Goal: Feedback & Contribution: Contribute content

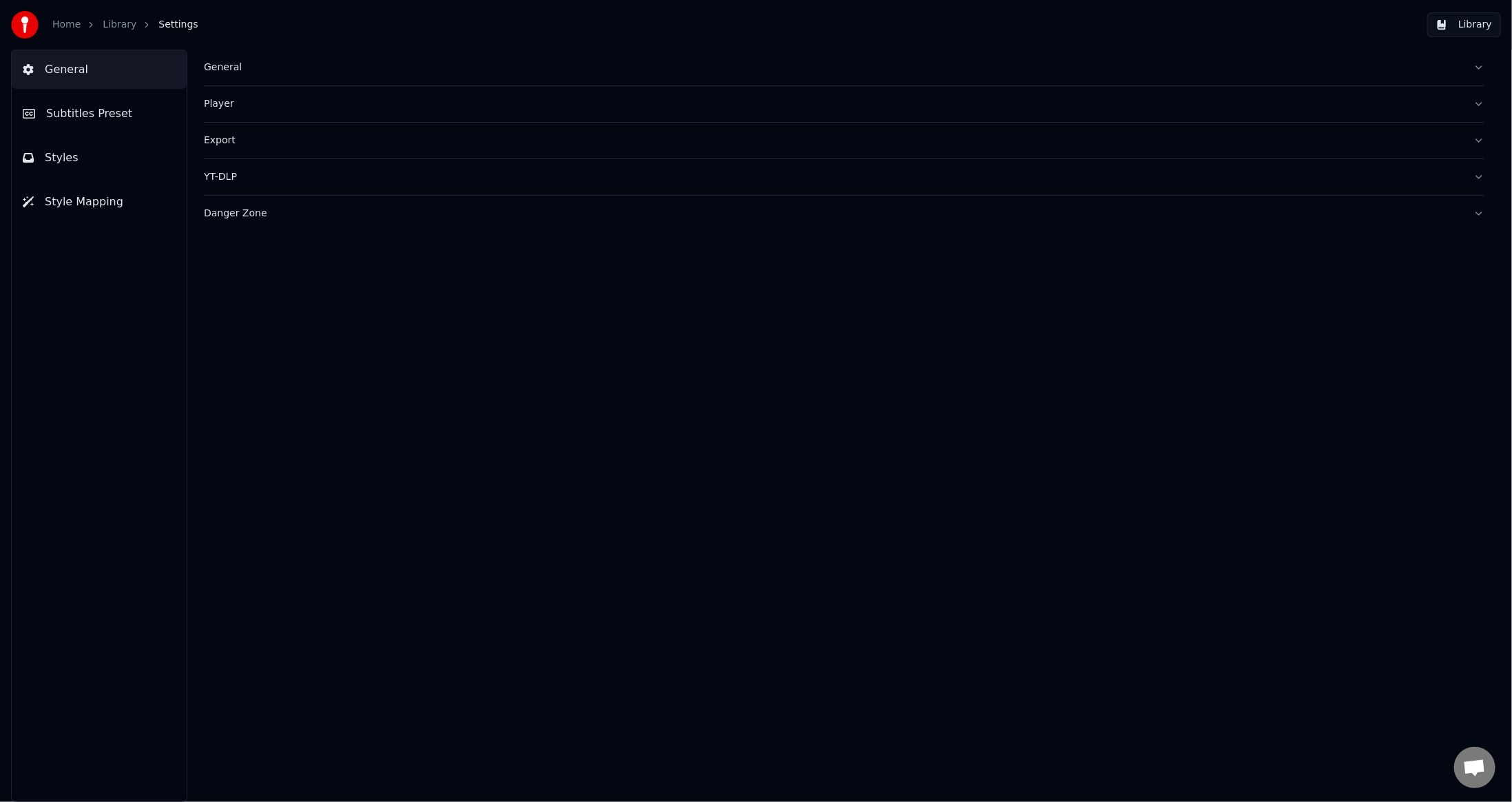
click at [106, 26] on link "Library" at bounding box center [120, 24] width 34 height 13
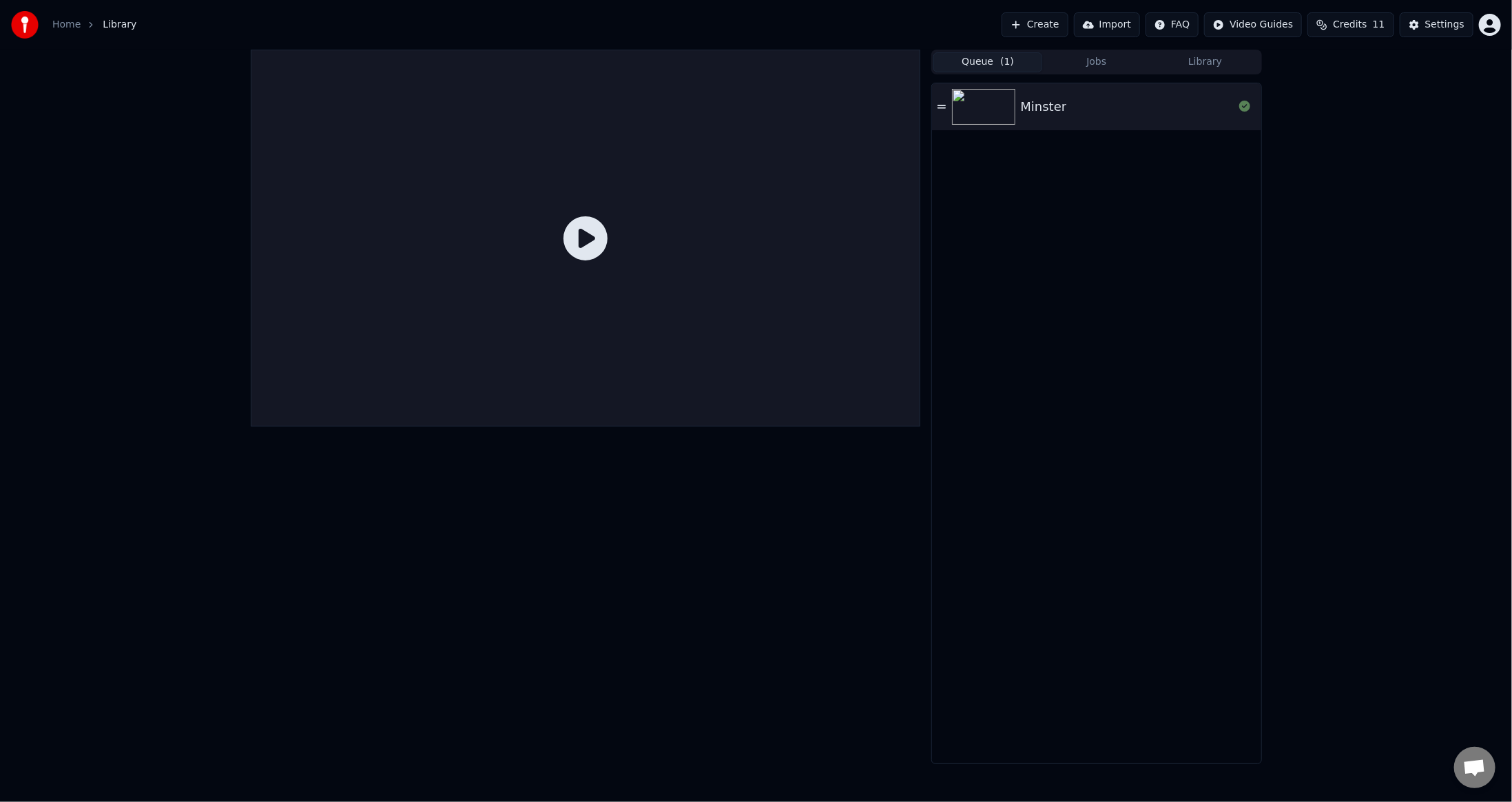
click at [985, 65] on button "Queue ( 1 )" at bounding box center [988, 63] width 109 height 20
click at [1119, 58] on button "Jobs" at bounding box center [1097, 63] width 109 height 20
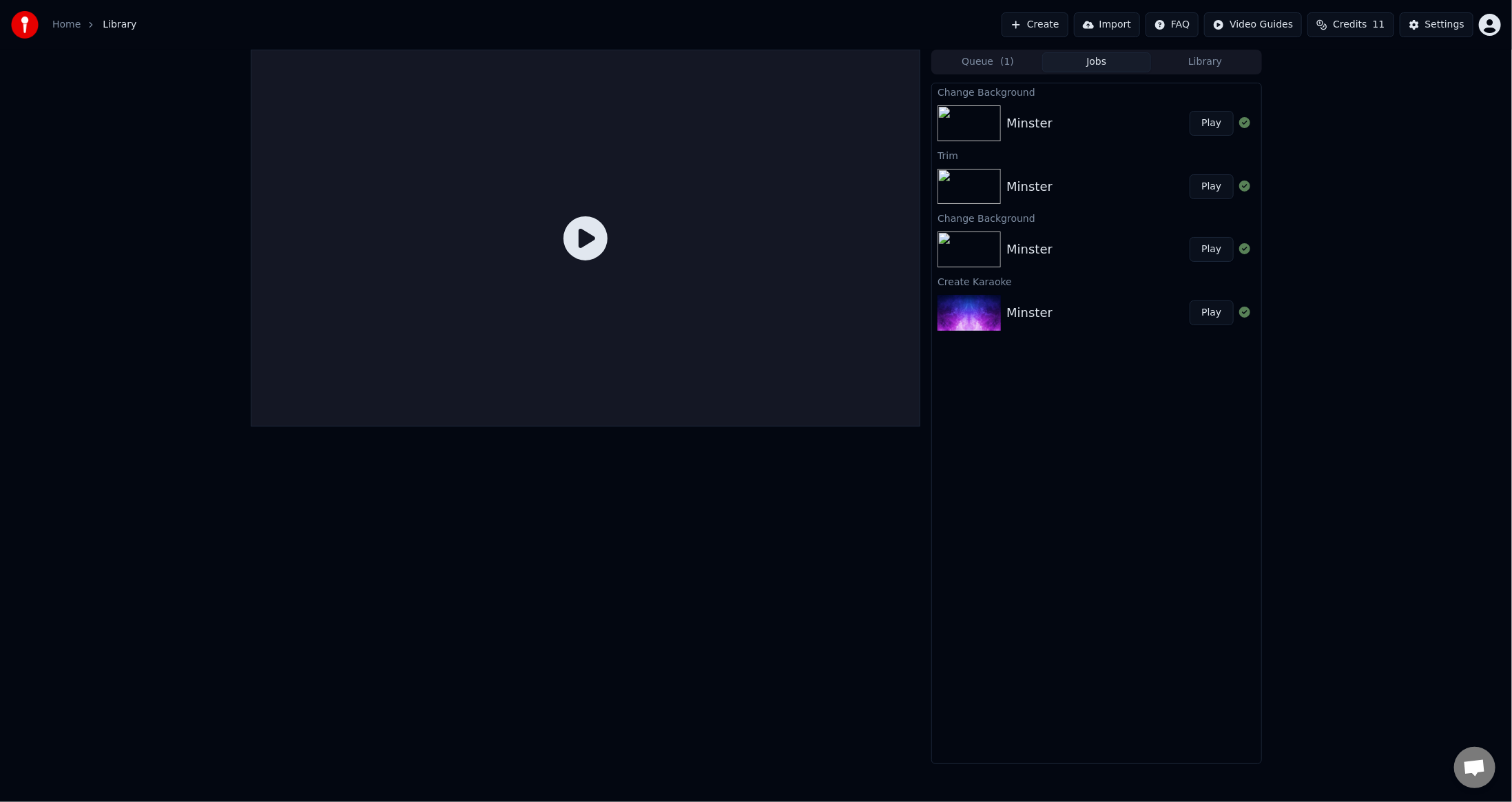
click at [588, 225] on icon at bounding box center [585, 238] width 44 height 44
click at [587, 244] on icon at bounding box center [585, 238] width 44 height 44
click at [1045, 120] on div "Minster" at bounding box center [1030, 123] width 46 height 20
click at [980, 124] on img at bounding box center [968, 123] width 63 height 36
click at [1204, 125] on button "Play" at bounding box center [1211, 123] width 44 height 25
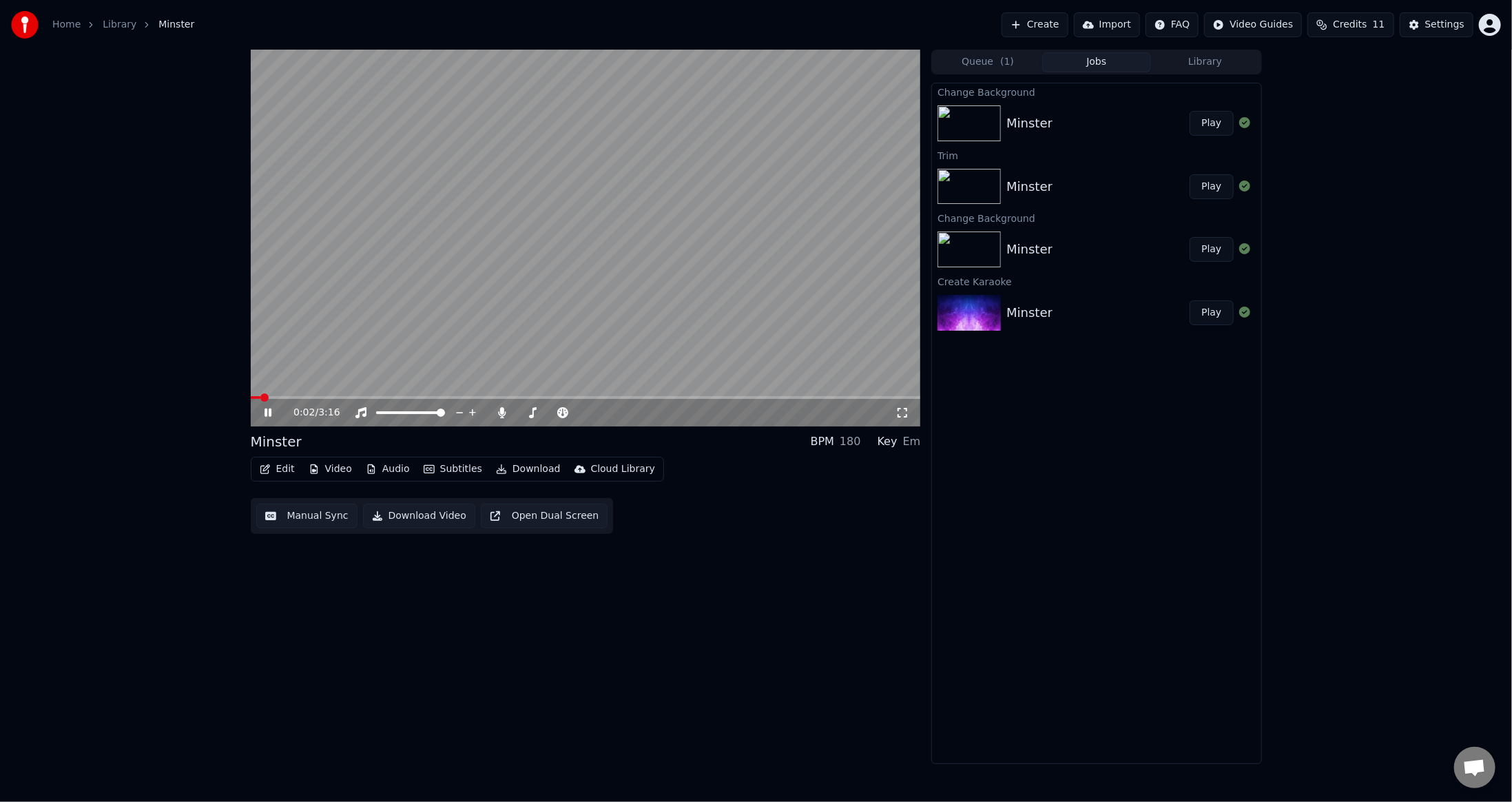
click at [268, 411] on icon at bounding box center [278, 413] width 32 height 11
click at [1410, 367] on div "0:03 / 3:16 Minster BPM 180 Key Em Edit Video Audio Subtitles Download Cloud Li…" at bounding box center [756, 407] width 1512 height 714
click at [587, 606] on div "0:03 / 3:16 Minster BPM 180 Key Em Edit Video Audio Subtitles Download Cloud Li…" at bounding box center [586, 407] width 670 height 714
click at [333, 464] on button "Video" at bounding box center [330, 470] width 54 height 20
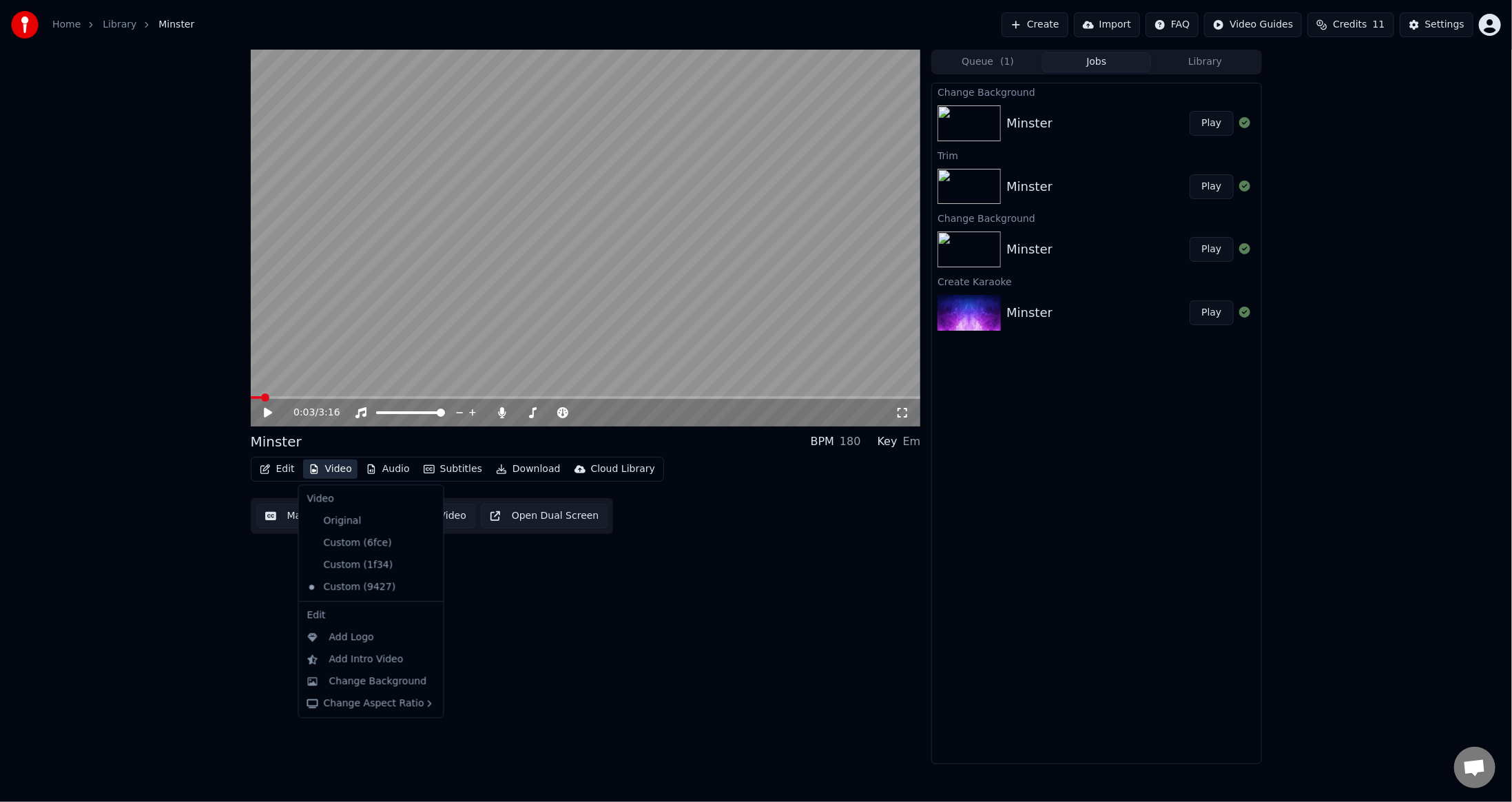
click at [657, 661] on div "0:03 / 3:16 Minster BPM 180 Key Em Edit Video Audio Subtitles Download Cloud Li…" at bounding box center [586, 407] width 670 height 714
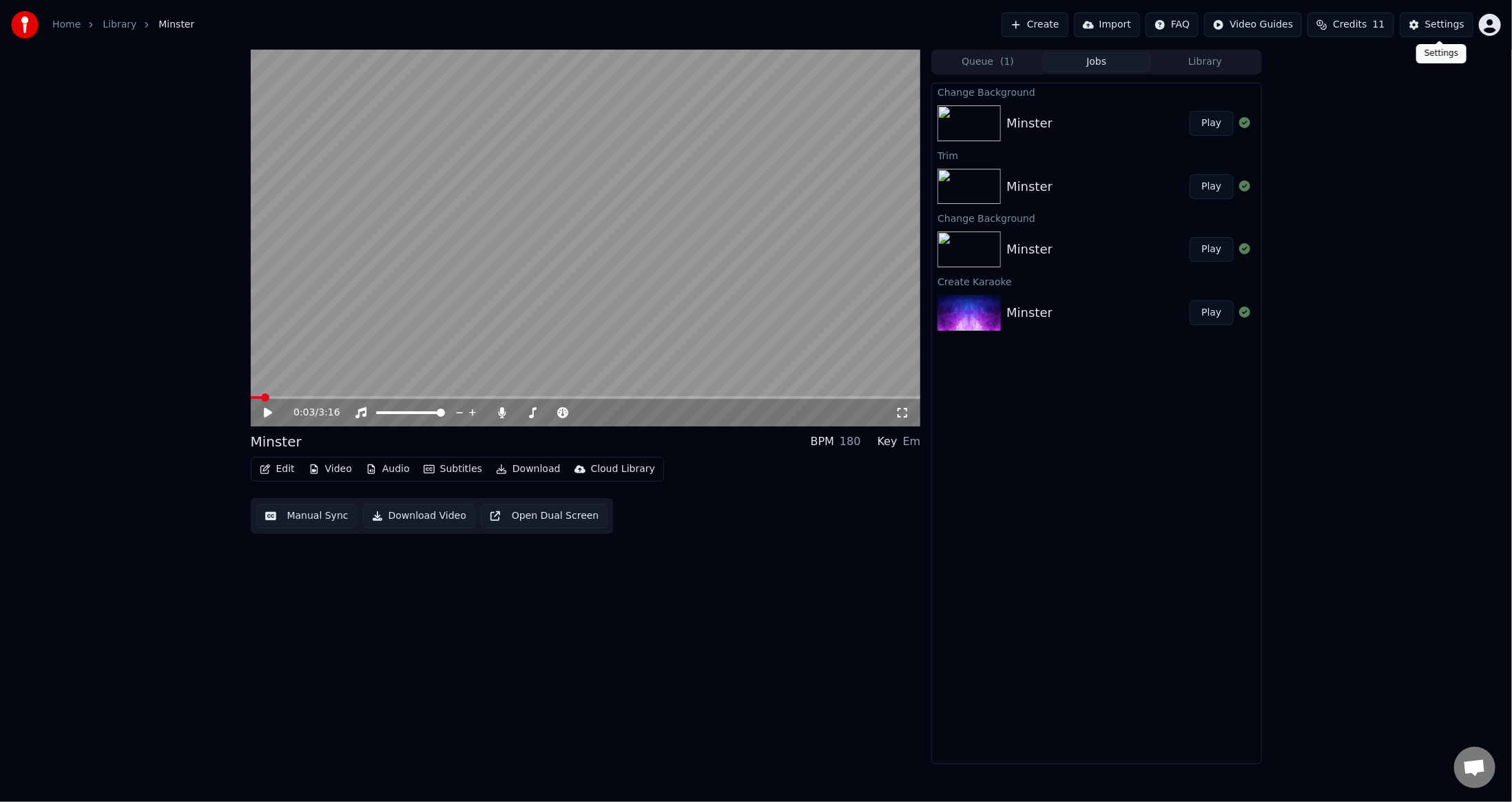
click at [1422, 22] on button "Settings" at bounding box center [1436, 25] width 74 height 25
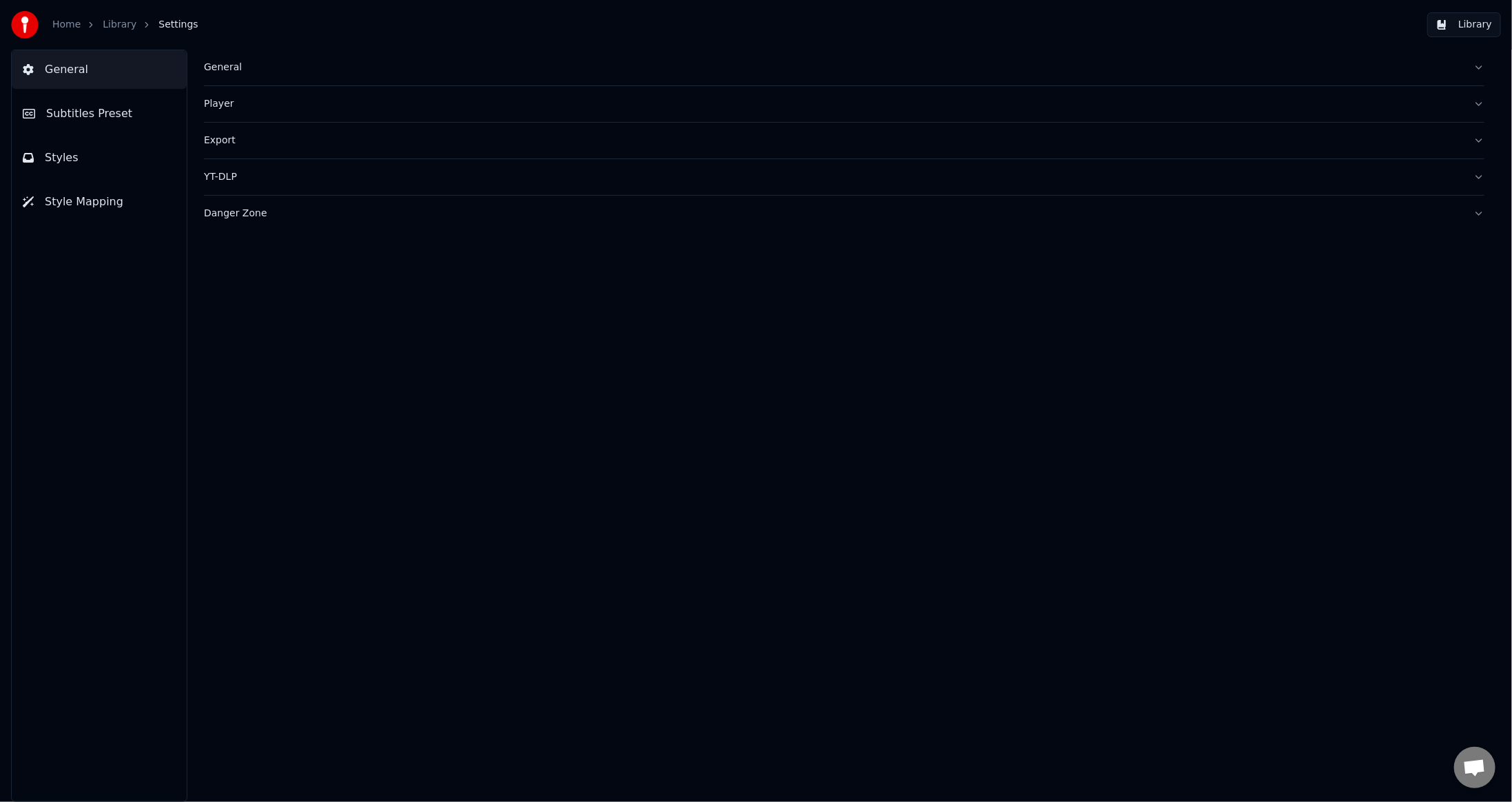
click at [284, 76] on button "General" at bounding box center [843, 68] width 1281 height 36
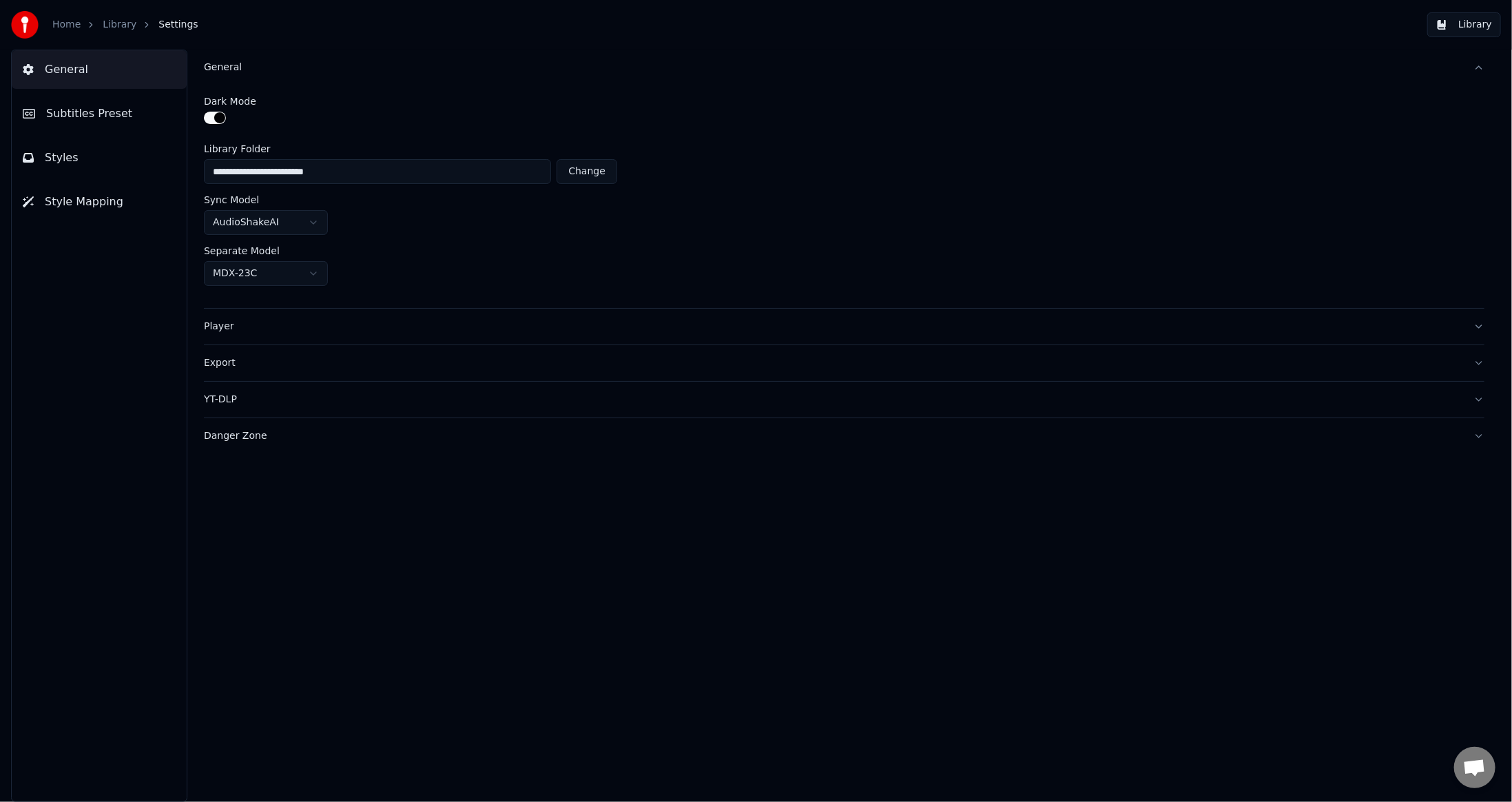
click at [238, 328] on div "Player" at bounding box center [833, 326] width 1259 height 13
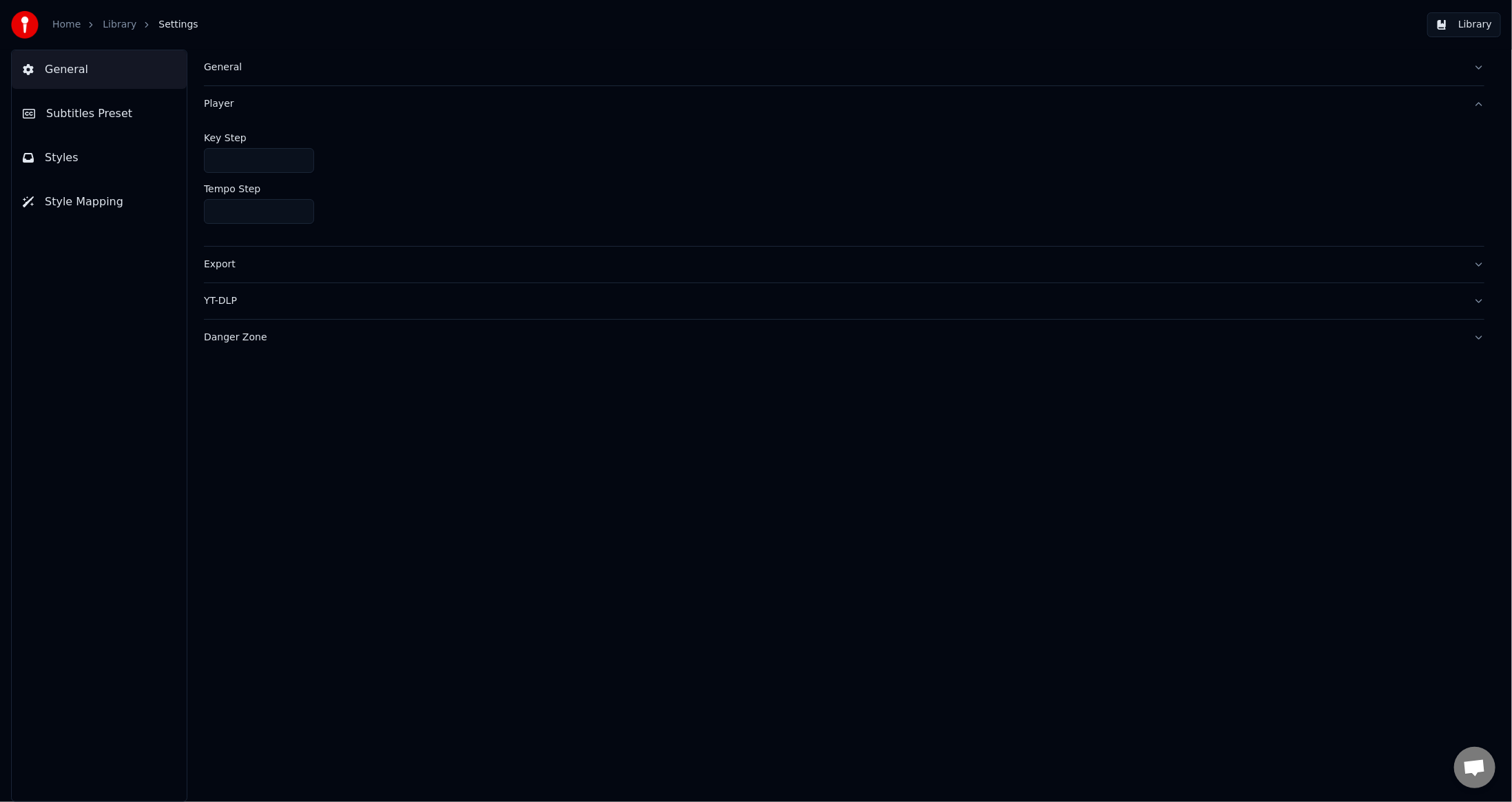
click at [240, 269] on div "Export" at bounding box center [833, 264] width 1259 height 13
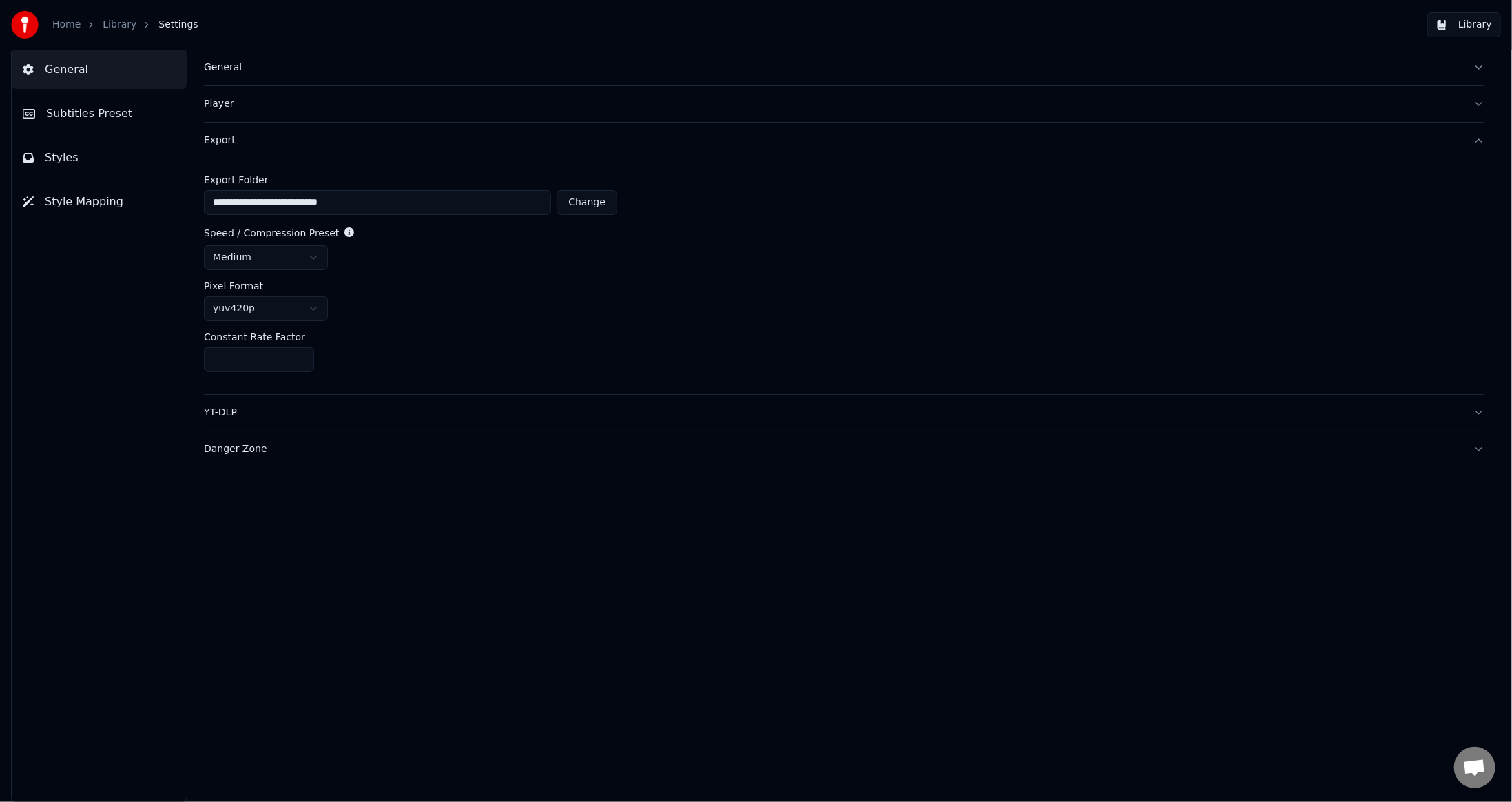
click at [107, 114] on span "Subtitles Preset" at bounding box center [89, 113] width 86 height 17
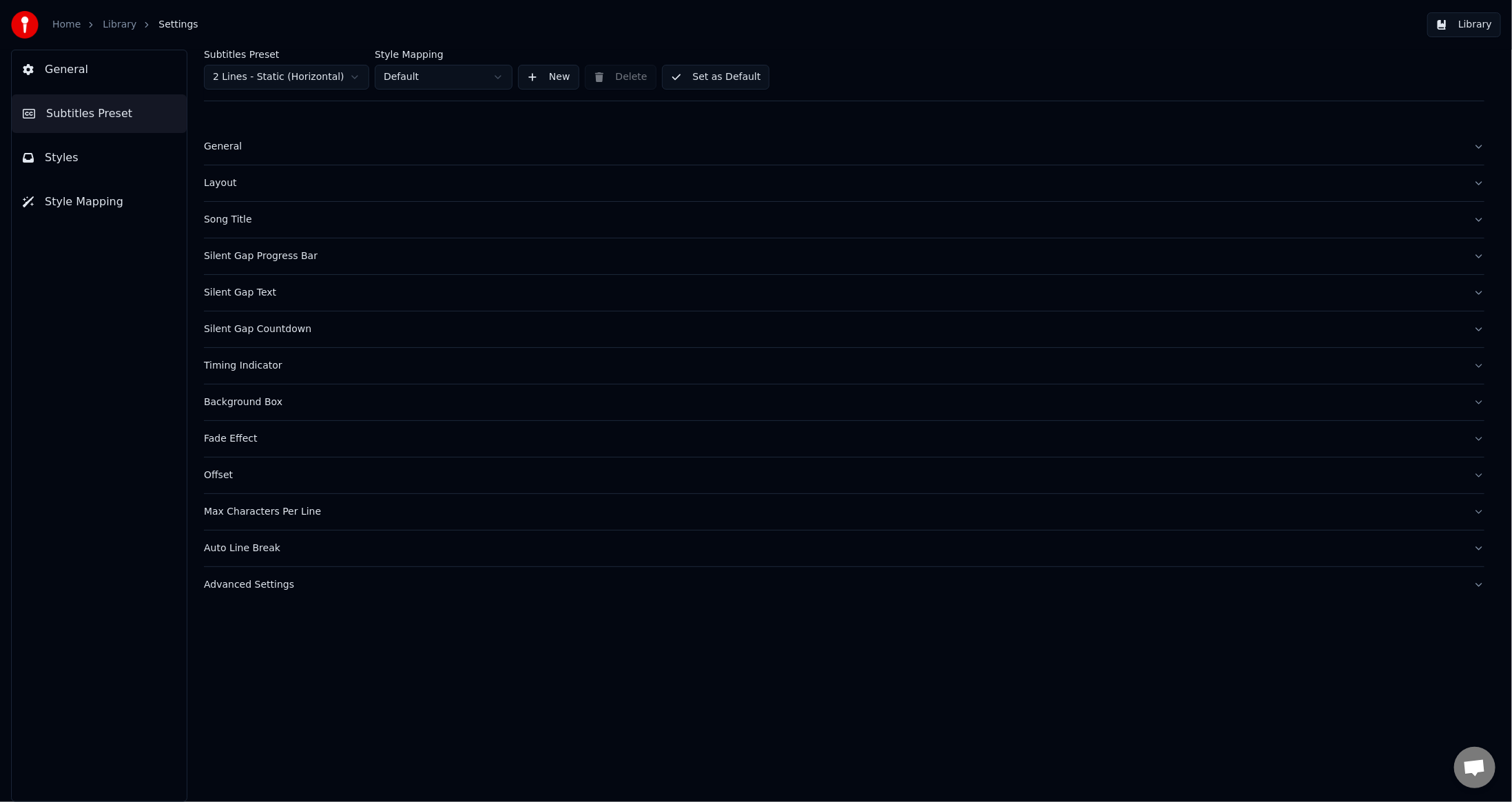
click at [237, 175] on button "Layout" at bounding box center [843, 183] width 1281 height 36
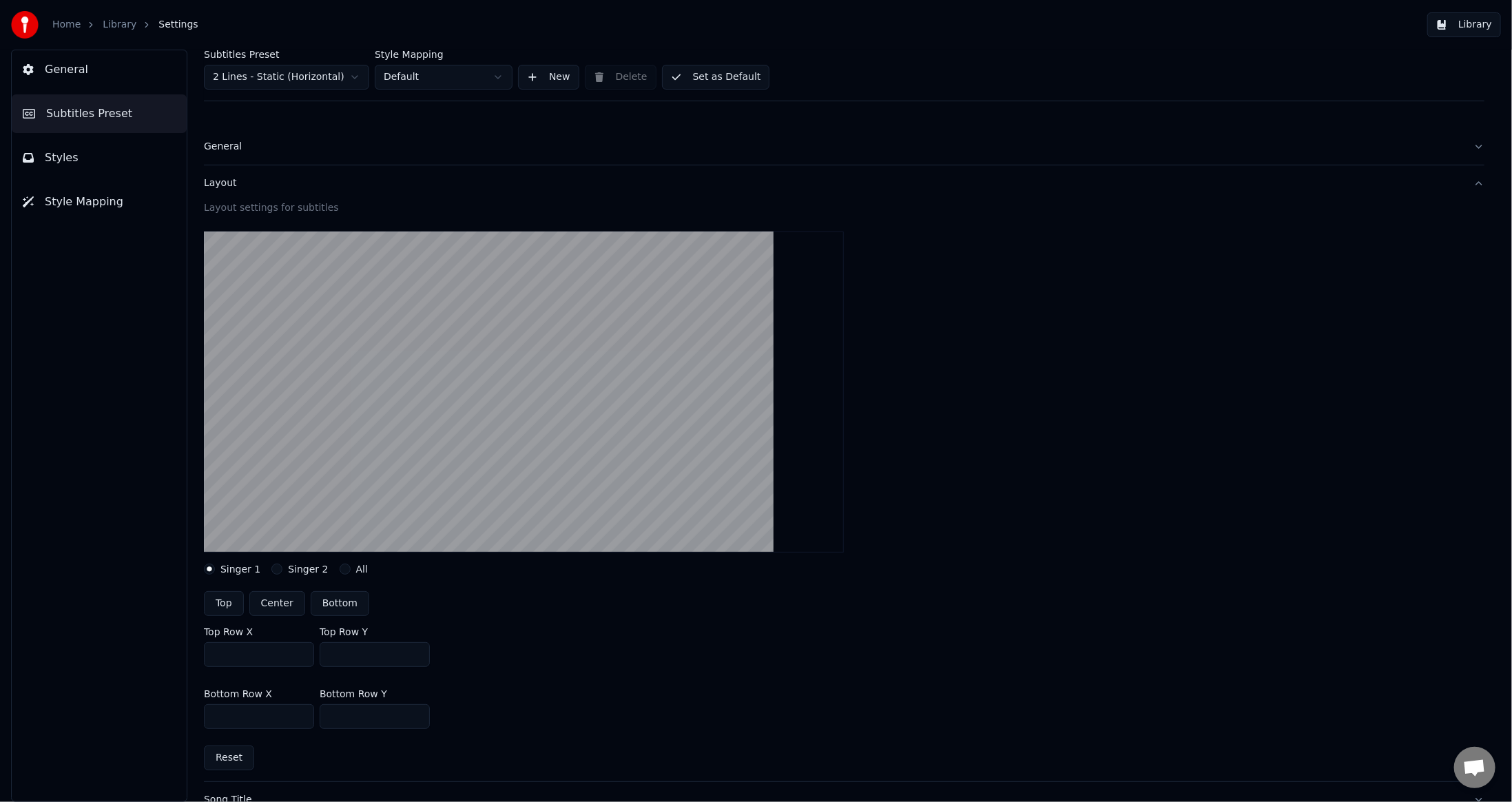
click at [235, 175] on button "Layout" at bounding box center [843, 183] width 1281 height 36
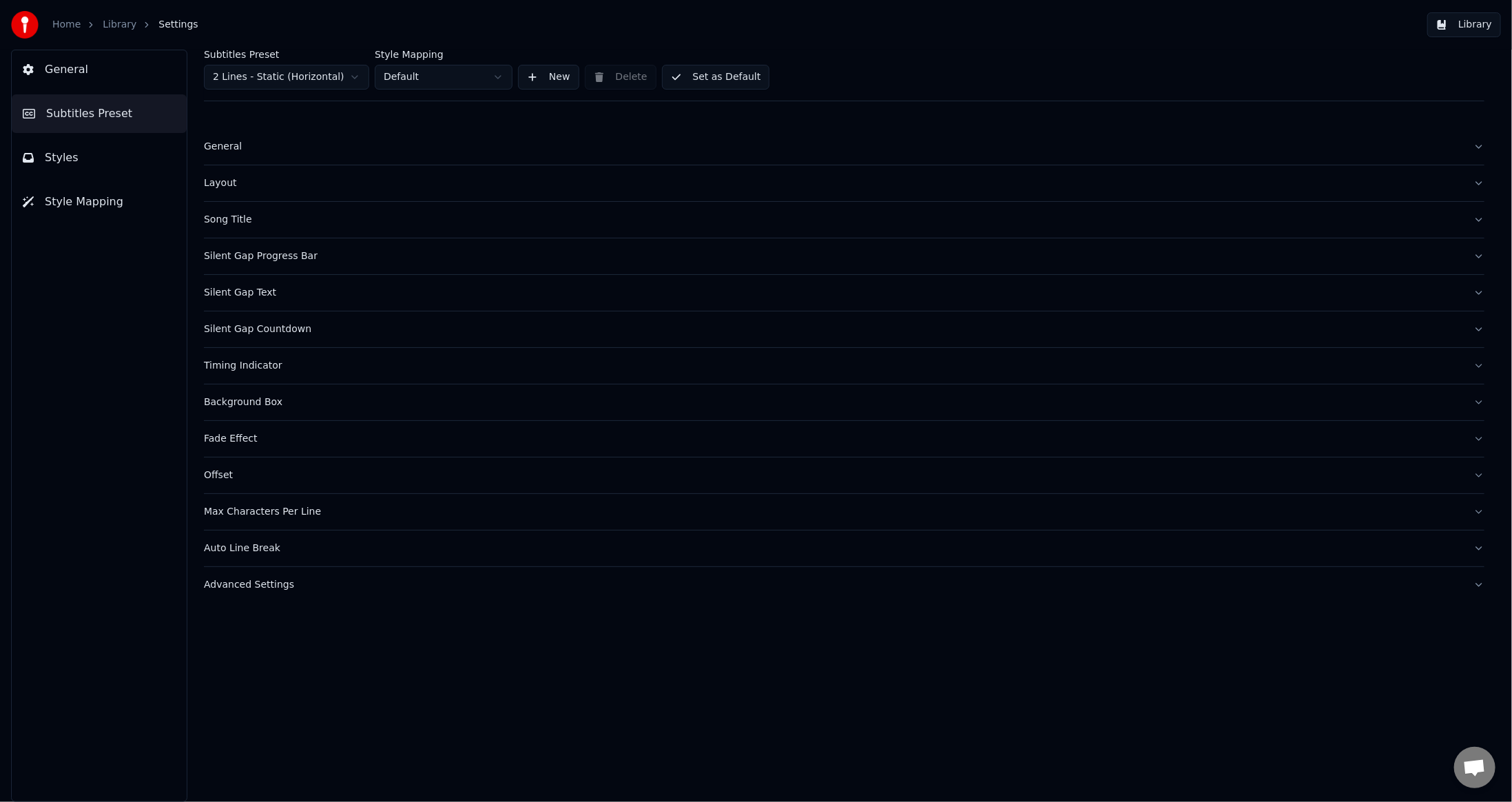
click at [235, 175] on button "Layout" at bounding box center [843, 183] width 1281 height 36
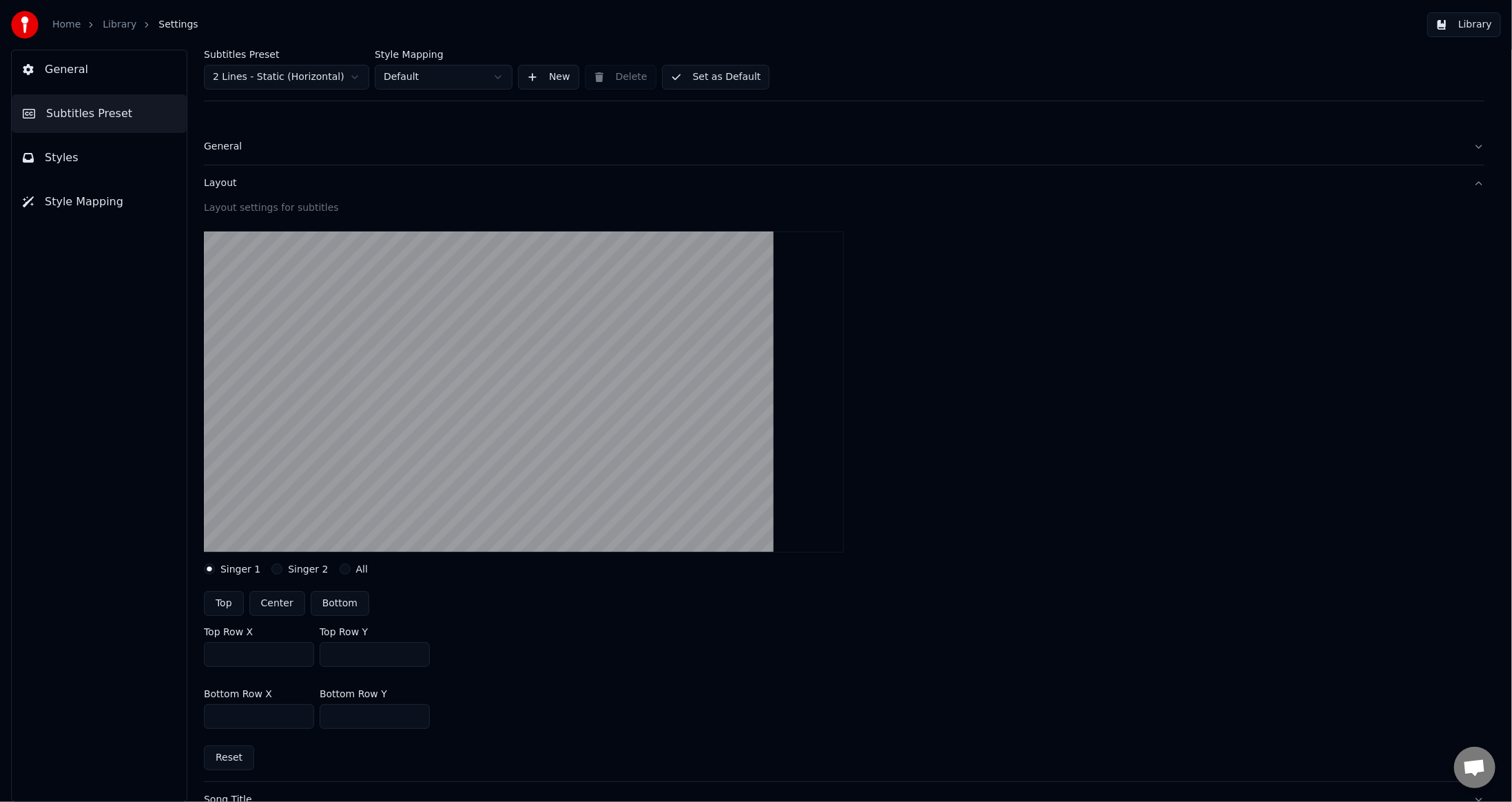
click at [235, 175] on button "Layout" at bounding box center [843, 183] width 1281 height 36
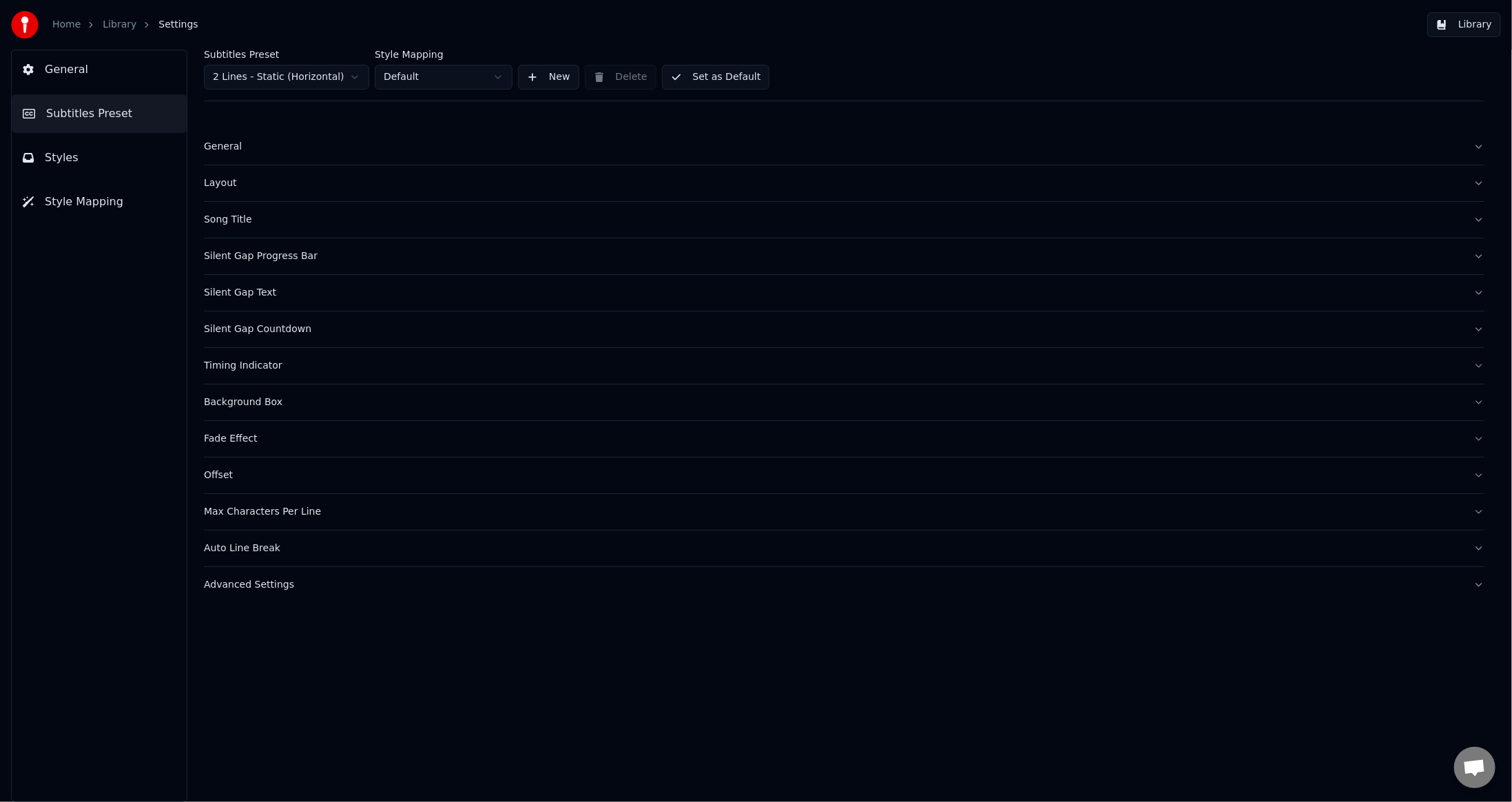
click at [236, 205] on button "Song Title" at bounding box center [843, 220] width 1281 height 36
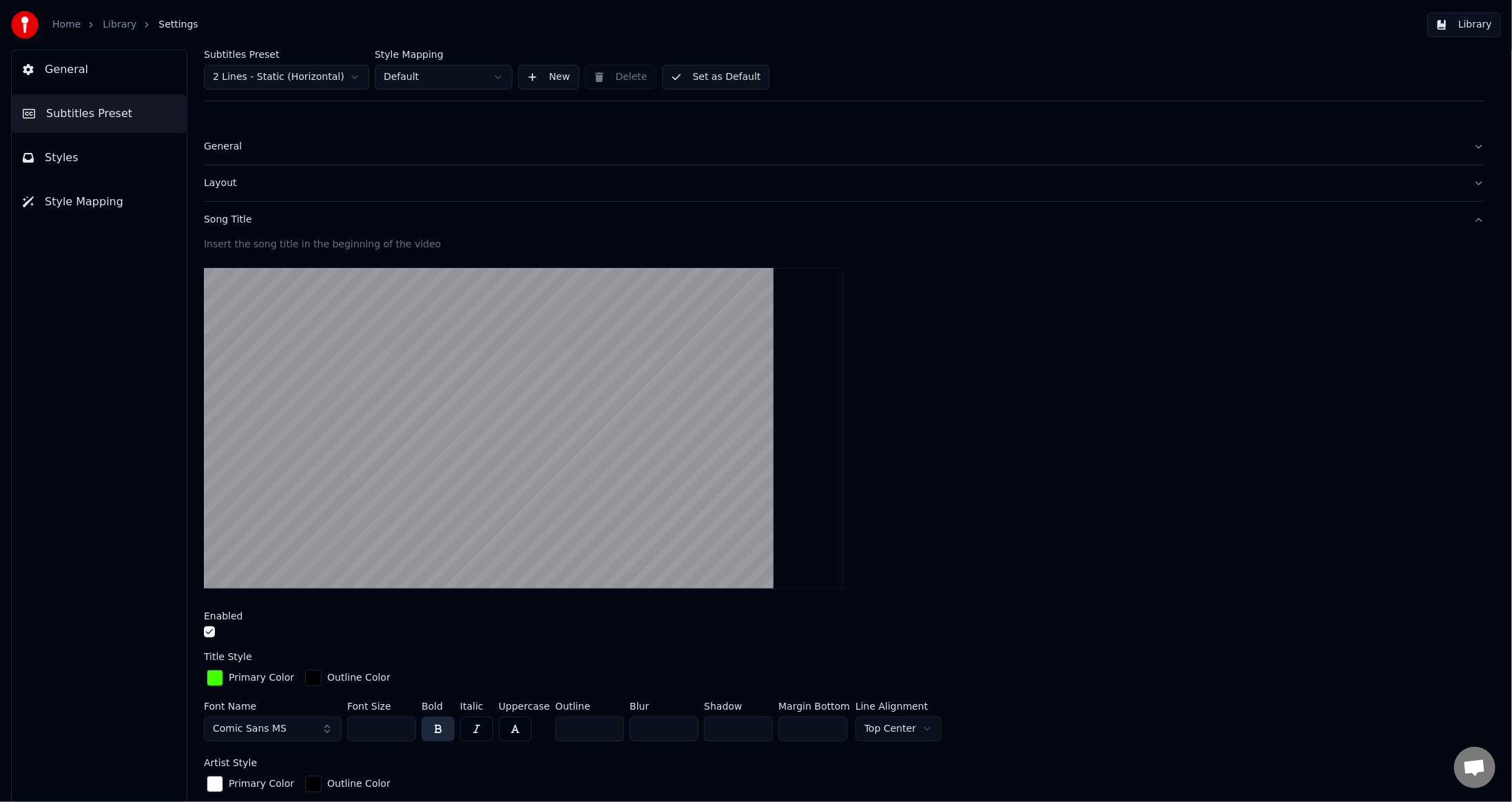
click at [279, 723] on button "Comic Sans MS" at bounding box center [272, 730] width 137 height 25
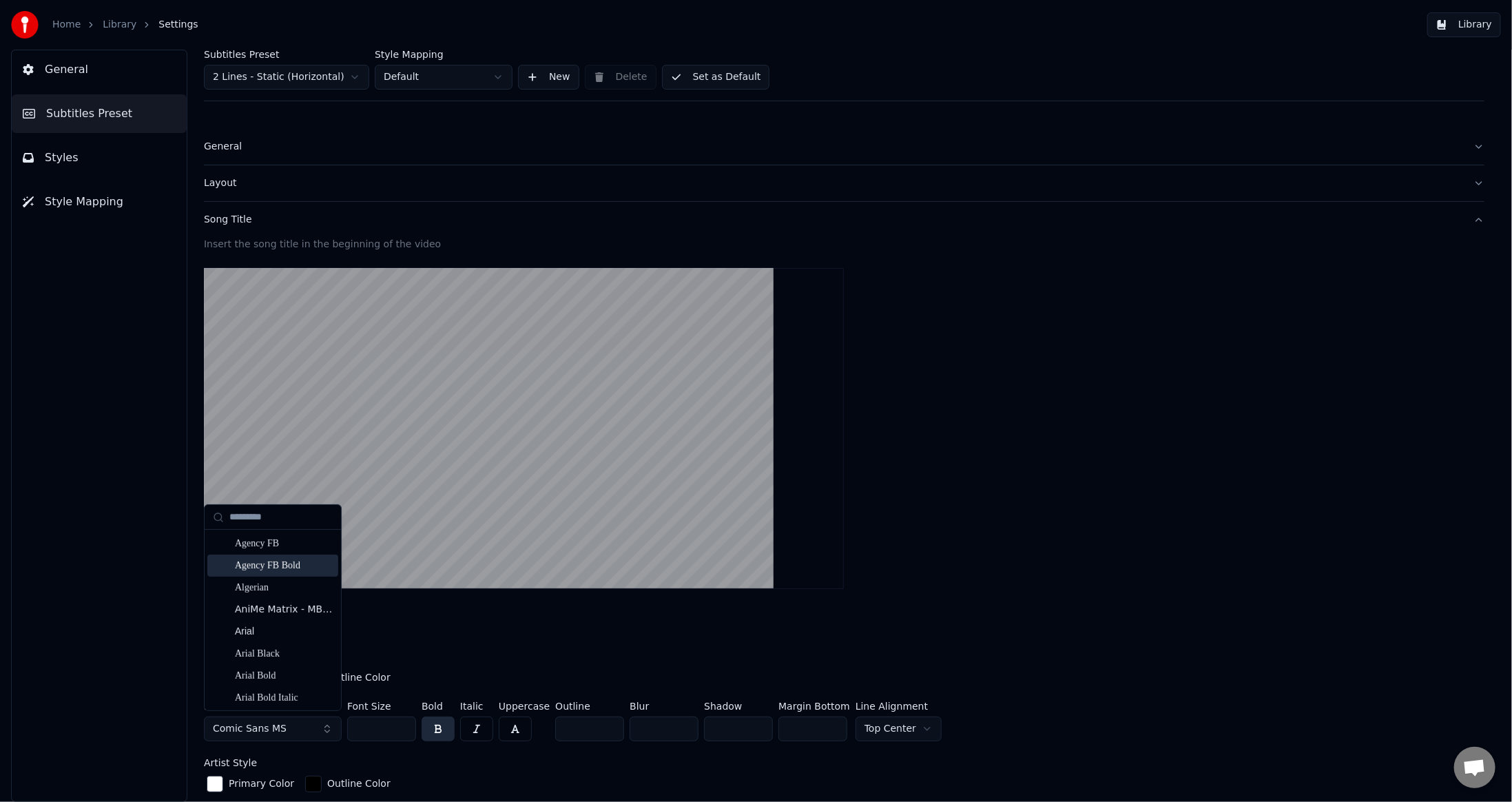
click at [90, 598] on div "General Subtitles Preset Styles Style Mapping" at bounding box center [99, 426] width 177 height 753
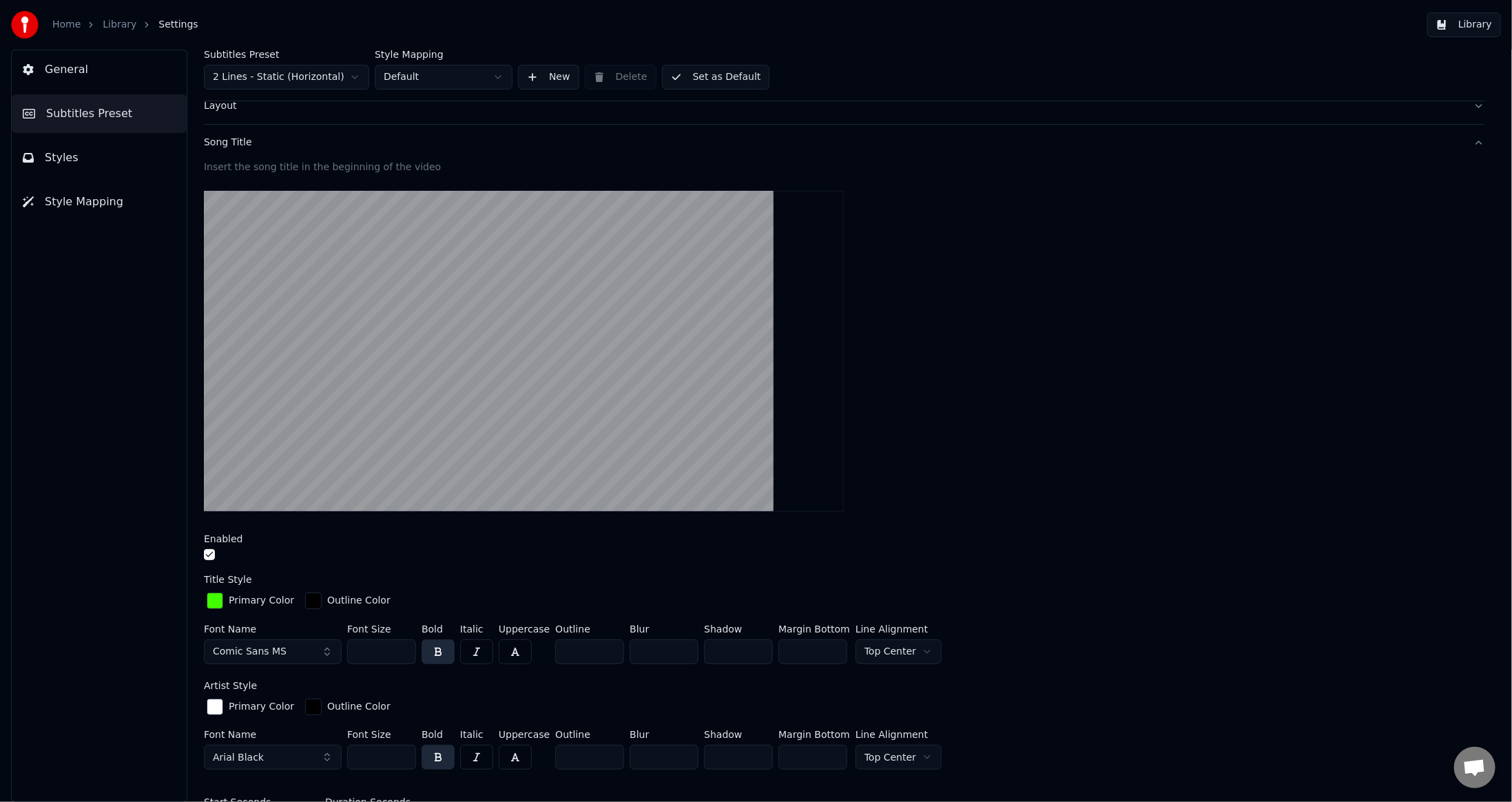
scroll to position [138, 0]
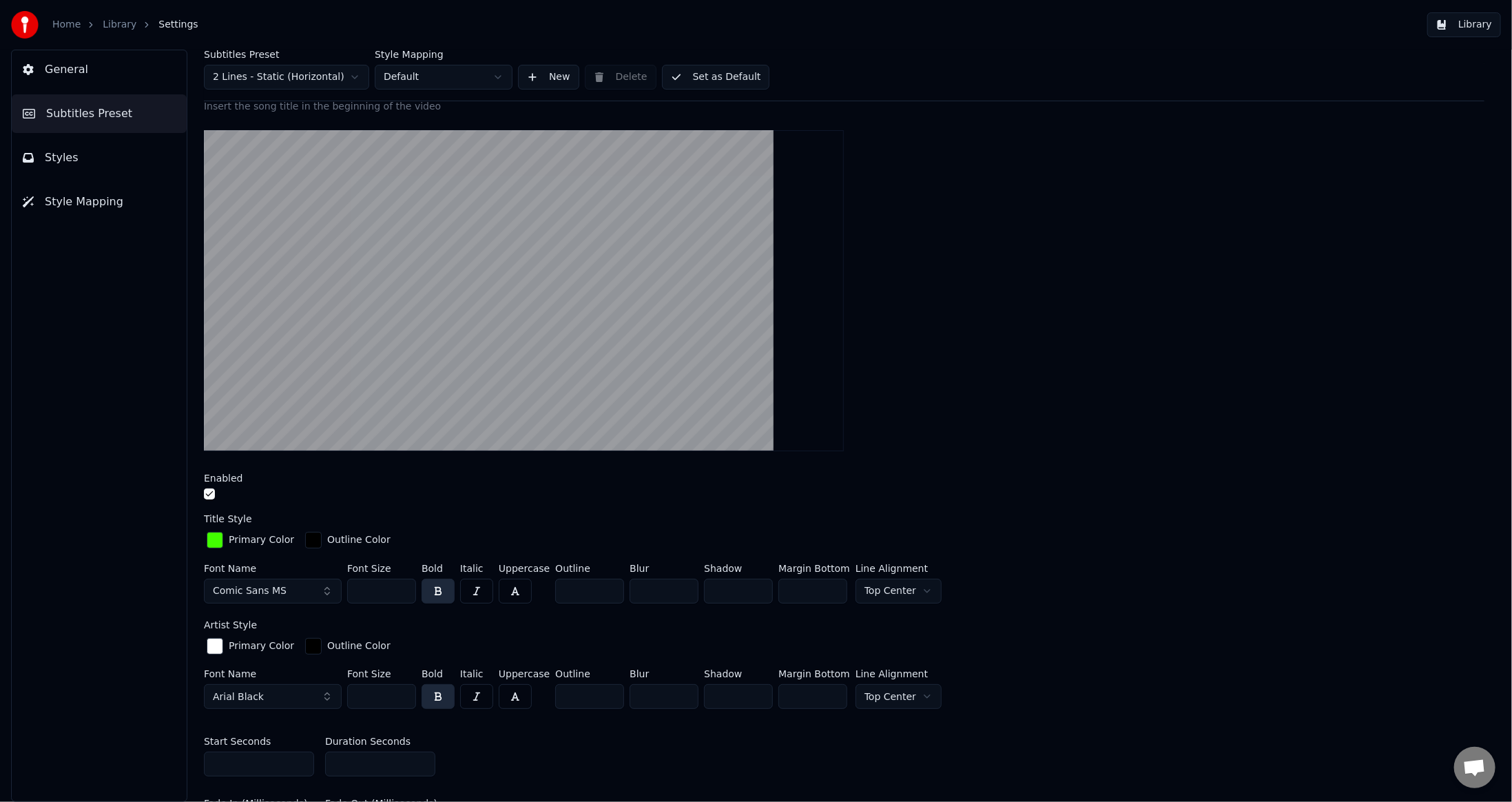
click at [376, 592] on input "***" at bounding box center [381, 591] width 69 height 25
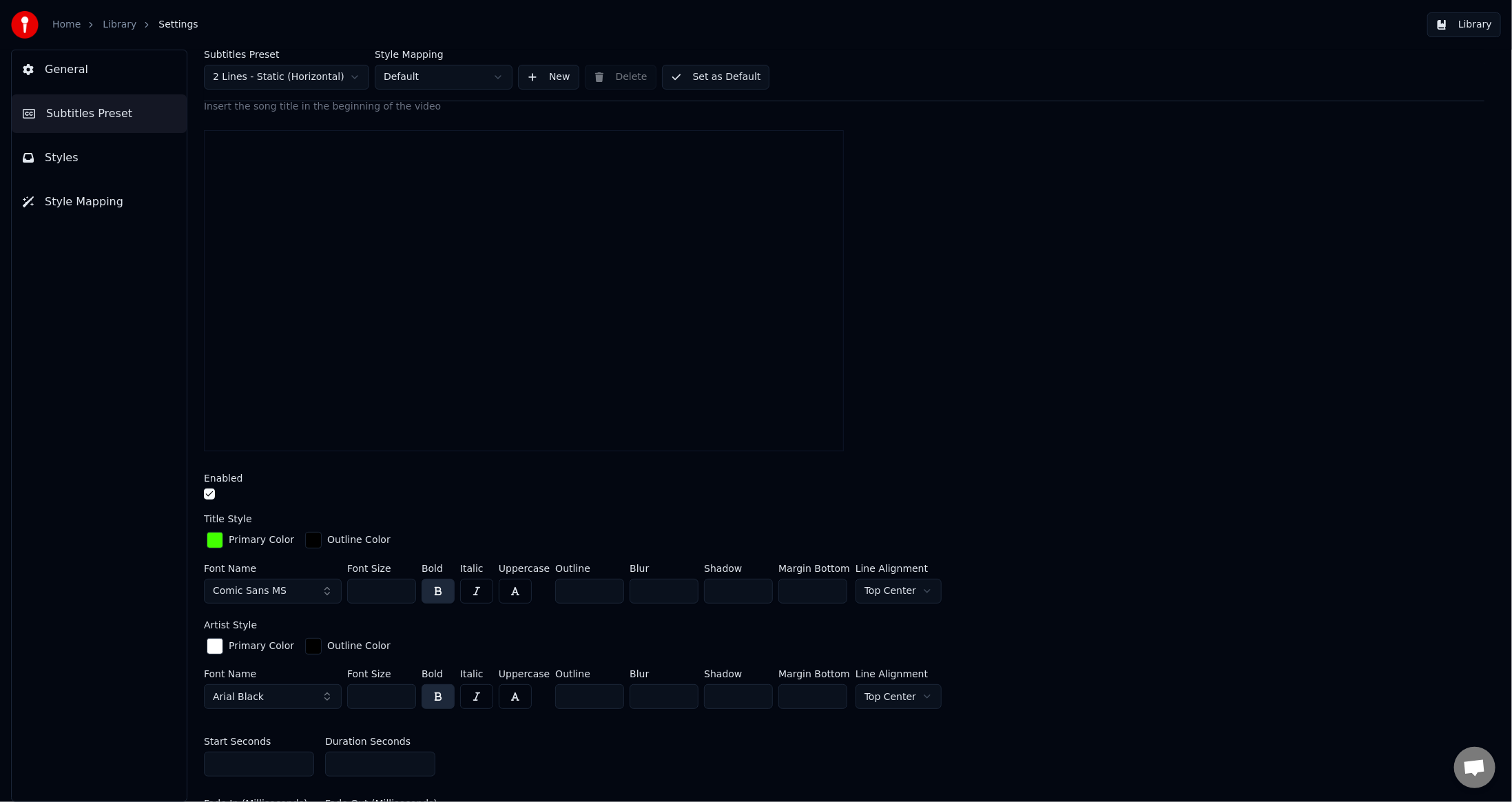
type input "***"
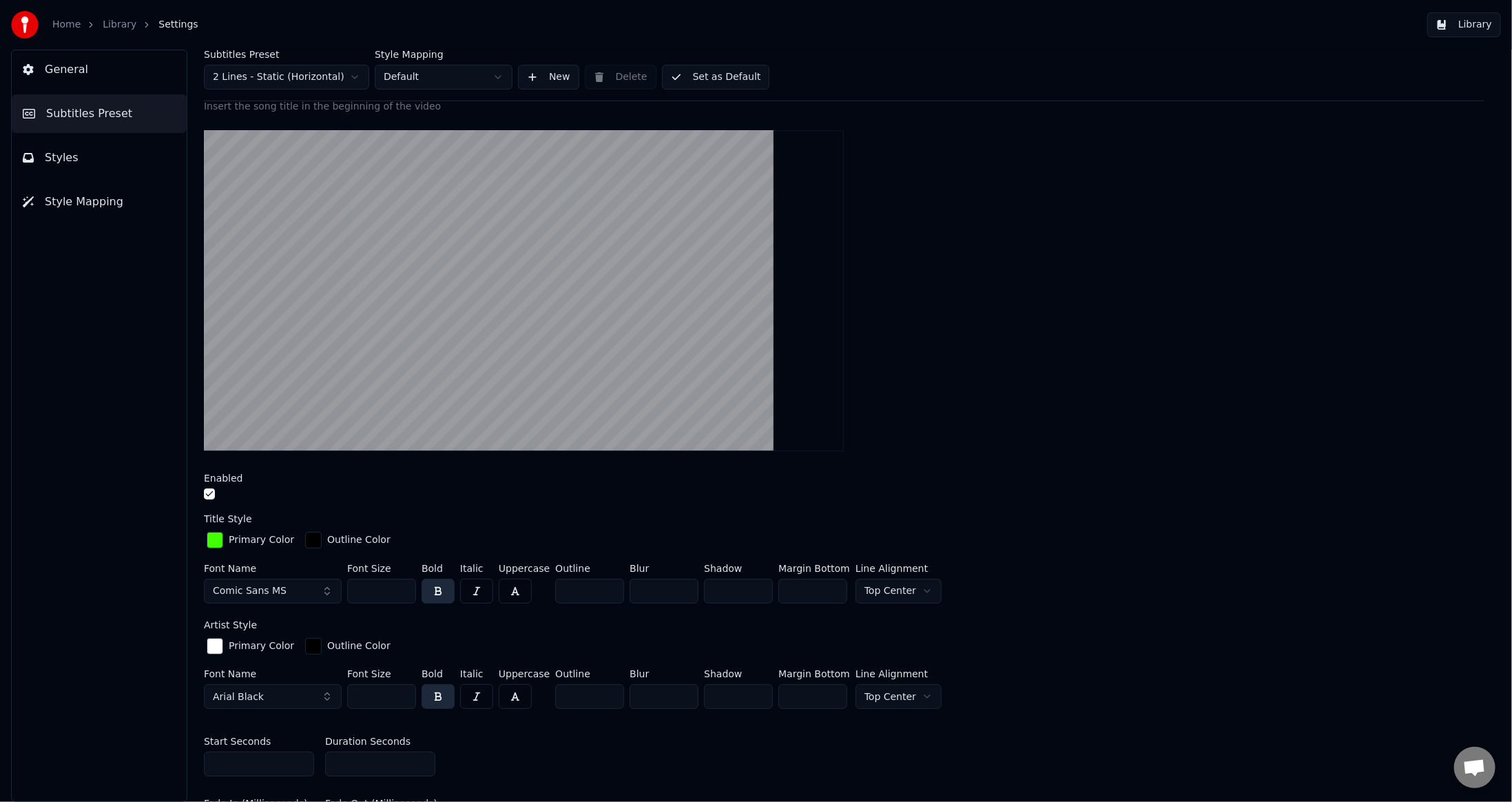
click at [378, 590] on input "***" at bounding box center [381, 591] width 69 height 25
type input "***"
click at [972, 435] on div at bounding box center [843, 291] width 1281 height 343
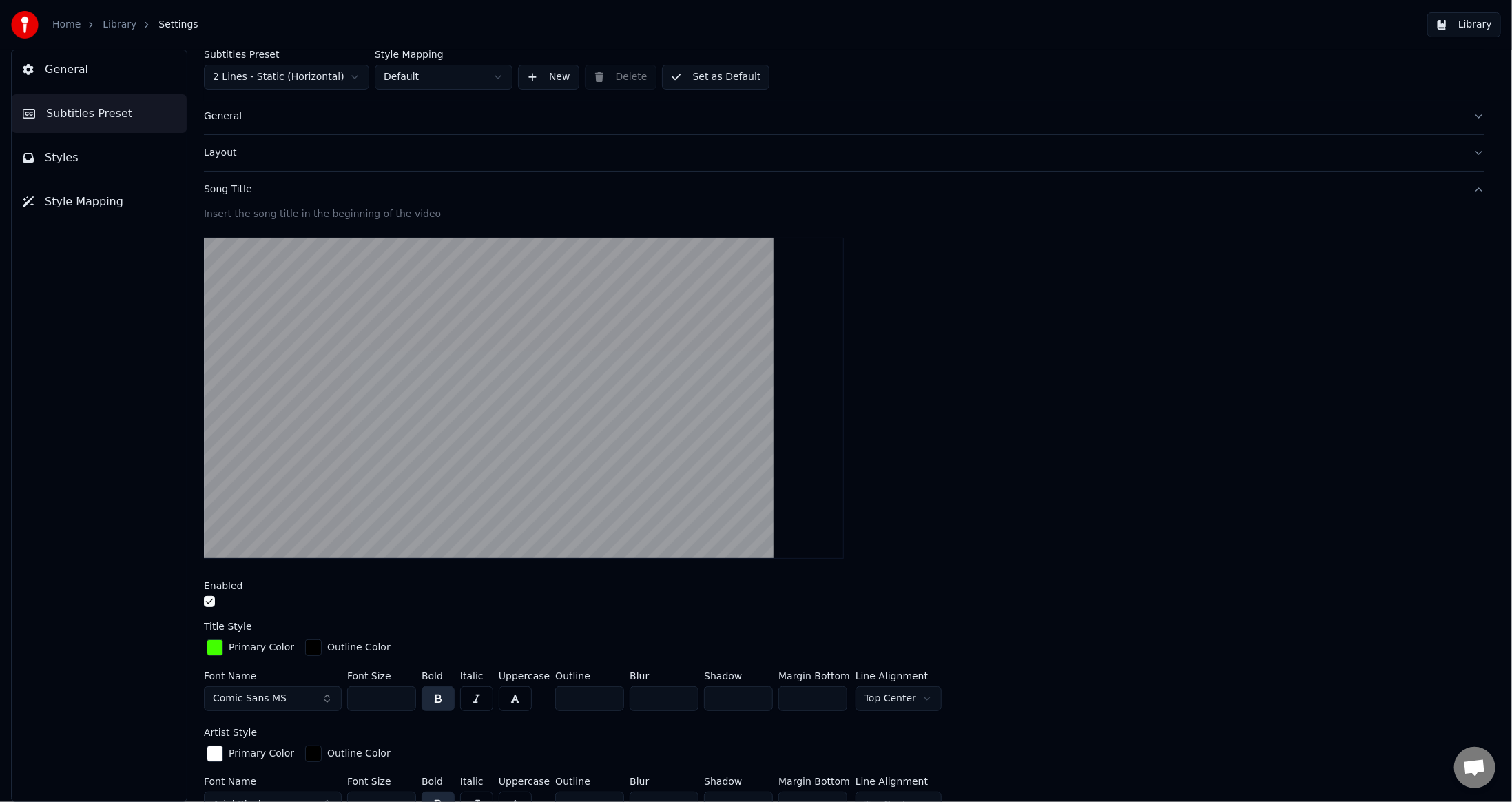
scroll to position [0, 0]
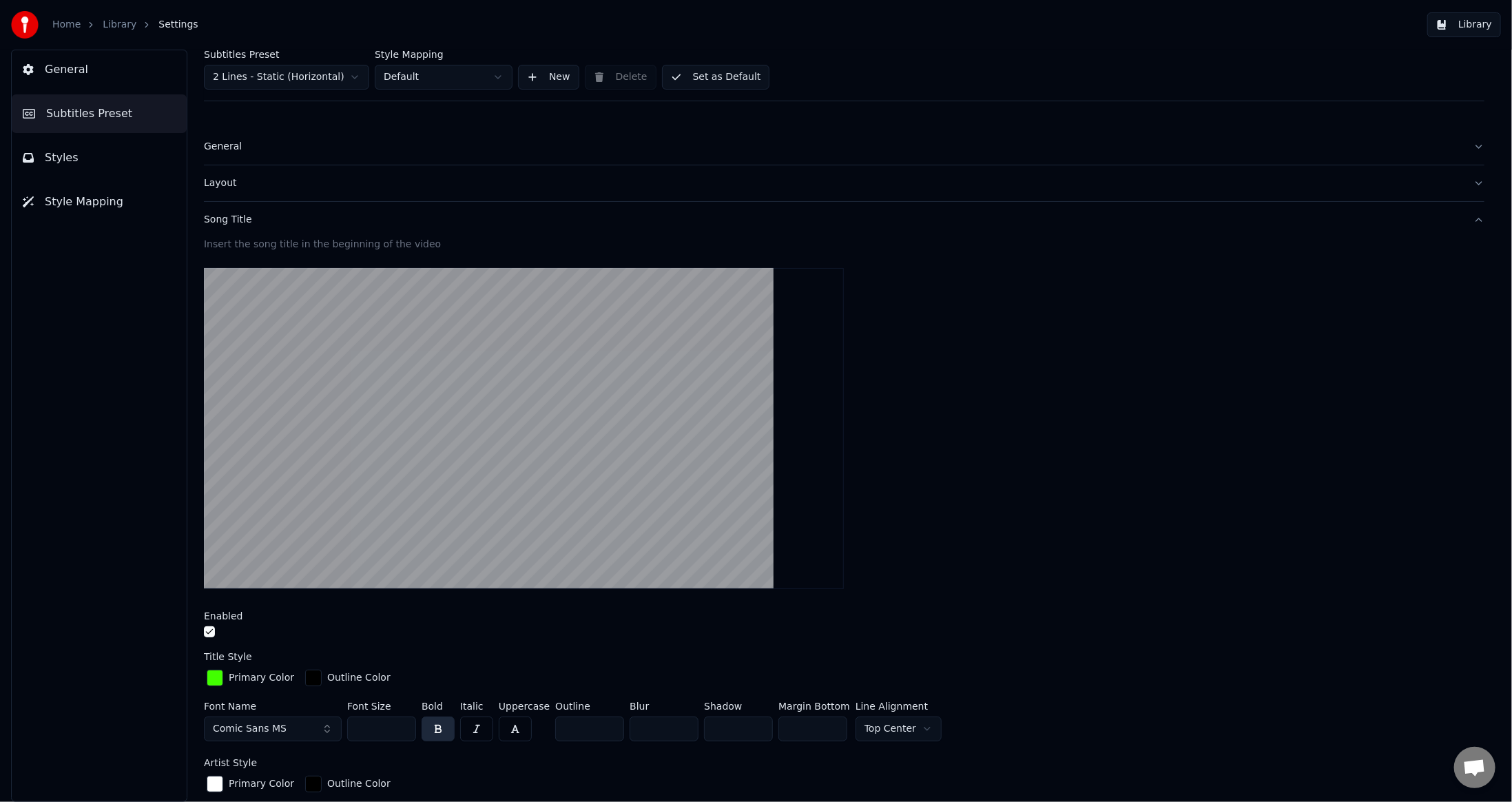
click at [220, 185] on div "Layout" at bounding box center [833, 183] width 1259 height 13
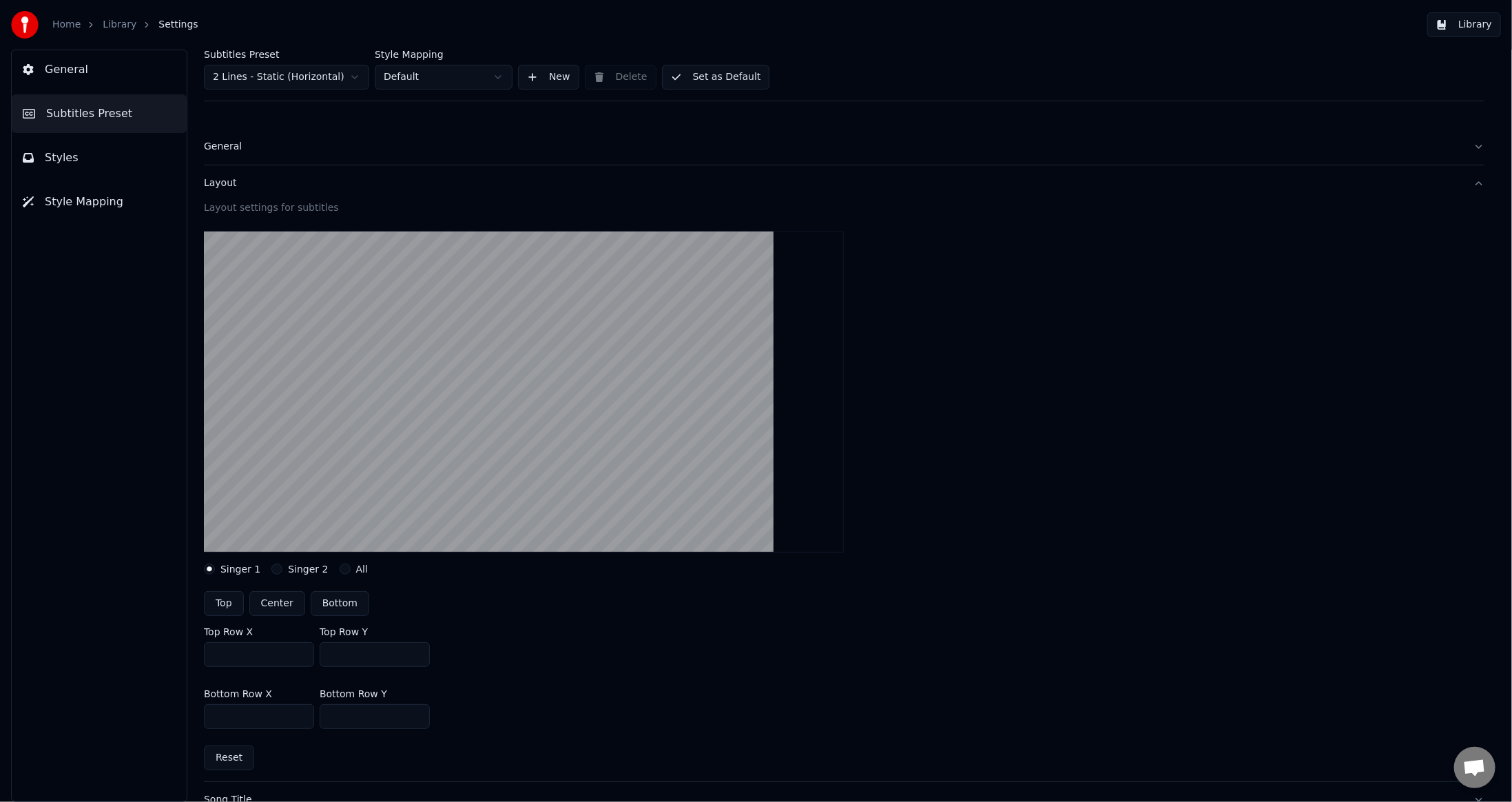
click at [227, 148] on div "General" at bounding box center [833, 146] width 1259 height 13
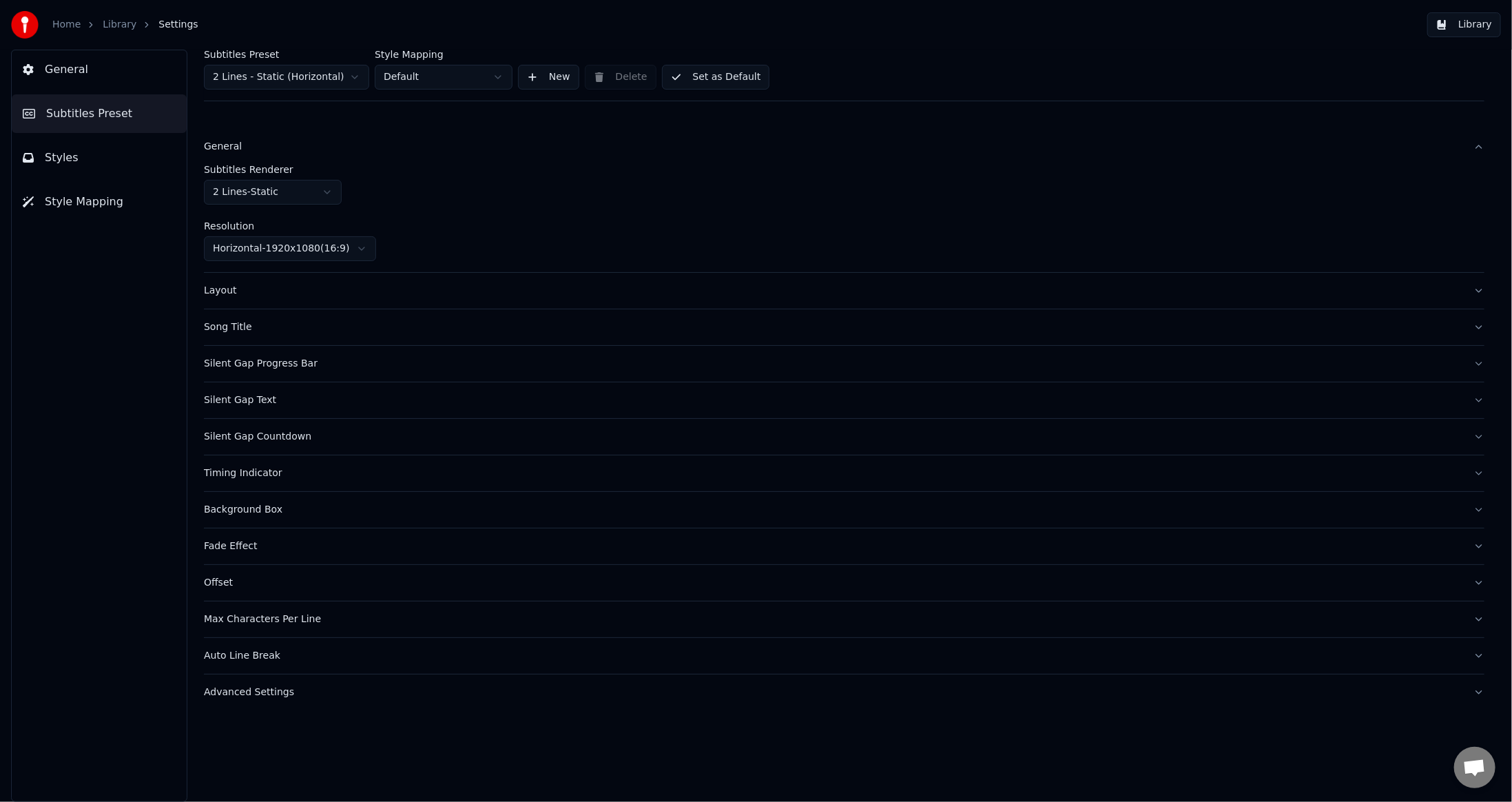
click at [220, 294] on div "Layout" at bounding box center [833, 290] width 1259 height 13
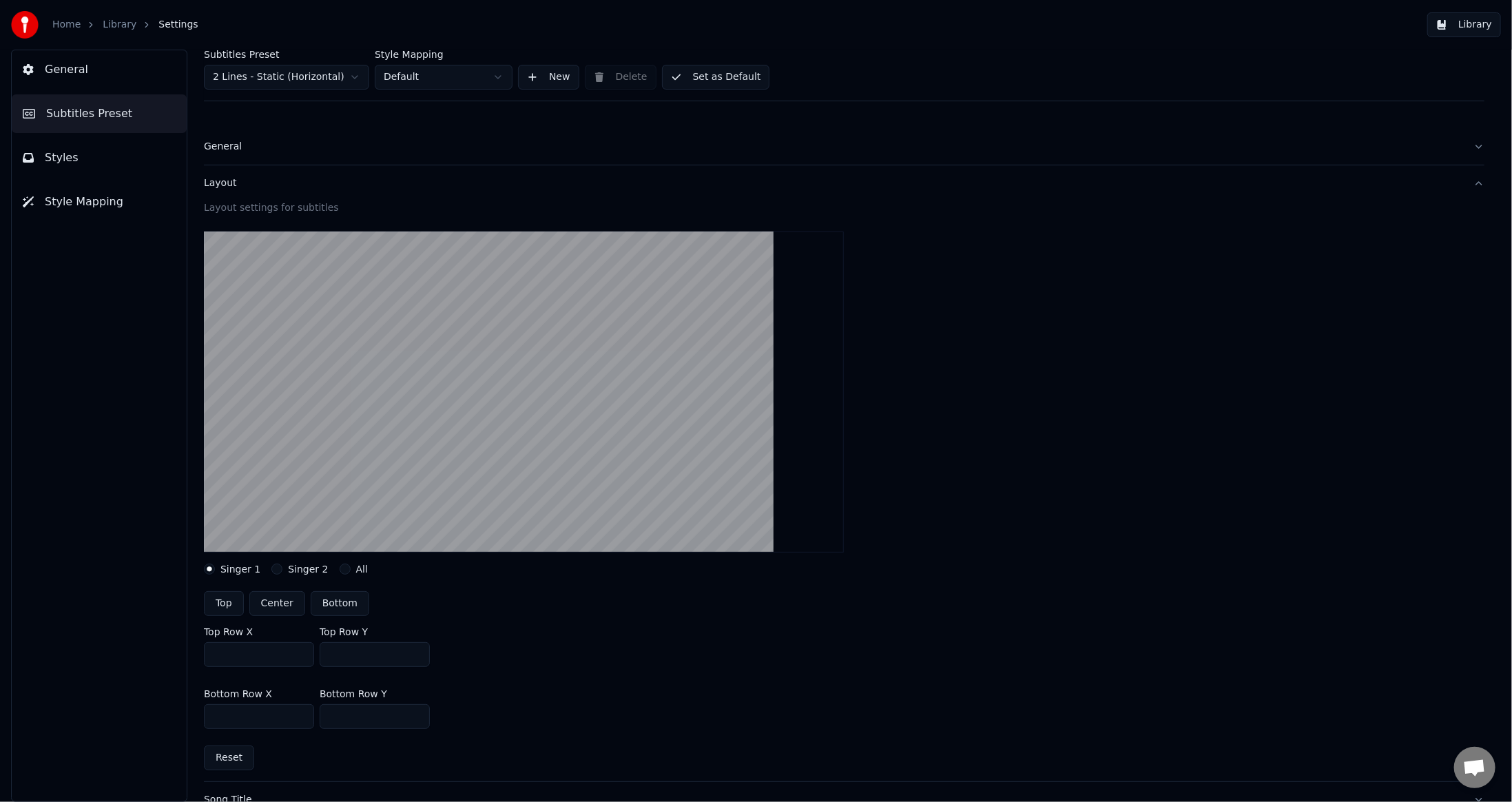
click at [90, 160] on button "Styles" at bounding box center [99, 157] width 175 height 38
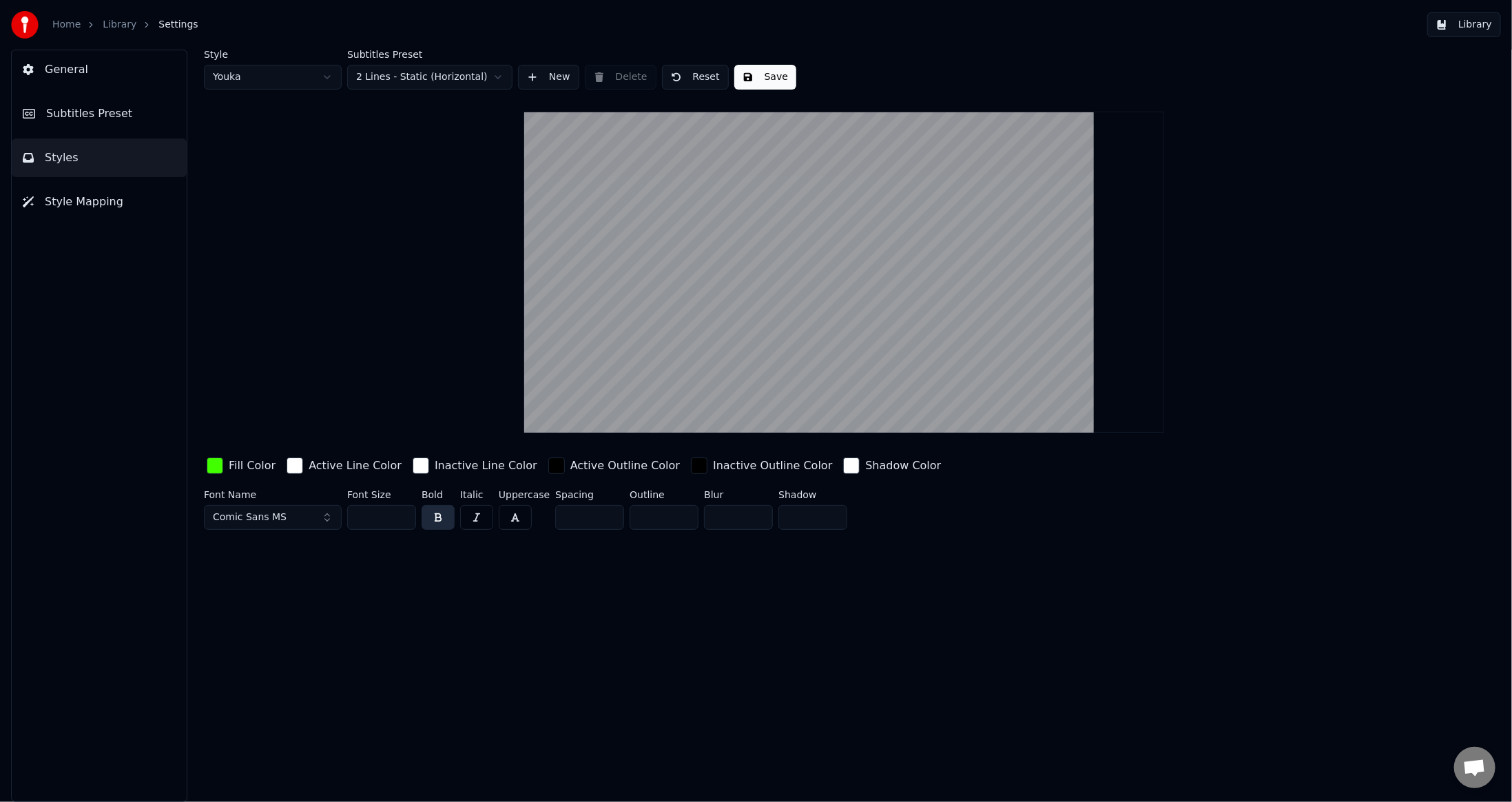
click at [238, 518] on span "Comic Sans MS" at bounding box center [249, 517] width 74 height 13
click at [269, 660] on div "Arial" at bounding box center [284, 658] width 98 height 13
click at [377, 668] on div "Style Youka Subtitles Preset 2 Lines - Static (Horizontal) New Delete Reset Sav…" at bounding box center [844, 426] width 1336 height 753
click at [843, 464] on div "button" at bounding box center [852, 465] width 17 height 17
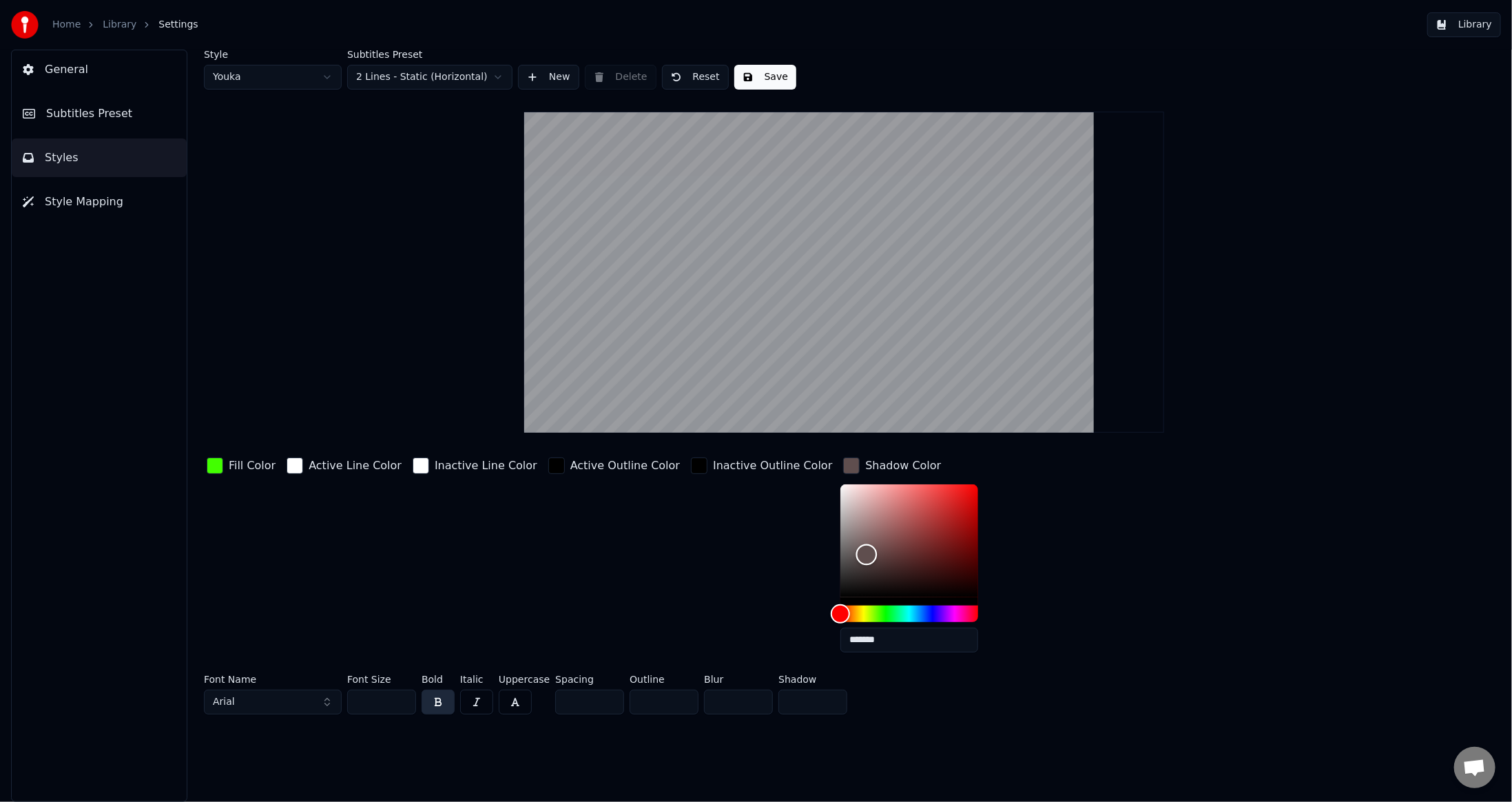
type input "*******"
drag, startPoint x: 811, startPoint y: 555, endPoint x: 1059, endPoint y: 659, distance: 268.9
click at [1059, 659] on div "Fill Color Active Line Color Inactive Line Color Active Outline Color Inactive …" at bounding box center [733, 559] width 1059 height 209
click at [1105, 607] on div "Fill Color Active Line Color Inactive Line Color Active Outline Color Inactive …" at bounding box center [733, 559] width 1059 height 209
click at [1062, 572] on div "Fill Color Active Line Color Inactive Line Color Active Outline Color Inactive …" at bounding box center [733, 559] width 1059 height 209
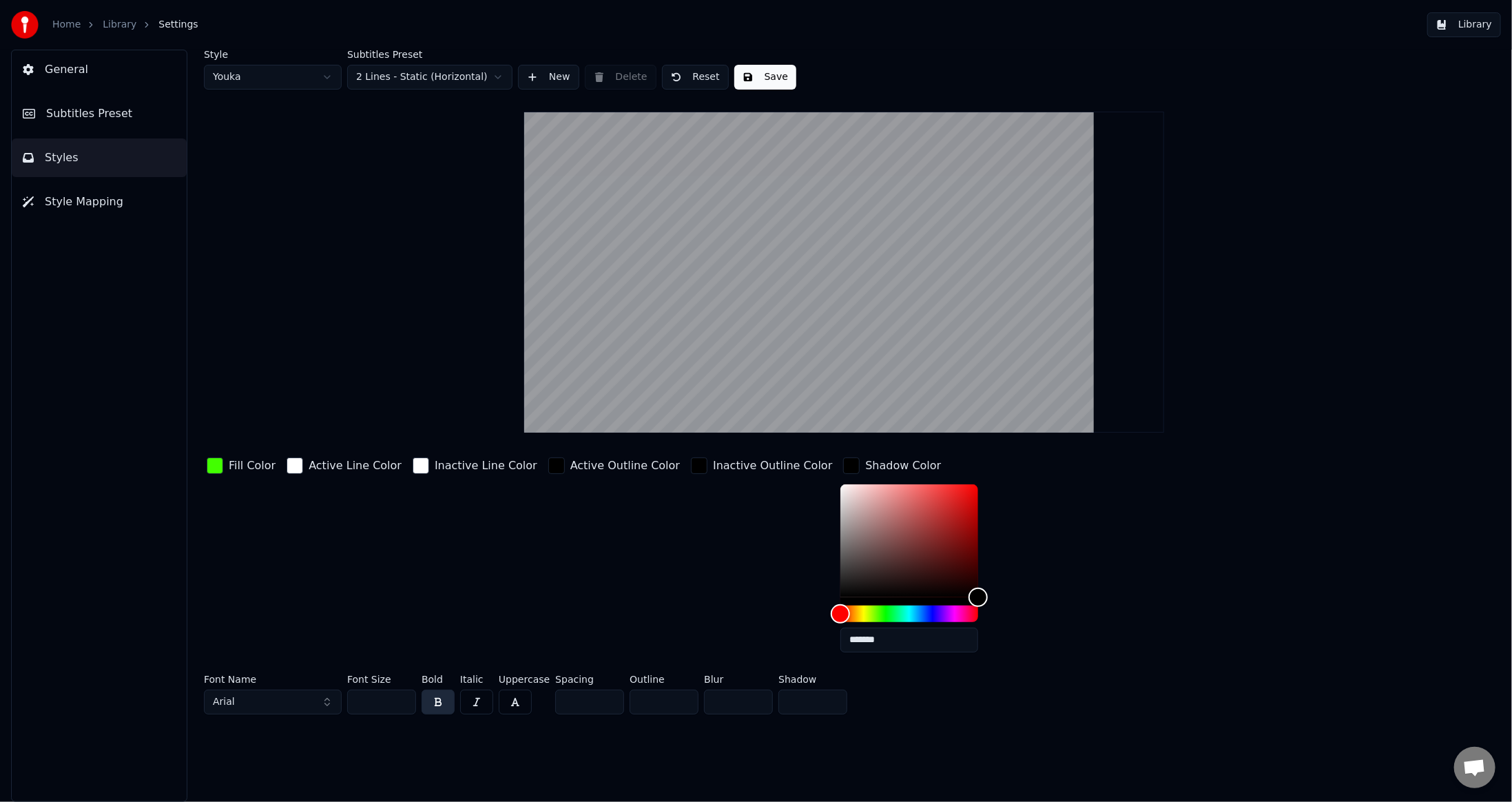
click at [629, 535] on div "Active Outline Color" at bounding box center [614, 559] width 137 height 209
click at [841, 639] on input "*******" at bounding box center [910, 640] width 137 height 25
click at [1032, 635] on div "Fill Color Active Line Color Inactive Line Color Active Outline Color Inactive …" at bounding box center [733, 559] width 1059 height 209
click at [393, 313] on div "Style Youka Subtitles Preset 2 Lines - Static (Horizontal) New Delete Reset Sav…" at bounding box center [843, 385] width 1281 height 671
click at [382, 371] on div "Style Youka Subtitles Preset 2 Lines - Static (Horizontal) New Delete Reset Sav…" at bounding box center [843, 385] width 1281 height 671
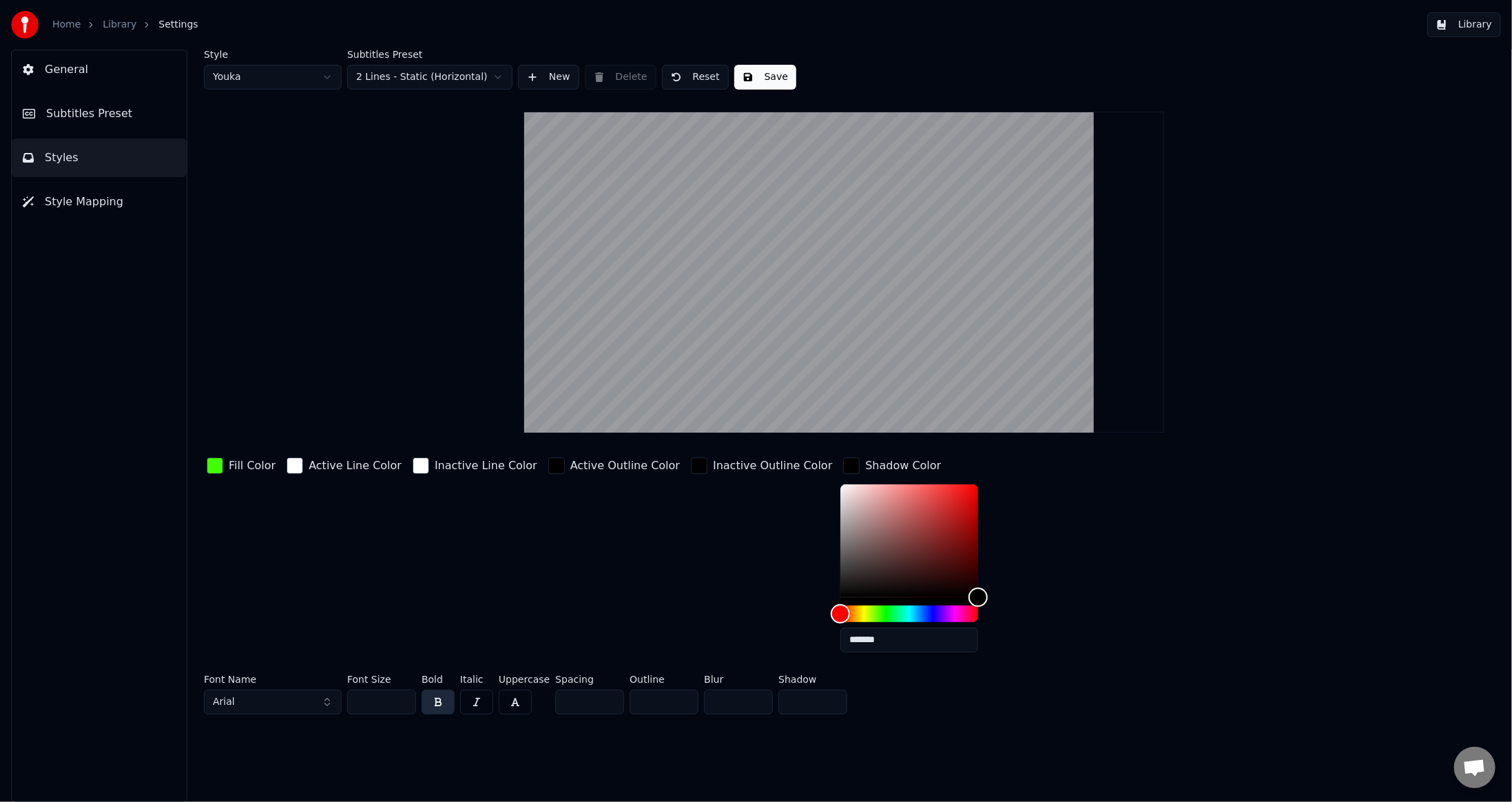
click at [59, 113] on span "Subtitles Preset" at bounding box center [89, 113] width 86 height 17
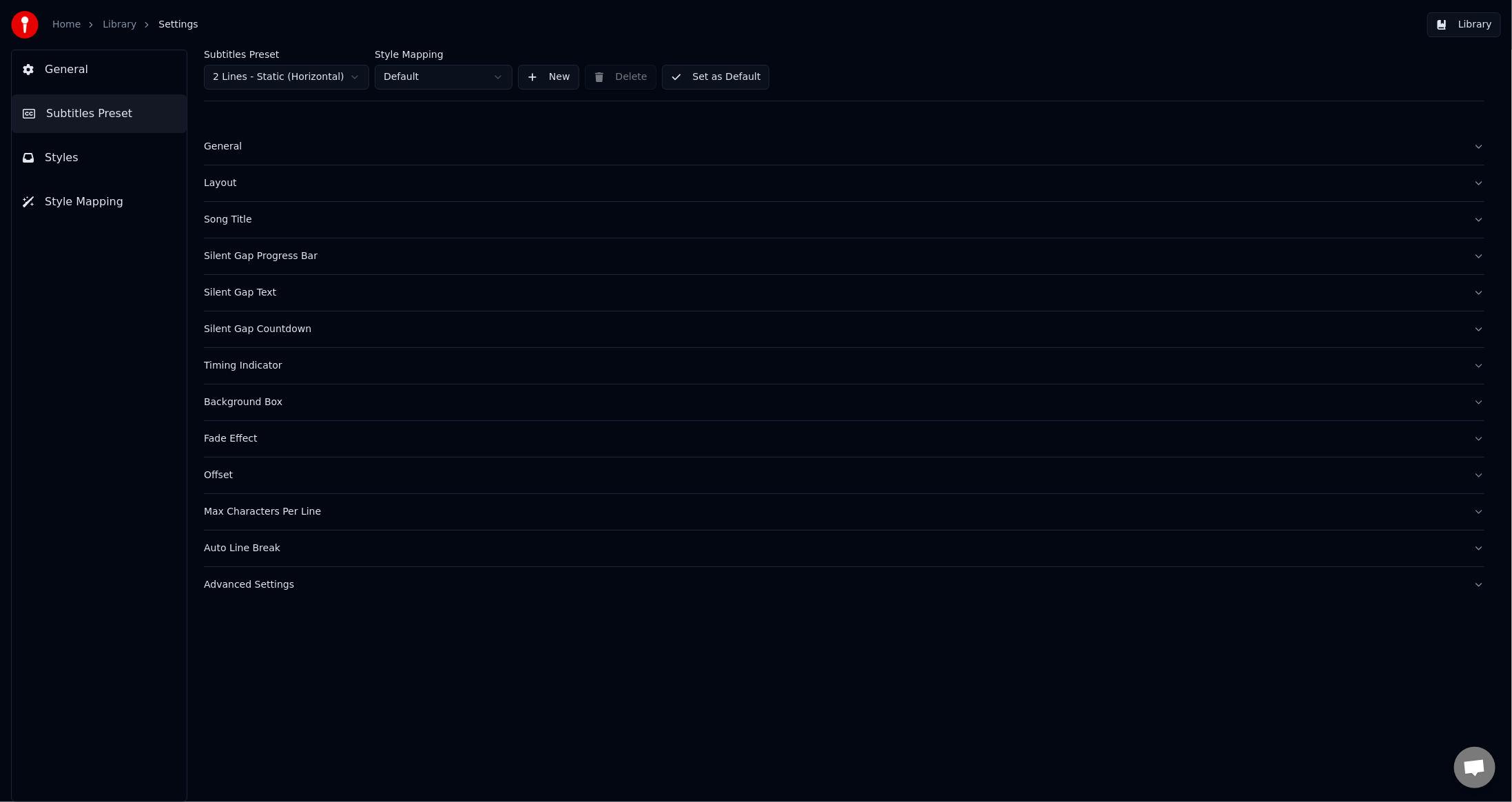
click at [70, 201] on span "Style Mapping" at bounding box center [84, 202] width 79 height 17
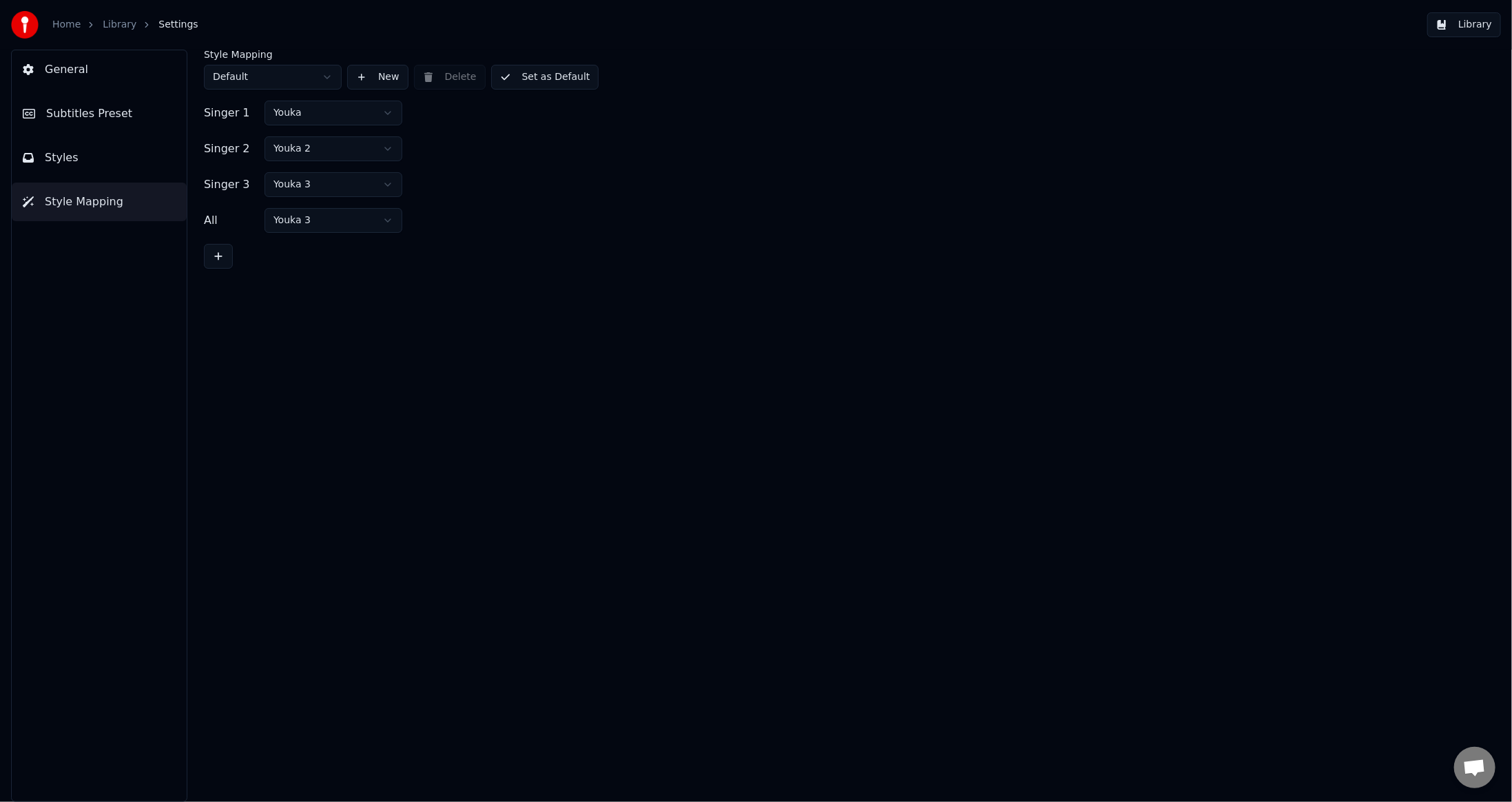
click at [75, 148] on button "Styles" at bounding box center [99, 157] width 175 height 38
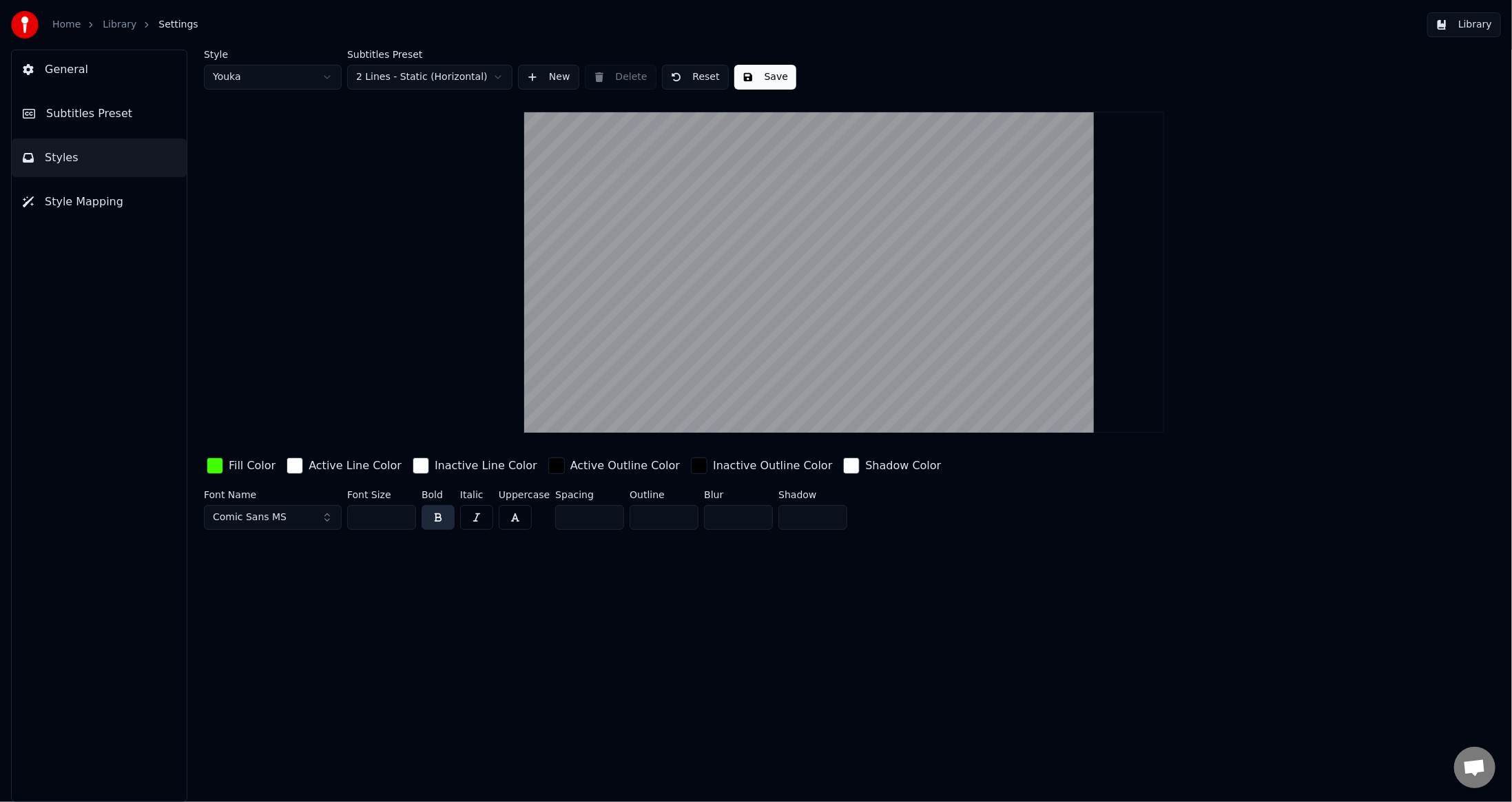
click at [364, 520] on input "***" at bounding box center [381, 518] width 69 height 25
click at [748, 77] on button "Save" at bounding box center [765, 78] width 62 height 25
click at [83, 107] on span "Subtitles Preset" at bounding box center [89, 113] width 86 height 17
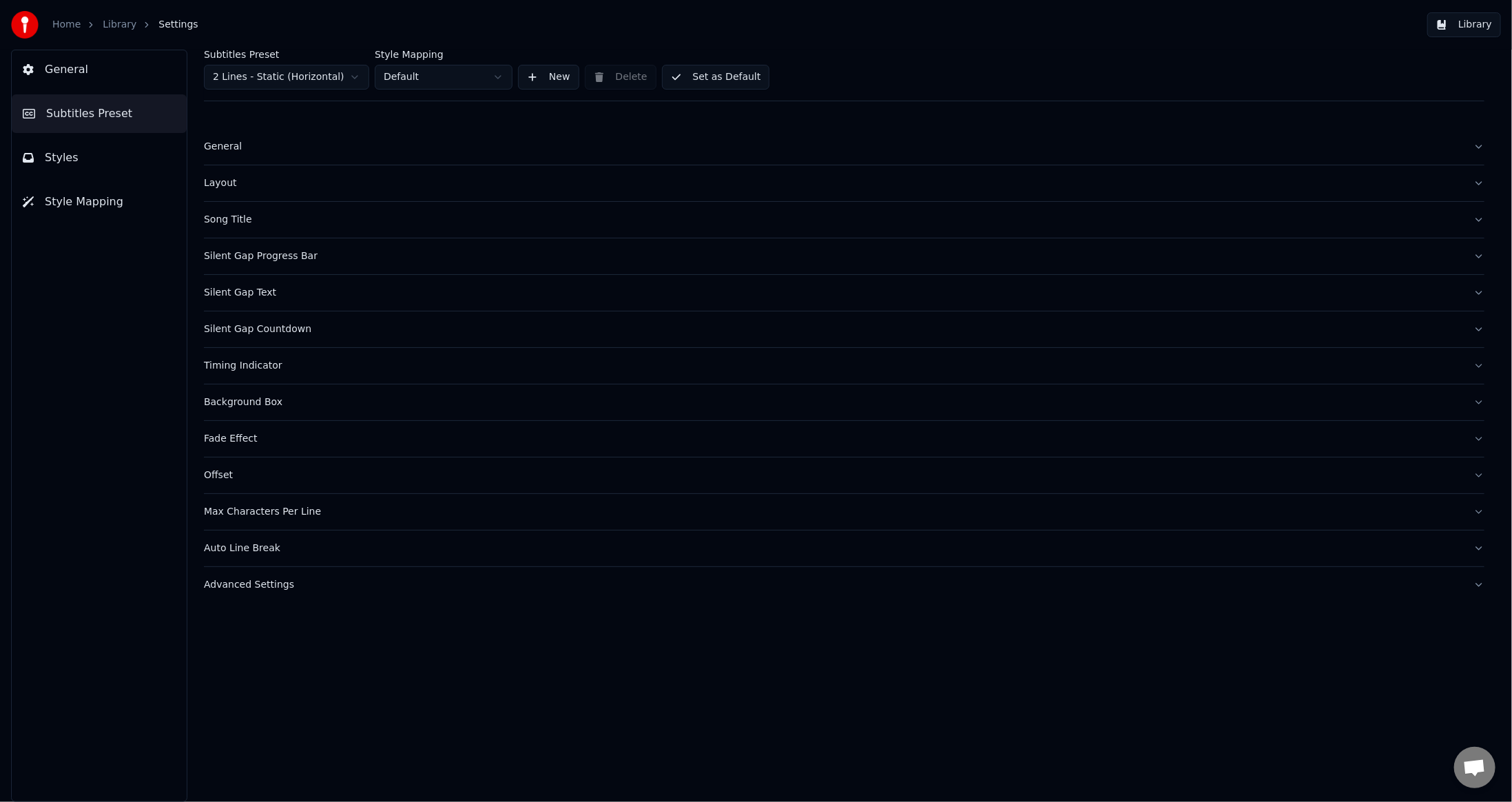
click at [227, 216] on div "Song Title" at bounding box center [833, 219] width 1259 height 13
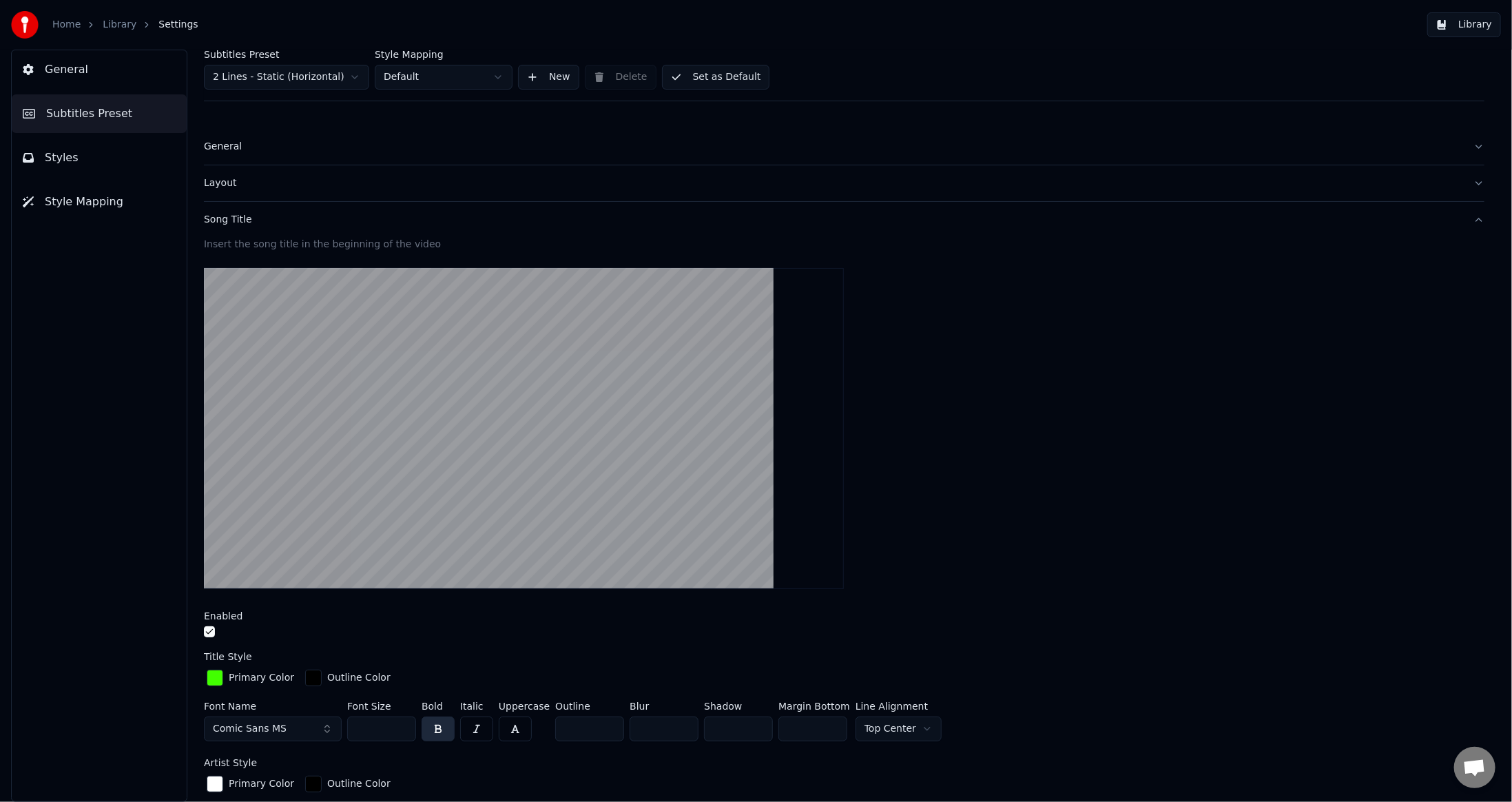
click at [225, 188] on div "Layout" at bounding box center [833, 183] width 1259 height 13
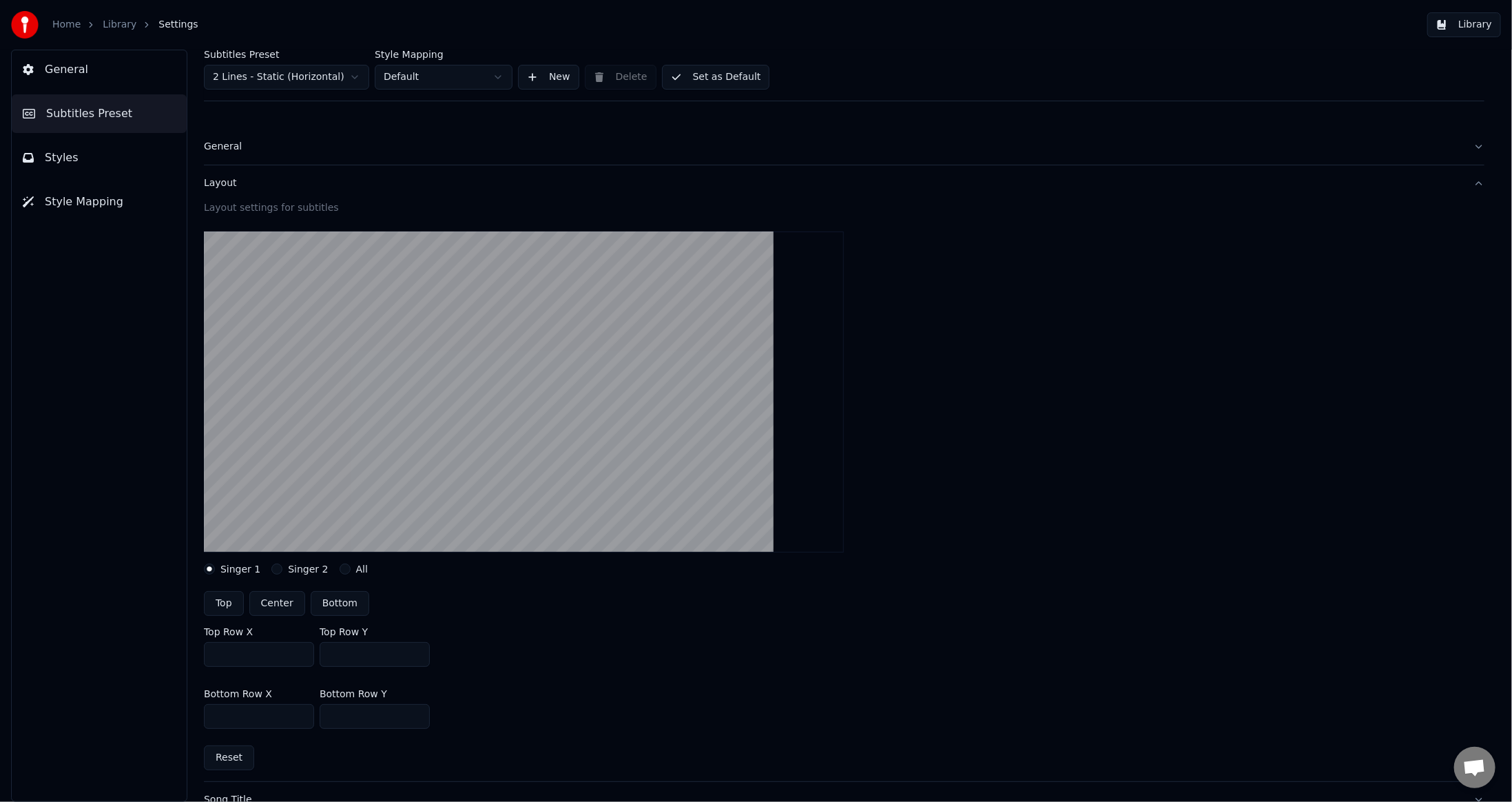
click at [220, 151] on div "General" at bounding box center [833, 146] width 1259 height 13
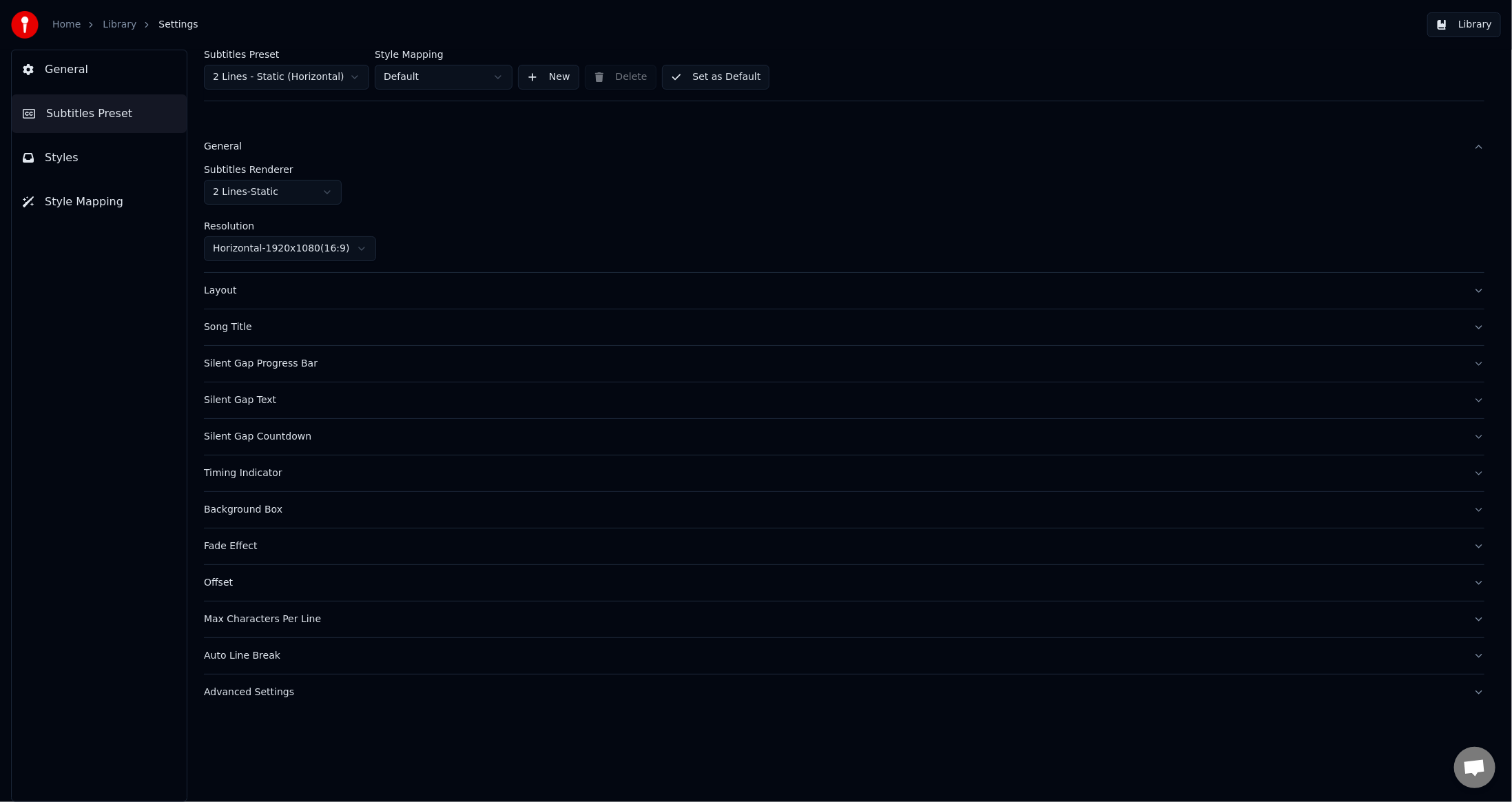
click at [101, 78] on button "General" at bounding box center [99, 69] width 175 height 38
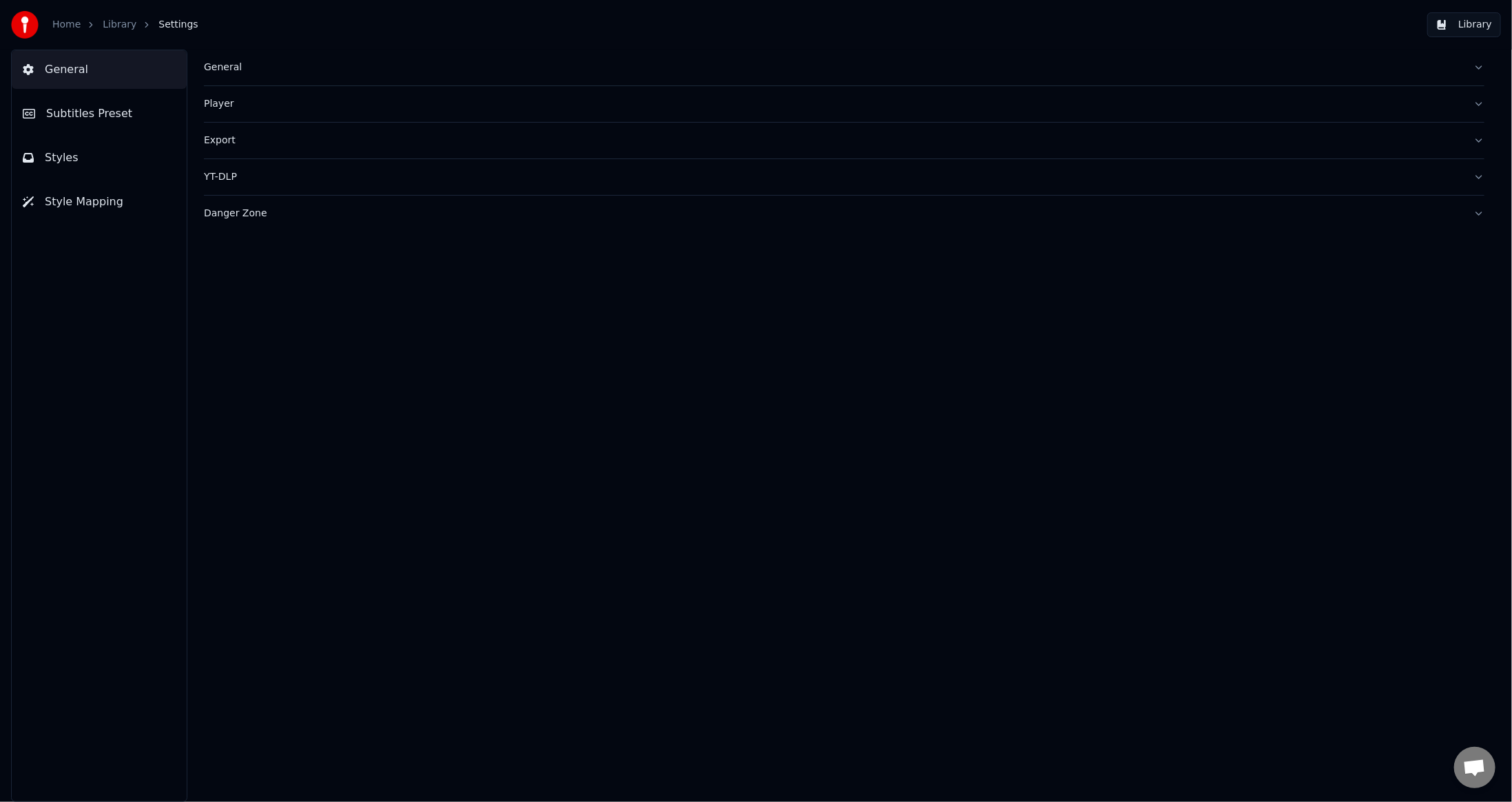
click at [105, 29] on link "Library" at bounding box center [120, 24] width 34 height 13
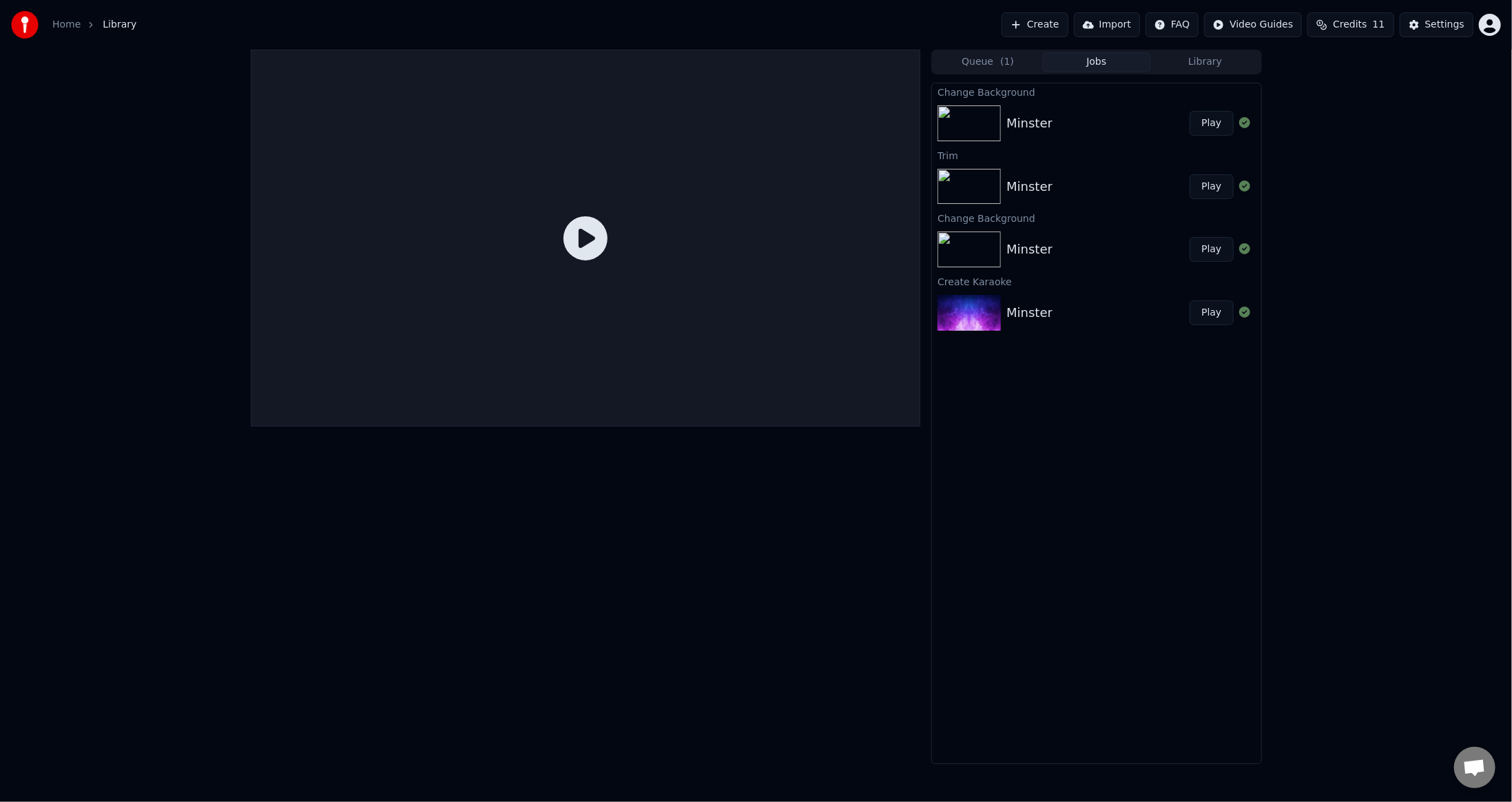
click at [968, 63] on button "Queue ( 1 )" at bounding box center [988, 63] width 109 height 20
drag, startPoint x: 1069, startPoint y: 62, endPoint x: 1217, endPoint y: 55, distance: 148.2
click at [1070, 62] on button "Jobs" at bounding box center [1097, 63] width 109 height 20
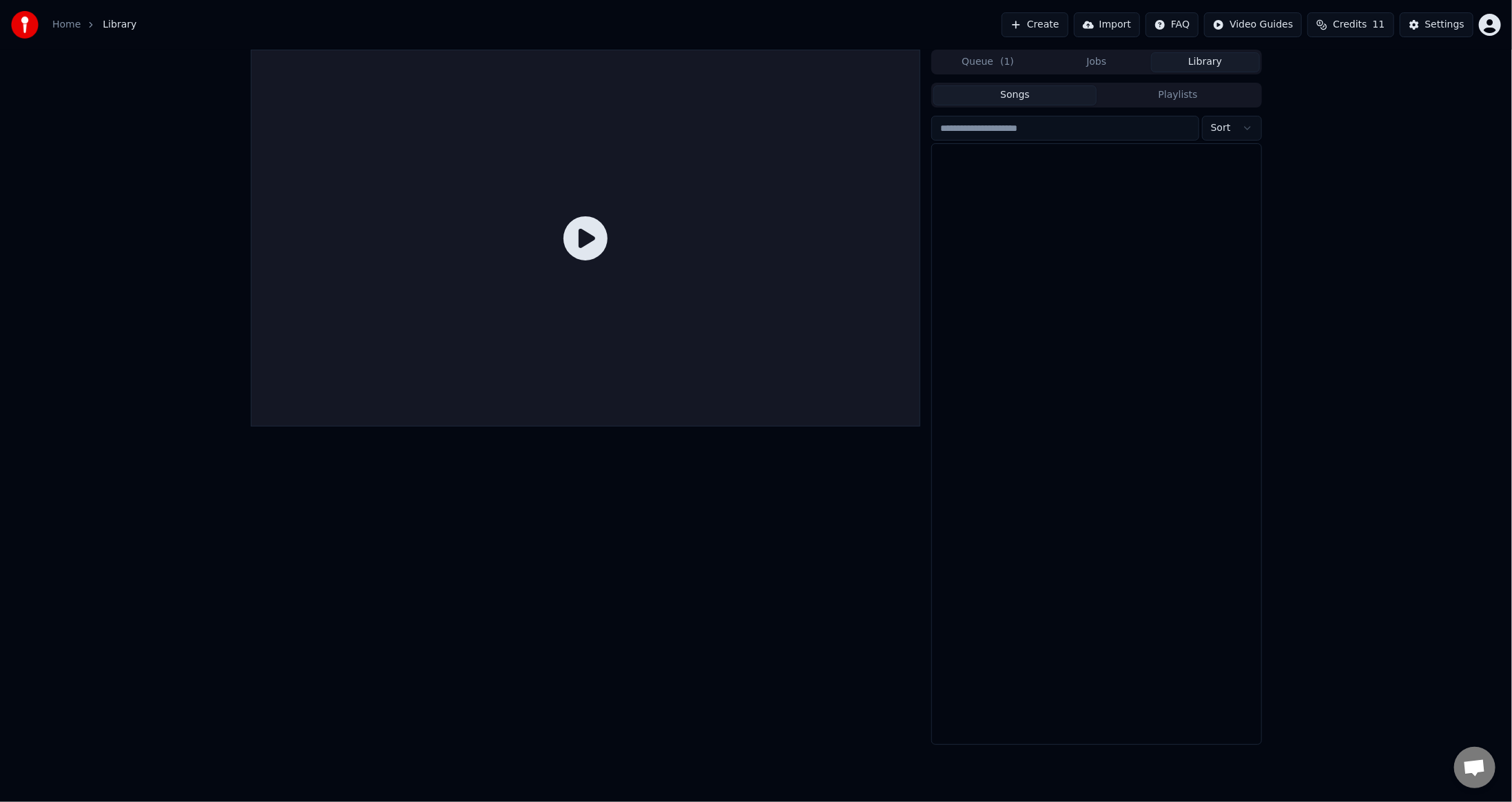
click at [1217, 55] on button "Library" at bounding box center [1206, 63] width 109 height 20
click at [1035, 170] on div "Minster" at bounding box center [1124, 168] width 235 height 20
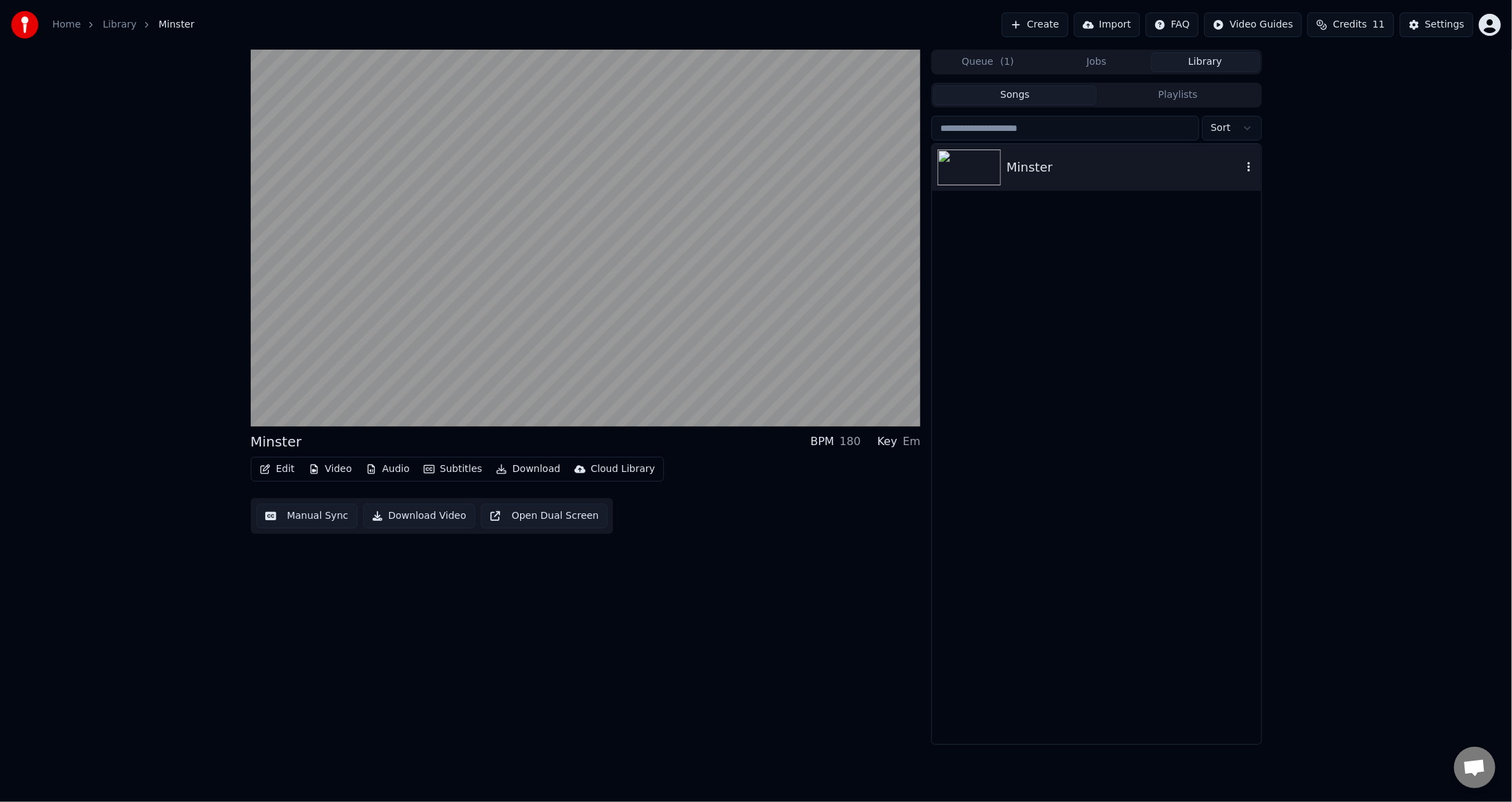
click at [1241, 168] on div "Minster" at bounding box center [1124, 168] width 235 height 20
click at [1250, 167] on icon "button" at bounding box center [1249, 167] width 13 height 11
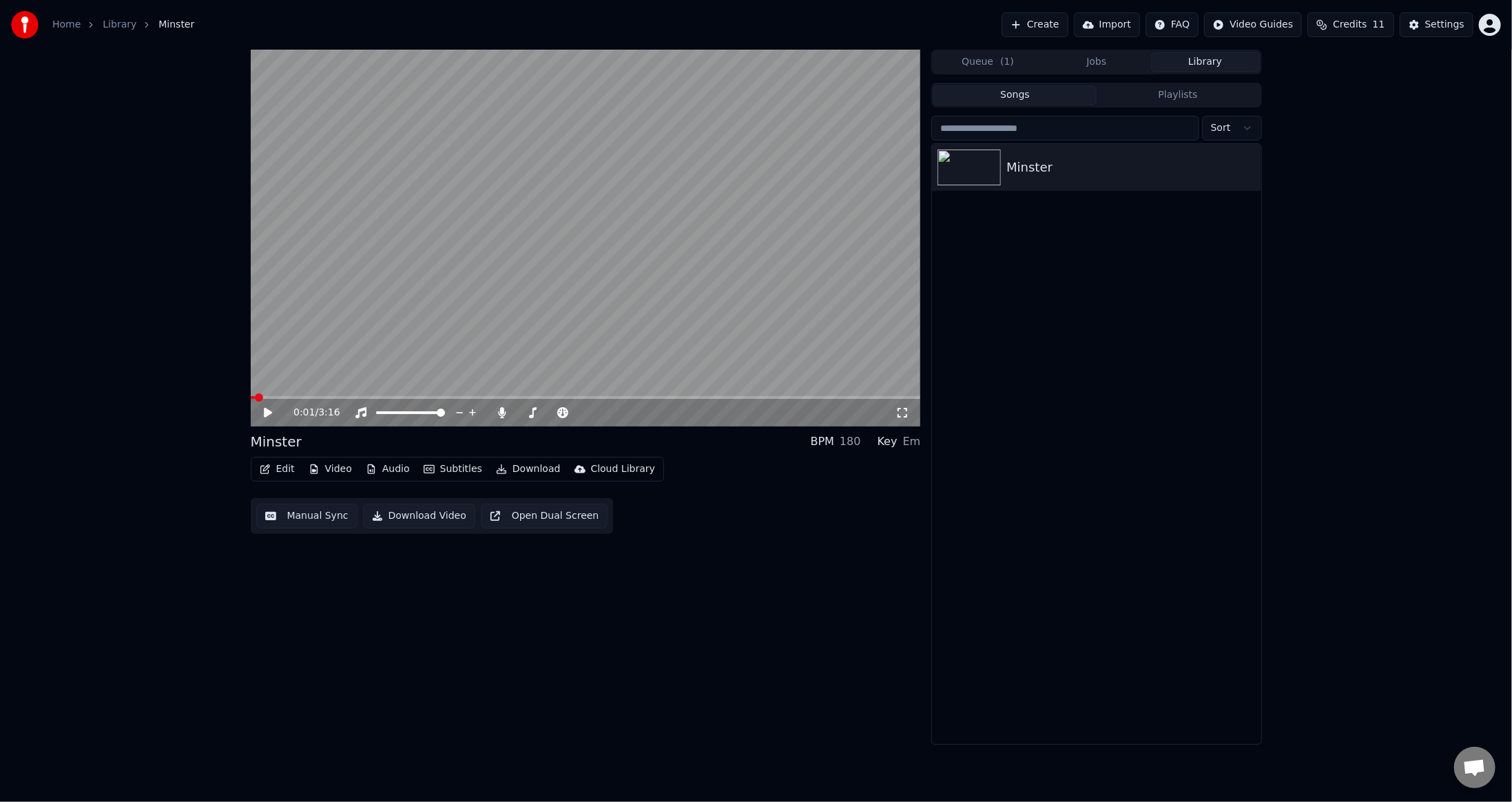
click at [343, 564] on div "0:01 / 3:16 Minster BPM 180 Key Em Edit Video Audio Subtitles Download Cloud Li…" at bounding box center [586, 397] width 670 height 696
click at [283, 514] on button "Manual Sync" at bounding box center [306, 516] width 101 height 25
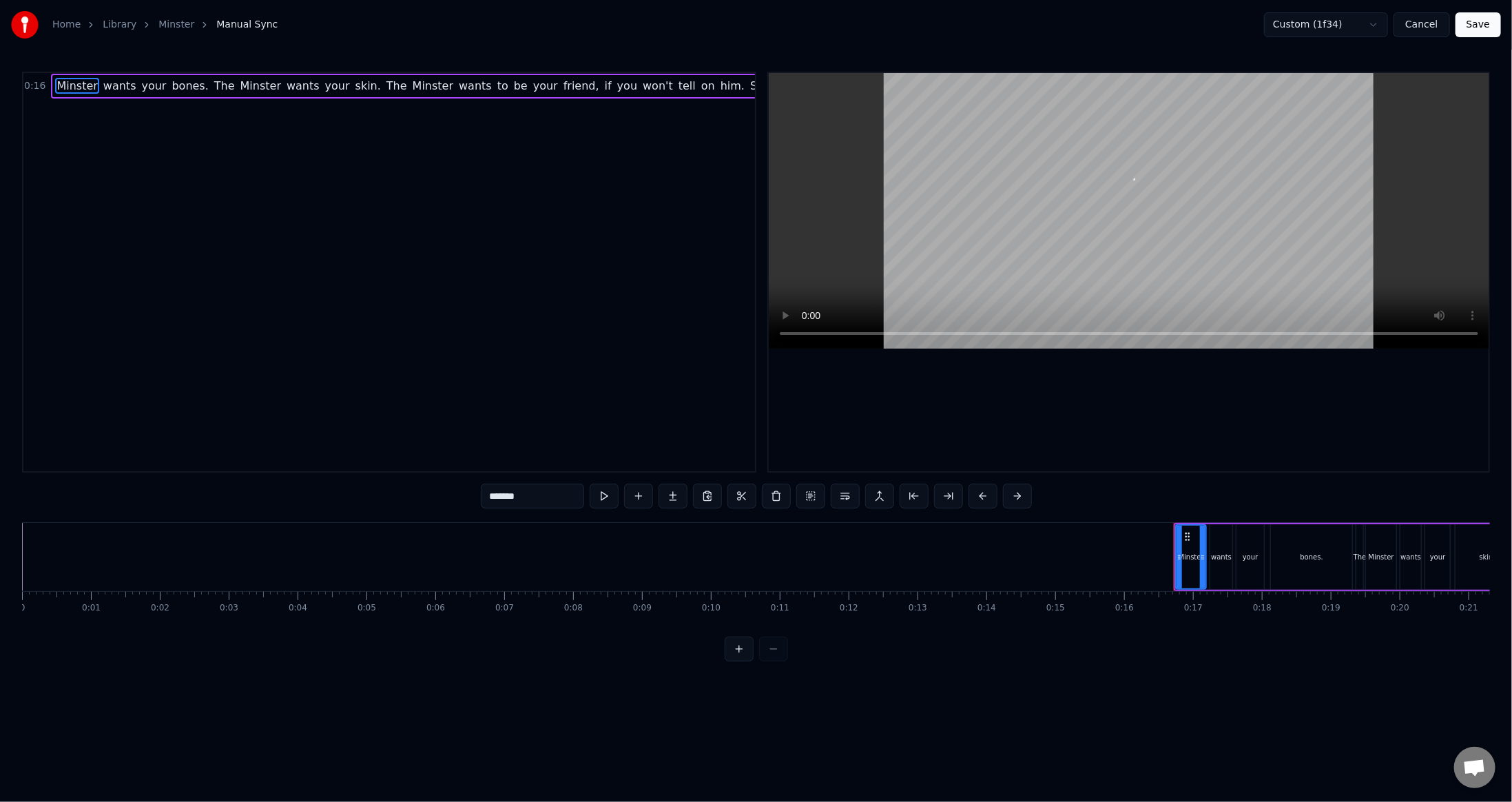
click at [116, 26] on link "Library" at bounding box center [120, 24] width 34 height 13
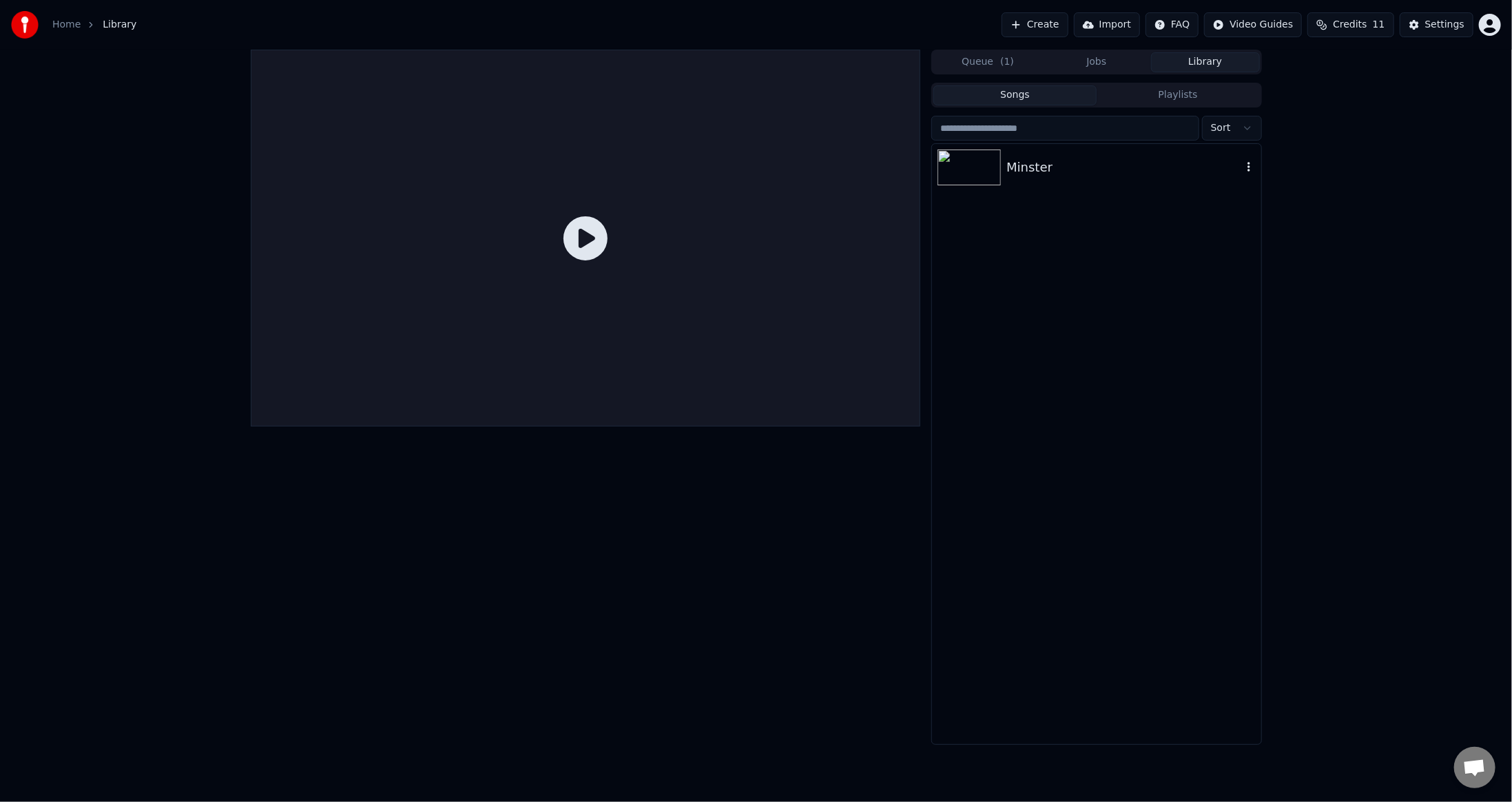
click at [1029, 165] on div "Minster" at bounding box center [1124, 168] width 235 height 20
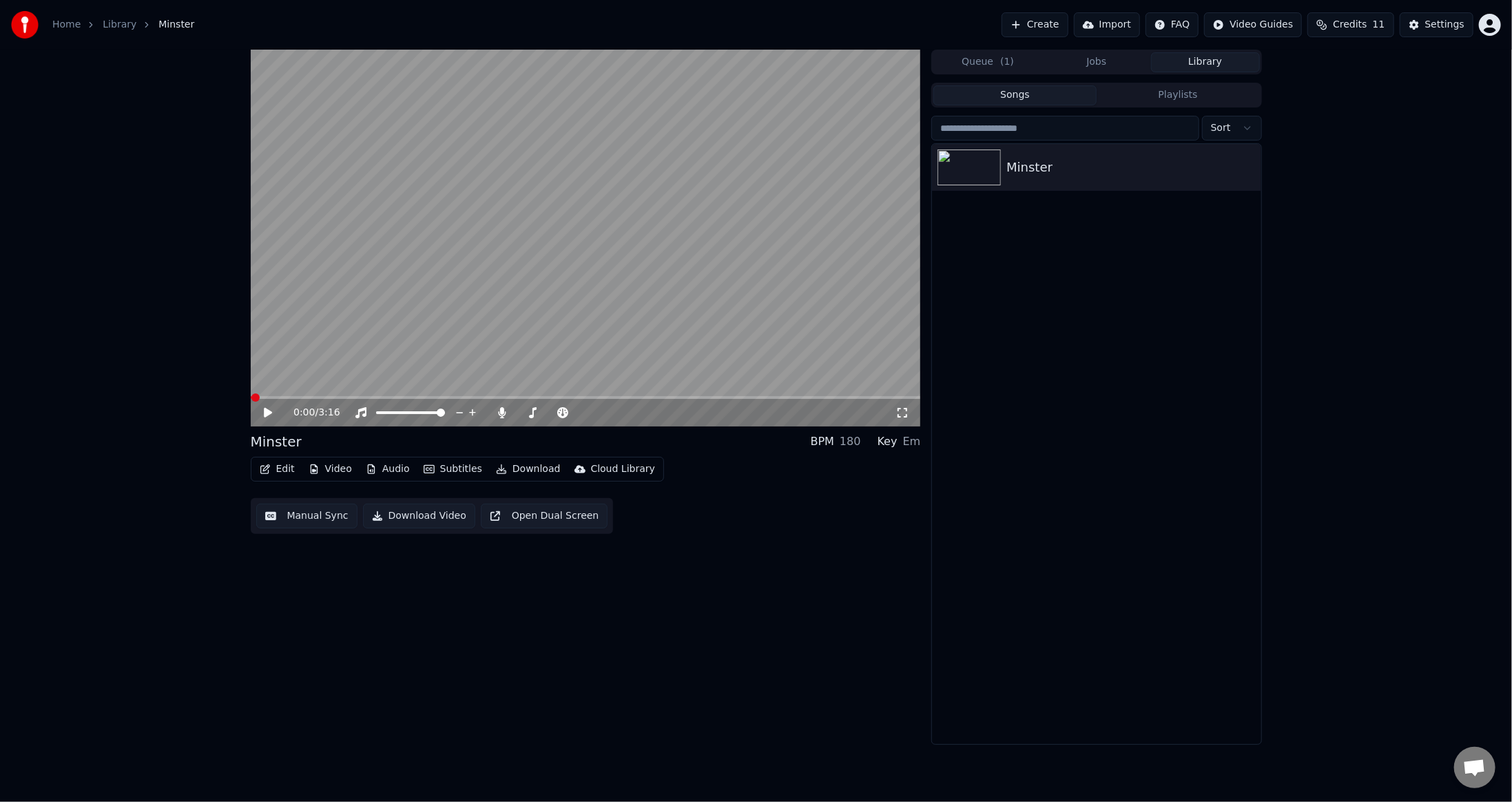
click at [282, 467] on button "Edit" at bounding box center [278, 470] width 46 height 20
click at [309, 518] on div "Edit Metadata" at bounding box center [316, 521] width 68 height 13
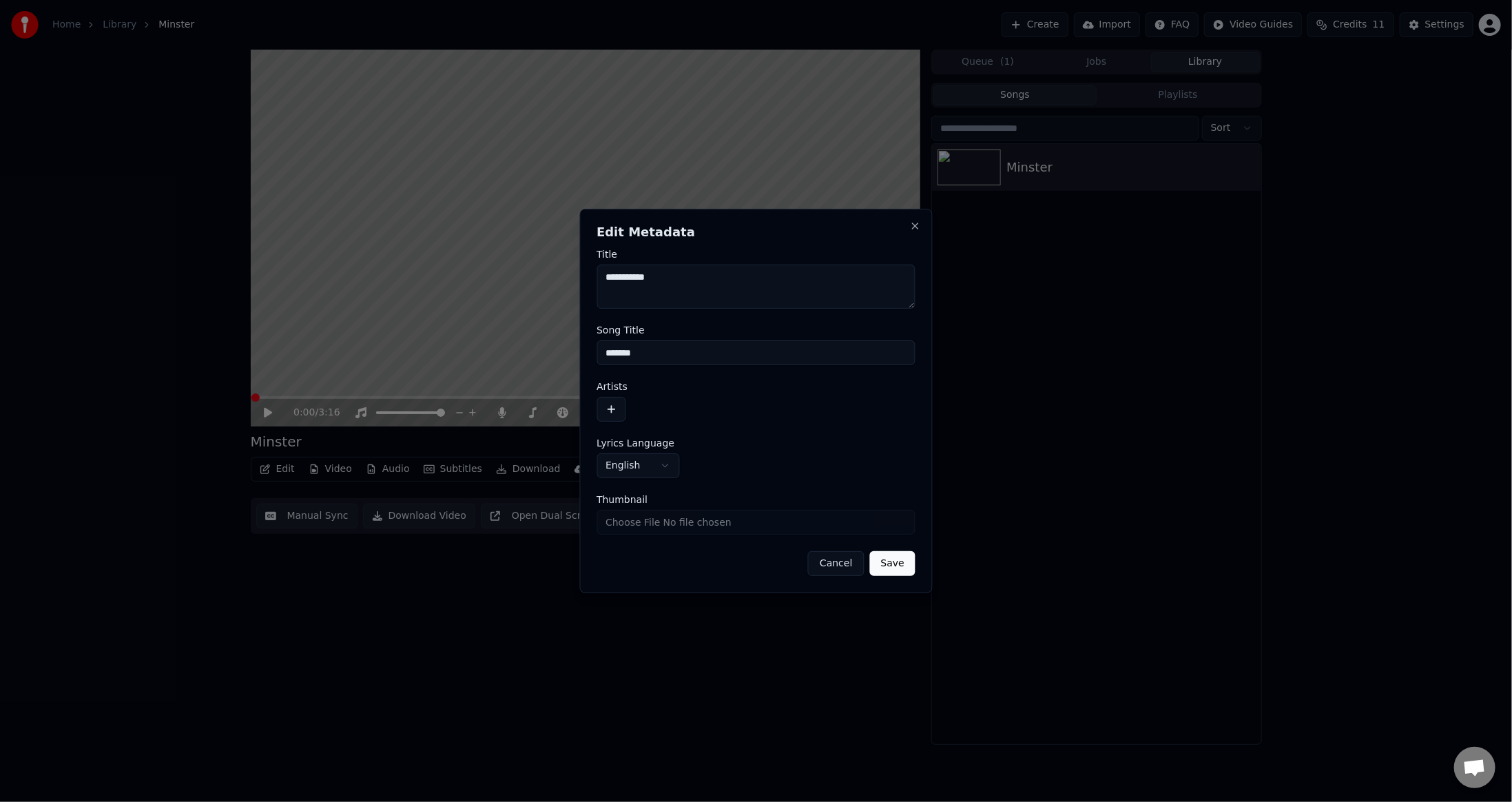
type textarea "**********"
click at [669, 359] on input "*******" at bounding box center [755, 353] width 319 height 25
drag, startPoint x: 669, startPoint y: 359, endPoint x: 590, endPoint y: 352, distance: 79.3
click at [590, 352] on div "**********" at bounding box center [756, 401] width 353 height 385
click at [663, 285] on textarea "**********" at bounding box center [755, 286] width 319 height 44
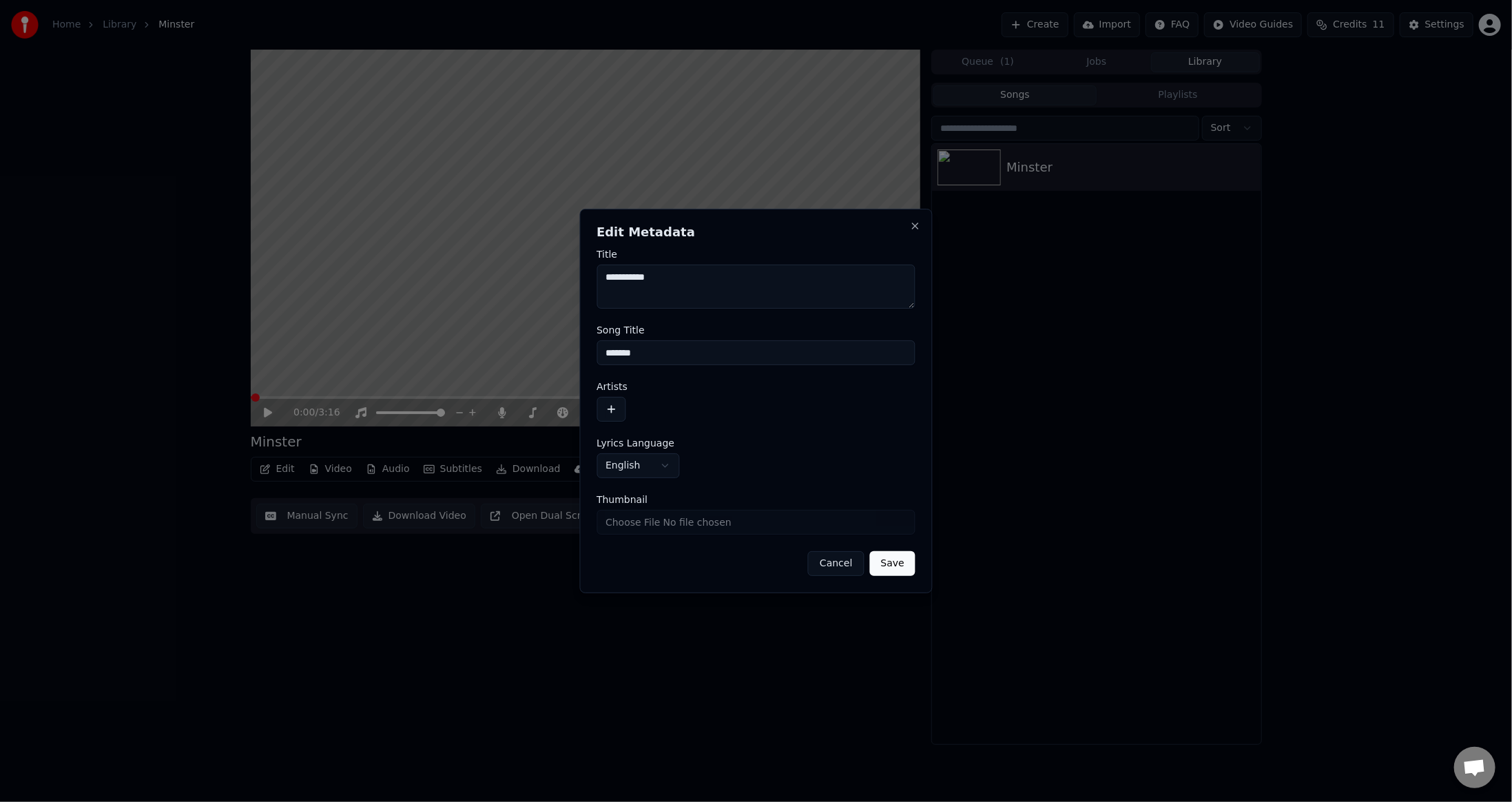
click at [656, 355] on input "*******" at bounding box center [755, 353] width 319 height 25
paste input "****"
type input "**********"
click at [777, 418] on div at bounding box center [755, 410] width 319 height 25
click at [699, 463] on div "**********" at bounding box center [755, 466] width 319 height 25
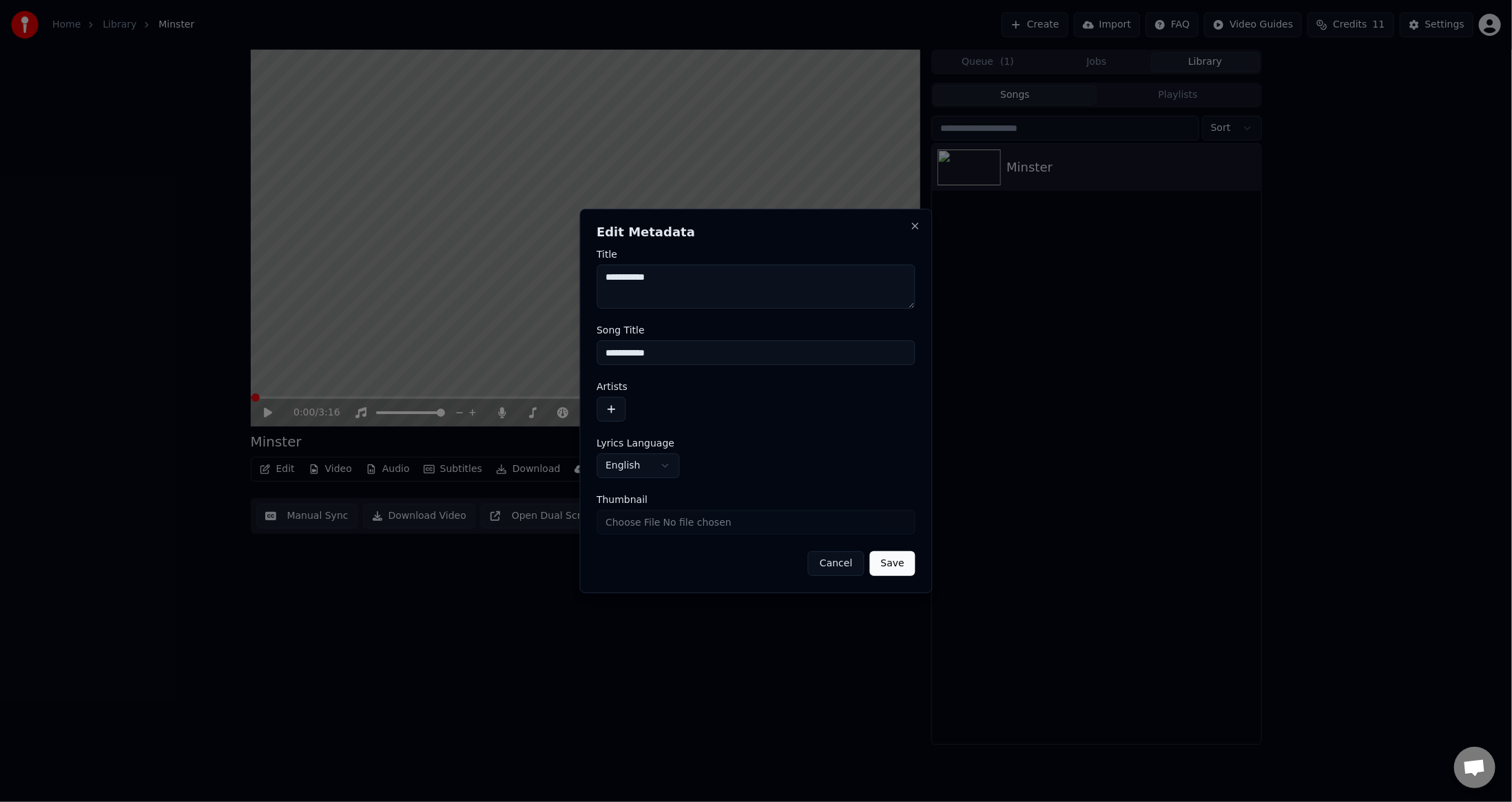
click at [889, 565] on button "Save" at bounding box center [893, 564] width 46 height 25
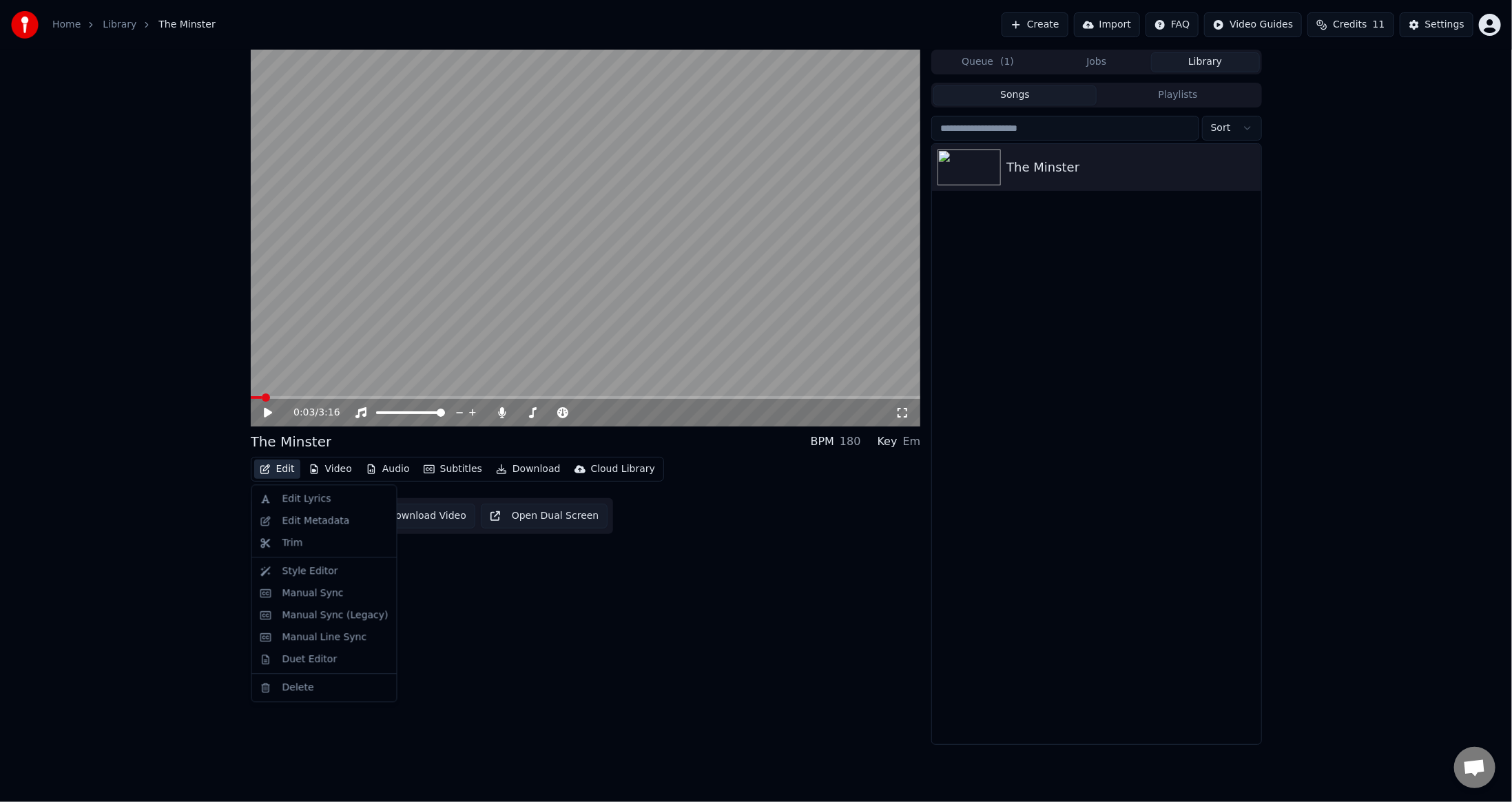
click at [278, 471] on button "Edit" at bounding box center [278, 470] width 46 height 20
click at [609, 625] on div "0:03 / 3:16 The Minster BPM 180 Key Em Edit Video Audio Subtitles Download Clou…" at bounding box center [586, 397] width 670 height 696
click at [334, 470] on button "Video" at bounding box center [330, 470] width 54 height 20
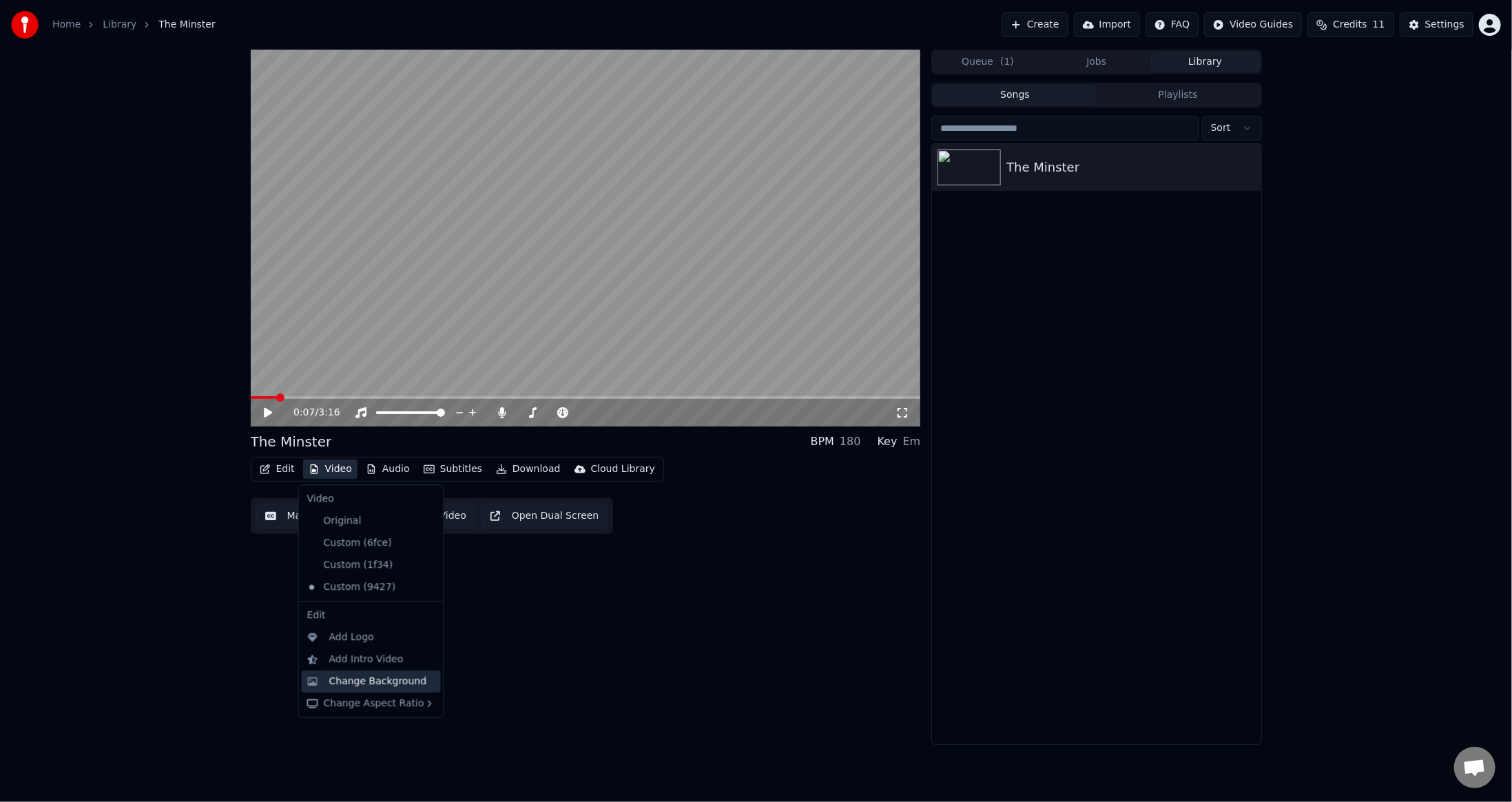
click at [382, 680] on div "Change Background" at bounding box center [378, 681] width 98 height 13
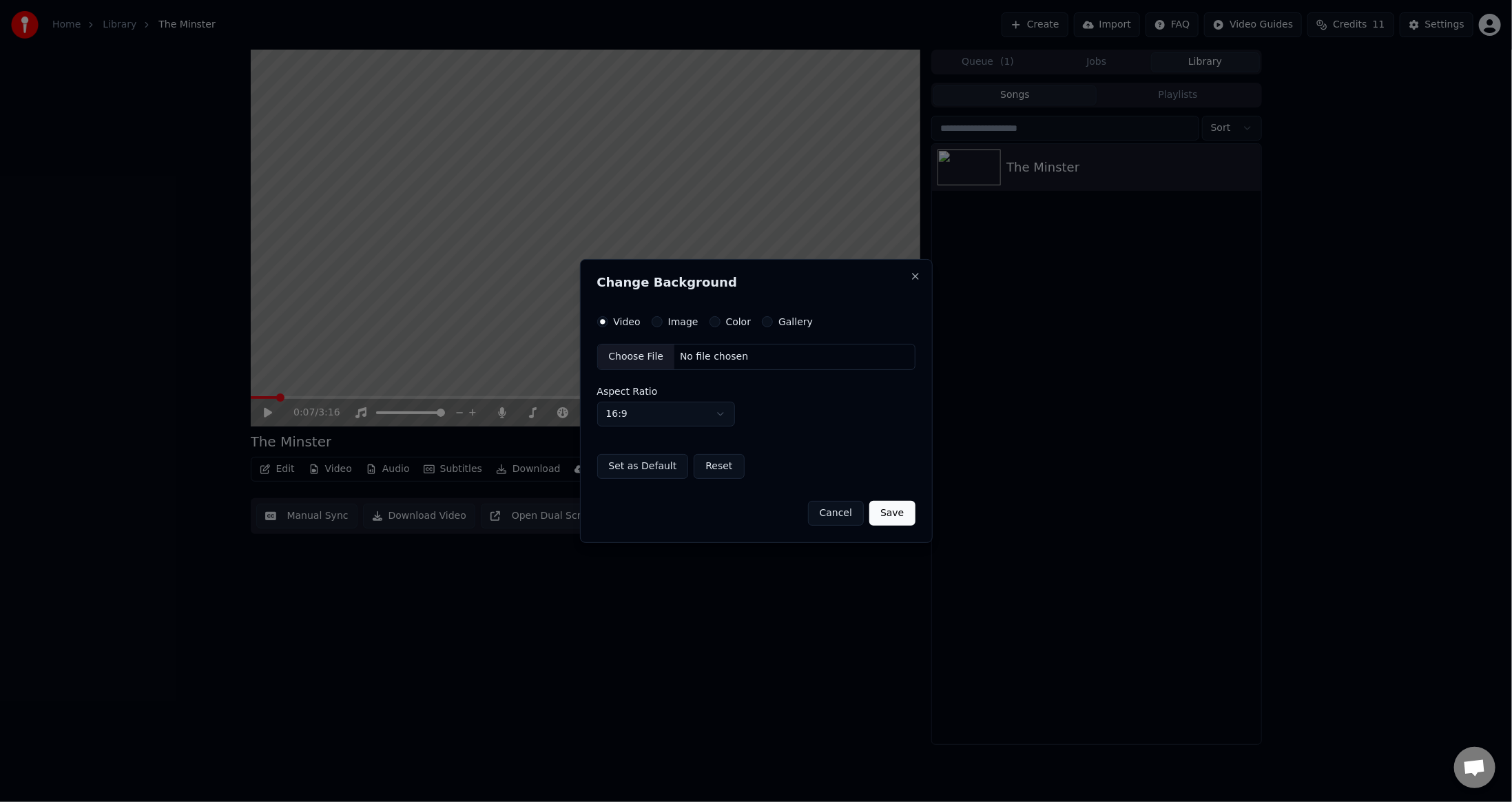
click at [620, 359] on div "Choose File" at bounding box center [636, 357] width 77 height 25
click at [882, 514] on button "Save" at bounding box center [892, 514] width 46 height 25
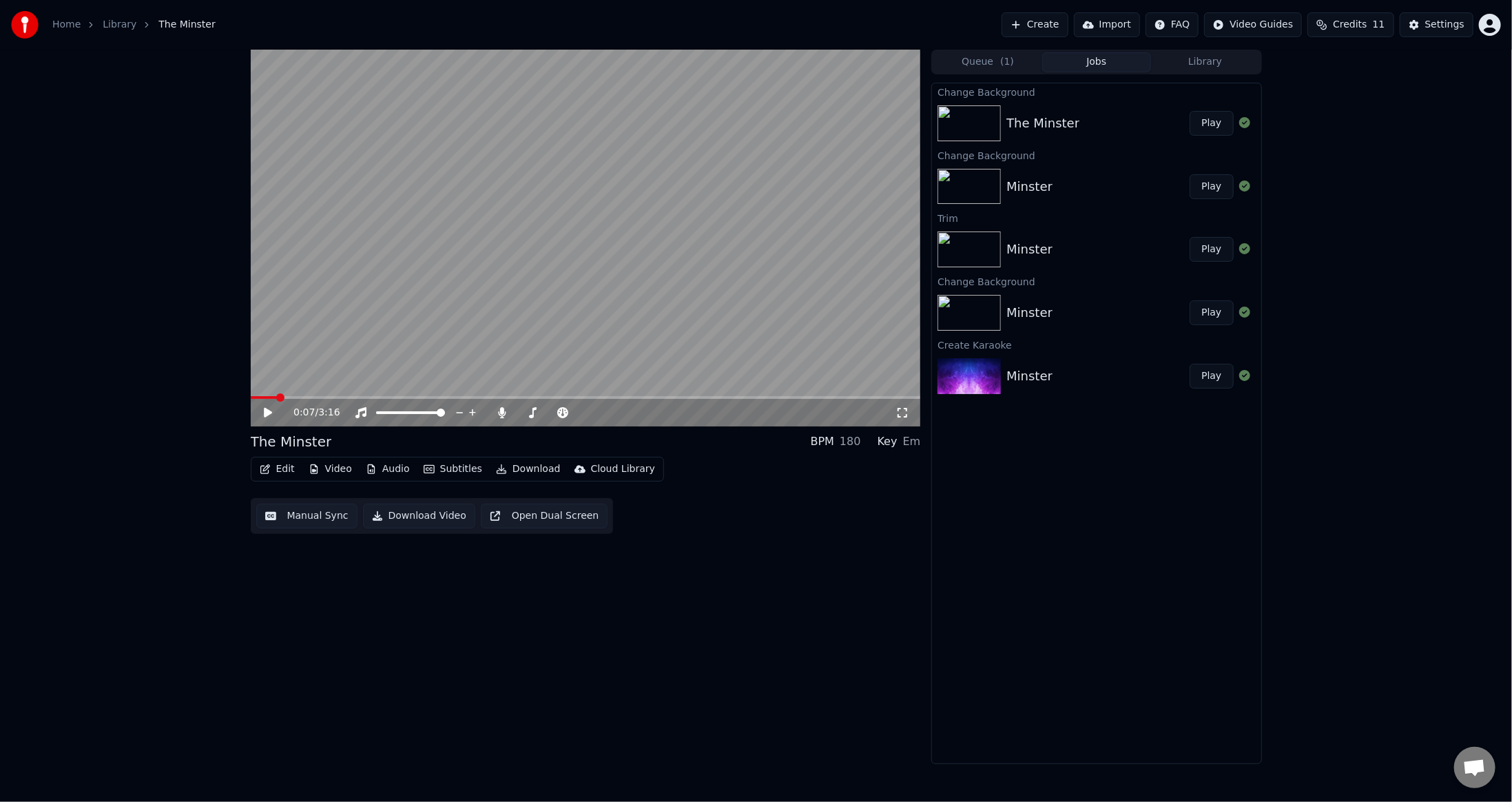
click at [1209, 116] on button "Play" at bounding box center [1211, 123] width 44 height 25
click at [406, 413] on span at bounding box center [406, 413] width 8 height 8
click at [262, 413] on icon at bounding box center [278, 413] width 32 height 11
drag, startPoint x: 281, startPoint y: 396, endPoint x: 253, endPoint y: 397, distance: 28.0
click at [251, 397] on div "3:14 / 3:16" at bounding box center [586, 238] width 670 height 377
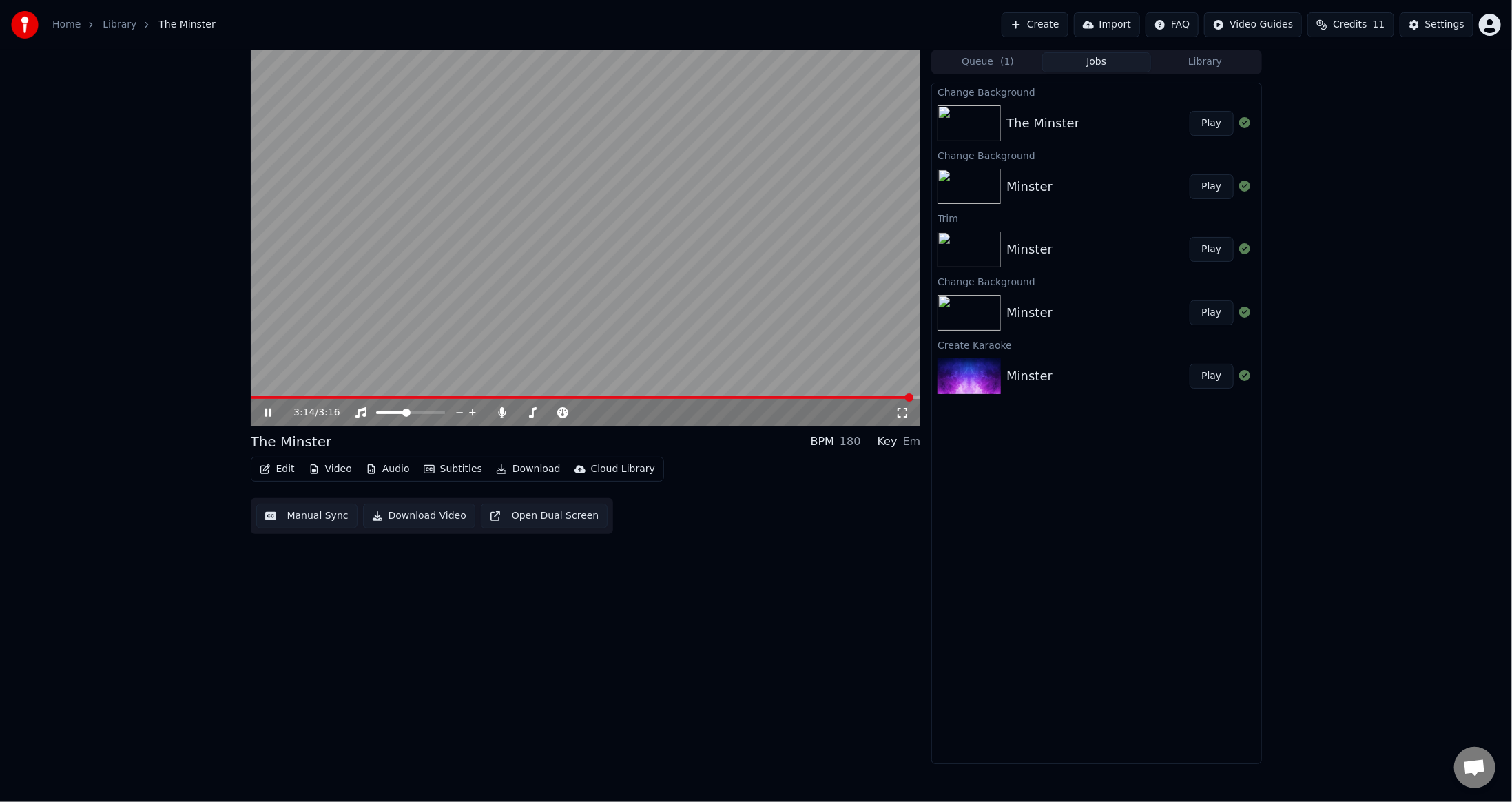
click at [254, 397] on span at bounding box center [582, 397] width 663 height 3
click at [262, 413] on icon at bounding box center [278, 413] width 32 height 11
click at [1426, 25] on button "Settings" at bounding box center [1436, 25] width 74 height 25
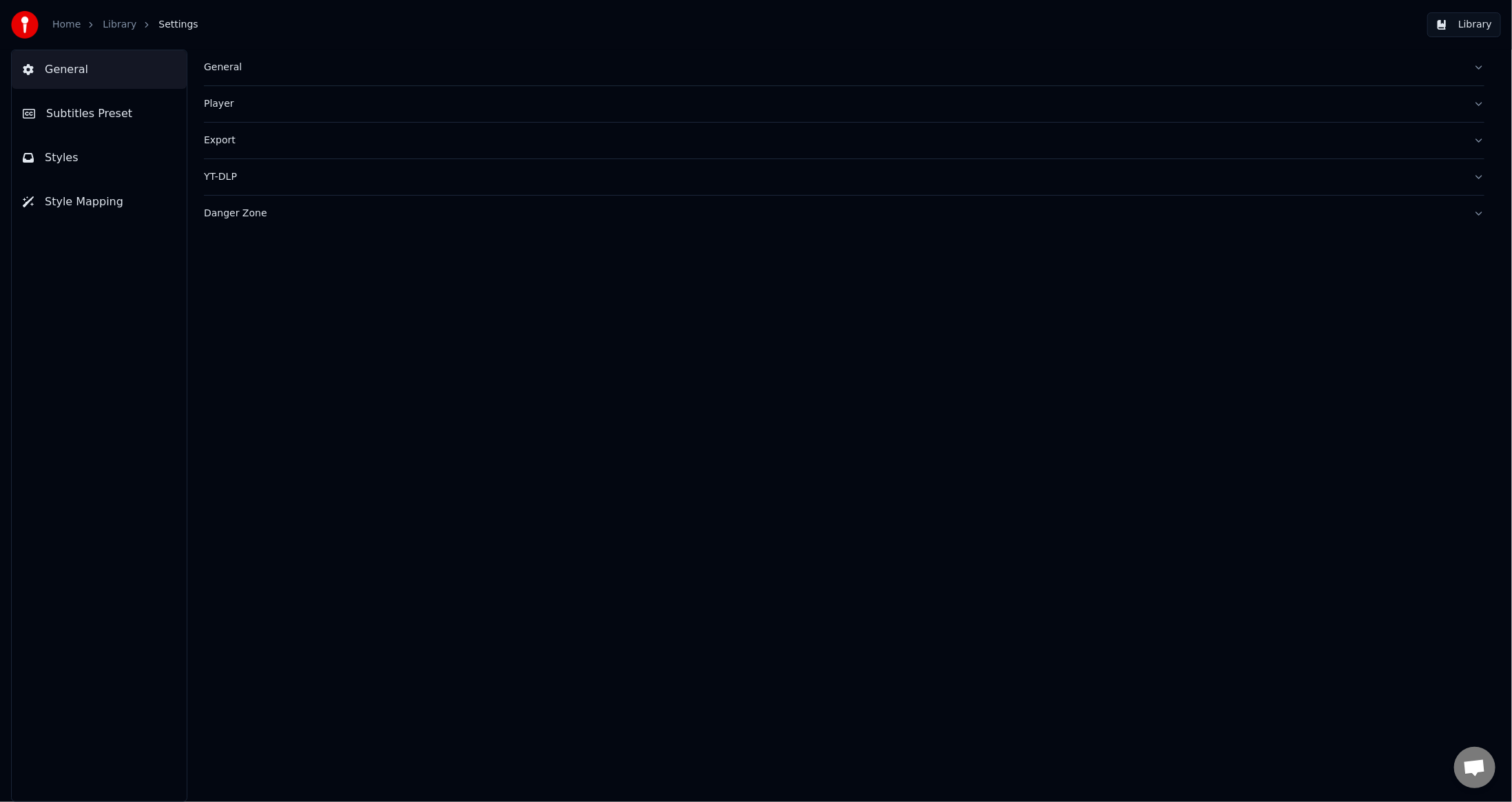
click at [230, 76] on button "General" at bounding box center [843, 68] width 1281 height 36
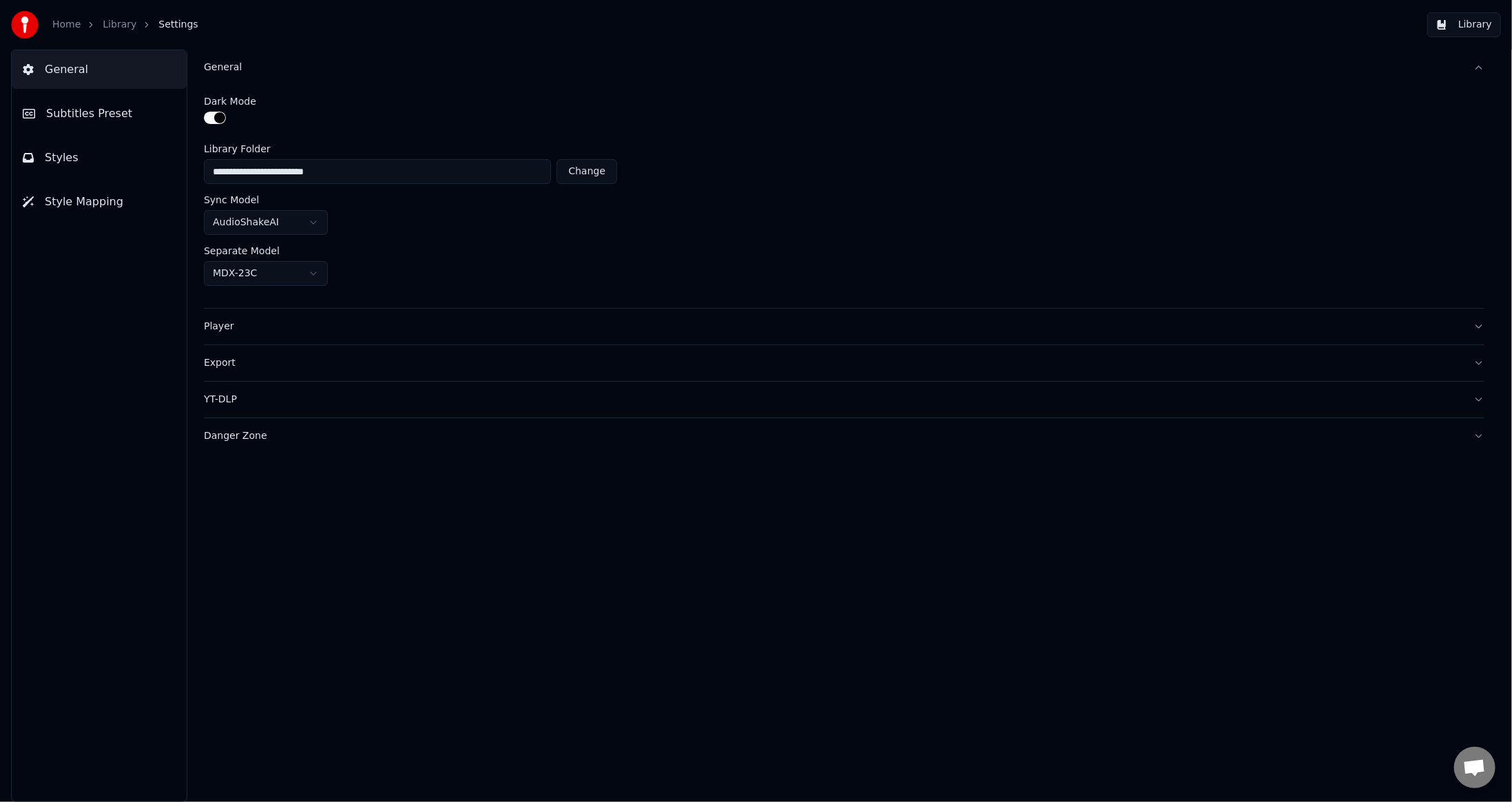
click at [219, 332] on div "Player" at bounding box center [833, 326] width 1259 height 13
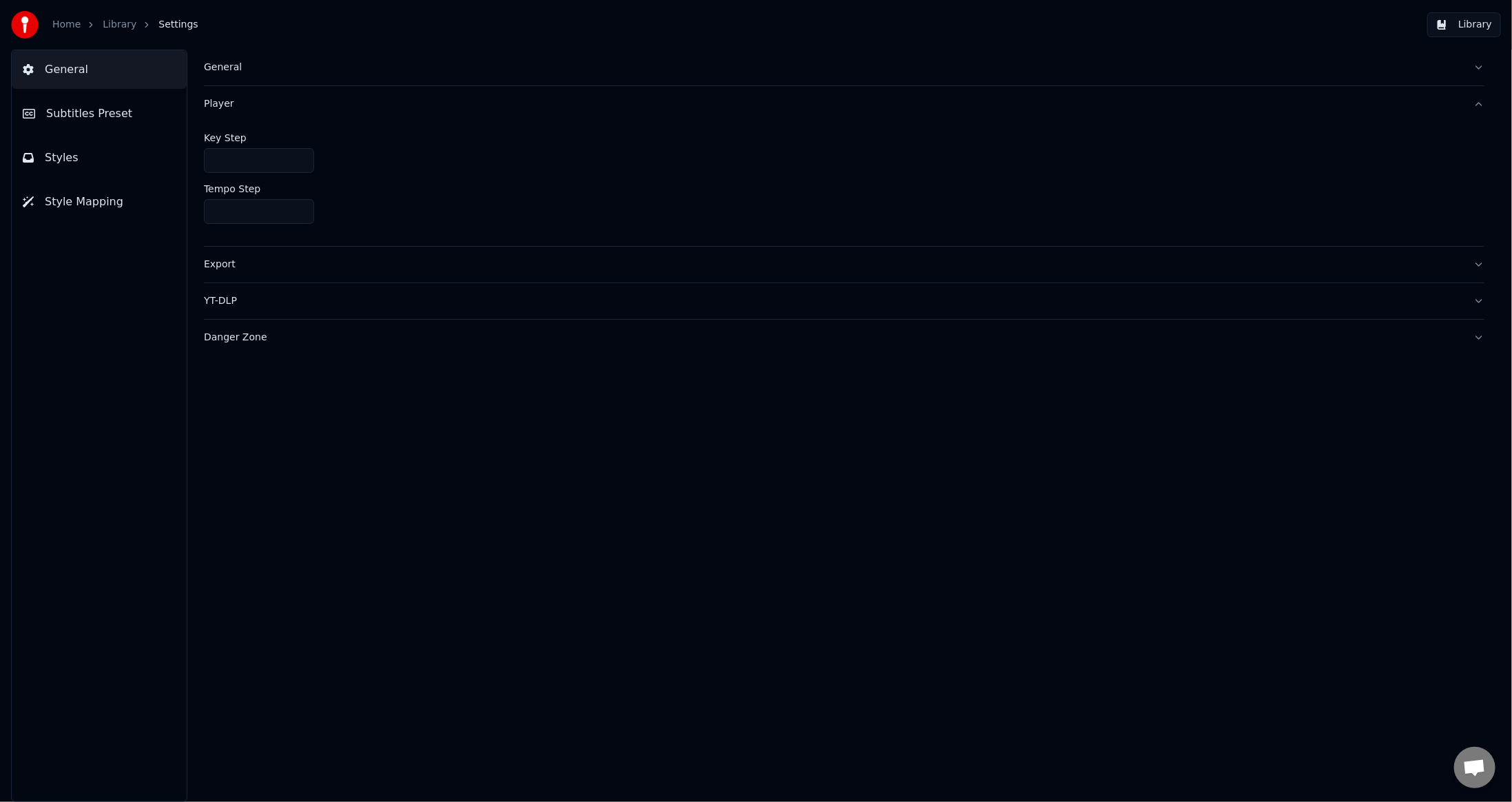
click at [237, 263] on div "Export" at bounding box center [833, 264] width 1259 height 13
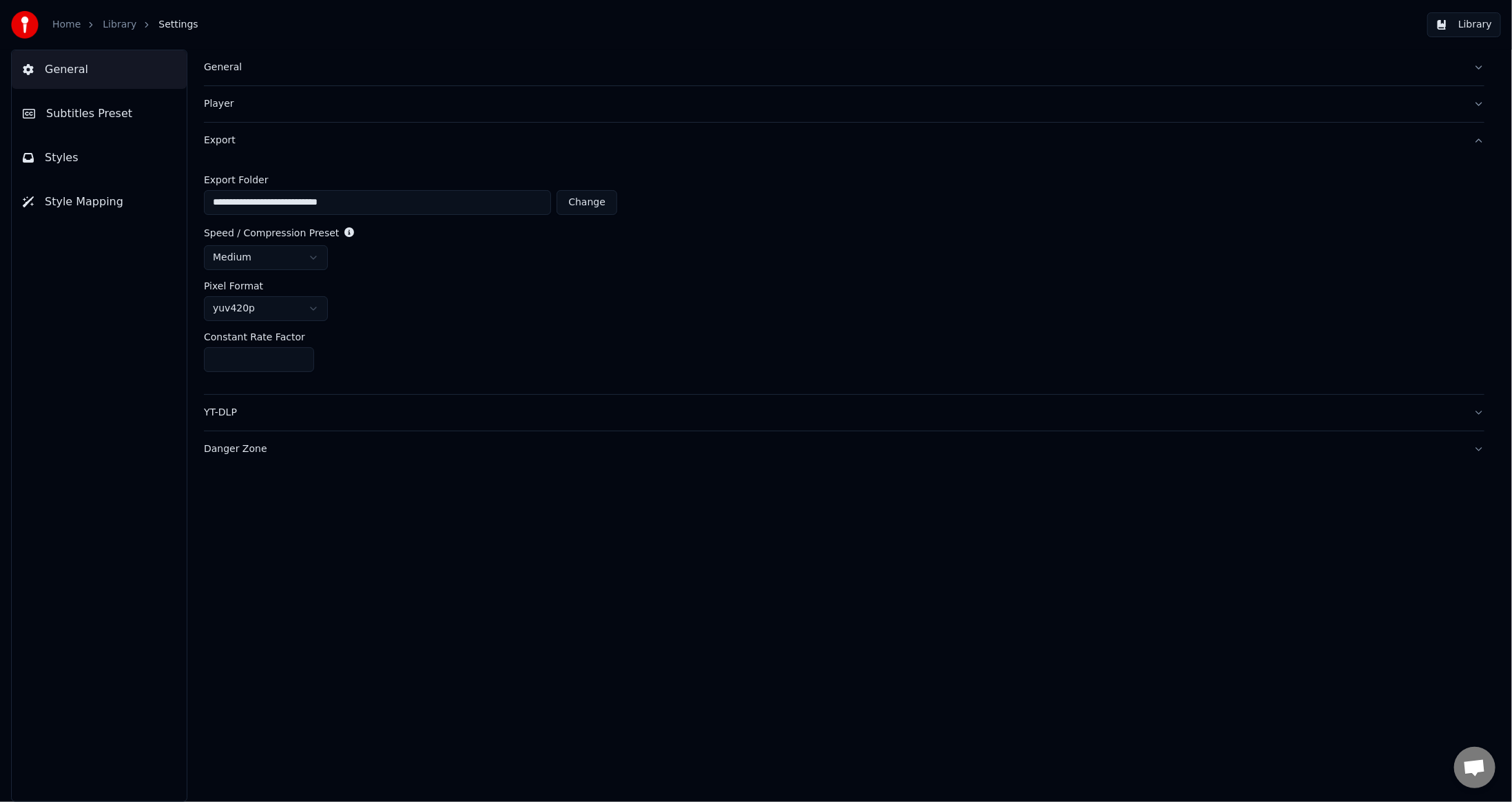
click at [228, 417] on div "YT-DLP" at bounding box center [833, 413] width 1259 height 13
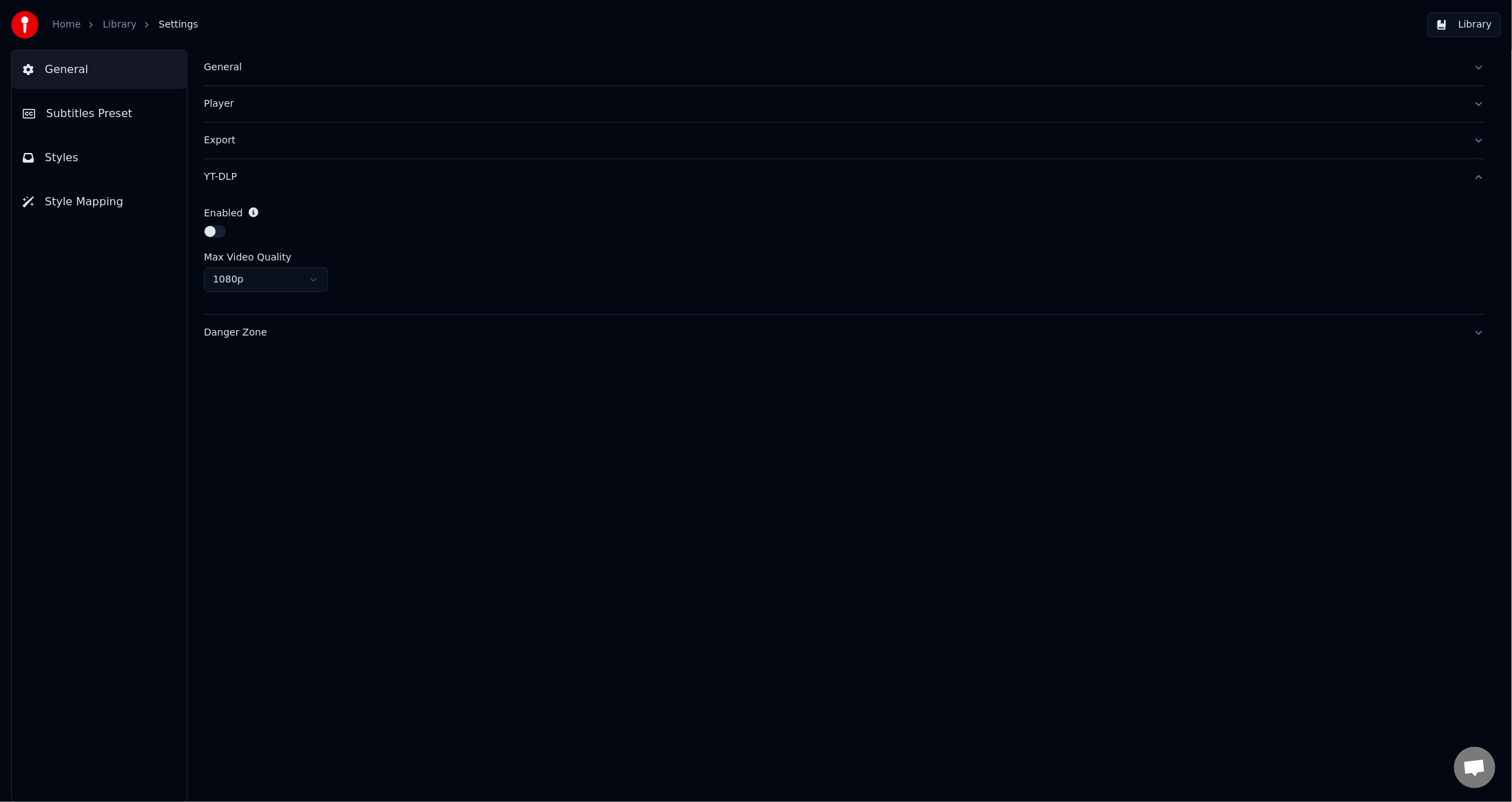
click at [246, 273] on html "Home Library Settings Library General Subtitles Preset Styles Style Mapping Gen…" at bounding box center [756, 401] width 1512 height 802
click at [230, 329] on div "Danger Zone" at bounding box center [833, 332] width 1259 height 13
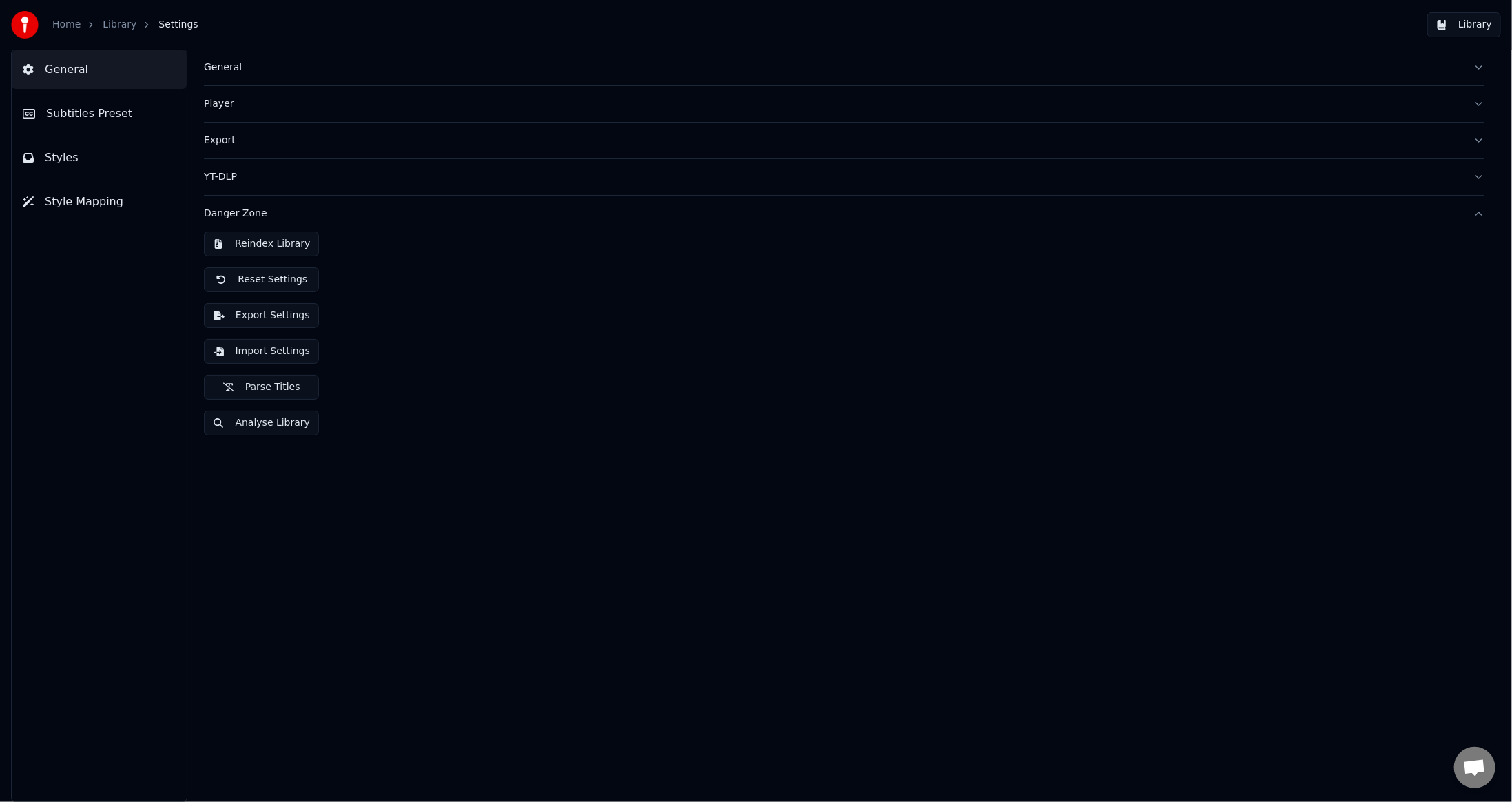
click at [112, 120] on span "Subtitles Preset" at bounding box center [89, 113] width 86 height 17
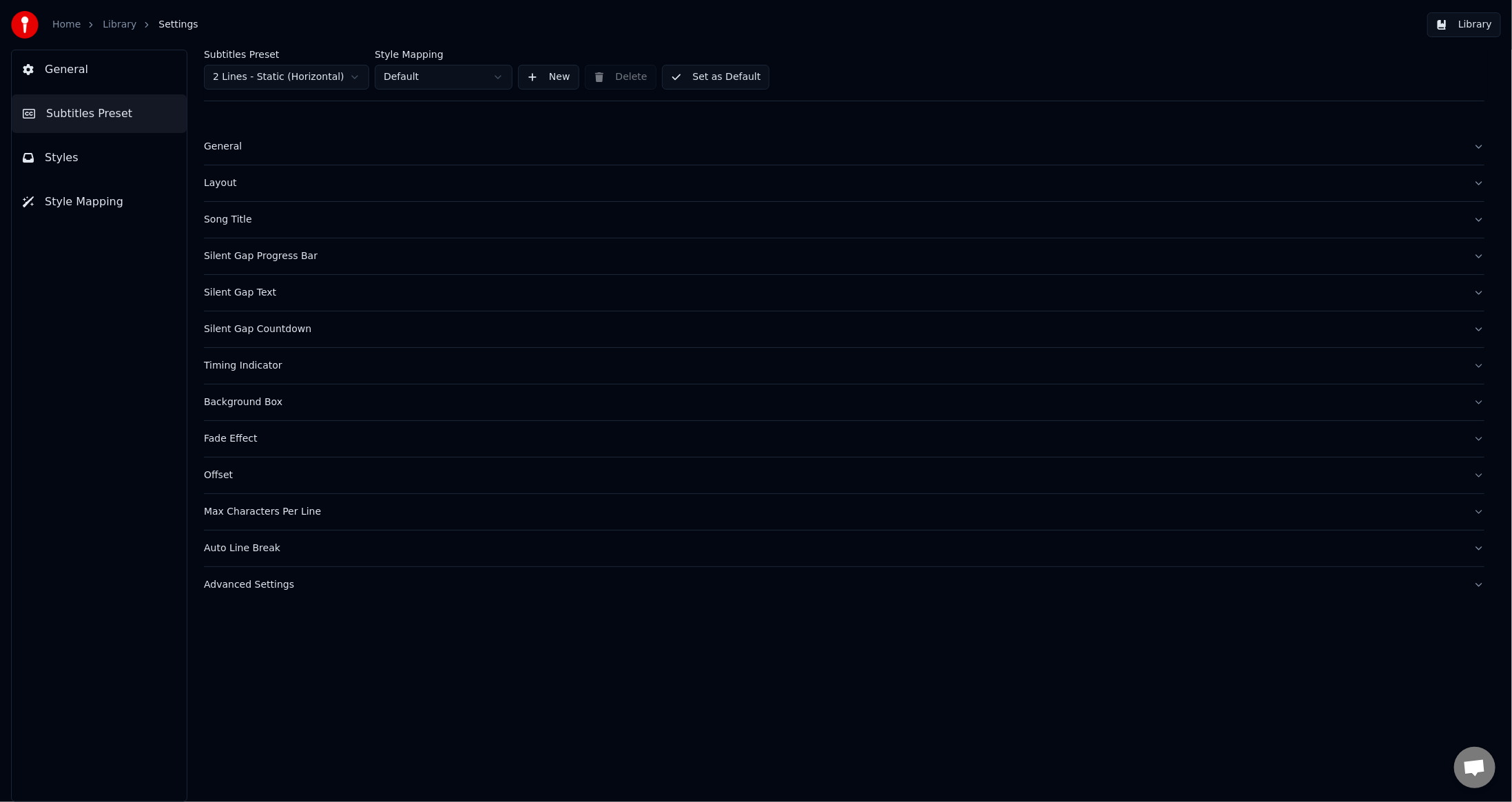
click at [113, 71] on button "General" at bounding box center [99, 69] width 175 height 38
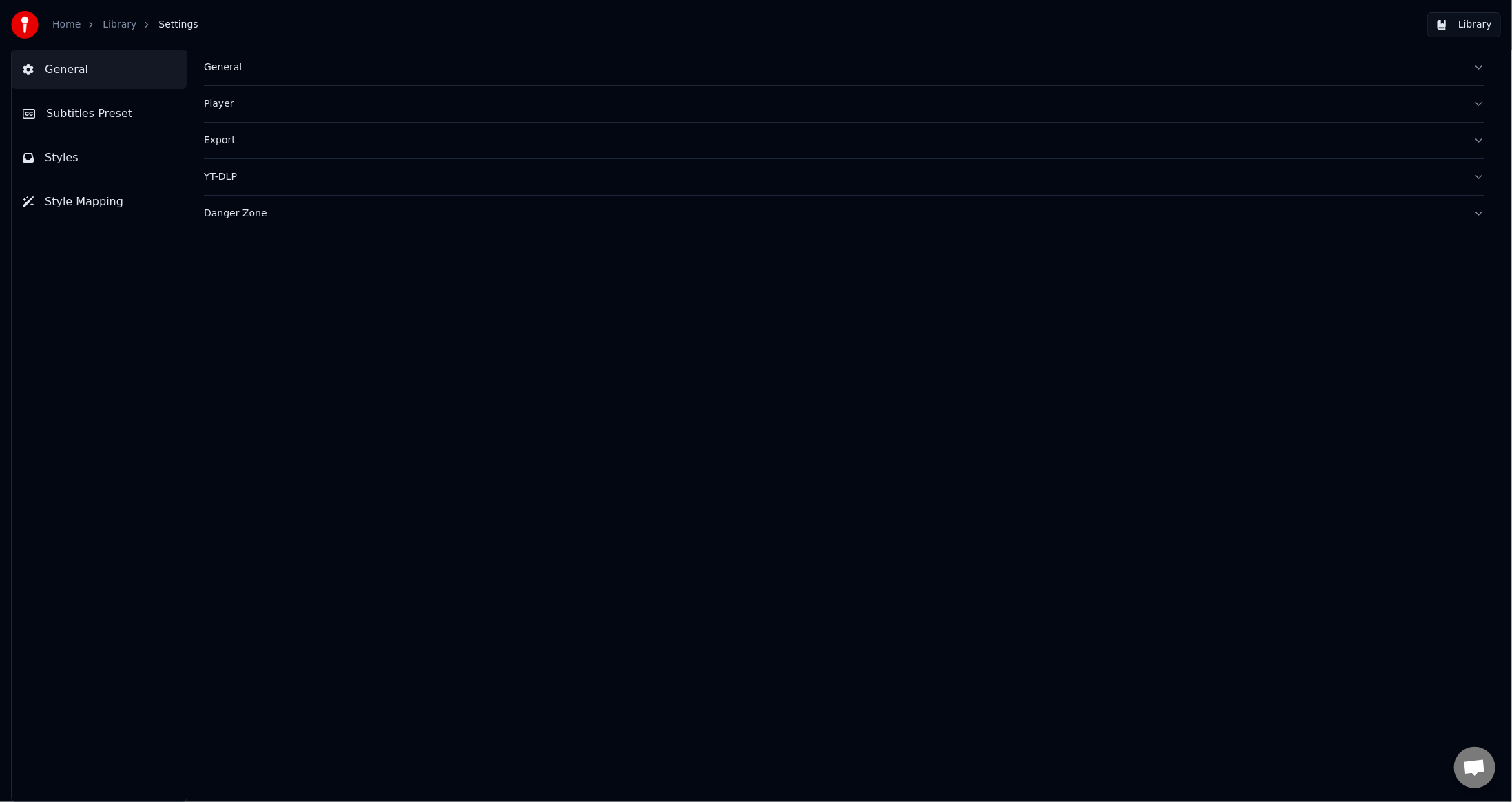
click at [86, 160] on button "Styles" at bounding box center [99, 157] width 175 height 38
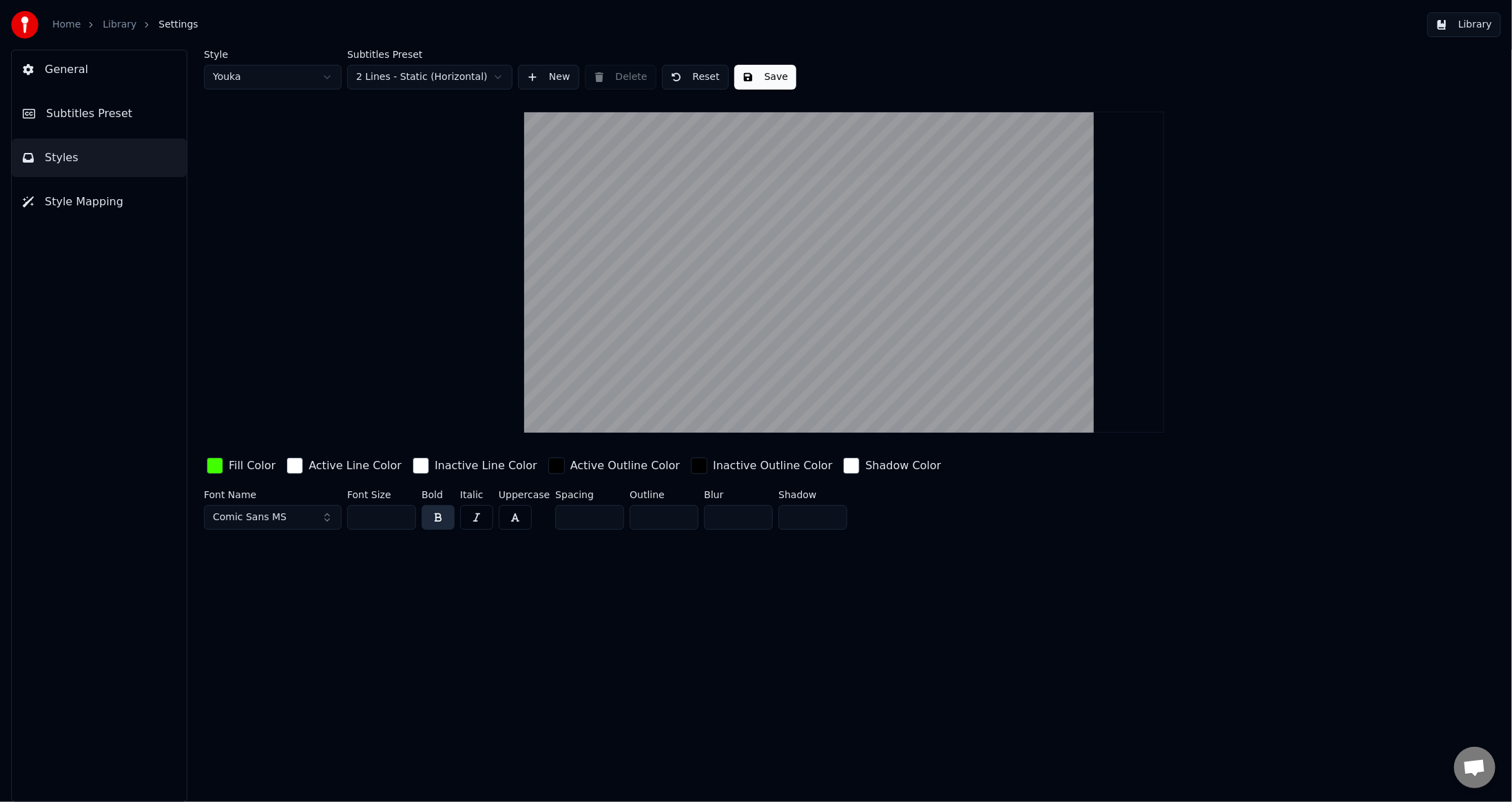
click at [282, 513] on button "Comic Sans MS" at bounding box center [272, 518] width 137 height 25
click at [273, 593] on div "Arial" at bounding box center [284, 589] width 98 height 13
click at [760, 75] on button "Save" at bounding box center [765, 78] width 62 height 25
click at [843, 464] on div "button" at bounding box center [852, 465] width 17 height 17
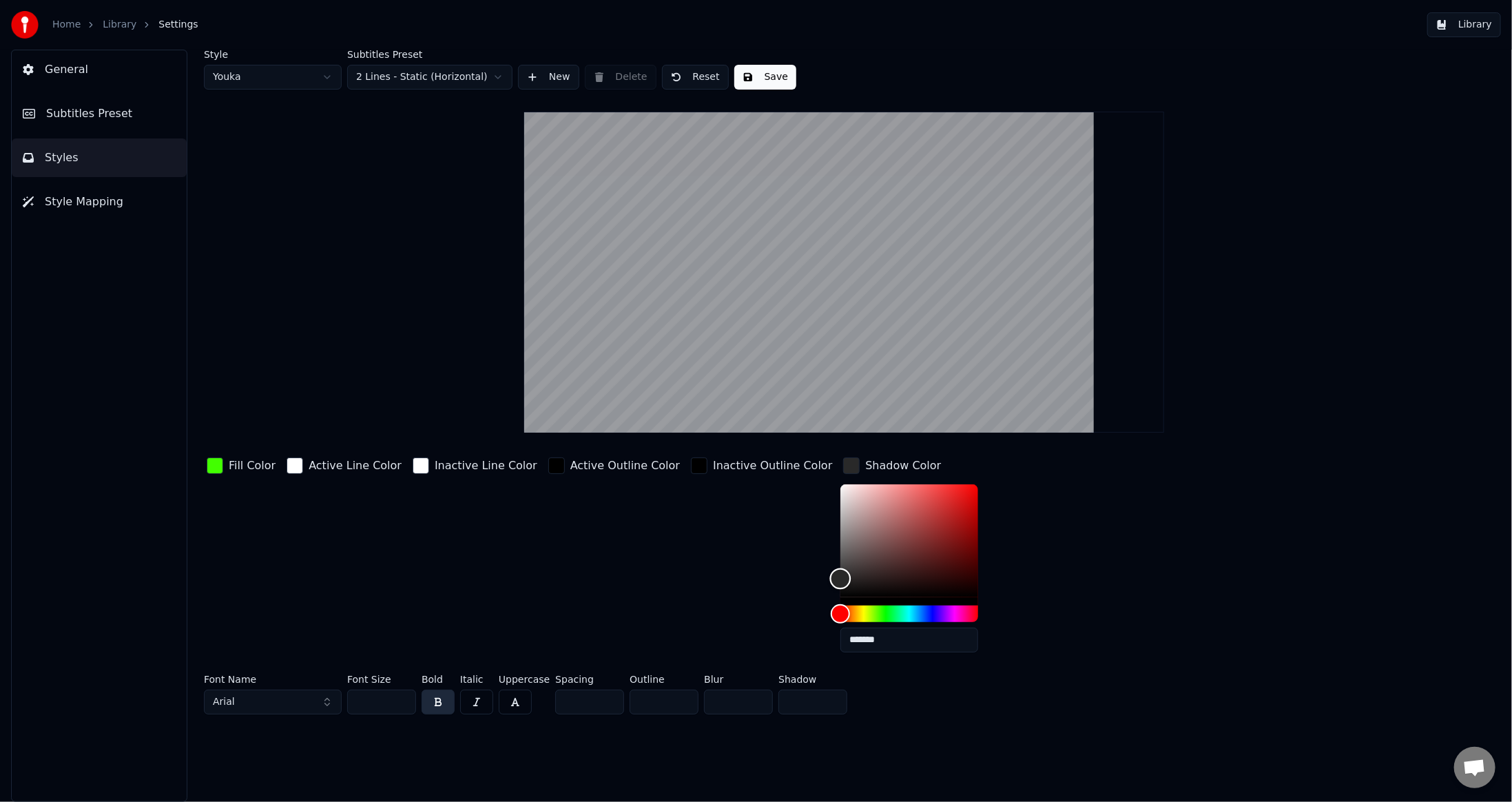
type input "*******"
drag, startPoint x: 809, startPoint y: 539, endPoint x: 750, endPoint y: 635, distance: 112.7
click at [750, 635] on div "Fill Color Active Line Color Inactive Line Color Active Outline Color Inactive …" at bounding box center [733, 559] width 1059 height 209
click at [720, 599] on div "Inactive Outline Color" at bounding box center [761, 559] width 146 height 209
click at [1094, 666] on div "Fill Color Active Line Color Inactive Line Color Active Outline Color Inactive …" at bounding box center [733, 587] width 1059 height 265
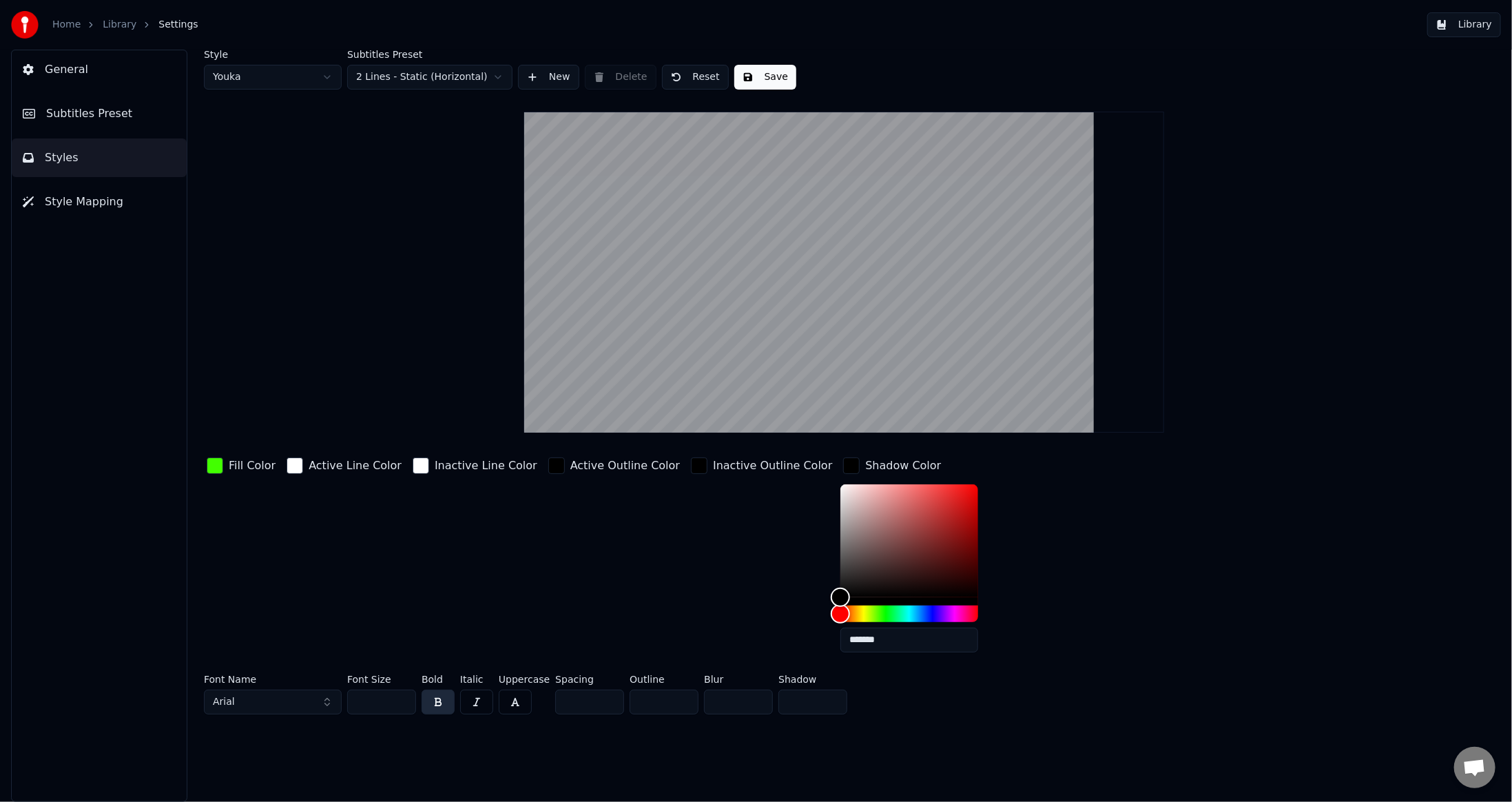
click at [744, 75] on button "Save" at bounding box center [765, 78] width 62 height 25
click at [1063, 609] on div "Fill Color Active Line Color Inactive Line Color Active Outline Color Inactive …" at bounding box center [733, 559] width 1059 height 209
click at [600, 557] on div "Active Outline Color" at bounding box center [614, 559] width 137 height 209
click at [713, 462] on div "Inactive Outline Color" at bounding box center [773, 465] width 120 height 17
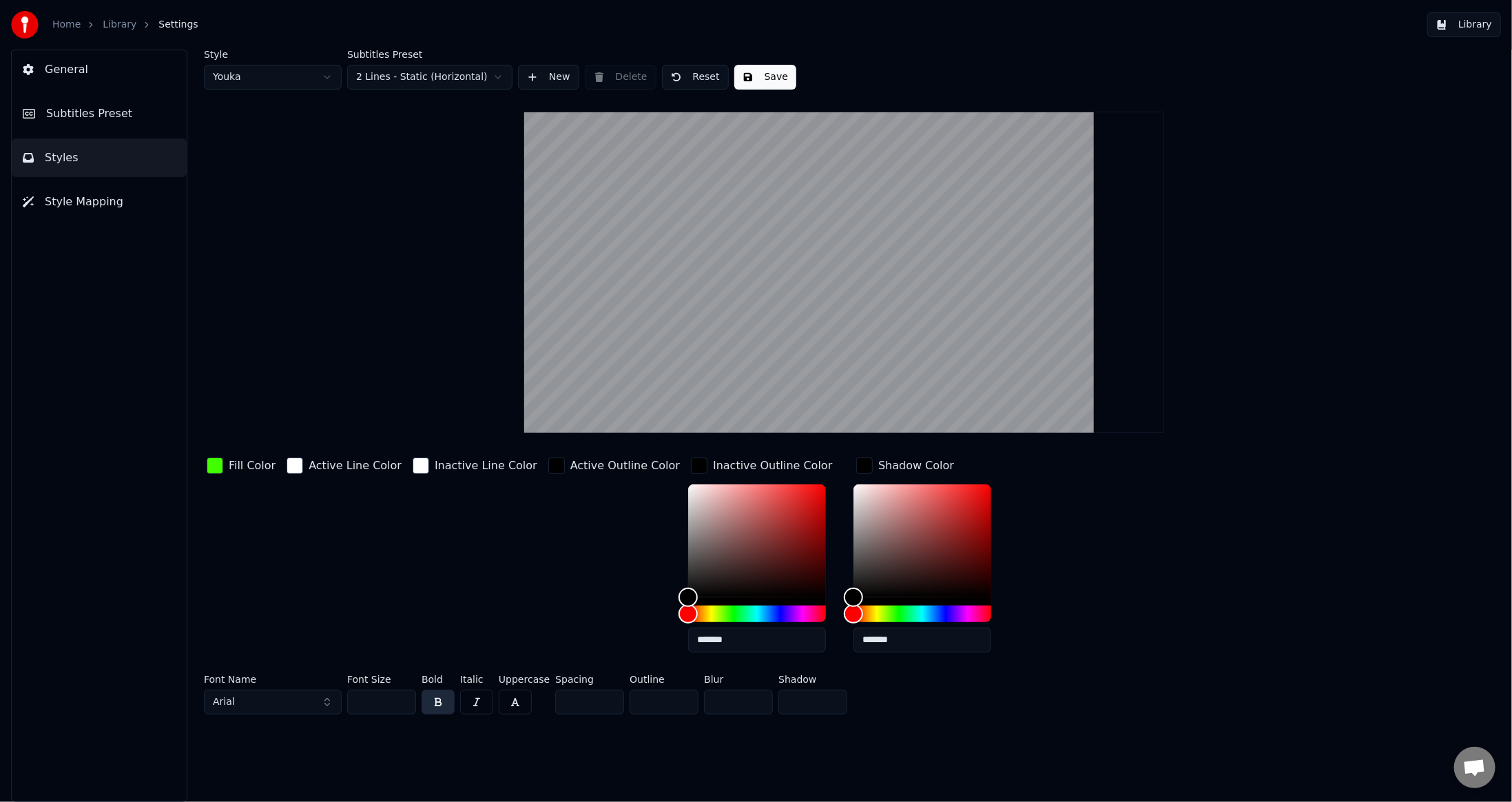
click at [563, 544] on div "Active Outline Color" at bounding box center [614, 559] width 137 height 209
click at [570, 464] on div "Active Outline Color" at bounding box center [625, 465] width 110 height 17
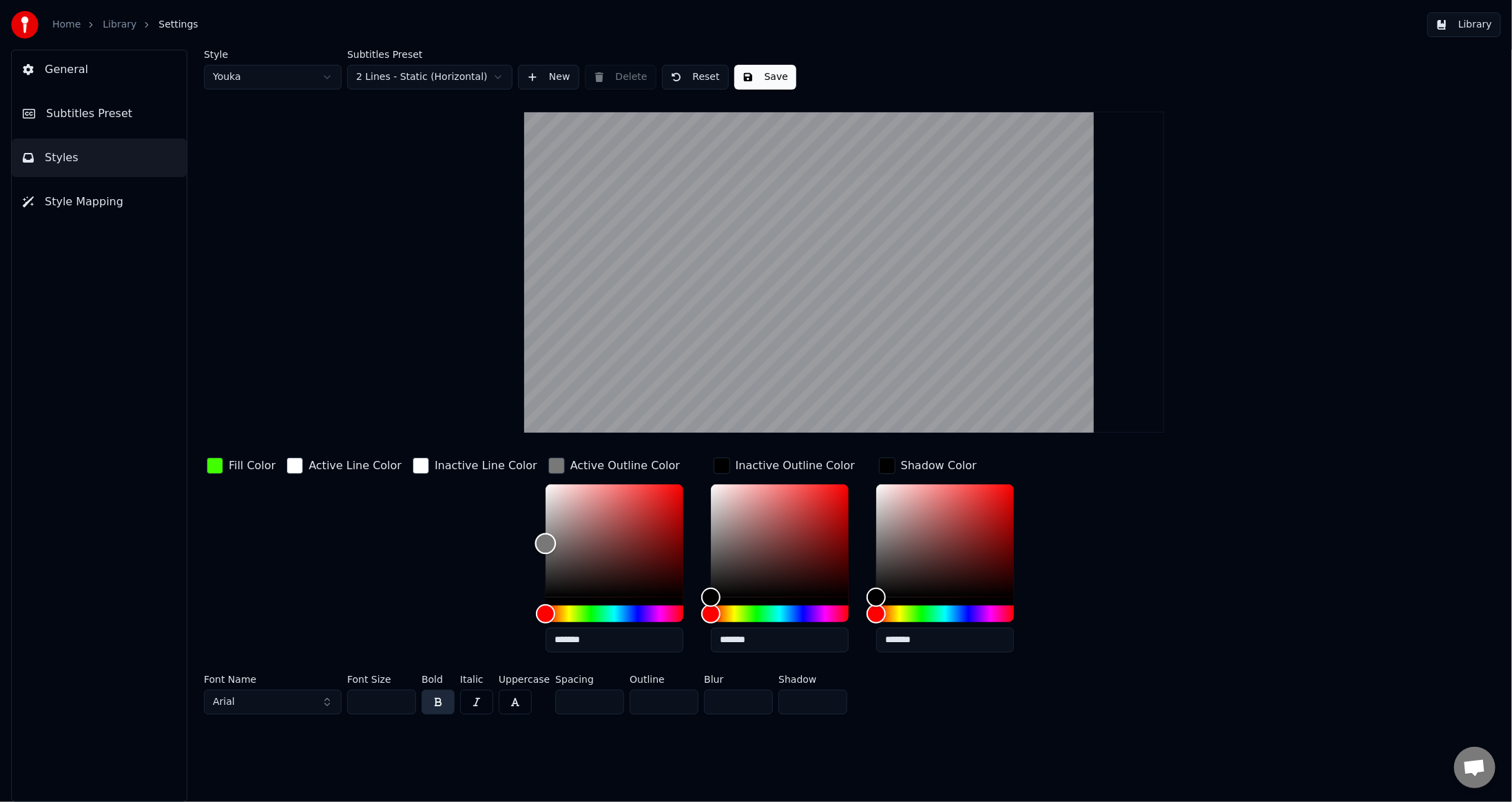
type input "*******"
drag, startPoint x: 519, startPoint y: 590, endPoint x: 457, endPoint y: 651, distance: 87.0
click at [457, 651] on div "Fill Color Active Line Color Inactive Line Color Active Outline Color ******* I…" at bounding box center [733, 559] width 1059 height 209
click at [391, 608] on div "Fill Color Active Line Color Inactive Line Color Active Outline Color ******* I…" at bounding box center [733, 559] width 1059 height 209
click at [714, 460] on div "button" at bounding box center [722, 465] width 17 height 17
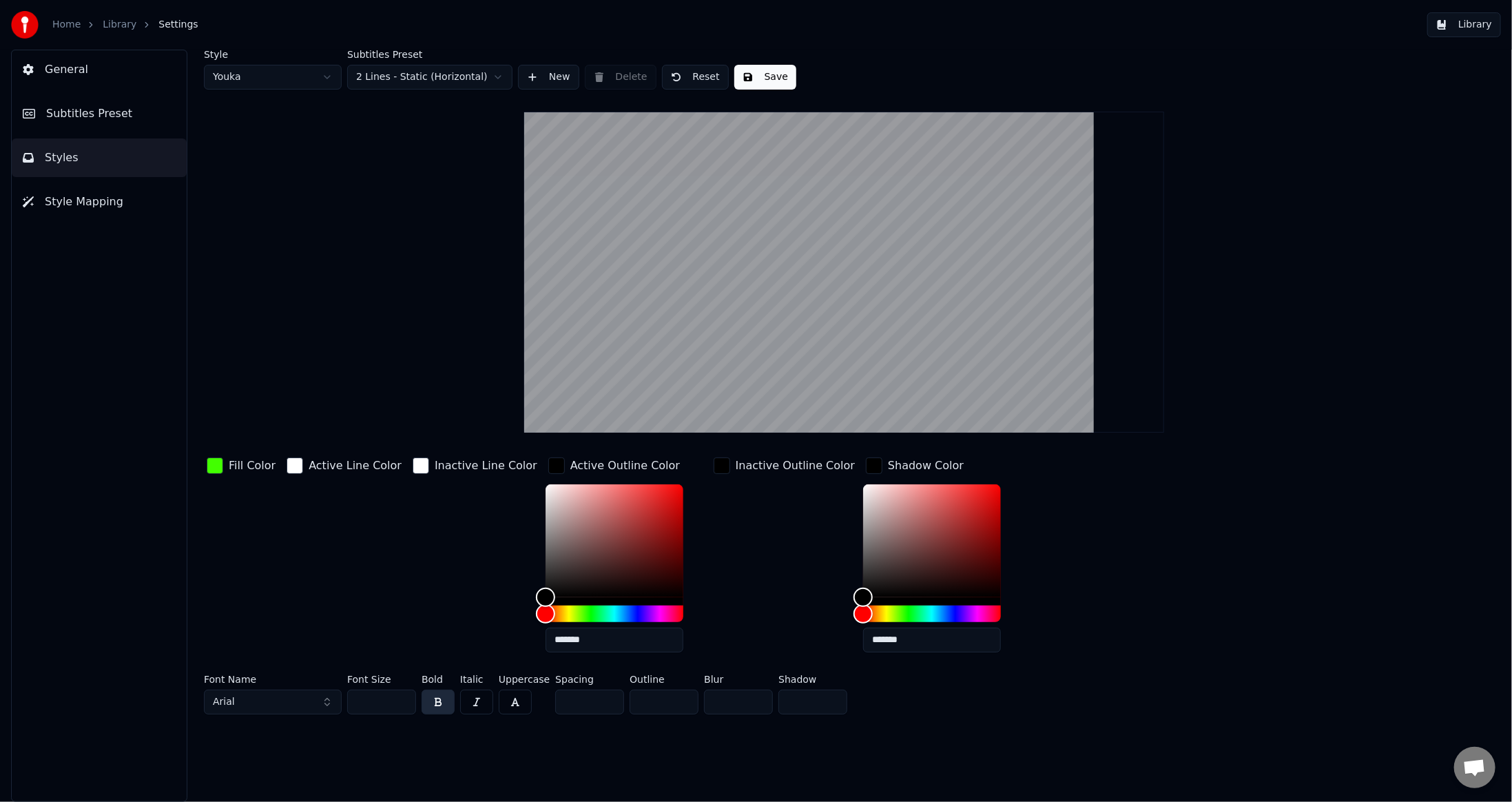
click at [714, 466] on div "button" at bounding box center [722, 465] width 17 height 17
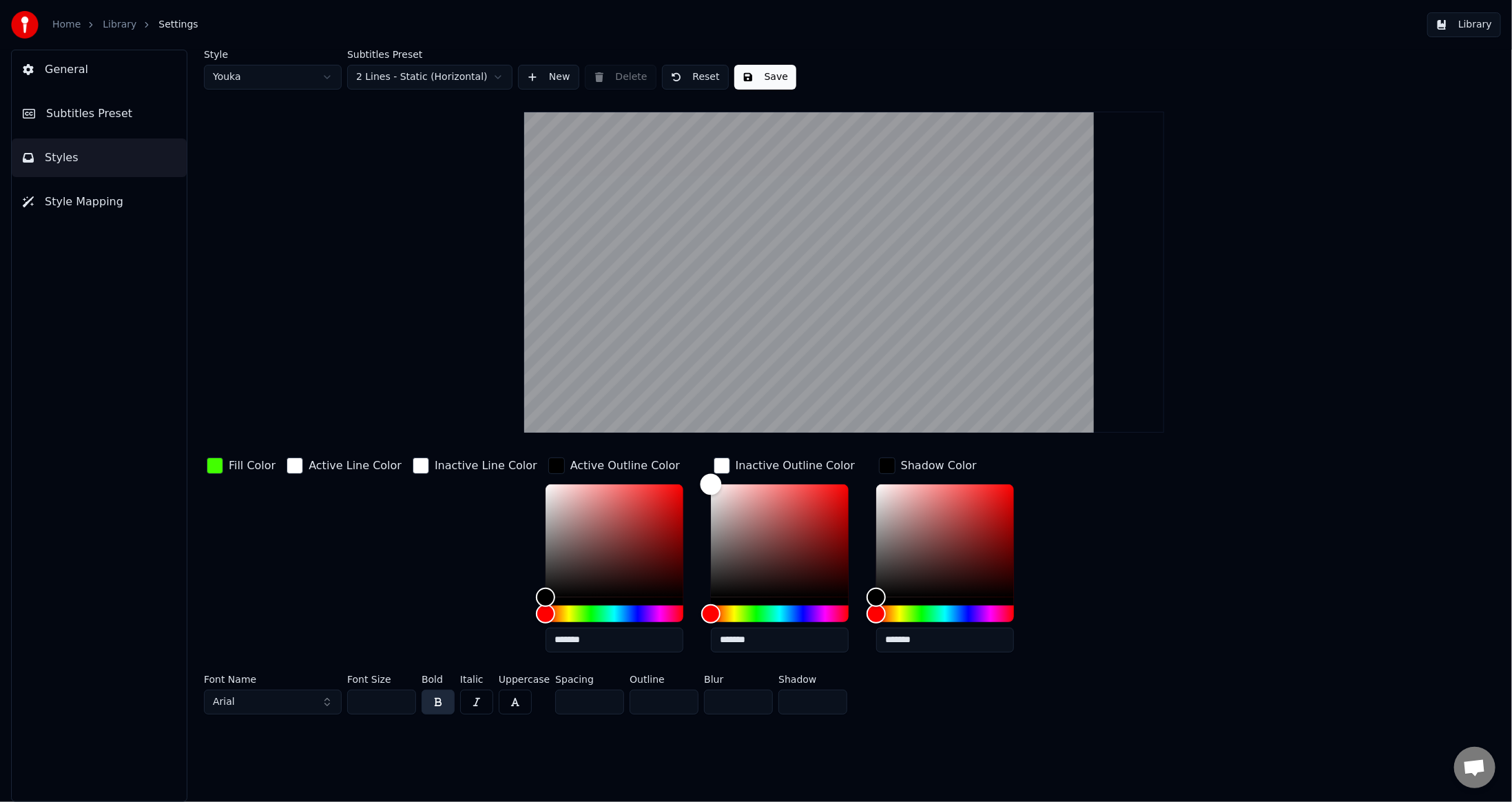
drag, startPoint x: 703, startPoint y: 552, endPoint x: 639, endPoint y: 429, distance: 138.7
click at [639, 429] on div "Style Youka Subtitles Preset 2 Lines - Static (Horizontal) New Delete Reset Sav…" at bounding box center [843, 385] width 1281 height 671
type input "*******"
drag, startPoint x: 682, startPoint y: 482, endPoint x: 634, endPoint y: 643, distance: 168.0
click at [634, 643] on div "Fill Color Active Line Color Inactive Line Color Active Outline Color ******* I…" at bounding box center [733, 559] width 1059 height 209
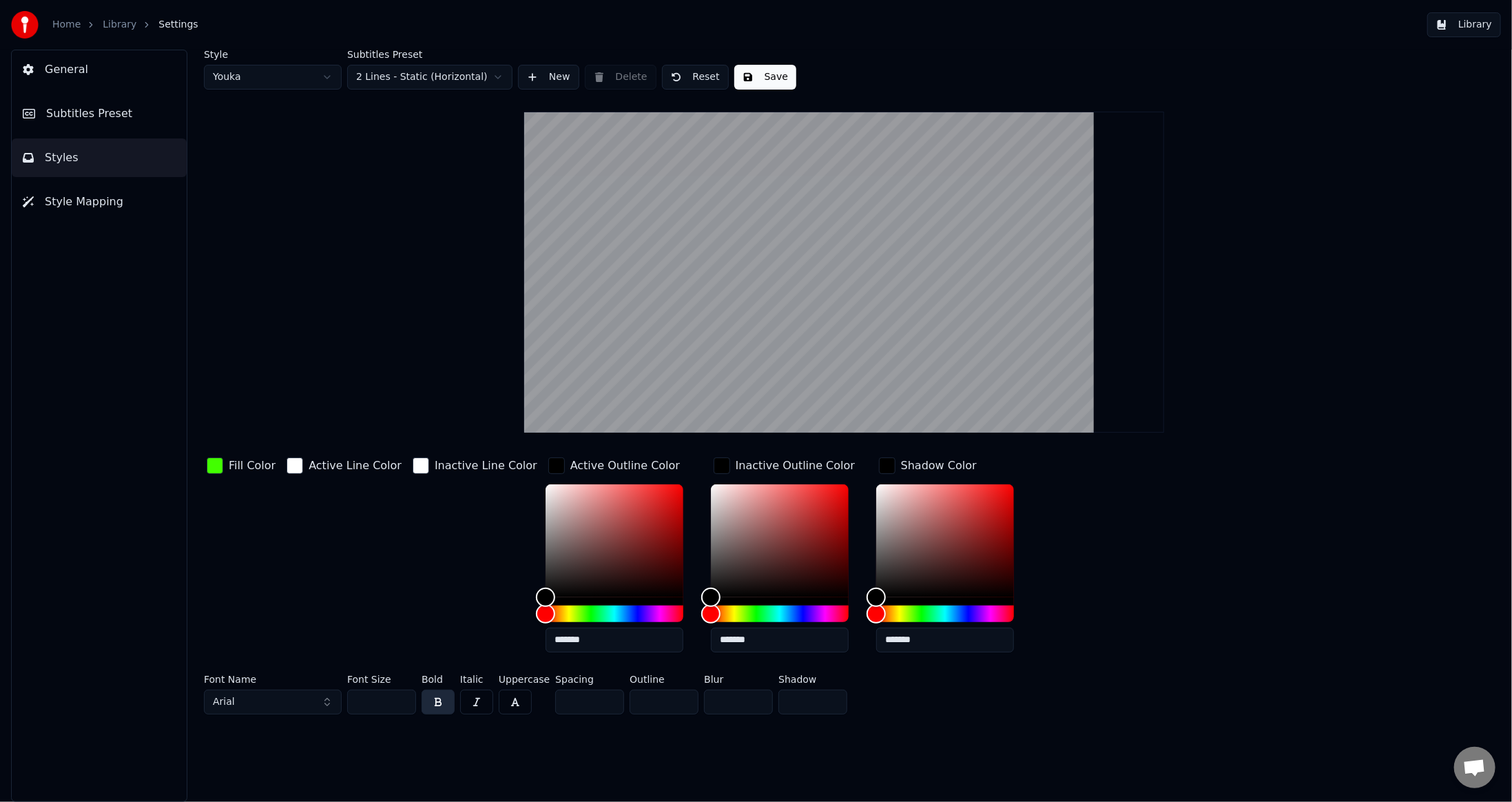
click at [1210, 505] on div "Fill Color Active Line Color Inactive Line Color Active Outline Color ******* I…" at bounding box center [733, 559] width 1059 height 209
click at [777, 83] on button "Save" at bounding box center [765, 78] width 62 height 25
click at [89, 64] on button "General" at bounding box center [99, 69] width 175 height 38
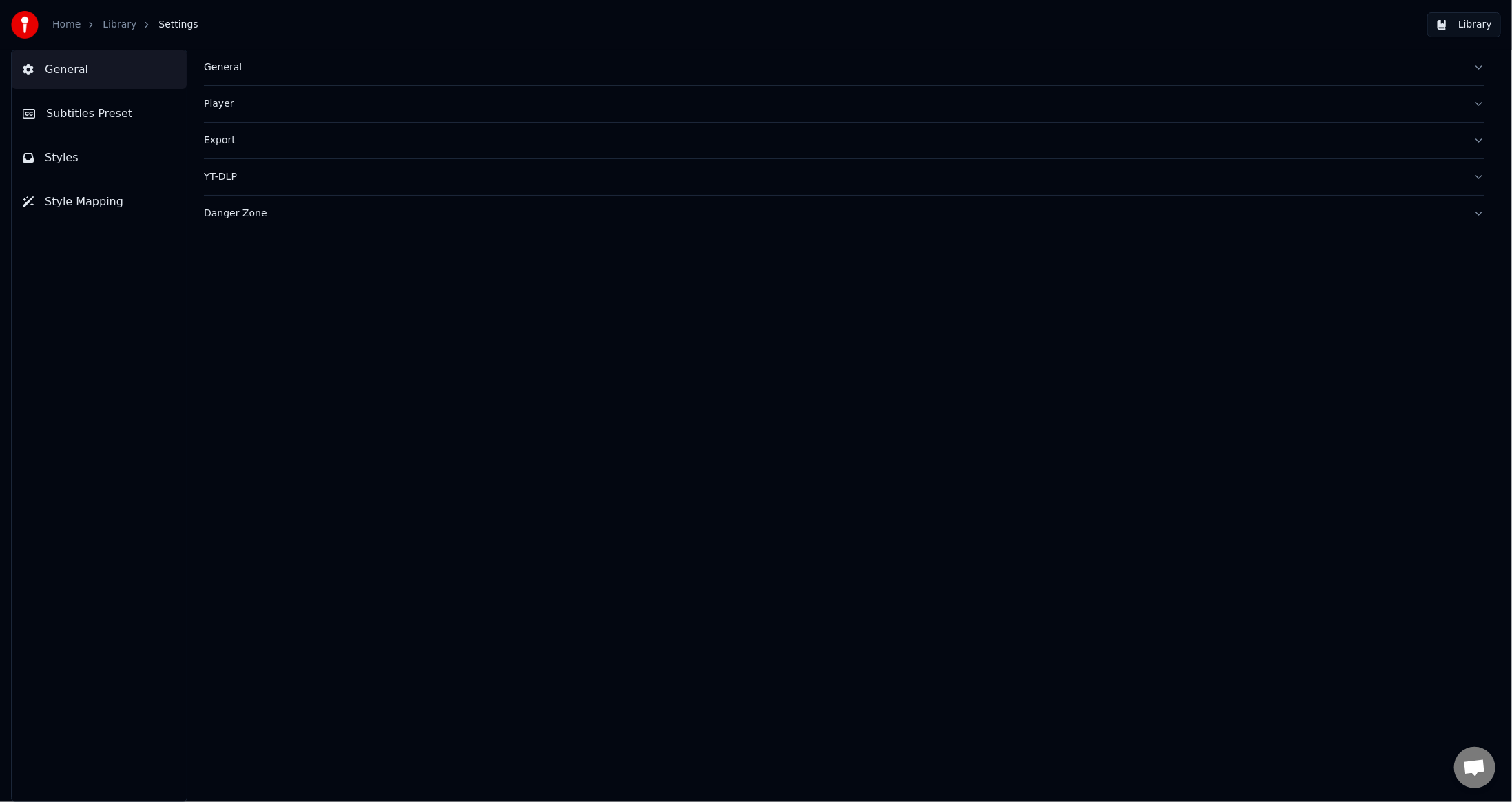
click at [232, 67] on div "General" at bounding box center [833, 67] width 1259 height 13
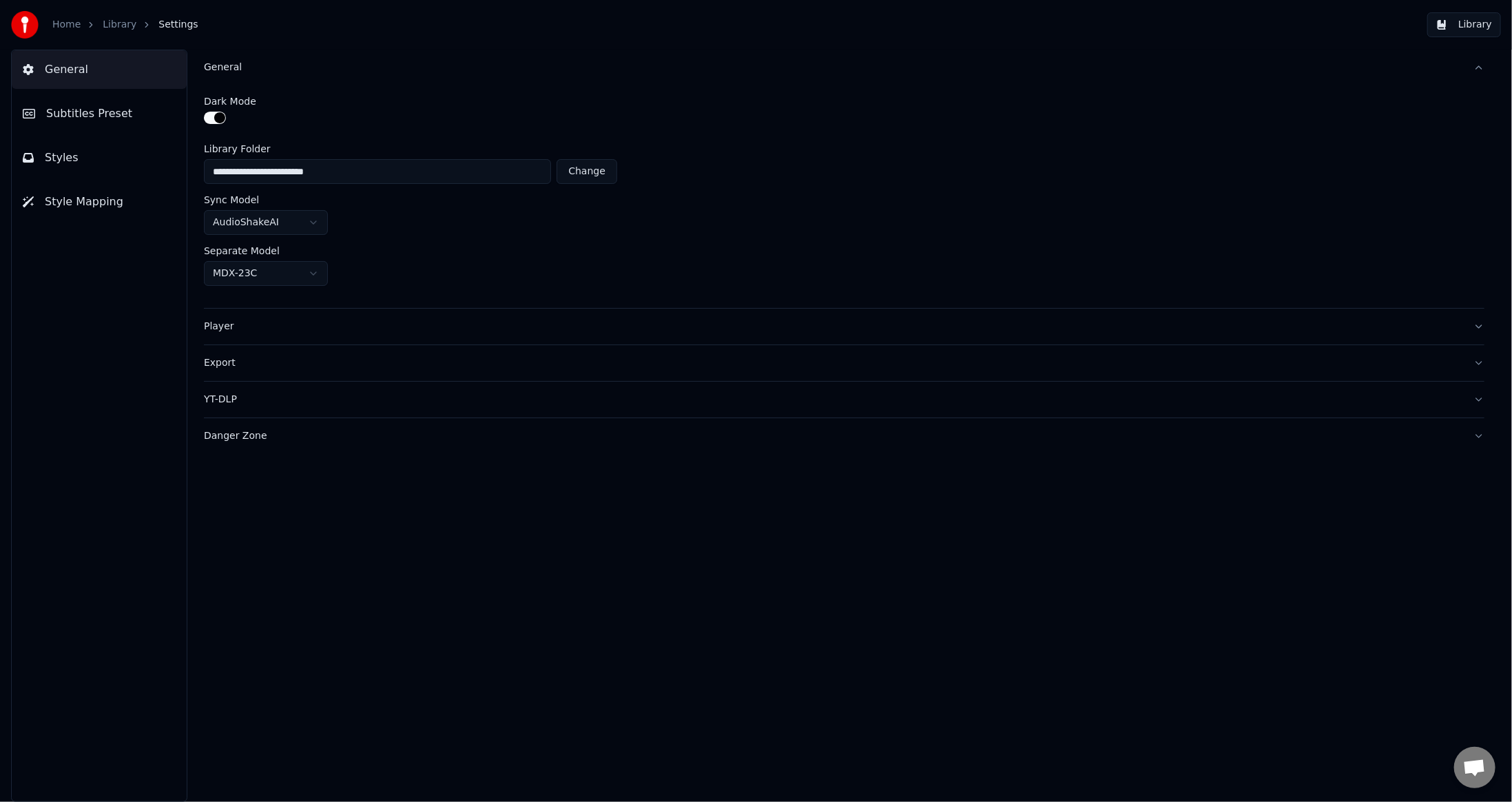
click at [232, 67] on div "General" at bounding box center [833, 67] width 1259 height 13
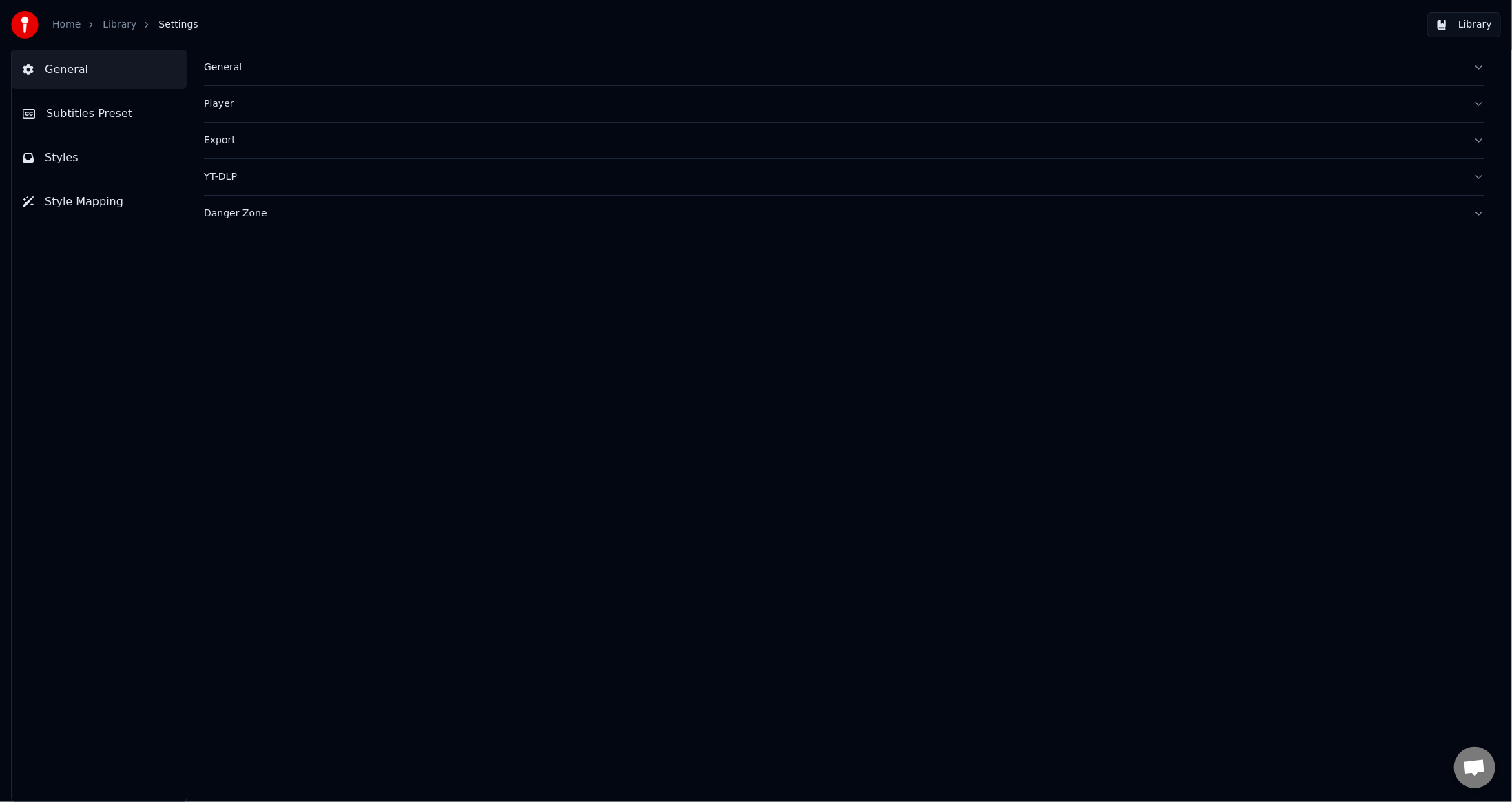
click at [113, 118] on span "Subtitles Preset" at bounding box center [89, 113] width 86 height 17
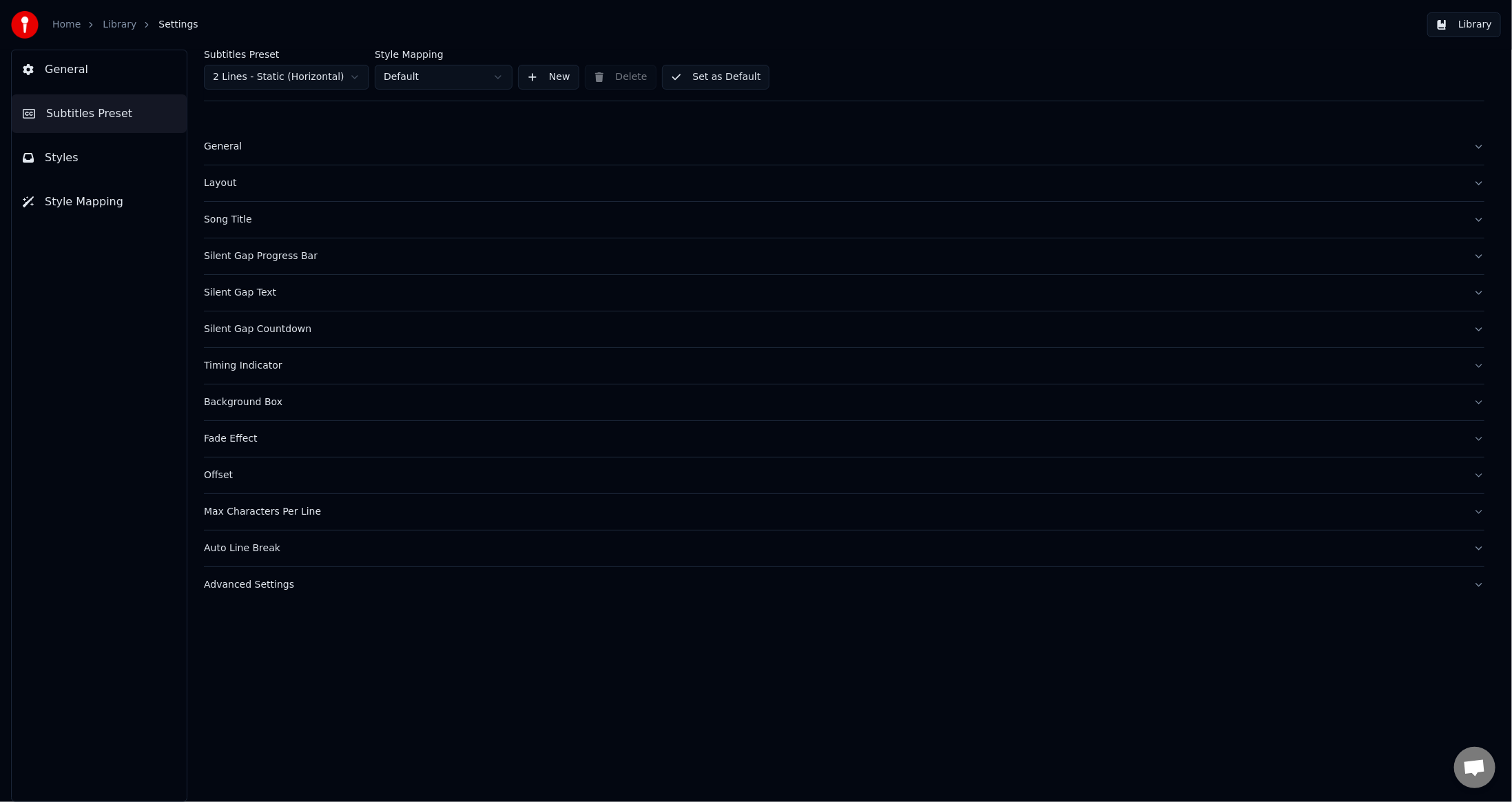
click at [225, 183] on div "Layout" at bounding box center [833, 183] width 1259 height 13
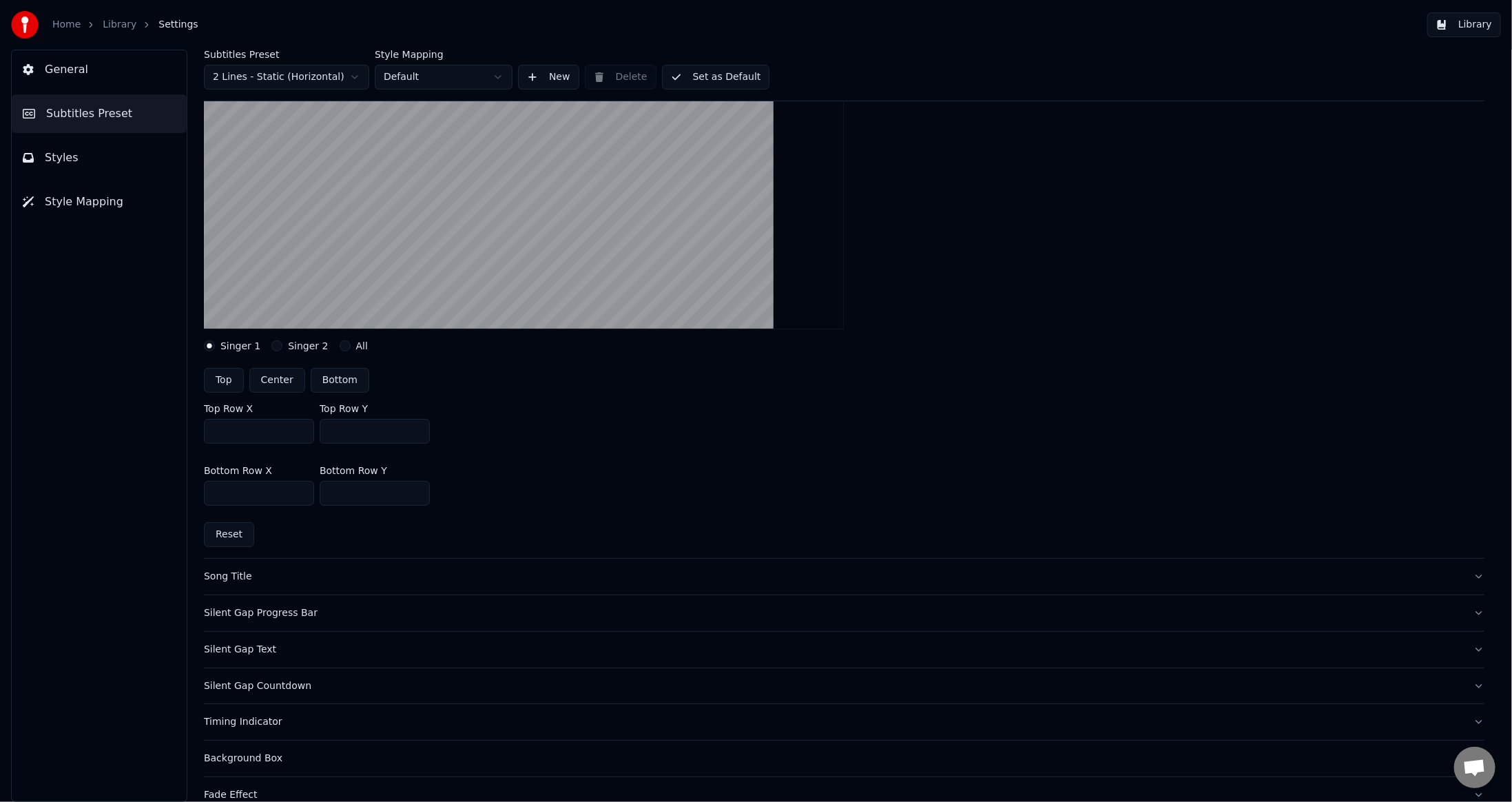
scroll to position [276, 0]
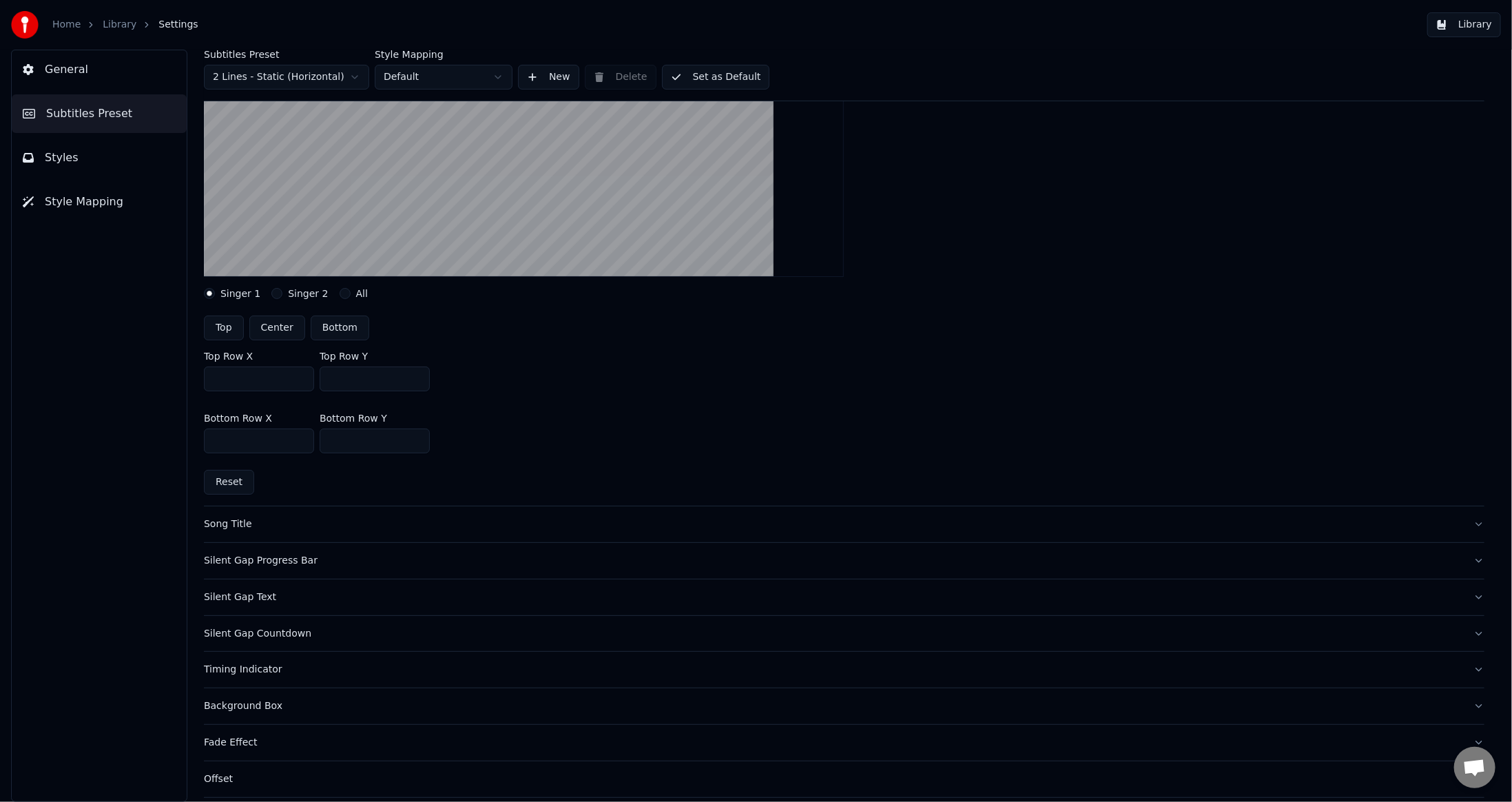
click at [302, 522] on div "Song Title" at bounding box center [833, 524] width 1259 height 13
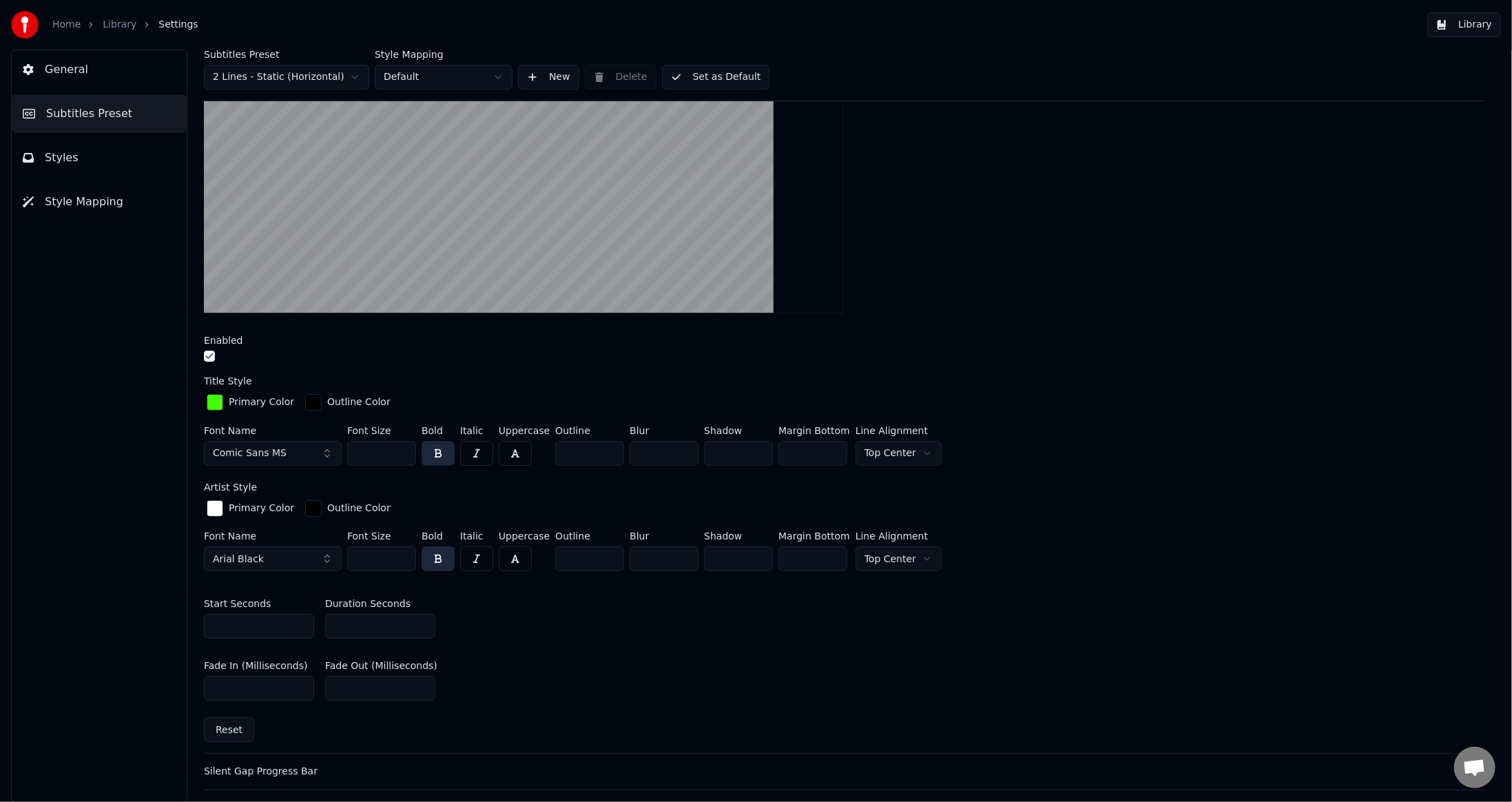
click at [229, 441] on button "Comic Sans MS" at bounding box center [272, 454] width 137 height 25
click at [277, 614] on div "Arial Black" at bounding box center [284, 615] width 98 height 13
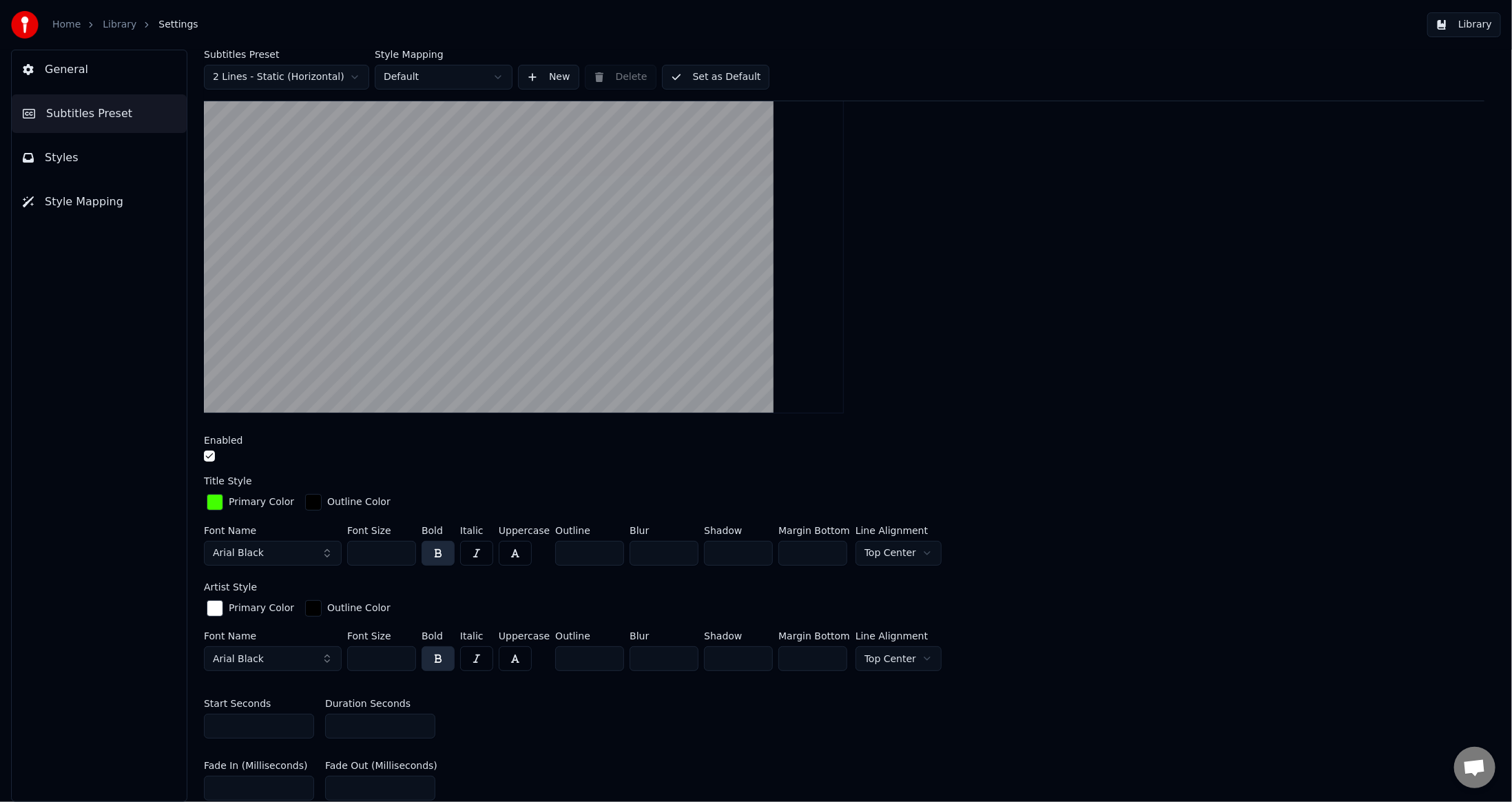
scroll to position [0, 0]
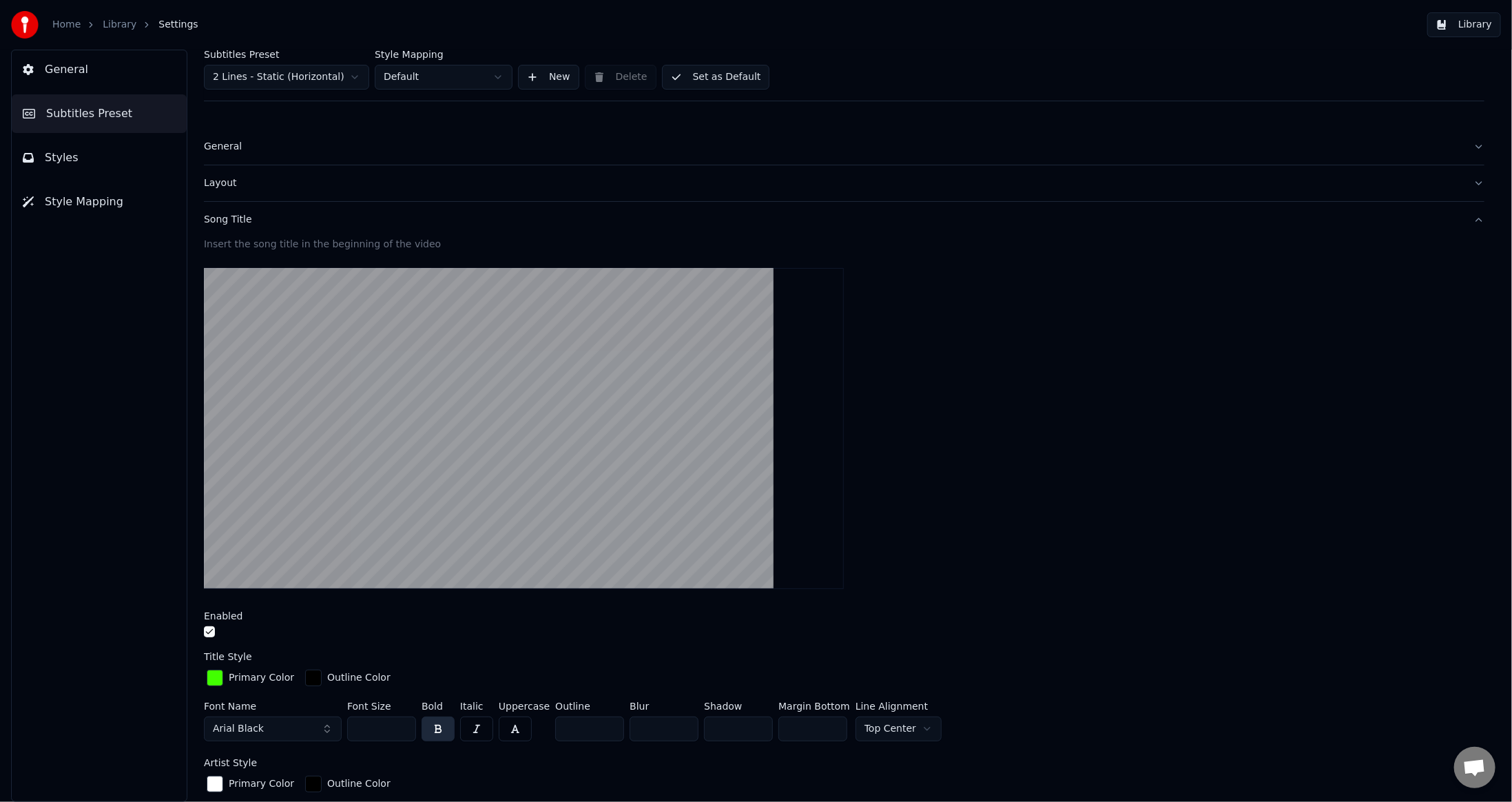
click at [1068, 412] on div at bounding box center [843, 429] width 1281 height 343
click at [727, 87] on button "Set as Default" at bounding box center [716, 78] width 108 height 25
click at [78, 76] on span "General" at bounding box center [66, 70] width 44 height 17
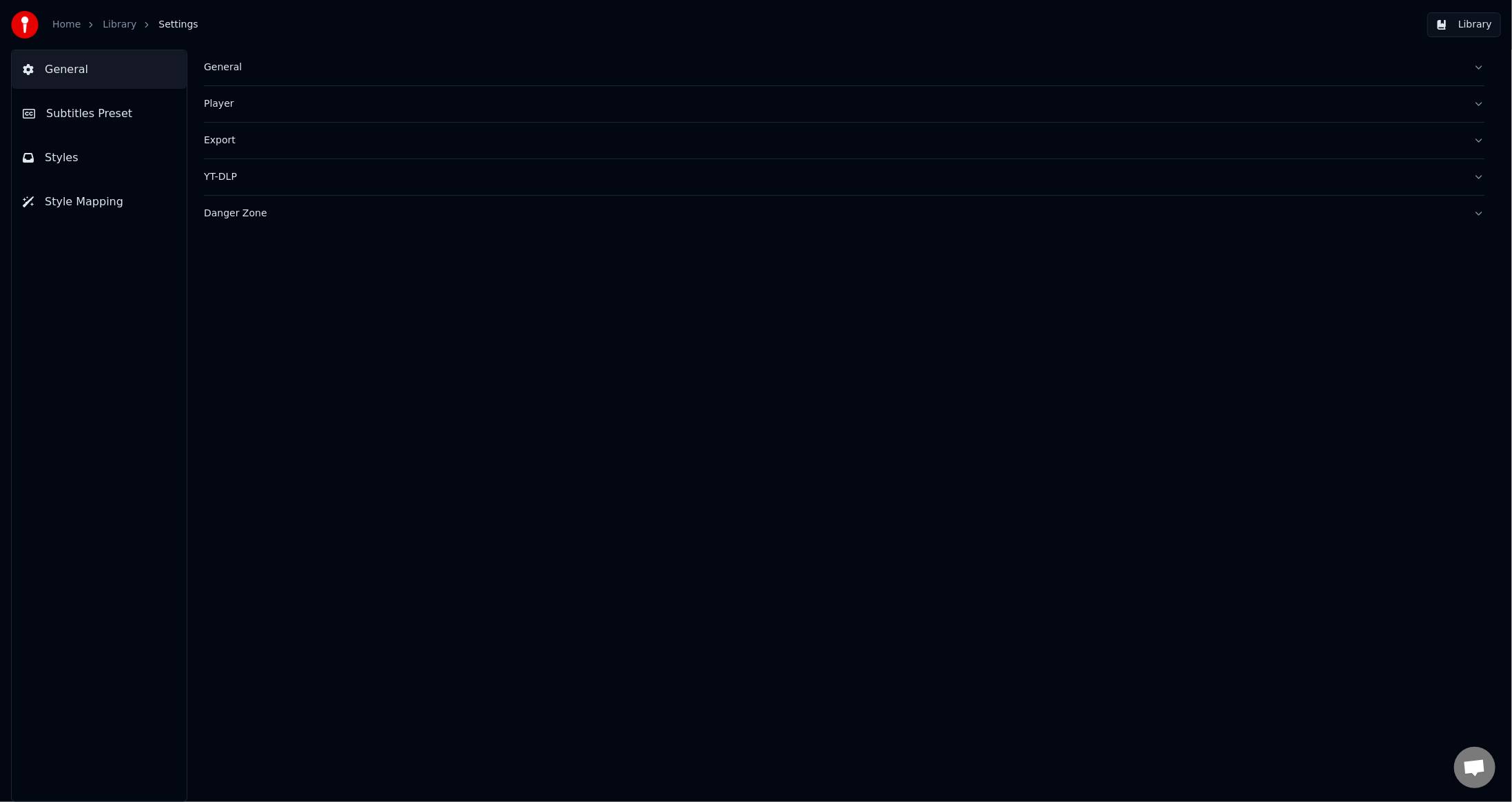
click at [72, 201] on span "Style Mapping" at bounding box center [84, 202] width 79 height 17
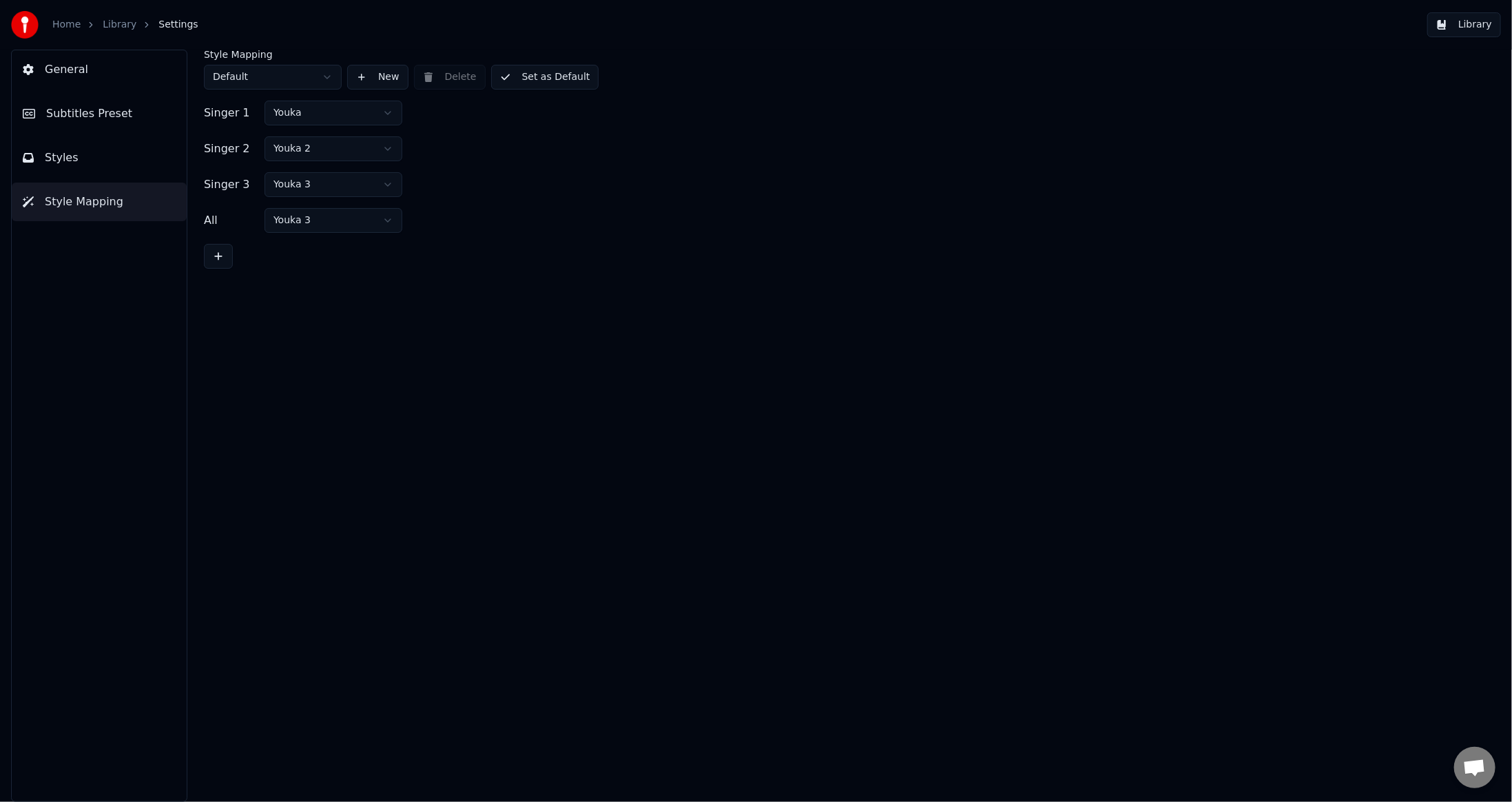
click at [90, 80] on button "General" at bounding box center [99, 69] width 175 height 38
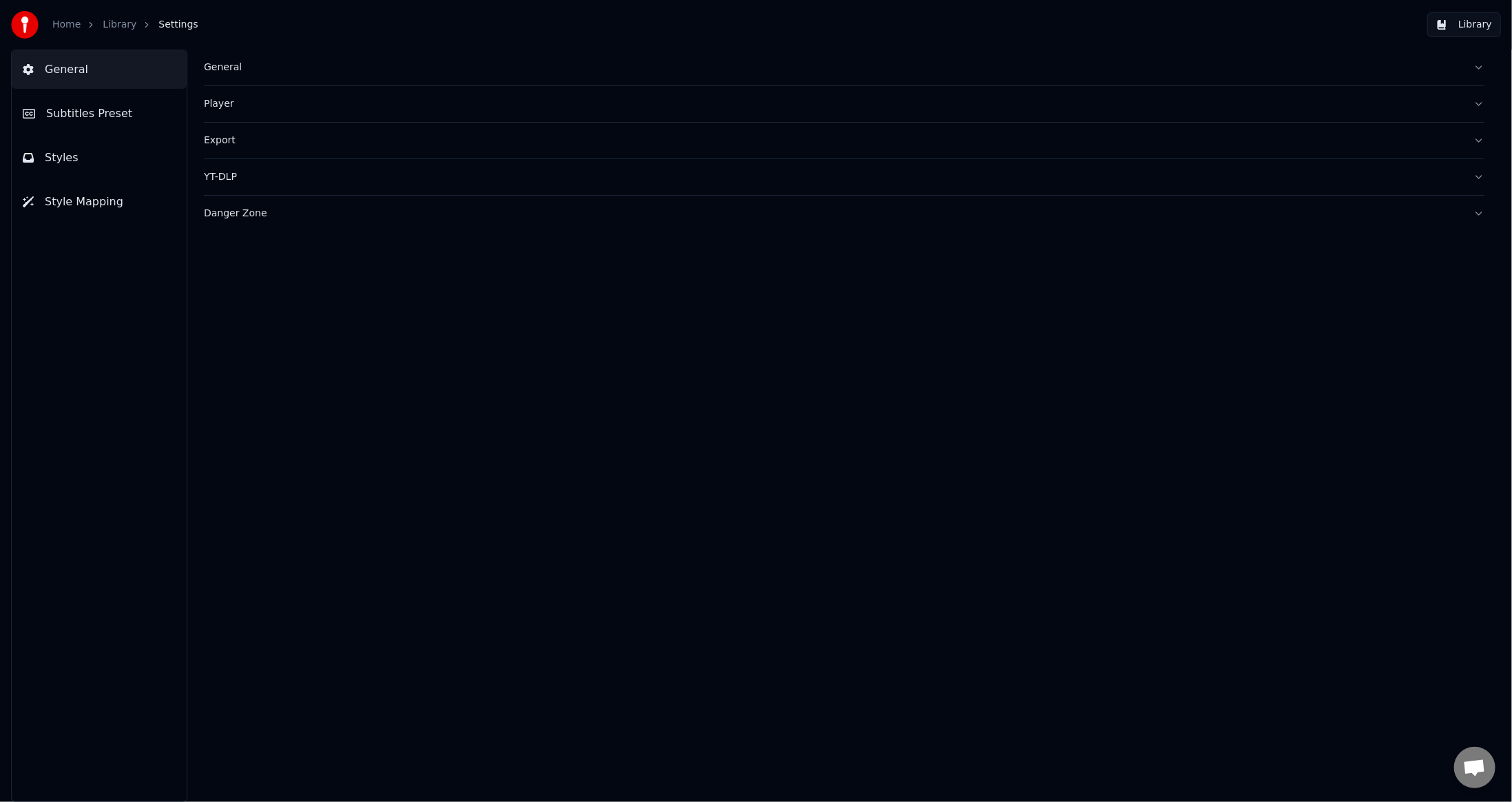
click at [112, 26] on link "Library" at bounding box center [120, 24] width 34 height 13
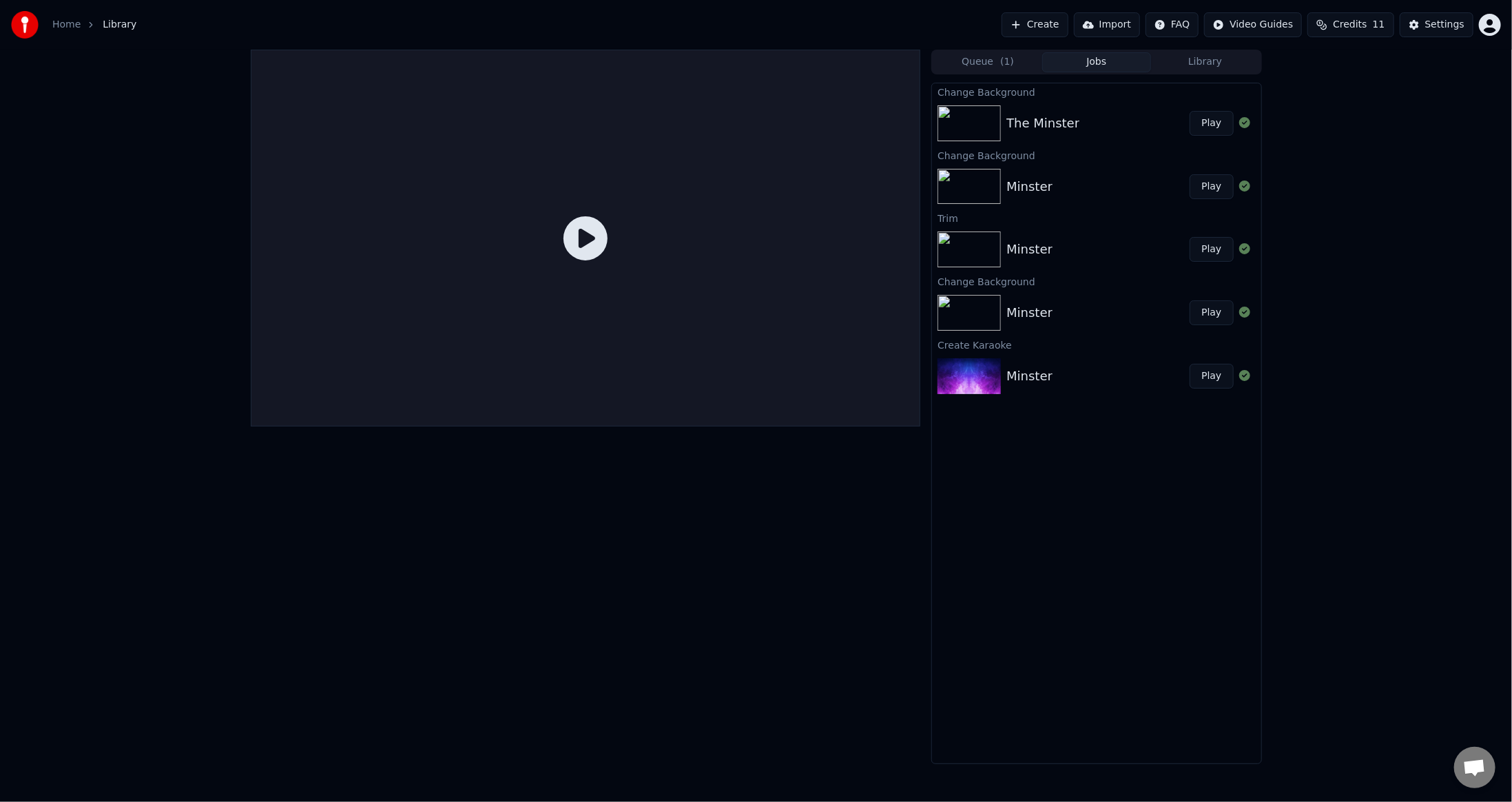
click at [1117, 111] on div "The Minster Play" at bounding box center [1096, 123] width 328 height 46
click at [1206, 122] on button "Play" at bounding box center [1211, 123] width 44 height 25
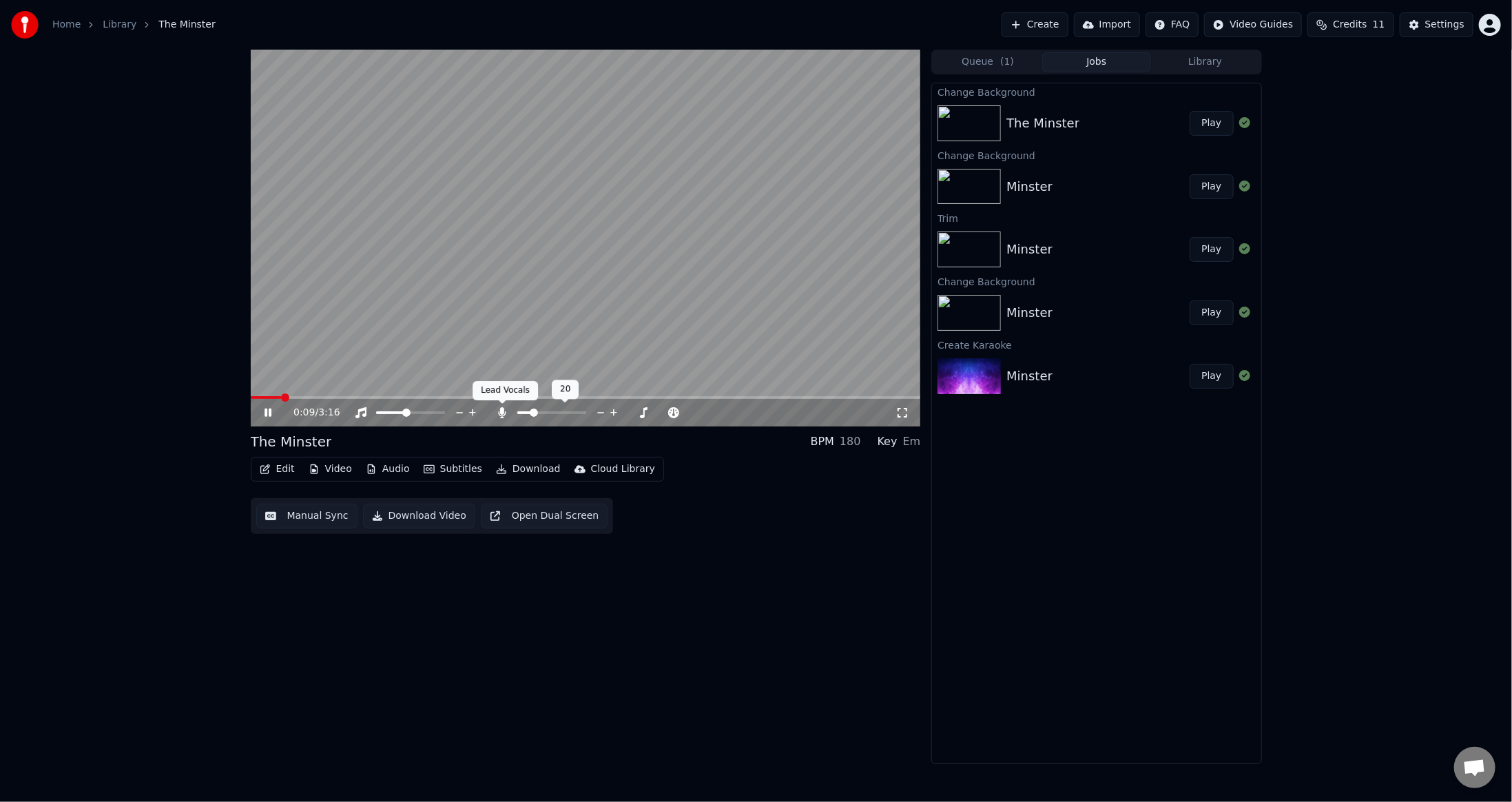
click at [478, 393] on div "Lead Vocals Lead Vocals" at bounding box center [504, 391] width 65 height 20
click at [457, 397] on span at bounding box center [586, 397] width 670 height 3
click at [267, 415] on icon at bounding box center [268, 413] width 7 height 8
click at [283, 468] on button "Edit" at bounding box center [278, 470] width 46 height 20
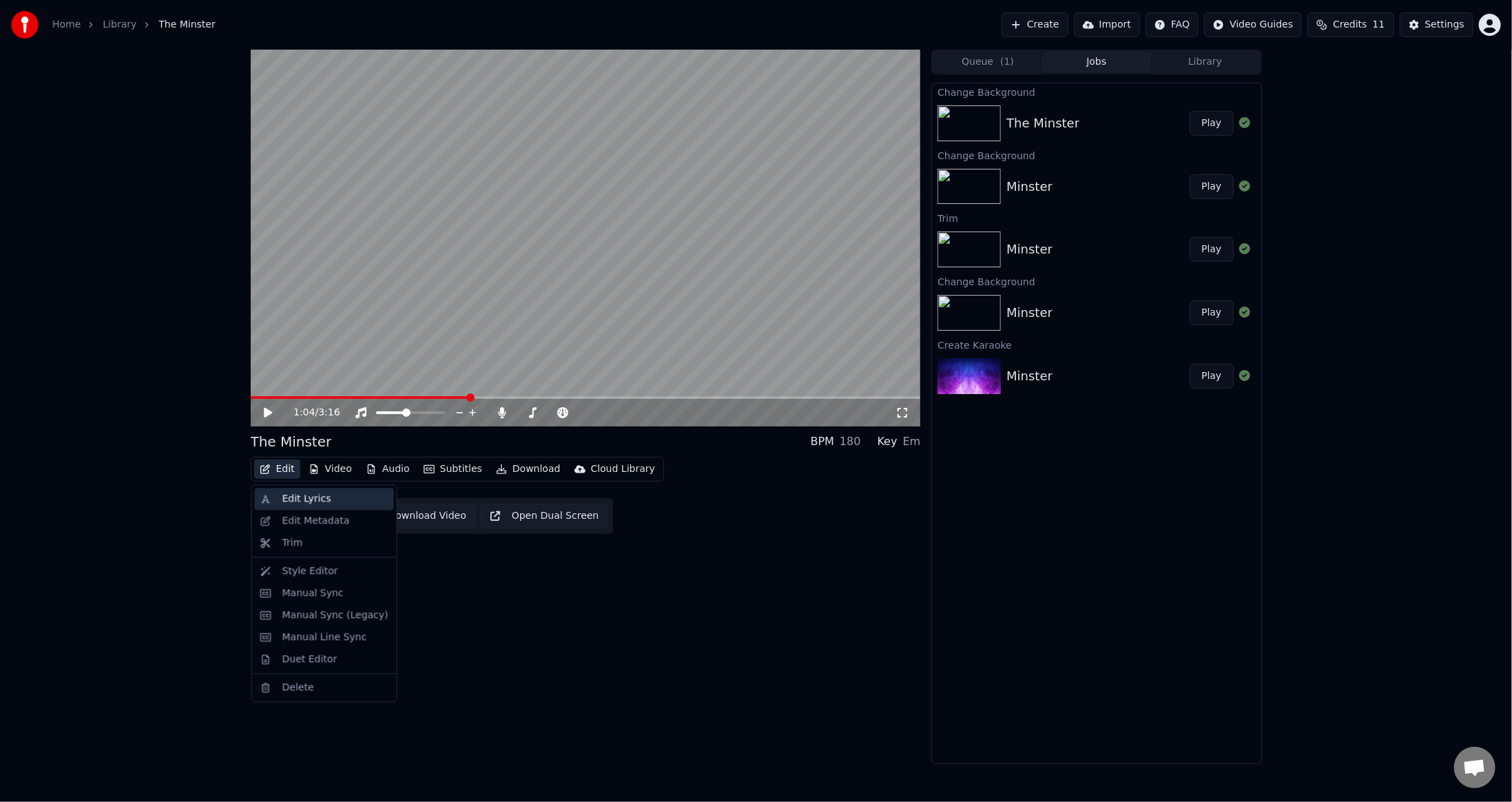
click at [289, 494] on div "Edit Lyrics" at bounding box center [306, 498] width 49 height 13
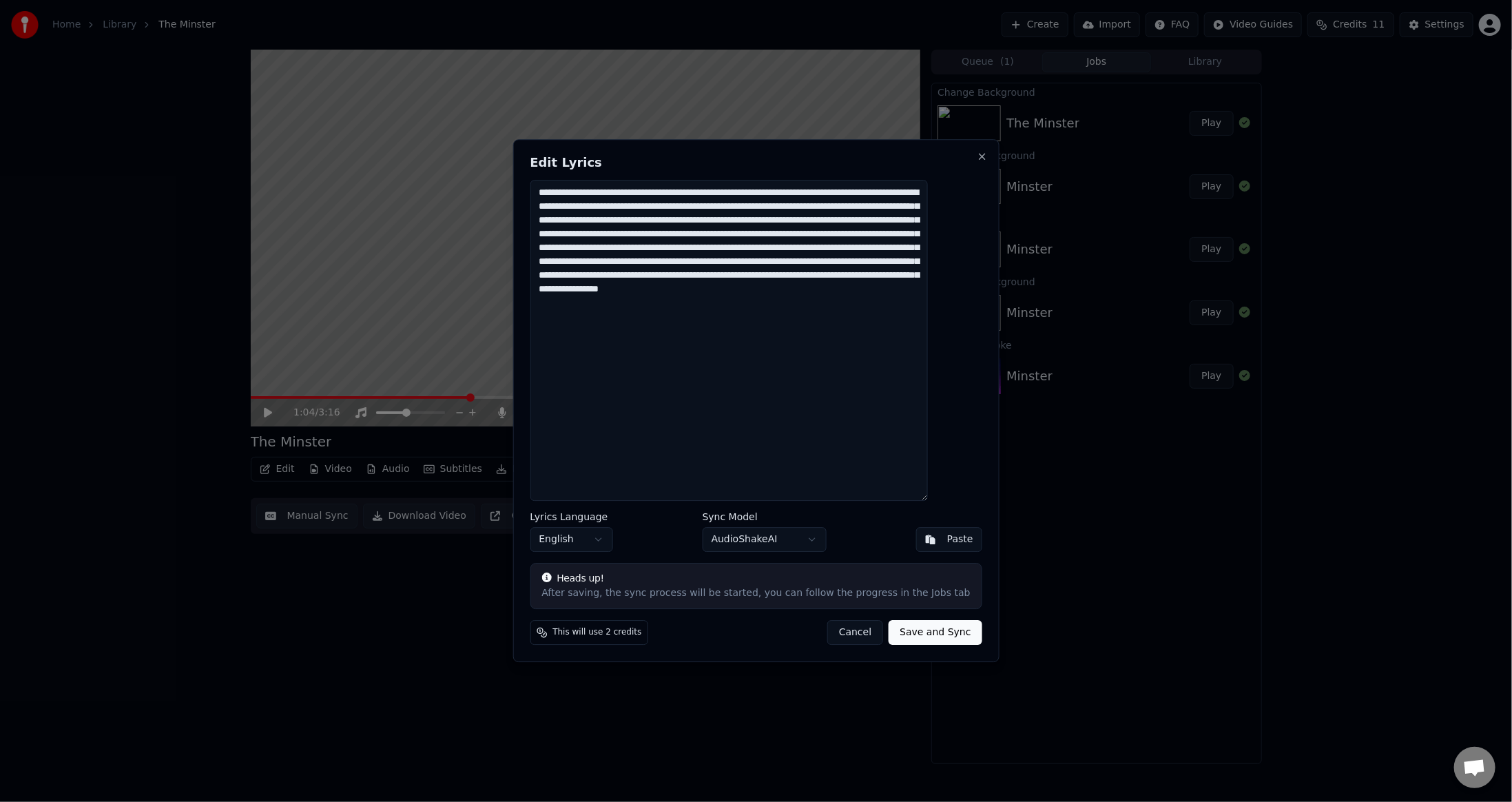
click at [785, 289] on textarea "**********" at bounding box center [729, 340] width 398 height 322
click at [874, 277] on textarea "**********" at bounding box center [729, 340] width 398 height 322
paste textarea "*"
click at [747, 317] on textarea "**********" at bounding box center [729, 340] width 398 height 322
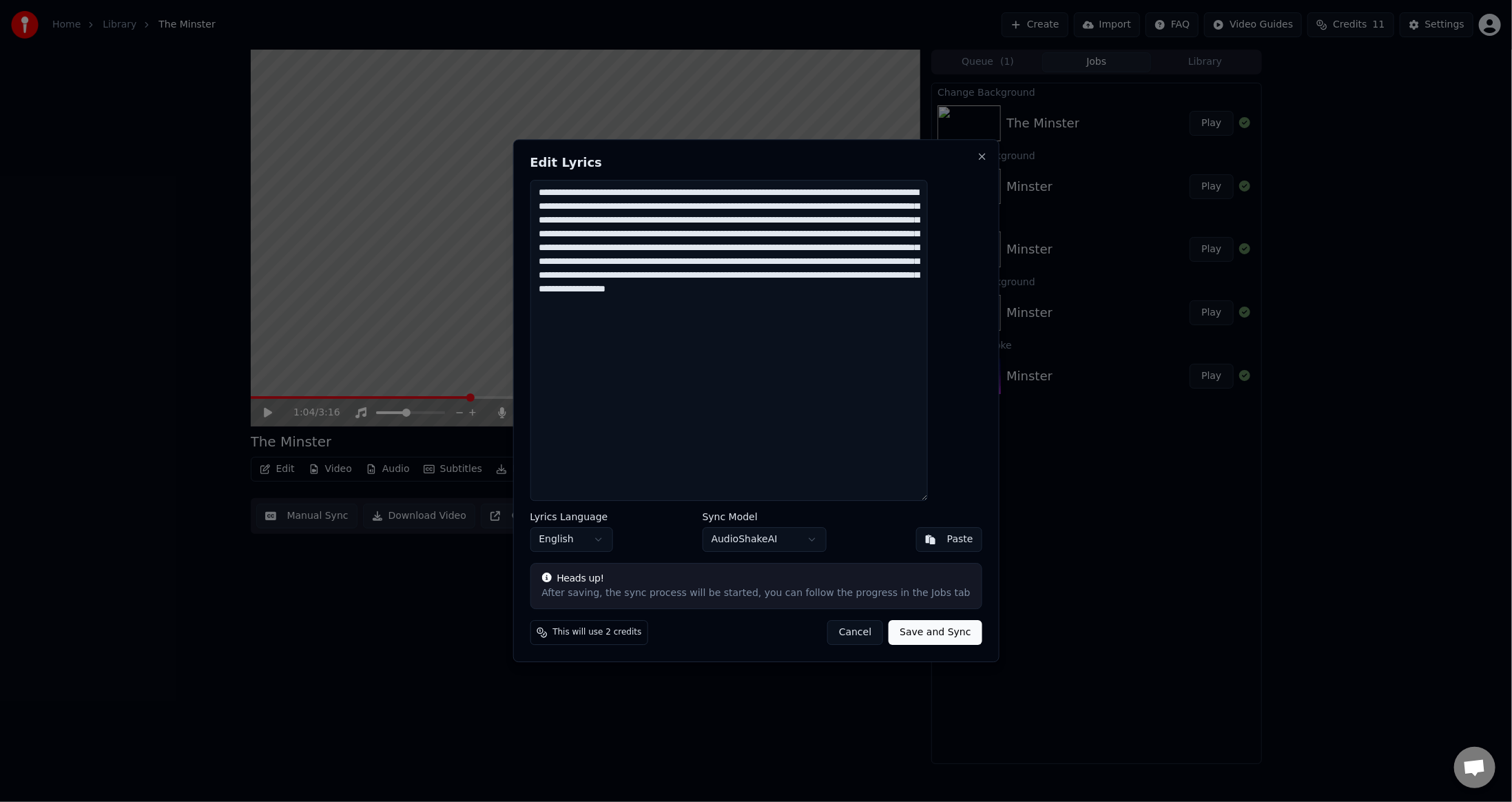
click at [686, 273] on textarea "**********" at bounding box center [729, 340] width 398 height 322
click at [791, 327] on textarea "**********" at bounding box center [729, 340] width 398 height 322
type textarea "**********"
click at [905, 630] on button "Save and Sync" at bounding box center [935, 633] width 93 height 25
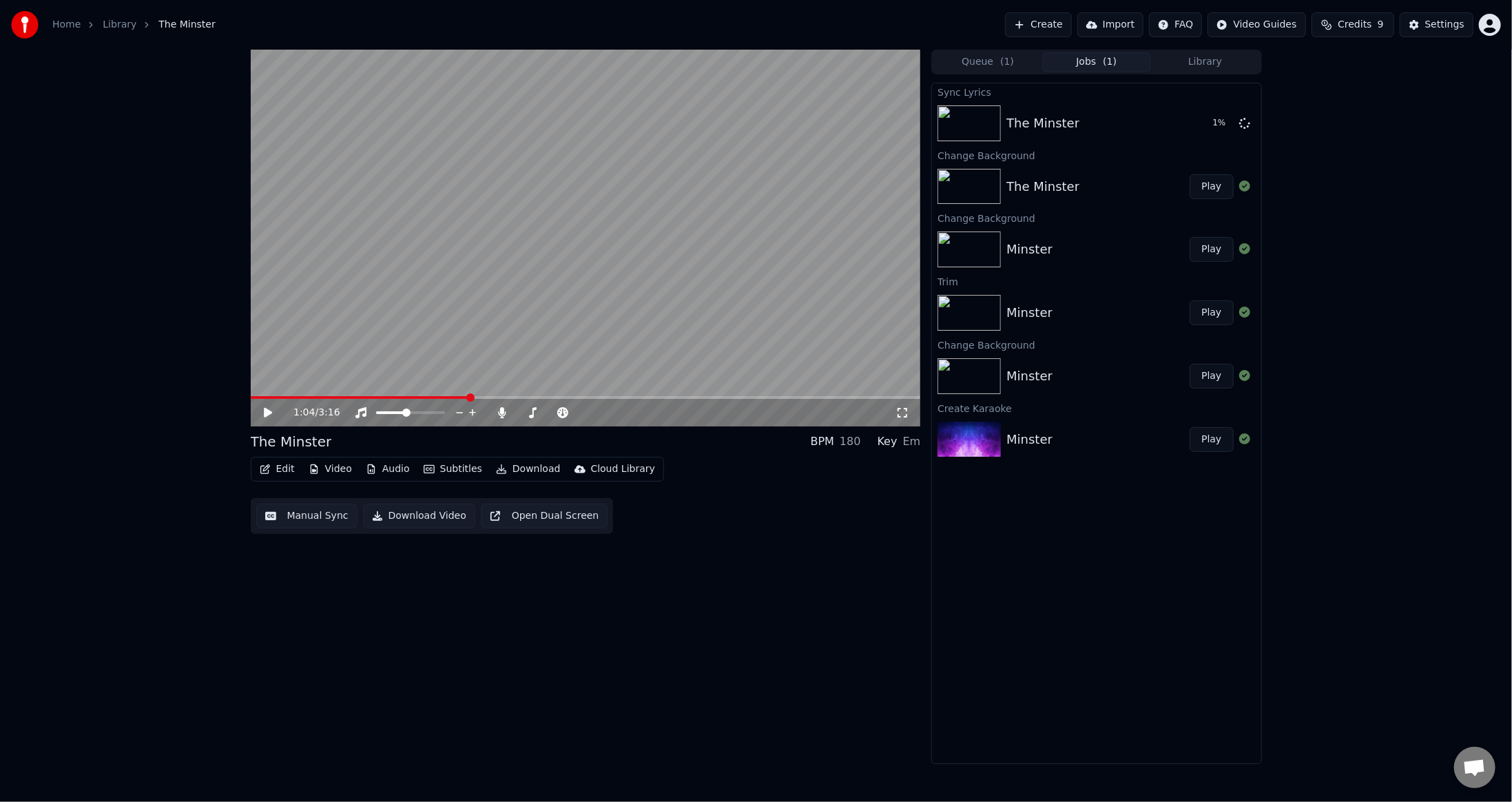
click at [265, 411] on icon at bounding box center [268, 413] width 8 height 10
click at [267, 411] on icon at bounding box center [278, 413] width 32 height 11
click at [530, 397] on span at bounding box center [586, 397] width 670 height 3
click at [518, 396] on video at bounding box center [586, 238] width 670 height 377
click at [821, 696] on div "1:25 / 3:16 The Minster BPM 180 Key Em Edit Video Audio Subtitles Download Clou…" at bounding box center [586, 407] width 670 height 714
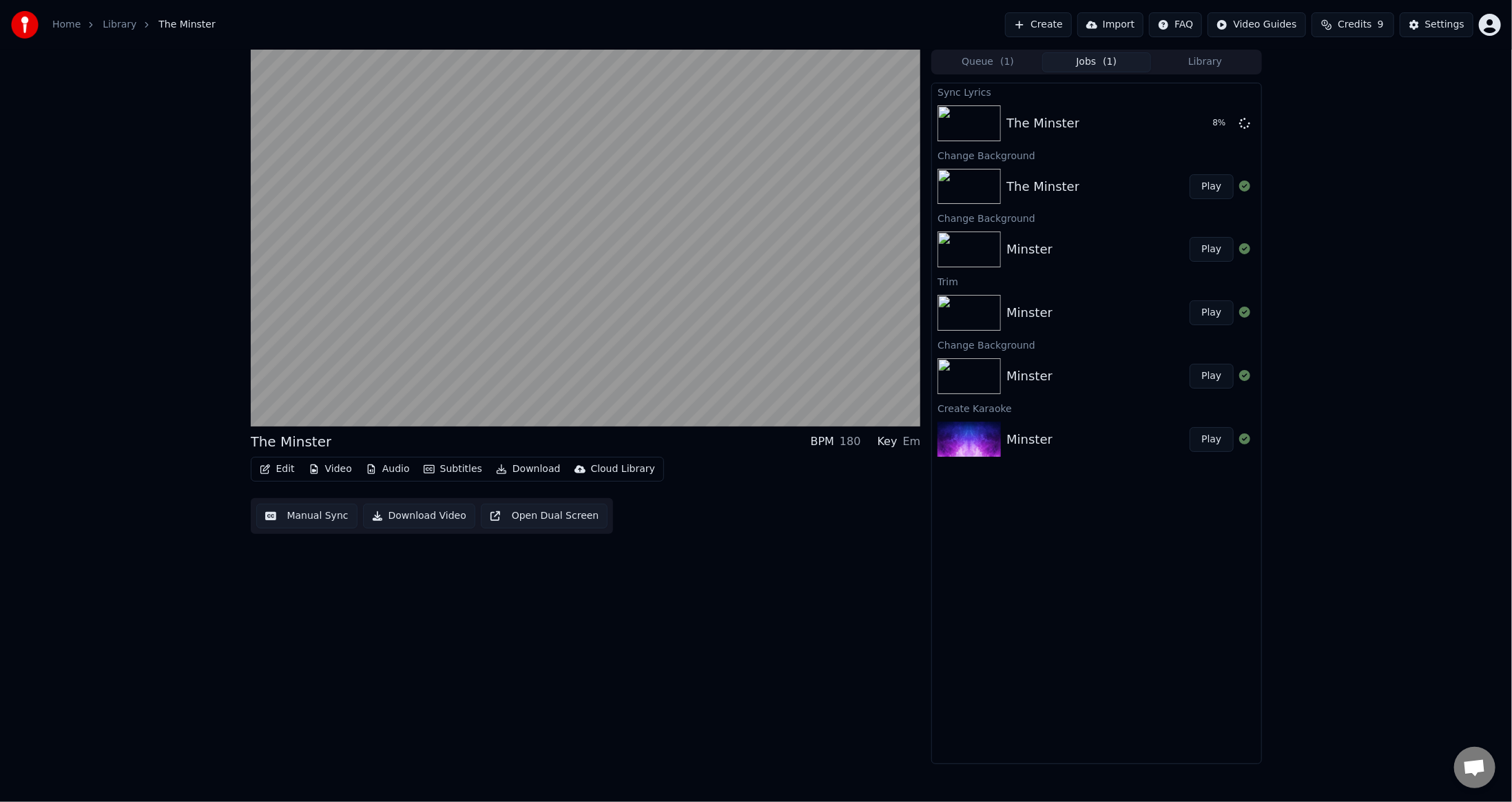
click at [424, 651] on div "The Minster BPM 180 Key Em Edit Video Audio Subtitles Download Cloud Library Ma…" at bounding box center [586, 407] width 670 height 714
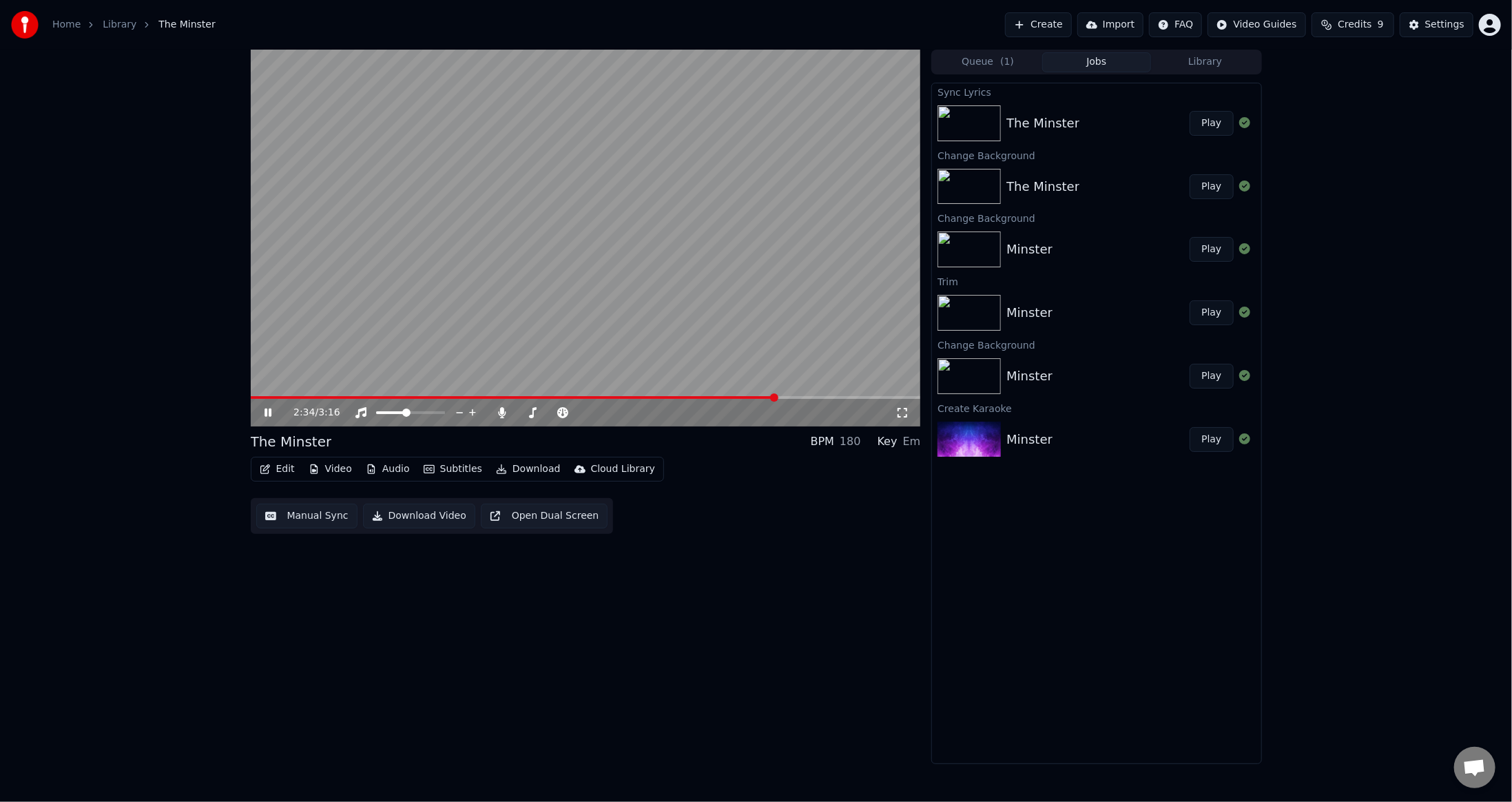
click at [736, 599] on div "2:34 / 3:16 The Minster BPM 180 Key Em Edit Video Audio Subtitles Download Clou…" at bounding box center [586, 407] width 670 height 714
click at [684, 592] on div "2:36 / 3:16 The Minster BPM 180 Key Em Edit Video Audio Subtitles Download Clou…" at bounding box center [586, 407] width 670 height 714
click at [264, 409] on icon at bounding box center [268, 413] width 7 height 8
click at [269, 409] on icon at bounding box center [278, 413] width 32 height 11
click at [728, 322] on video at bounding box center [586, 238] width 670 height 377
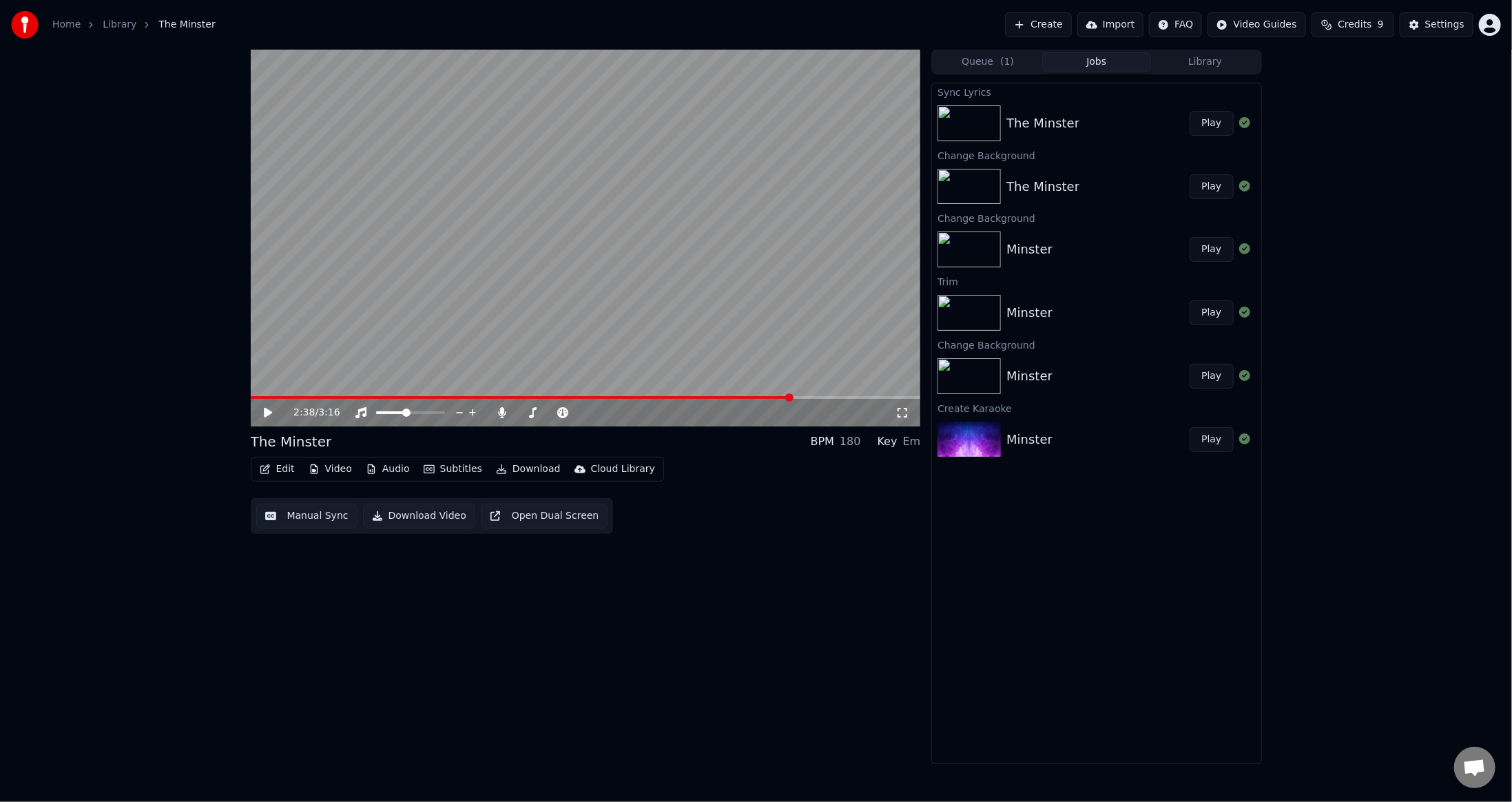
click at [755, 394] on video at bounding box center [586, 238] width 670 height 377
click at [753, 397] on span at bounding box center [529, 397] width 557 height 3
click at [279, 472] on button "Edit" at bounding box center [278, 470] width 46 height 20
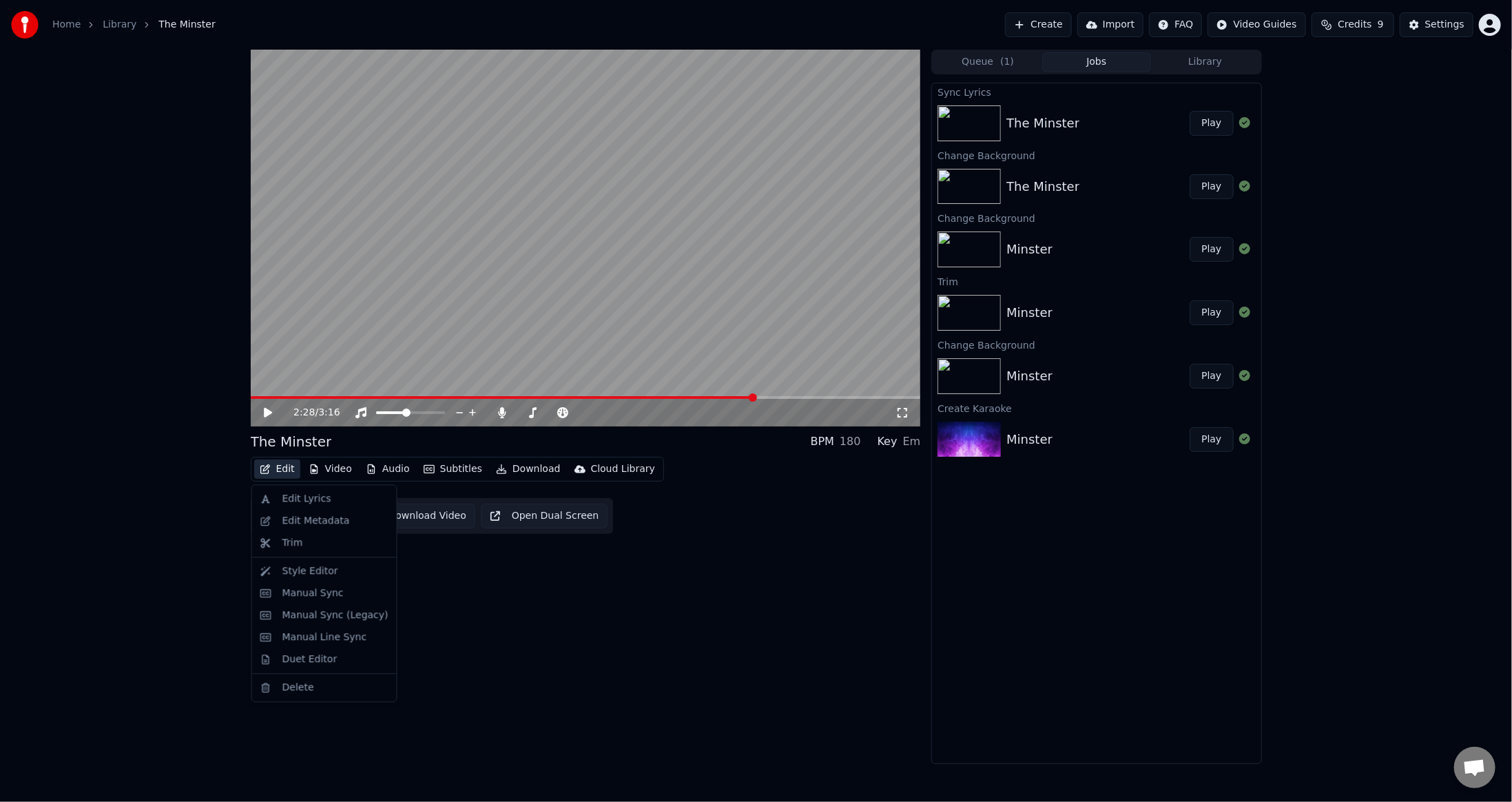
click at [484, 591] on div "2:28 / 3:16 The Minster BPM 180 Key Em Edit Video Audio Subtitles Download Clou…" at bounding box center [586, 407] width 670 height 714
click at [509, 397] on span at bounding box center [503, 397] width 505 height 3
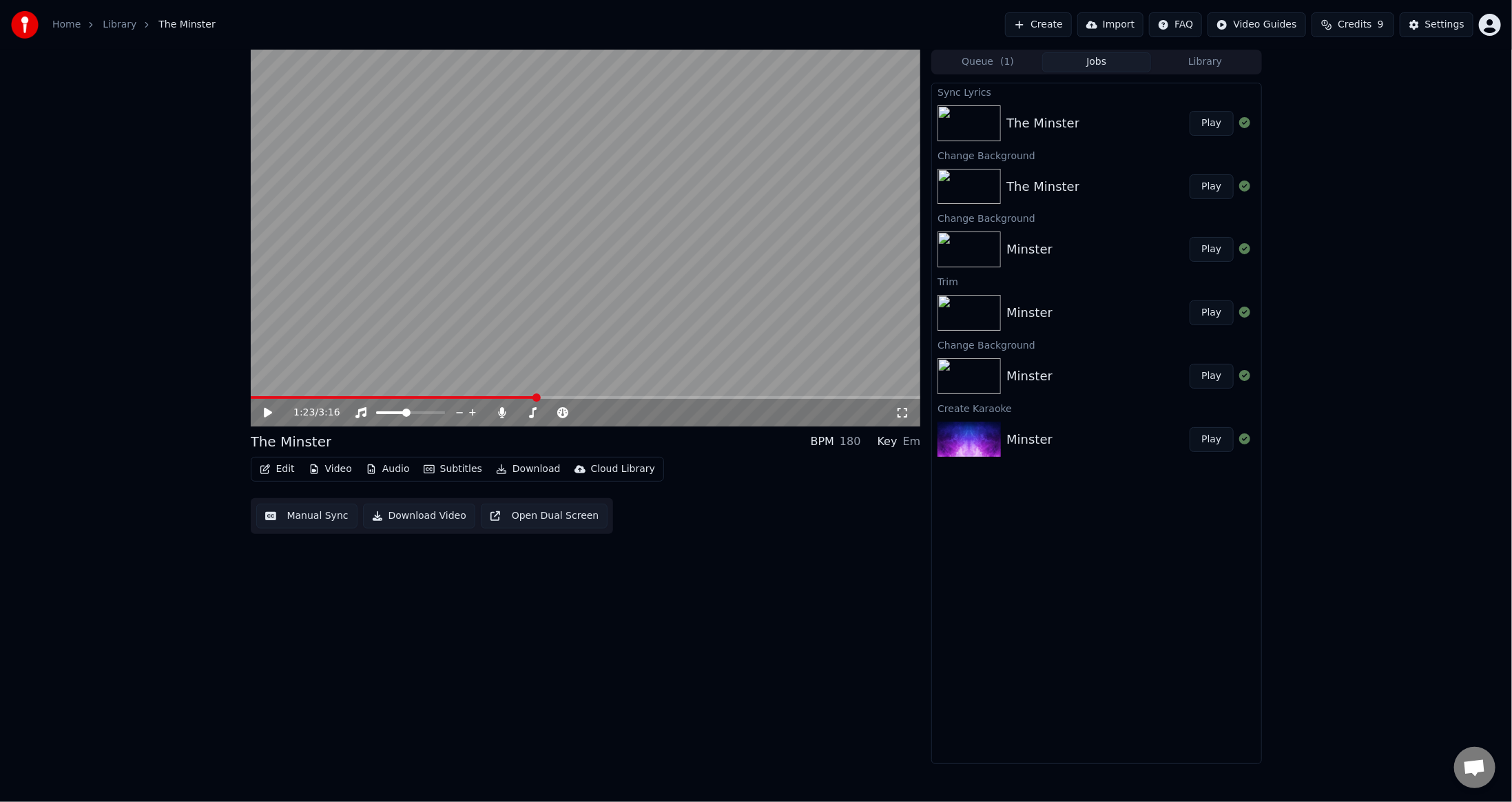
click at [285, 470] on button "Edit" at bounding box center [278, 470] width 46 height 20
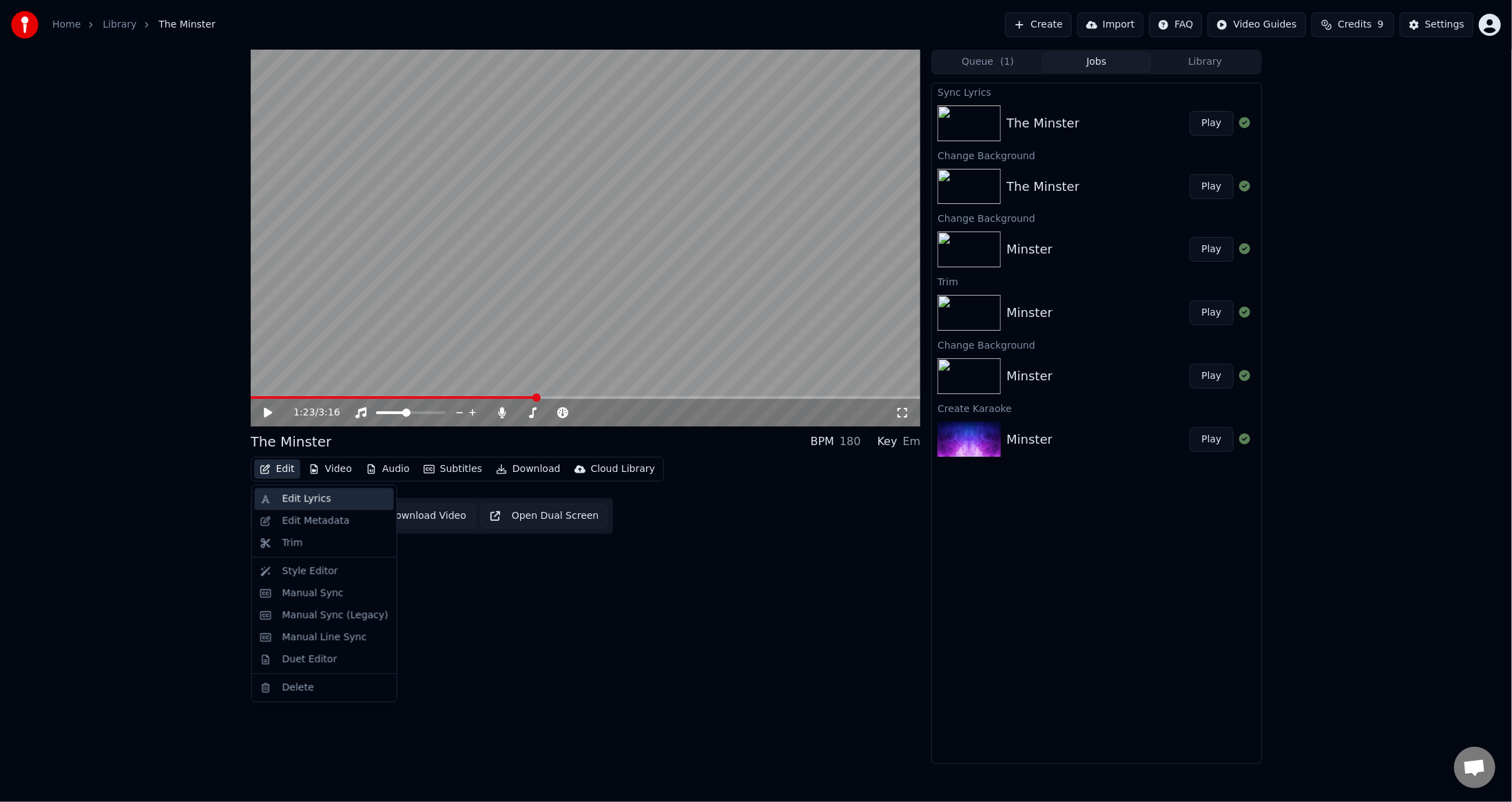
click at [295, 497] on div "Edit Lyrics" at bounding box center [306, 498] width 49 height 13
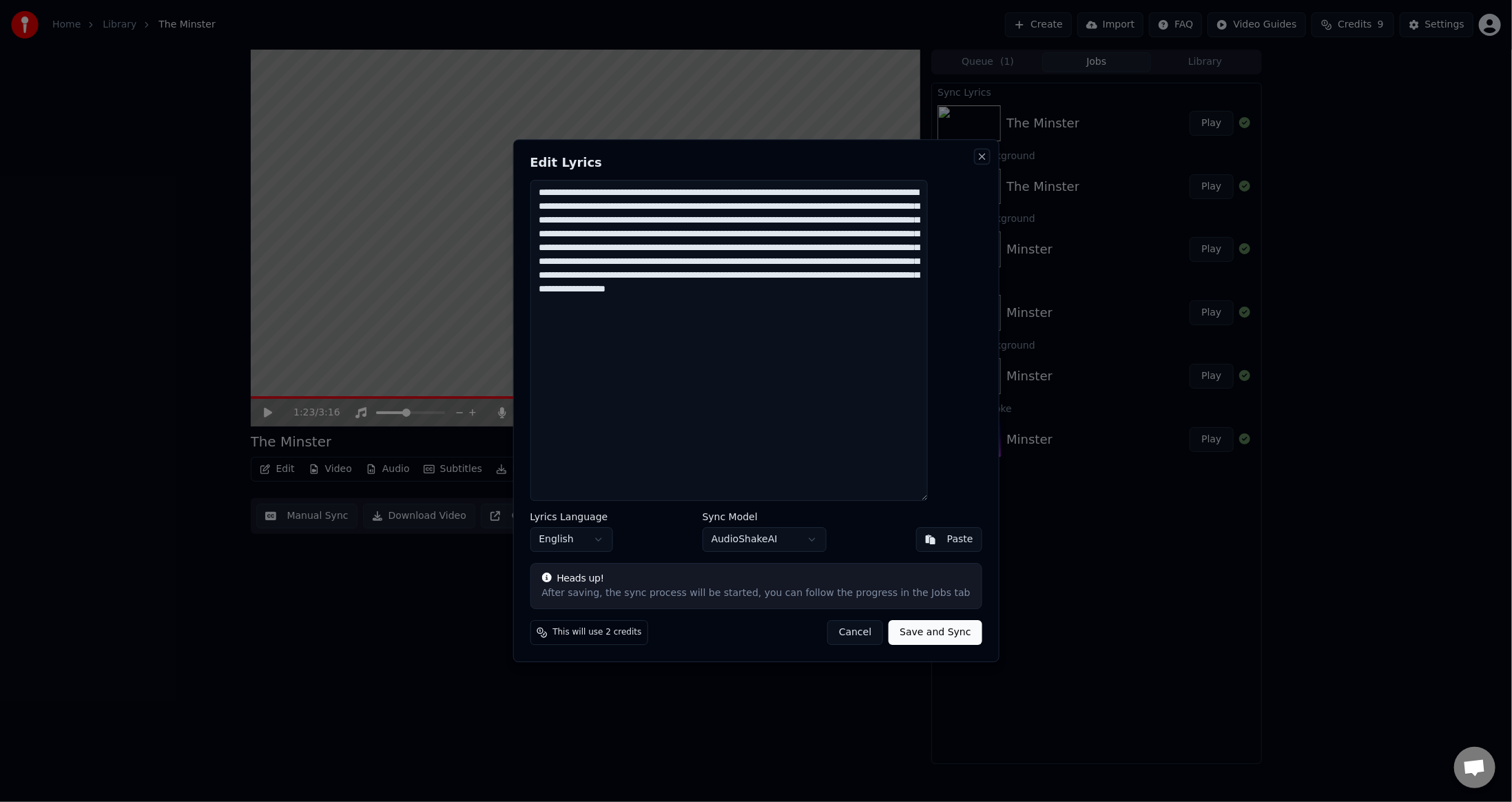
click at [976, 155] on button "Close" at bounding box center [982, 156] width 11 height 11
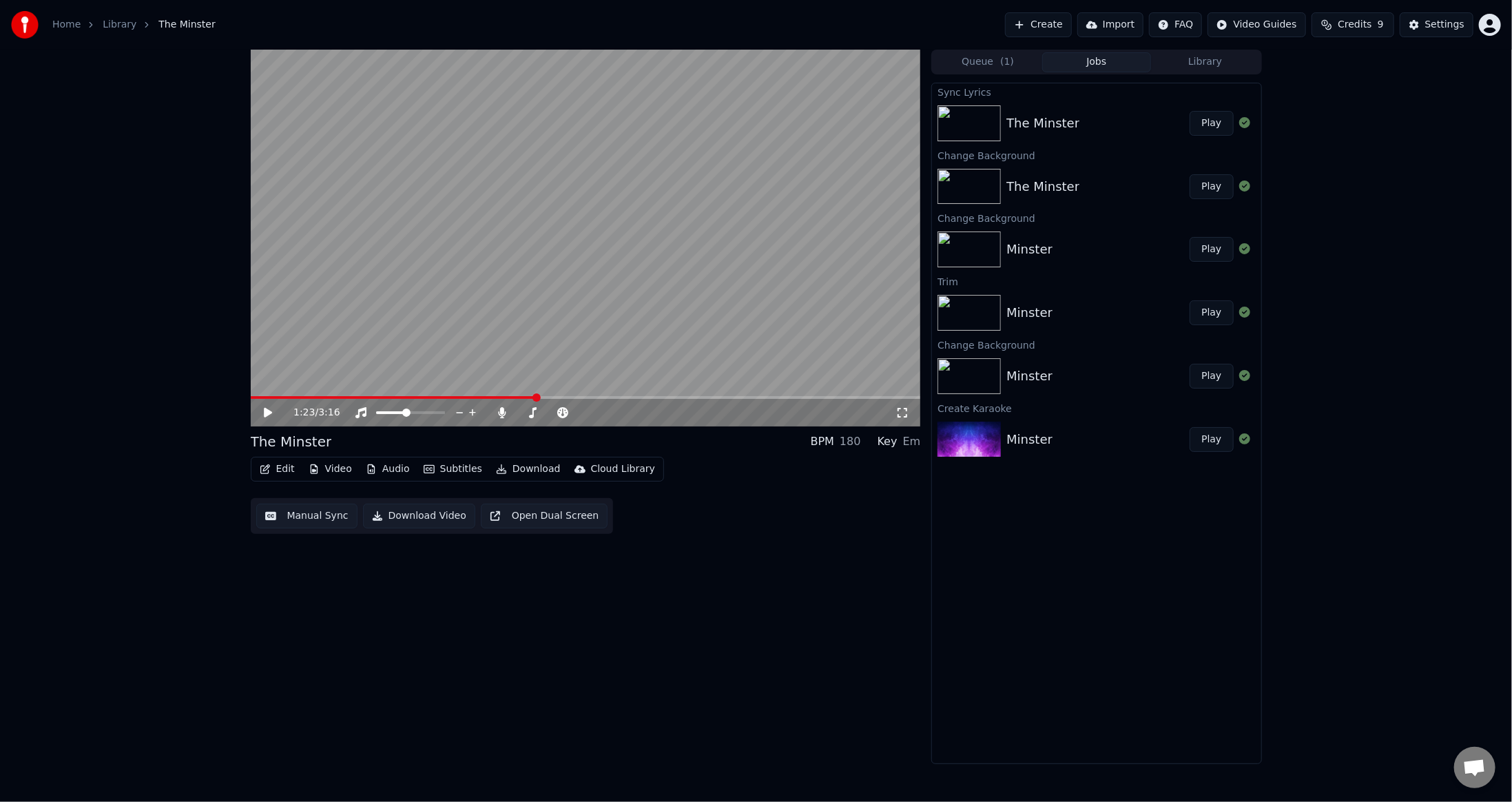
click at [792, 624] on div "1:23 / 3:16 The Minster BPM 180 Key Em Edit Video Audio Subtitles Download Clou…" at bounding box center [586, 407] width 670 height 714
click at [1213, 124] on button "Play" at bounding box center [1211, 123] width 44 height 25
click at [1190, 111] on button "Play" at bounding box center [1211, 123] width 44 height 25
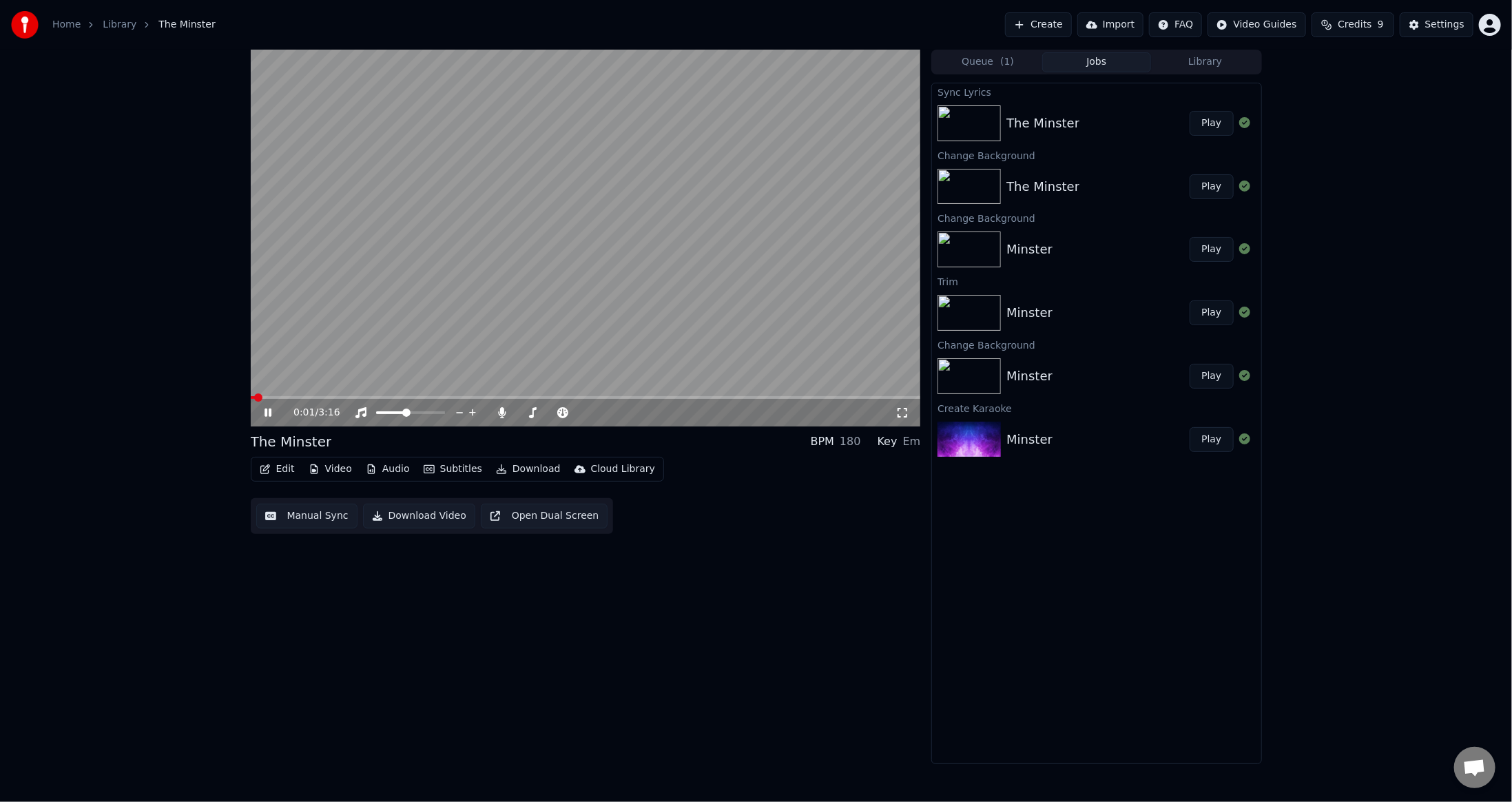
click at [261, 411] on div "0:01 / 3:16" at bounding box center [586, 413] width 660 height 13
click at [270, 412] on icon at bounding box center [268, 413] width 7 height 8
click at [301, 516] on button "Manual Sync" at bounding box center [306, 516] width 101 height 25
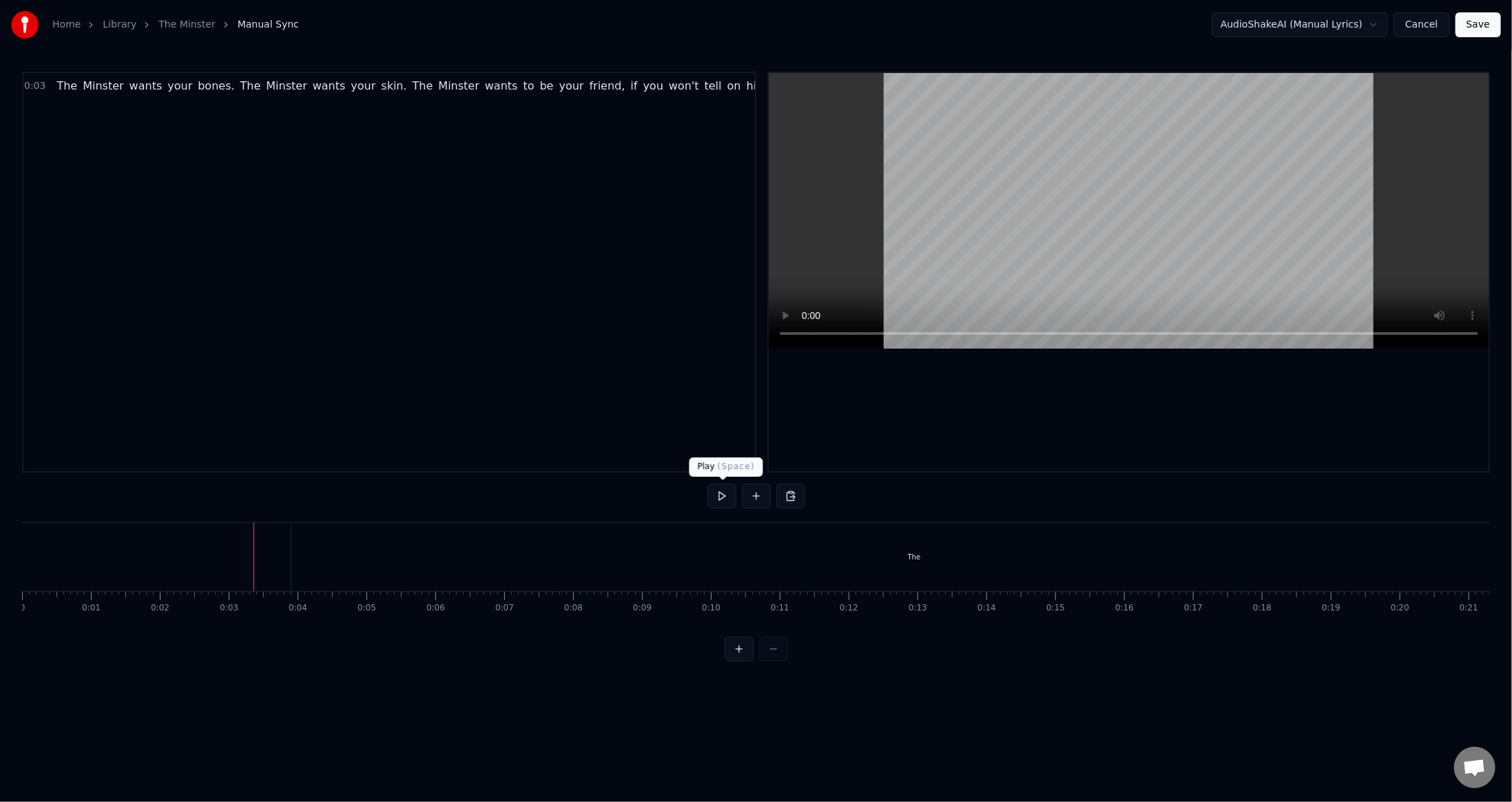
click at [722, 497] on button at bounding box center [722, 497] width 29 height 25
click at [708, 484] on button at bounding box center [722, 497] width 29 height 25
click at [666, 558] on div "The" at bounding box center [559, 557] width 1245 height 68
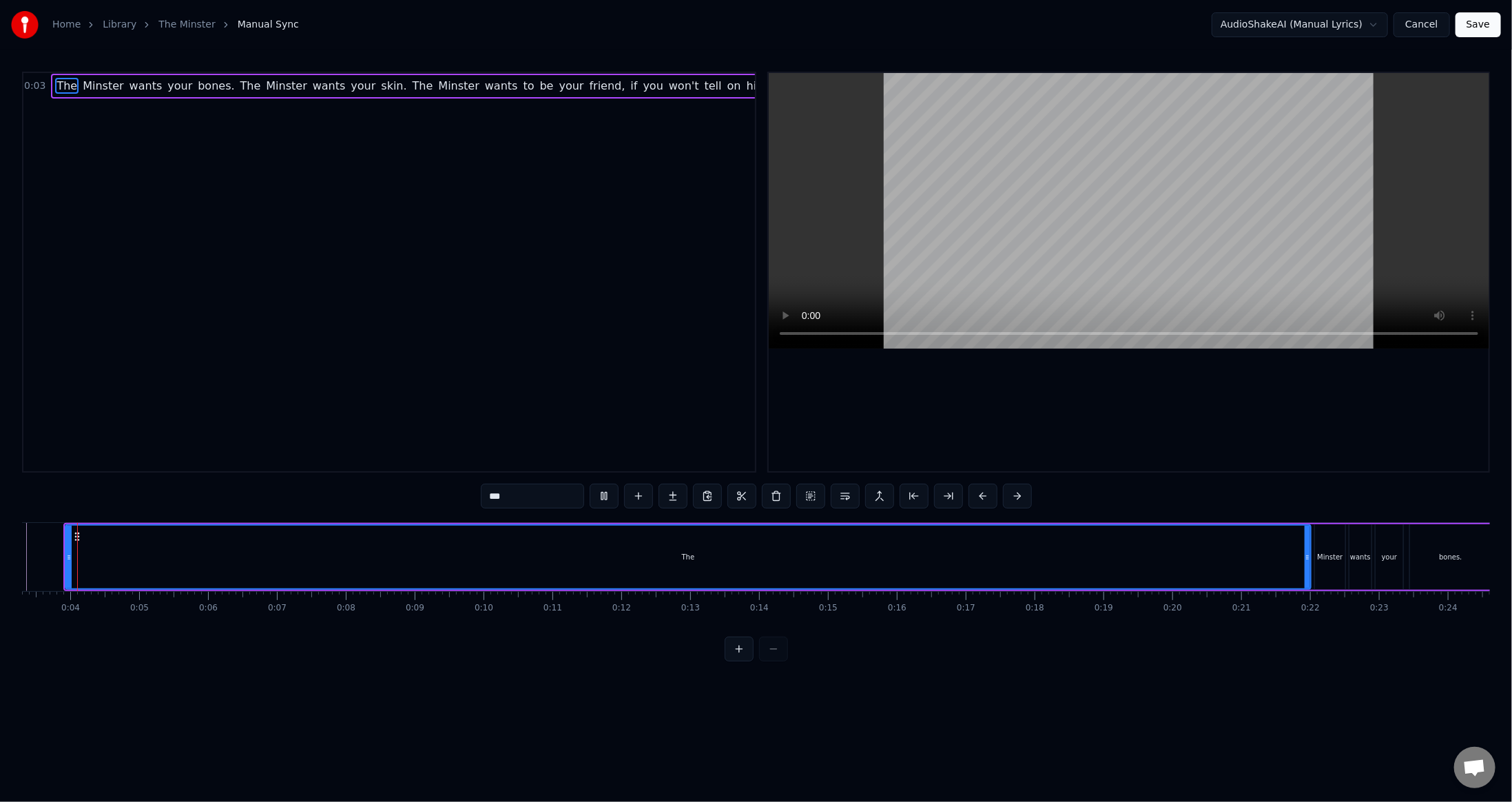
scroll to position [0, 213]
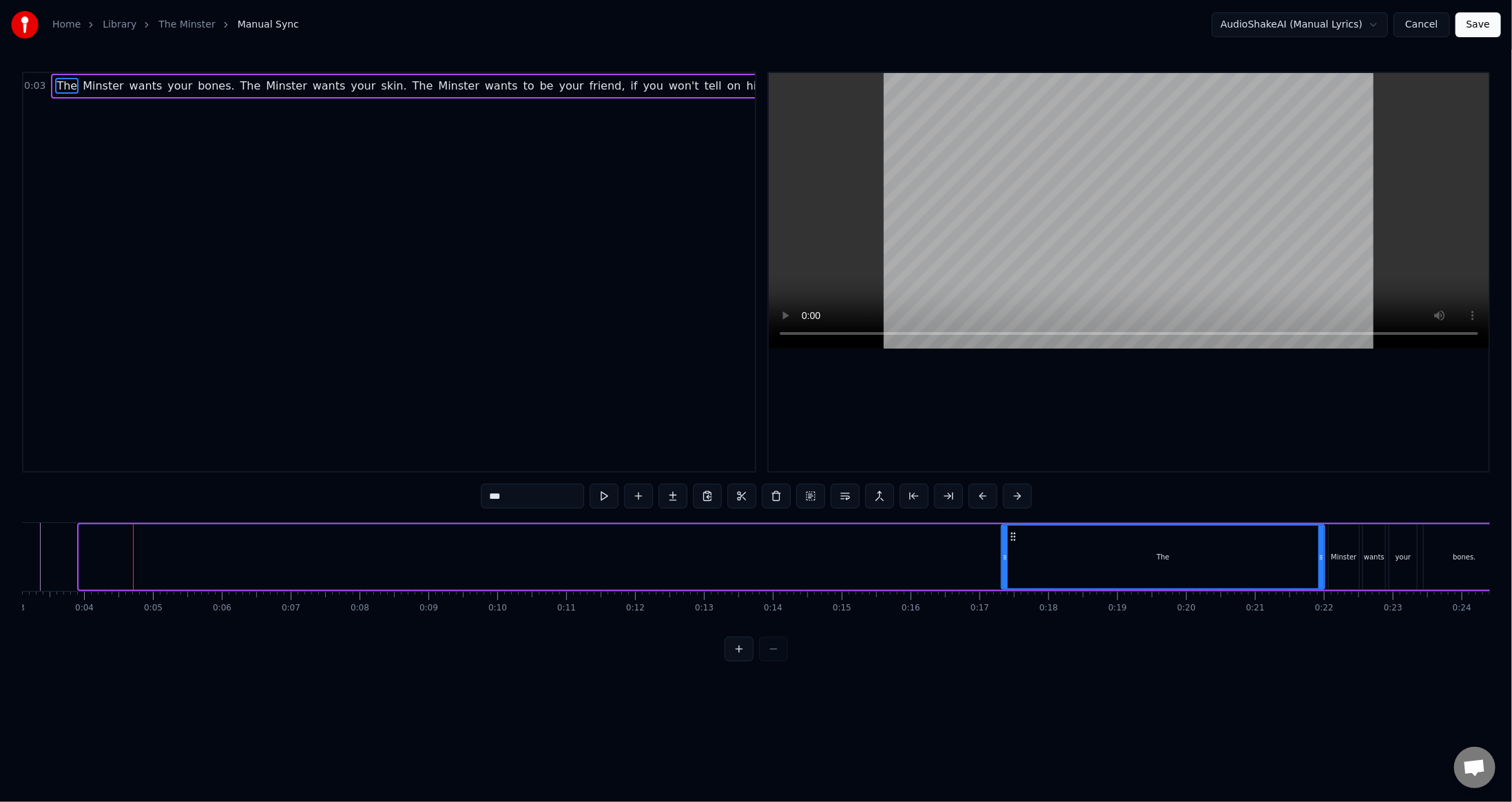
drag, startPoint x: 79, startPoint y: 558, endPoint x: 1001, endPoint y: 558, distance: 922.0
click at [1002, 558] on icon at bounding box center [1005, 557] width 5 height 11
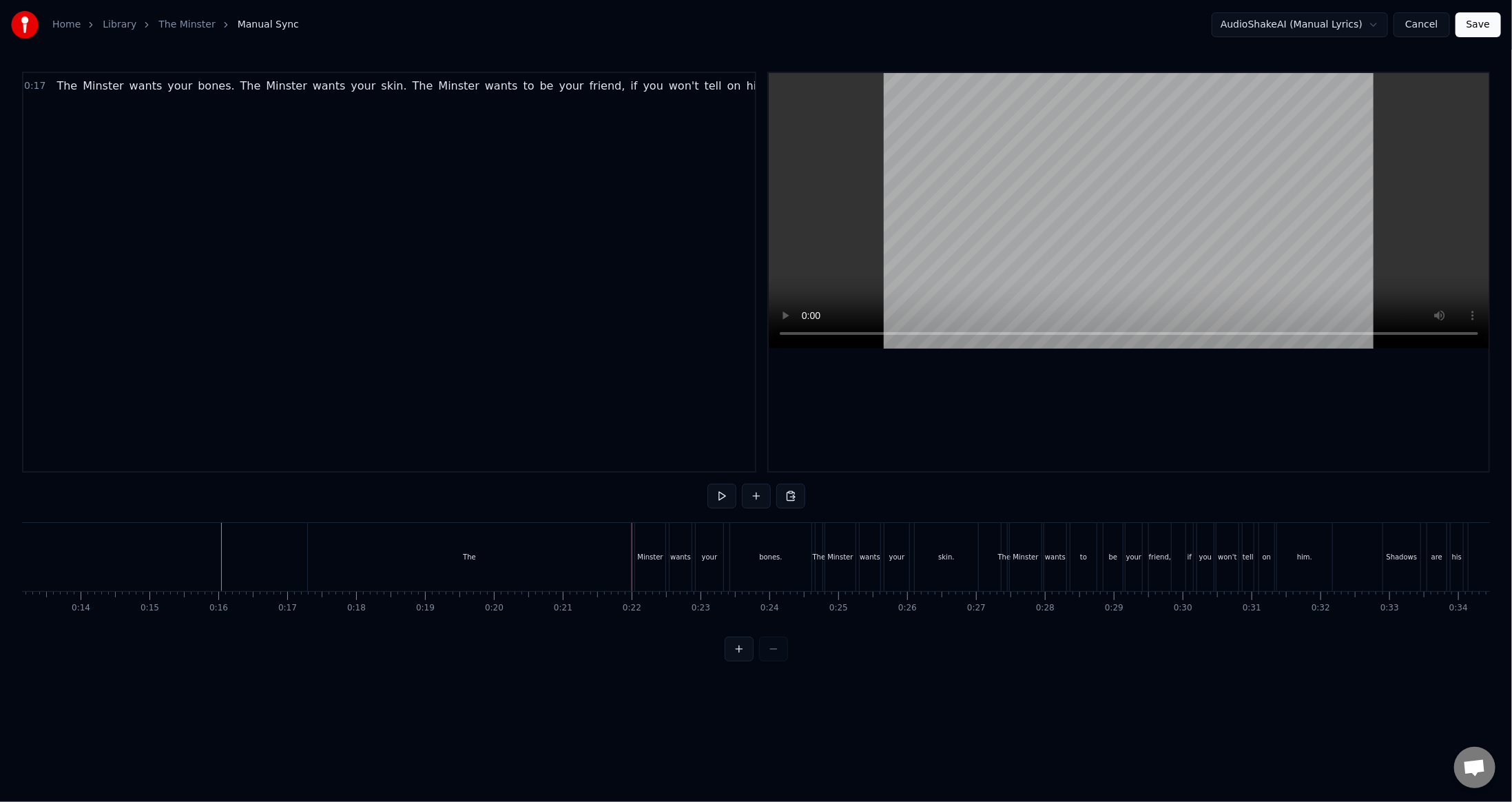
scroll to position [0, 910]
click at [347, 555] on div "The" at bounding box center [465, 557] width 323 height 68
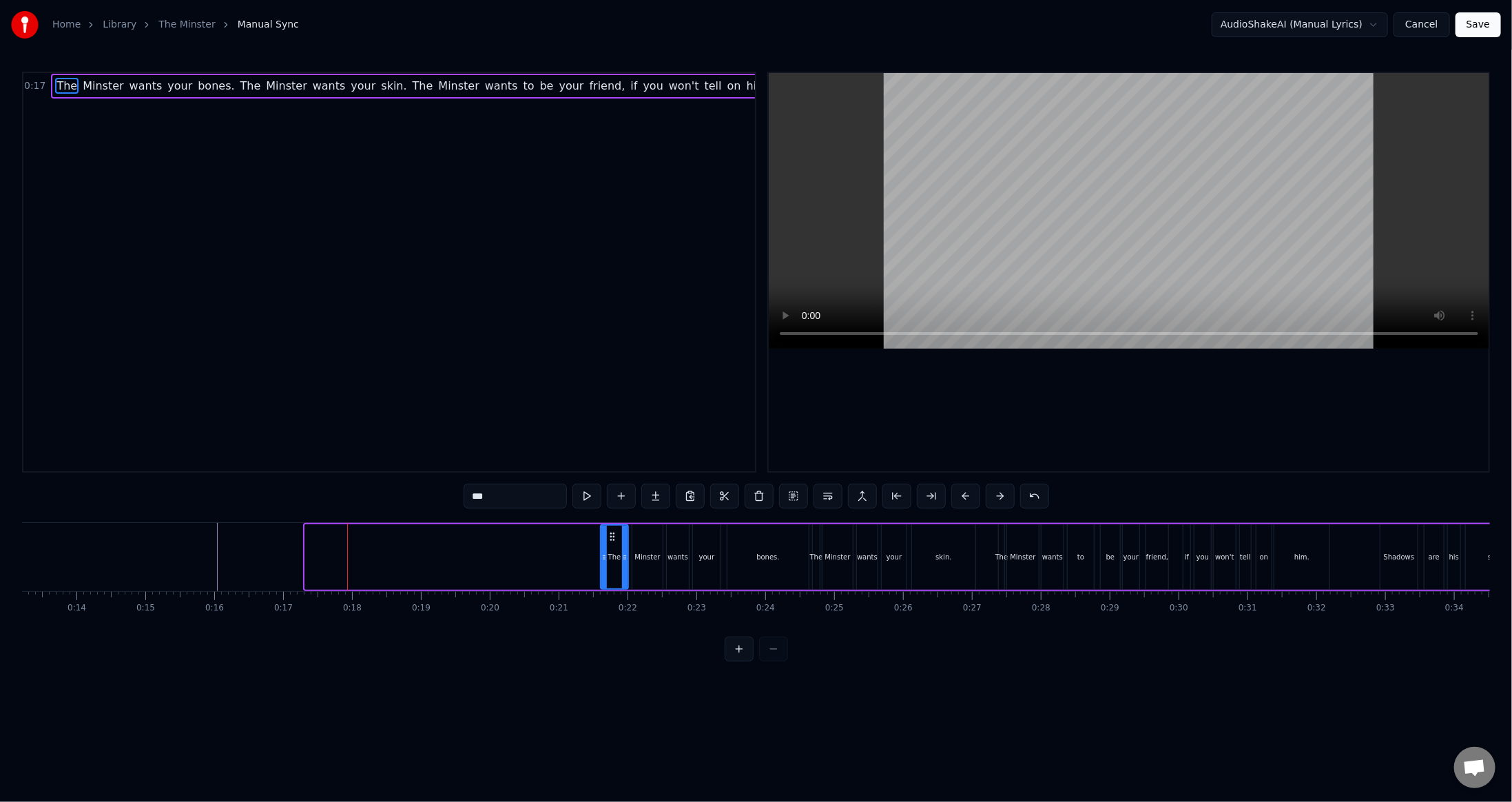
drag, startPoint x: 306, startPoint y: 557, endPoint x: 602, endPoint y: 556, distance: 296.0
click at [602, 556] on icon at bounding box center [604, 557] width 5 height 11
click at [587, 519] on div "0:21 The Minster wants your bones. The Minster wants your skin. The Minster wan…" at bounding box center [756, 366] width 1468 height 590
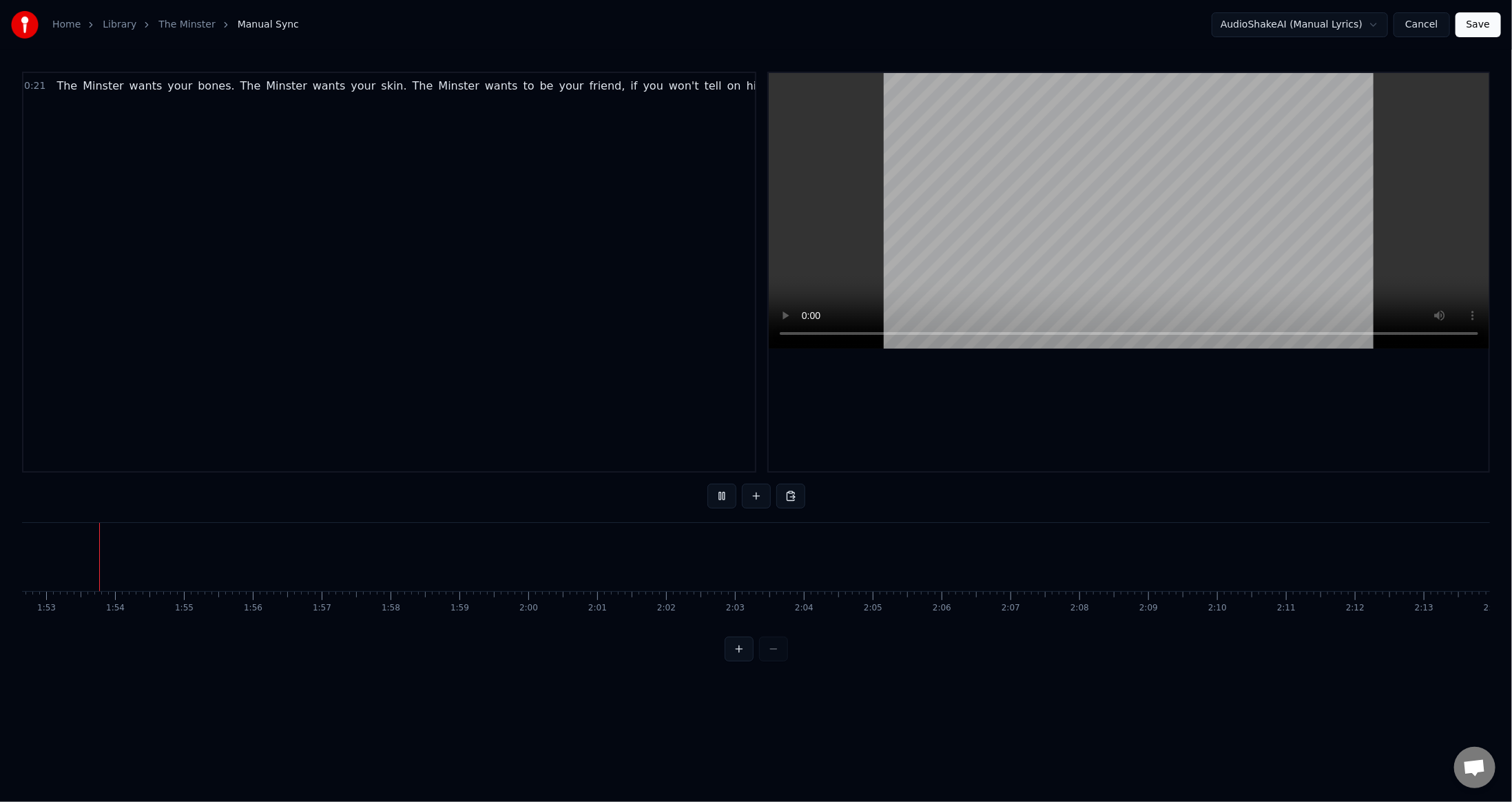
scroll to position [0, 7743]
click at [889, 684] on html "Home Library The Minster Manual Sync AudioShakeAI (Manual Lyrics) Cancel Save 0…" at bounding box center [756, 342] width 1512 height 684
click at [1153, 388] on div at bounding box center [1128, 272] width 720 height 398
click at [1488, 22] on button "Save" at bounding box center [1478, 25] width 46 height 25
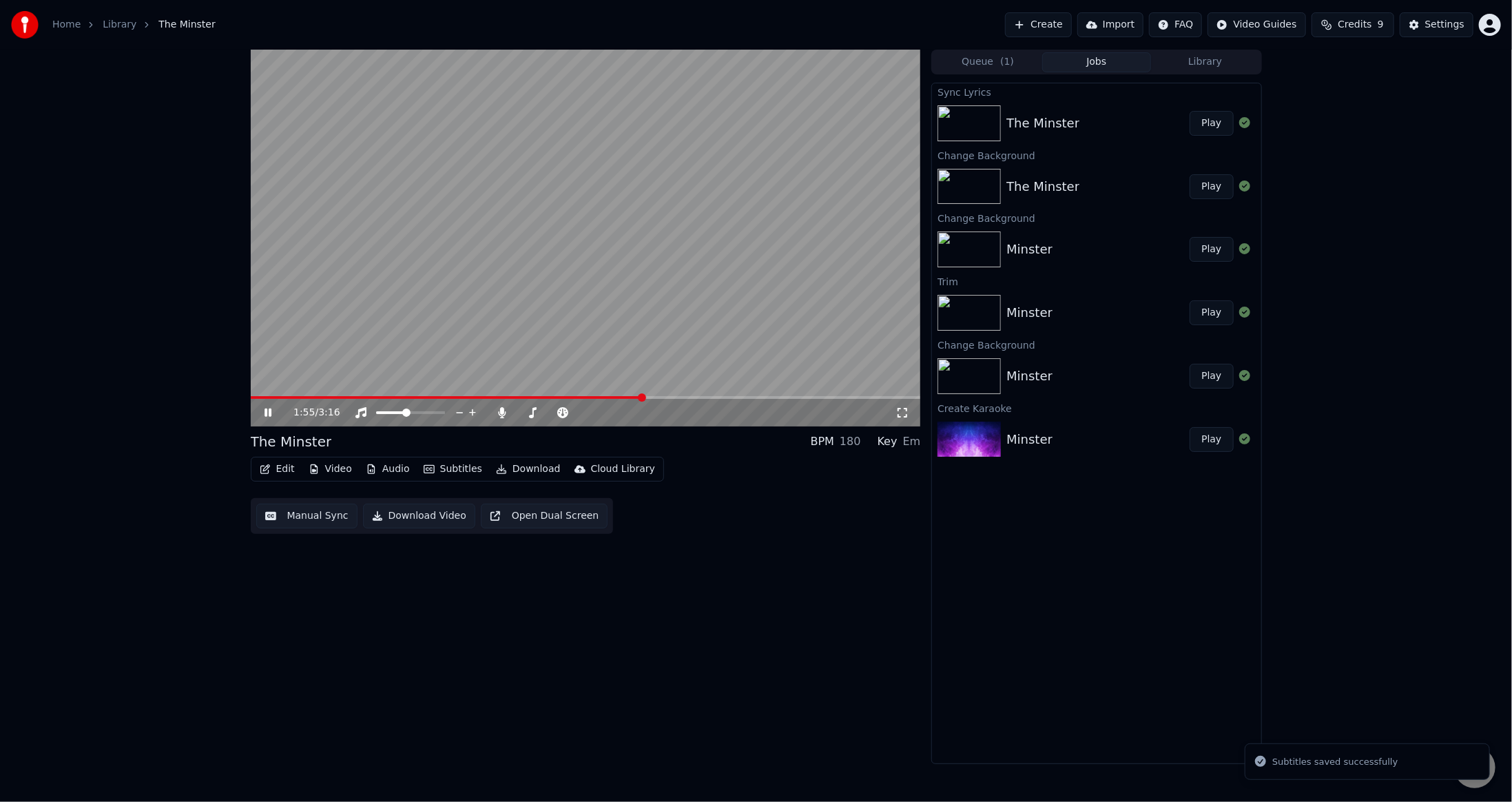
click at [642, 397] on span at bounding box center [586, 397] width 670 height 3
click at [694, 397] on span at bounding box center [586, 397] width 670 height 3
click at [738, 397] on span at bounding box center [586, 397] width 670 height 3
click at [773, 394] on video at bounding box center [586, 238] width 670 height 377
click at [775, 397] on span at bounding box center [586, 397] width 670 height 3
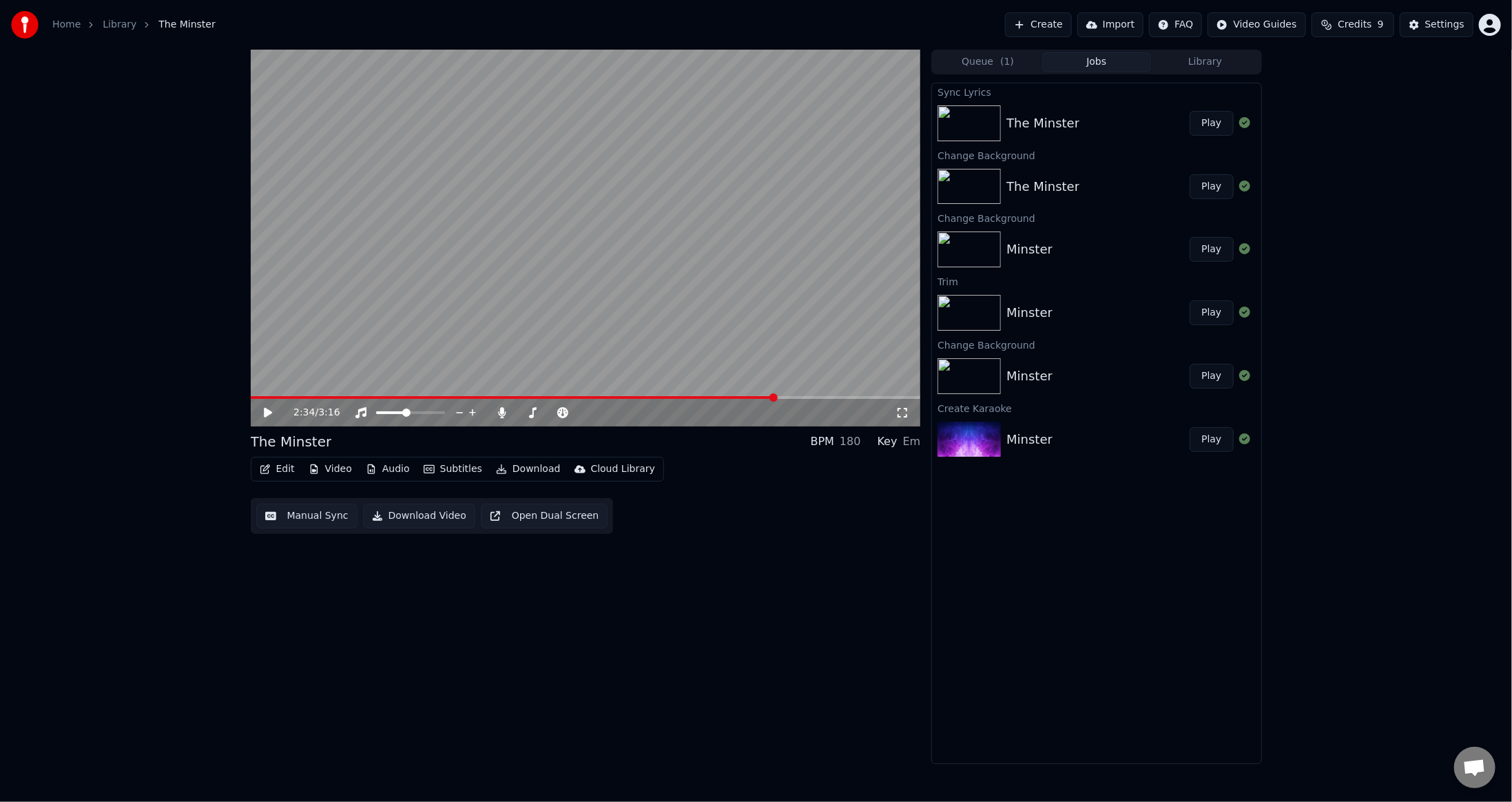
click at [270, 411] on icon at bounding box center [268, 413] width 8 height 10
click at [684, 567] on div "2:37 / 3:16 The Minster BPM 180 Key Em Edit Video Audio Subtitles Download Clou…" at bounding box center [586, 407] width 670 height 714
click at [1057, 121] on div "The Minster" at bounding box center [1043, 123] width 73 height 20
click at [1401, 161] on div "2:37 / 3:16 The Minster BPM 180 Key Em Edit Video Audio Subtitles Download Clou…" at bounding box center [756, 407] width 1512 height 714
click at [104, 26] on link "Library" at bounding box center [120, 24] width 34 height 13
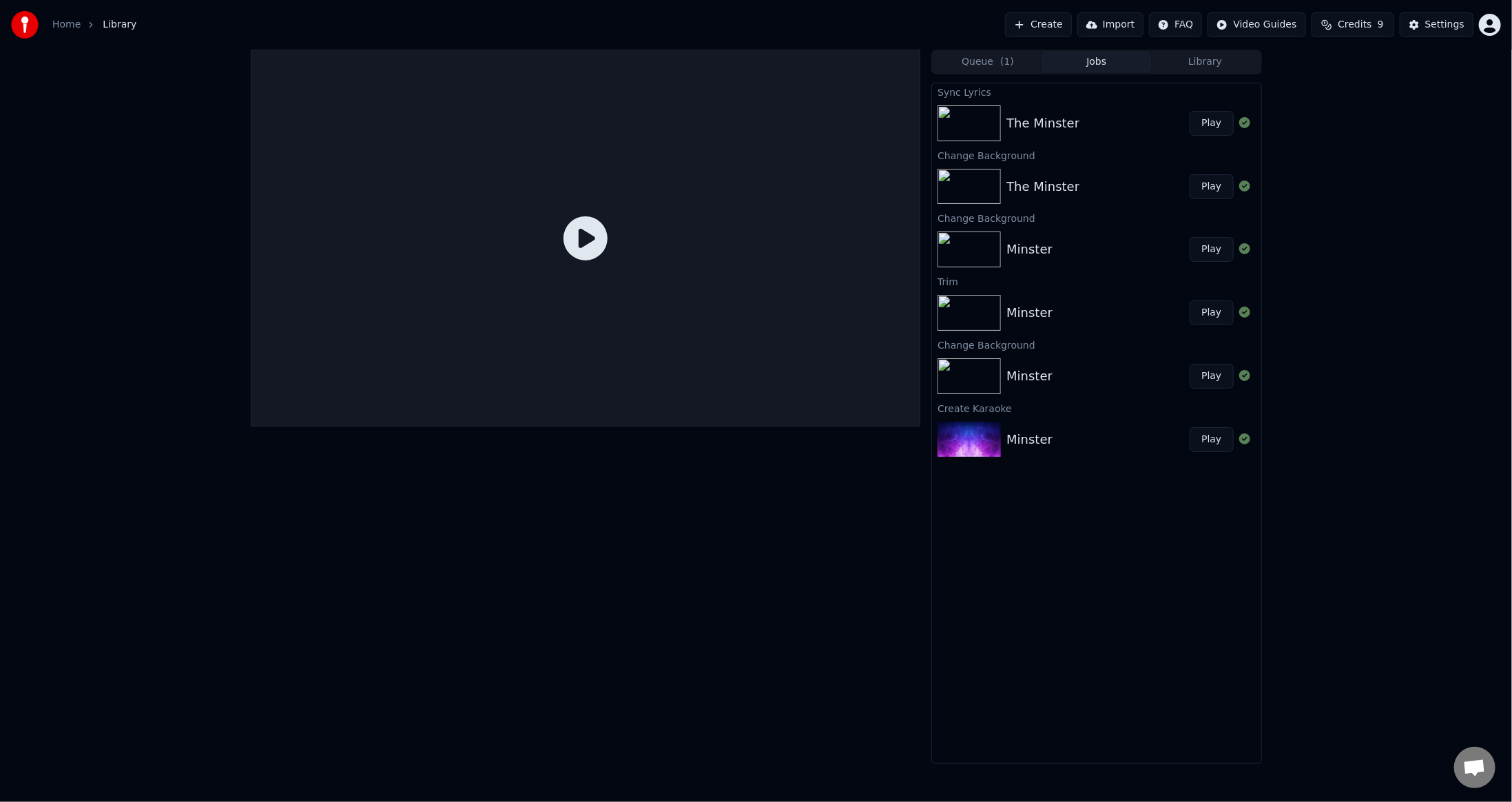
click at [121, 25] on span "Library" at bounding box center [120, 24] width 34 height 13
click at [1234, 68] on button "Library" at bounding box center [1206, 63] width 109 height 20
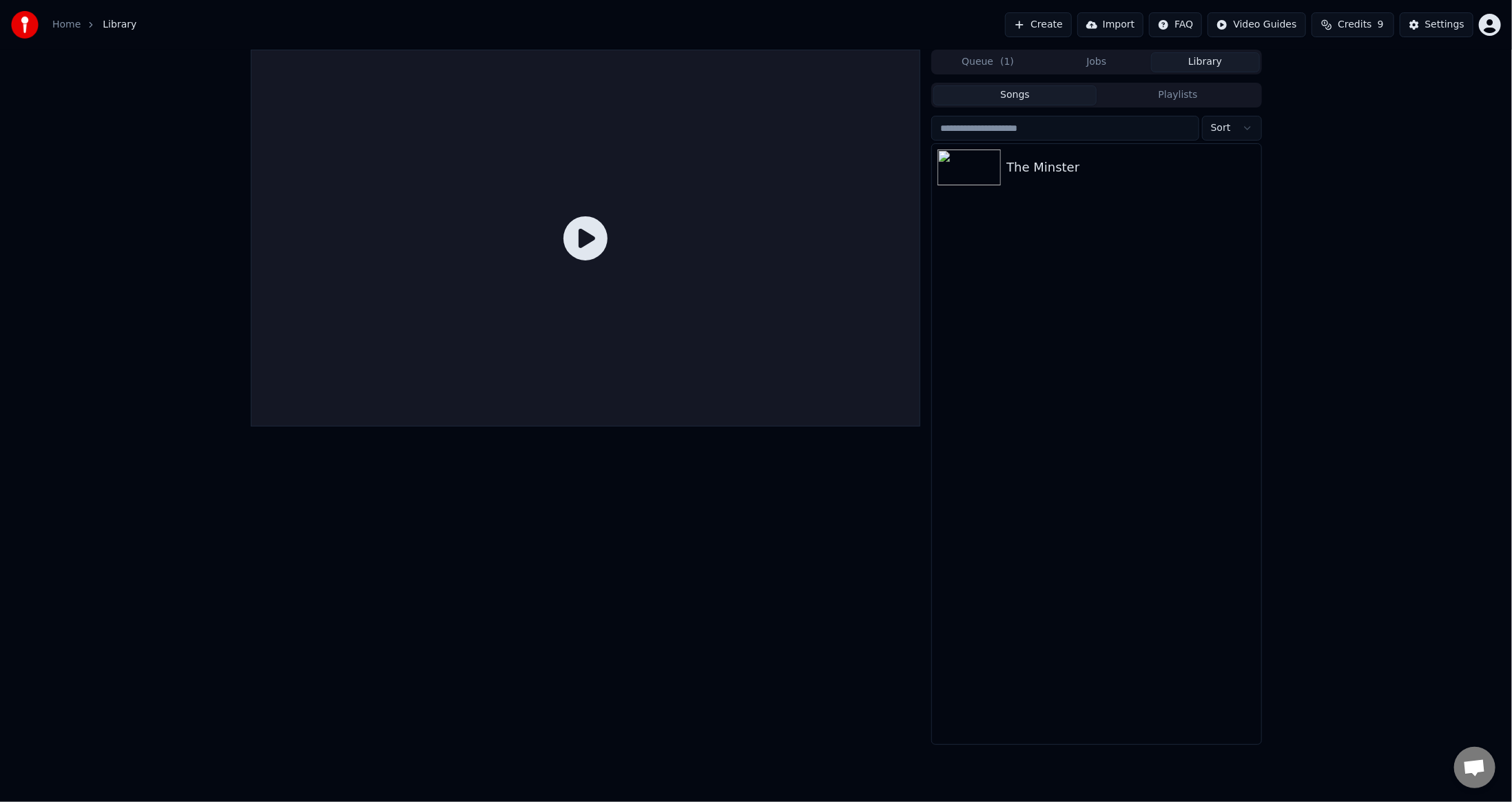
click at [1094, 62] on button "Jobs" at bounding box center [1097, 63] width 109 height 20
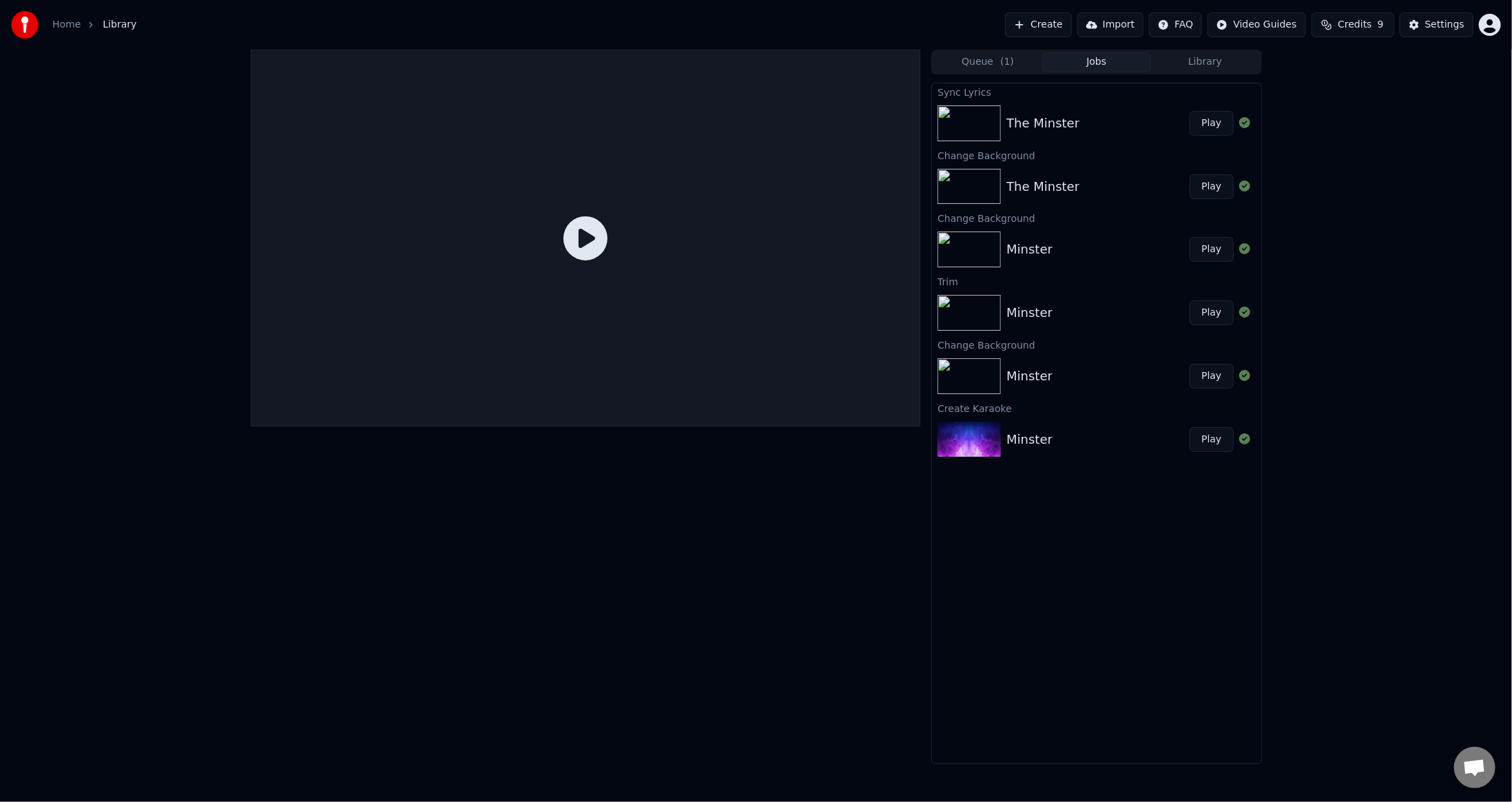
click at [1205, 63] on button "Library" at bounding box center [1206, 63] width 109 height 20
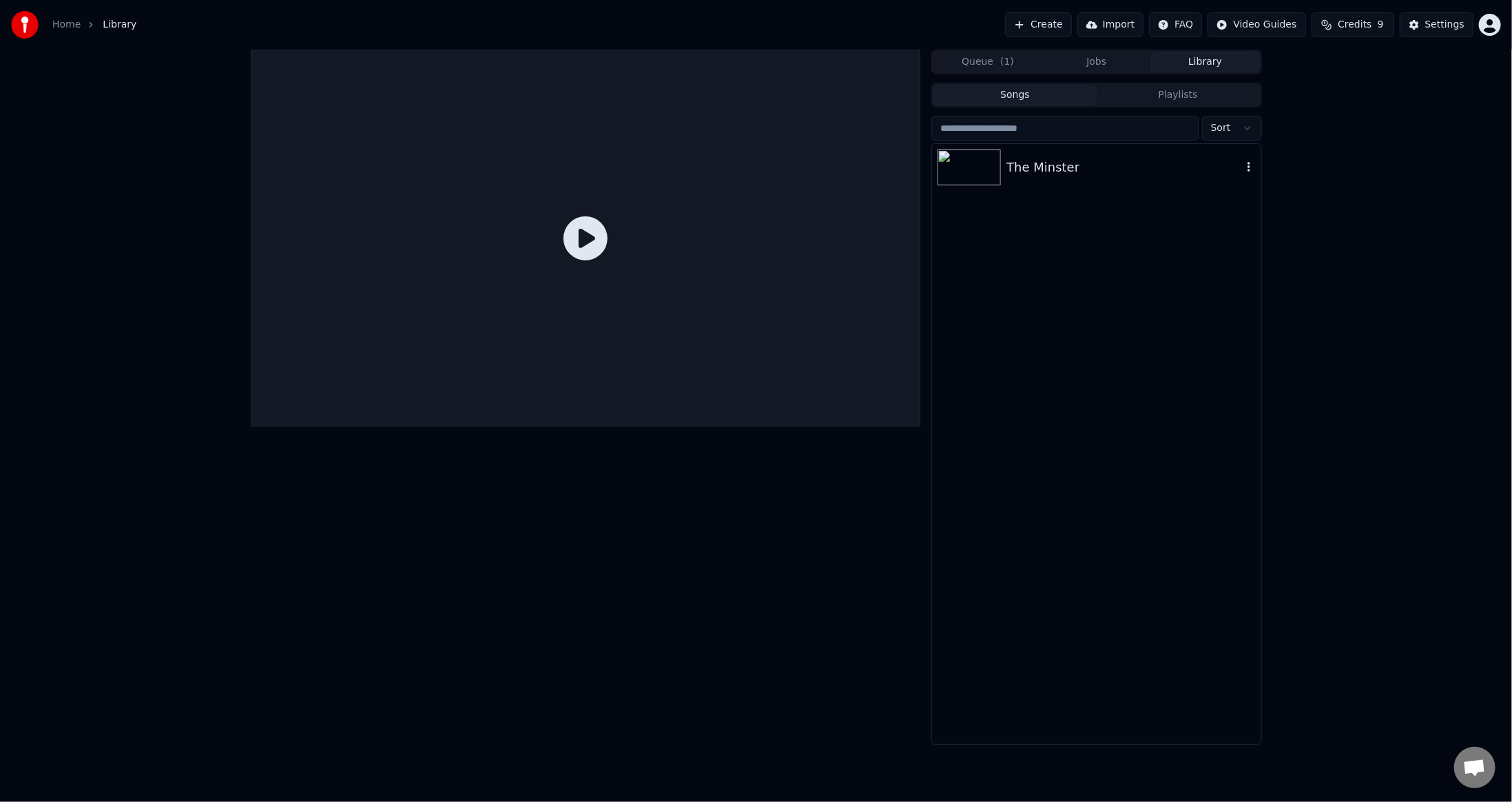
click at [1114, 166] on div "The Minster" at bounding box center [1124, 168] width 235 height 20
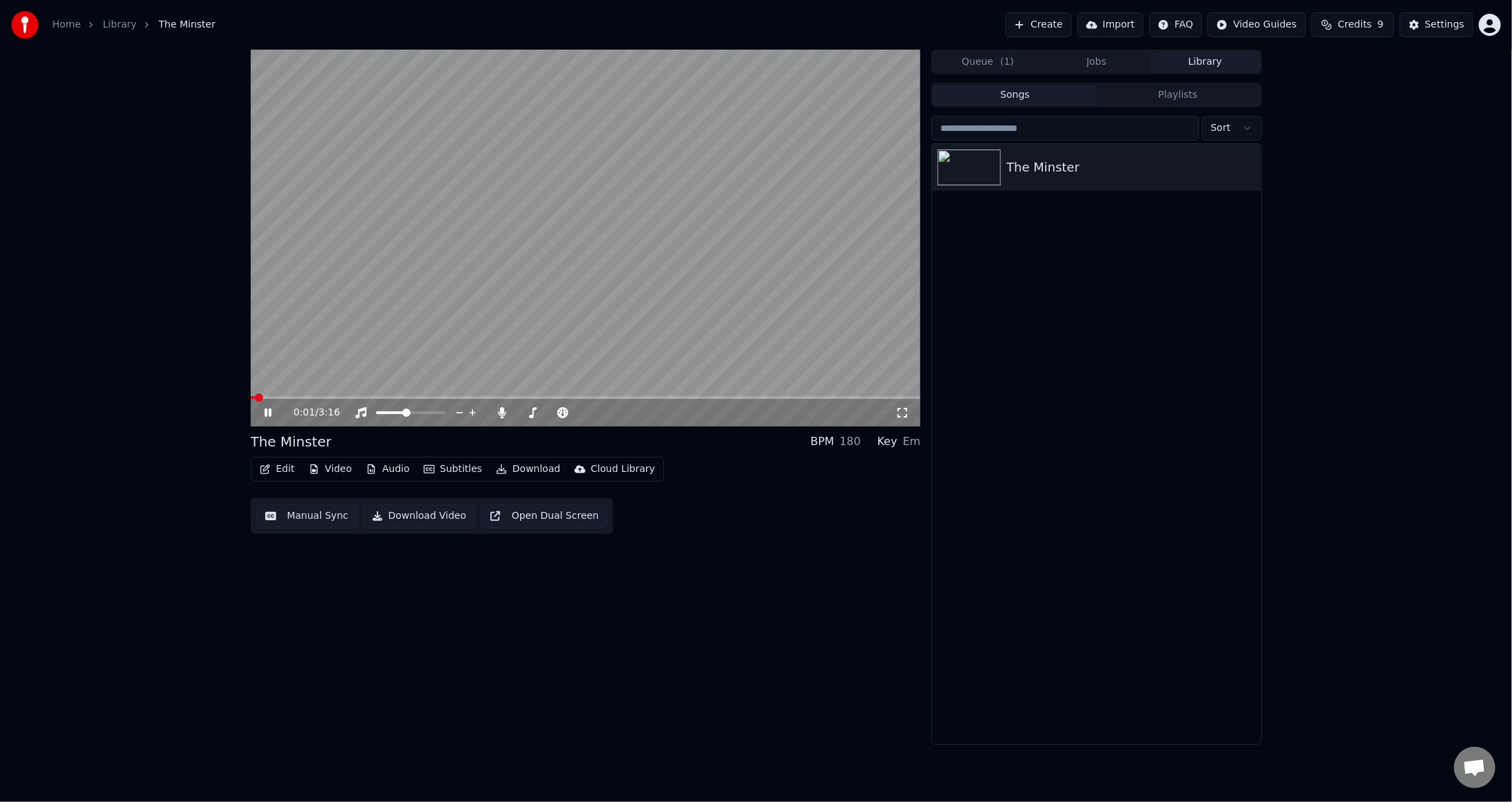
click at [747, 396] on video at bounding box center [586, 238] width 670 height 377
click at [747, 397] on span at bounding box center [586, 397] width 670 height 3
click at [270, 414] on icon at bounding box center [268, 413] width 8 height 10
click at [778, 397] on span at bounding box center [586, 397] width 670 height 3
click at [270, 412] on icon at bounding box center [268, 413] width 7 height 8
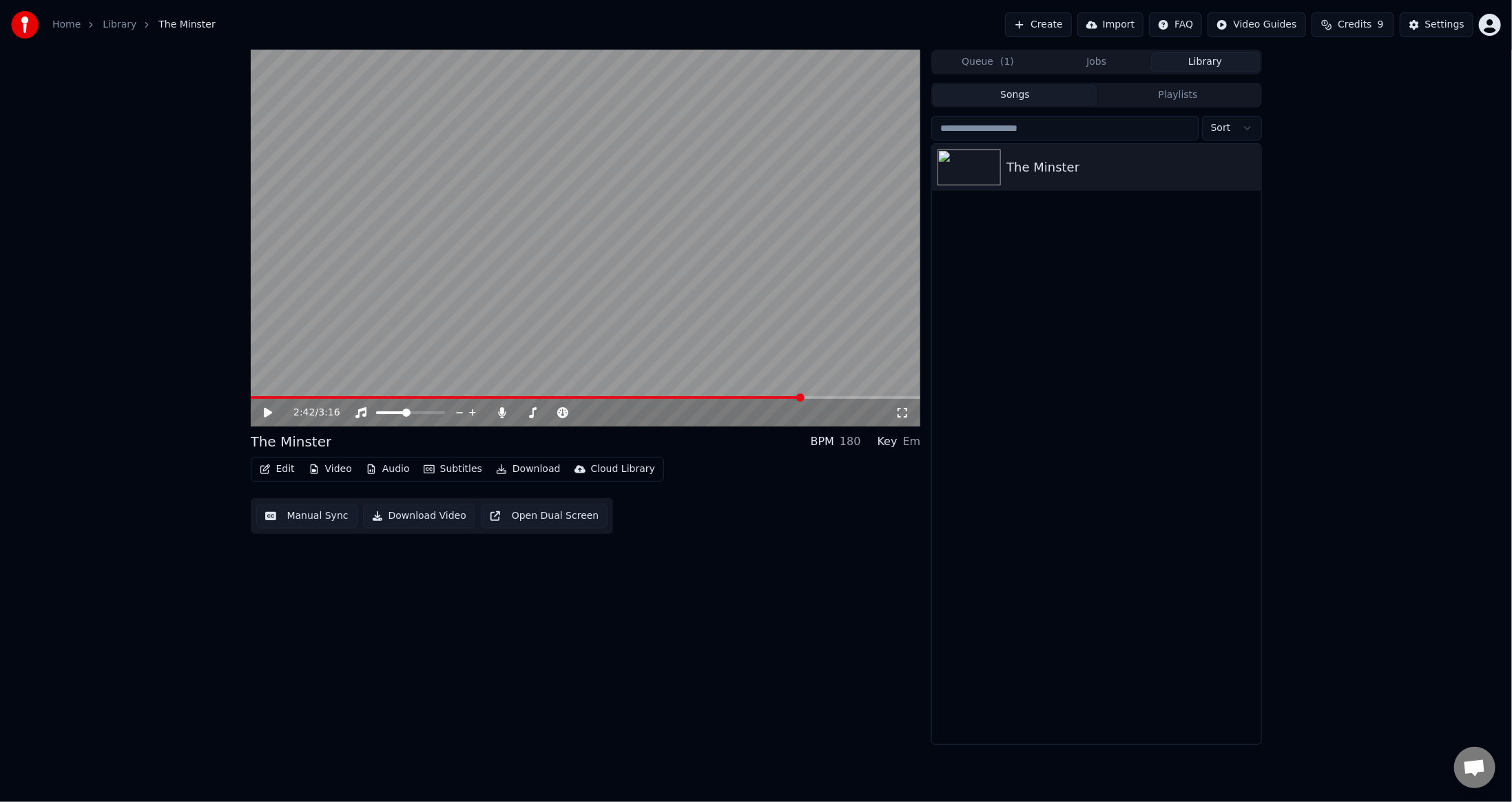
drag, startPoint x: 383, startPoint y: 630, endPoint x: 394, endPoint y: 621, distance: 14.2
click at [384, 630] on div "2:42 / 3:16 The Minster BPM 180 Key Em Edit Video Audio Subtitles Download Clou…" at bounding box center [586, 397] width 670 height 696
click at [295, 527] on button "Manual Sync" at bounding box center [306, 516] width 101 height 25
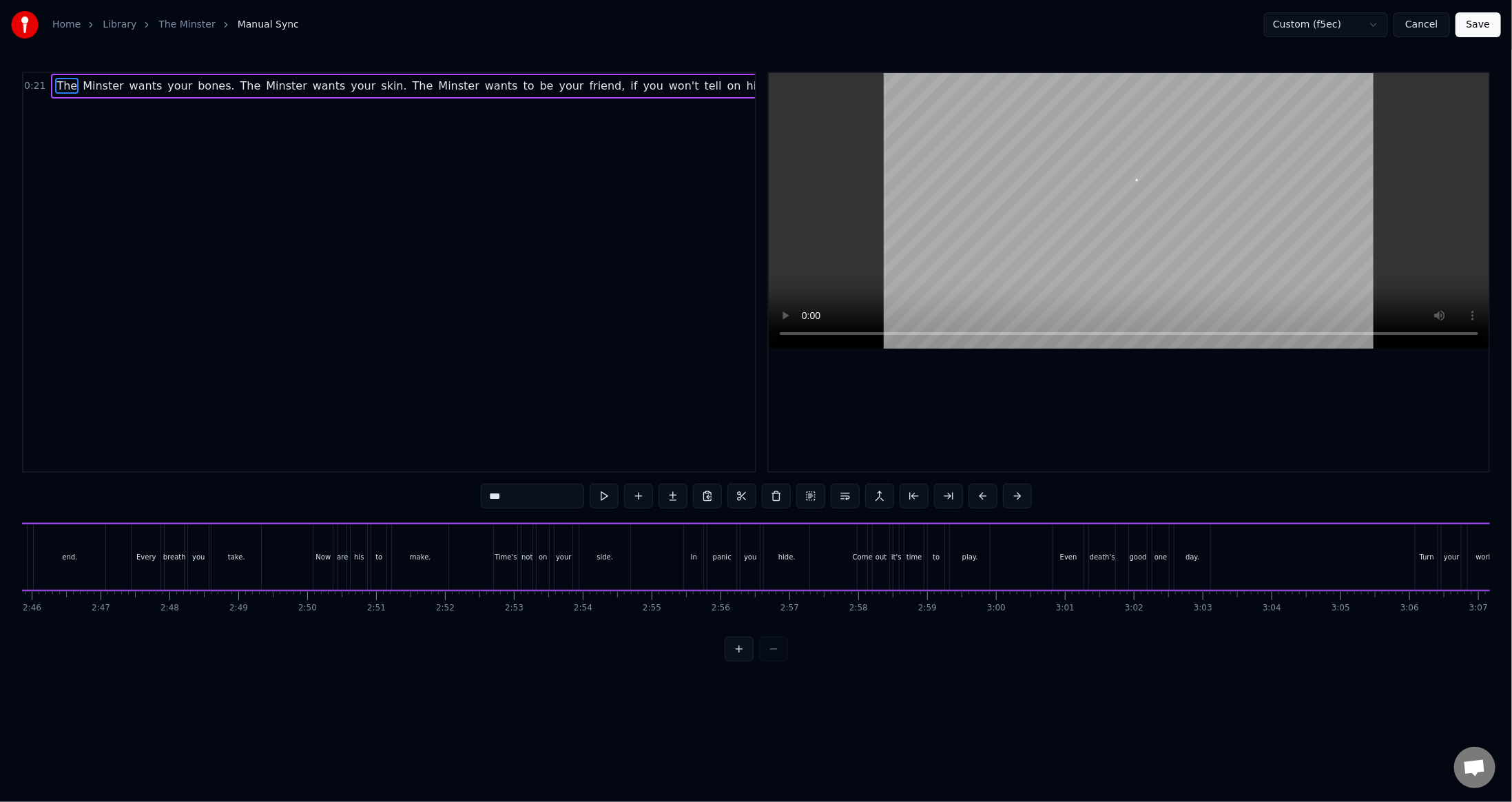
scroll to position [0, 11638]
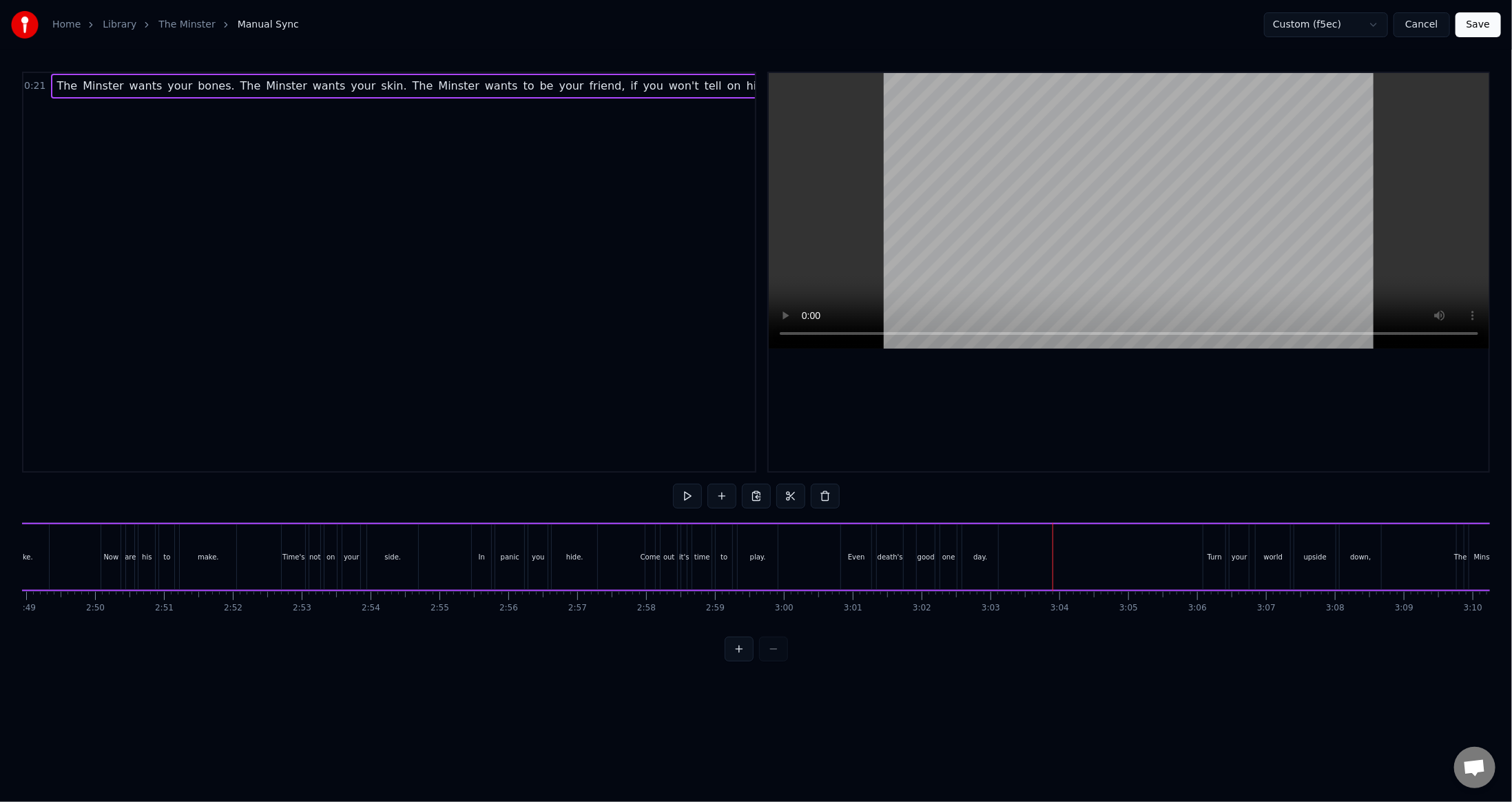
drag, startPoint x: 1062, startPoint y: 555, endPoint x: 1079, endPoint y: 553, distance: 17.1
click at [1080, 553] on div at bounding box center [1080, 557] width 1 height 68
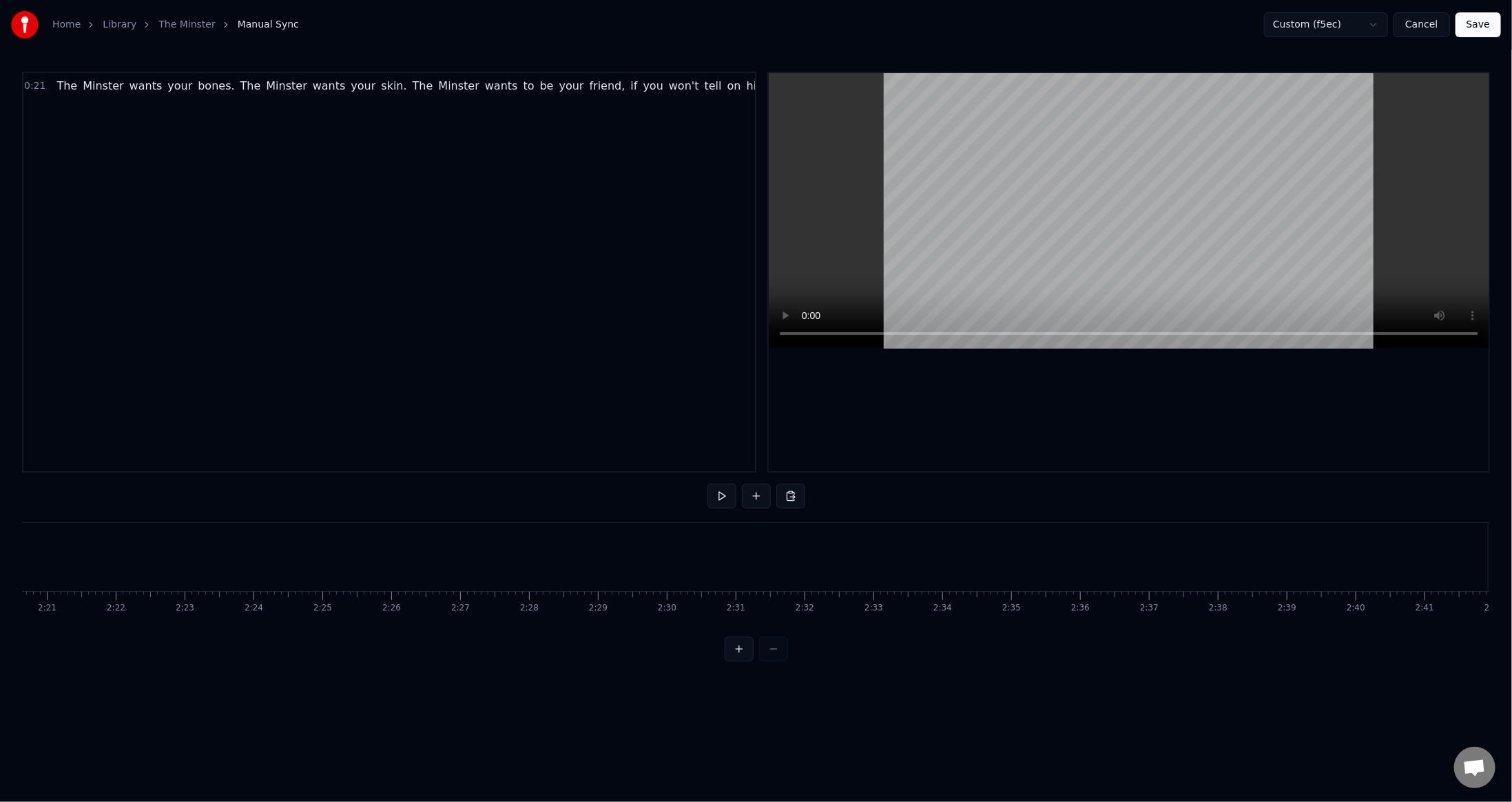
scroll to position [0, 9511]
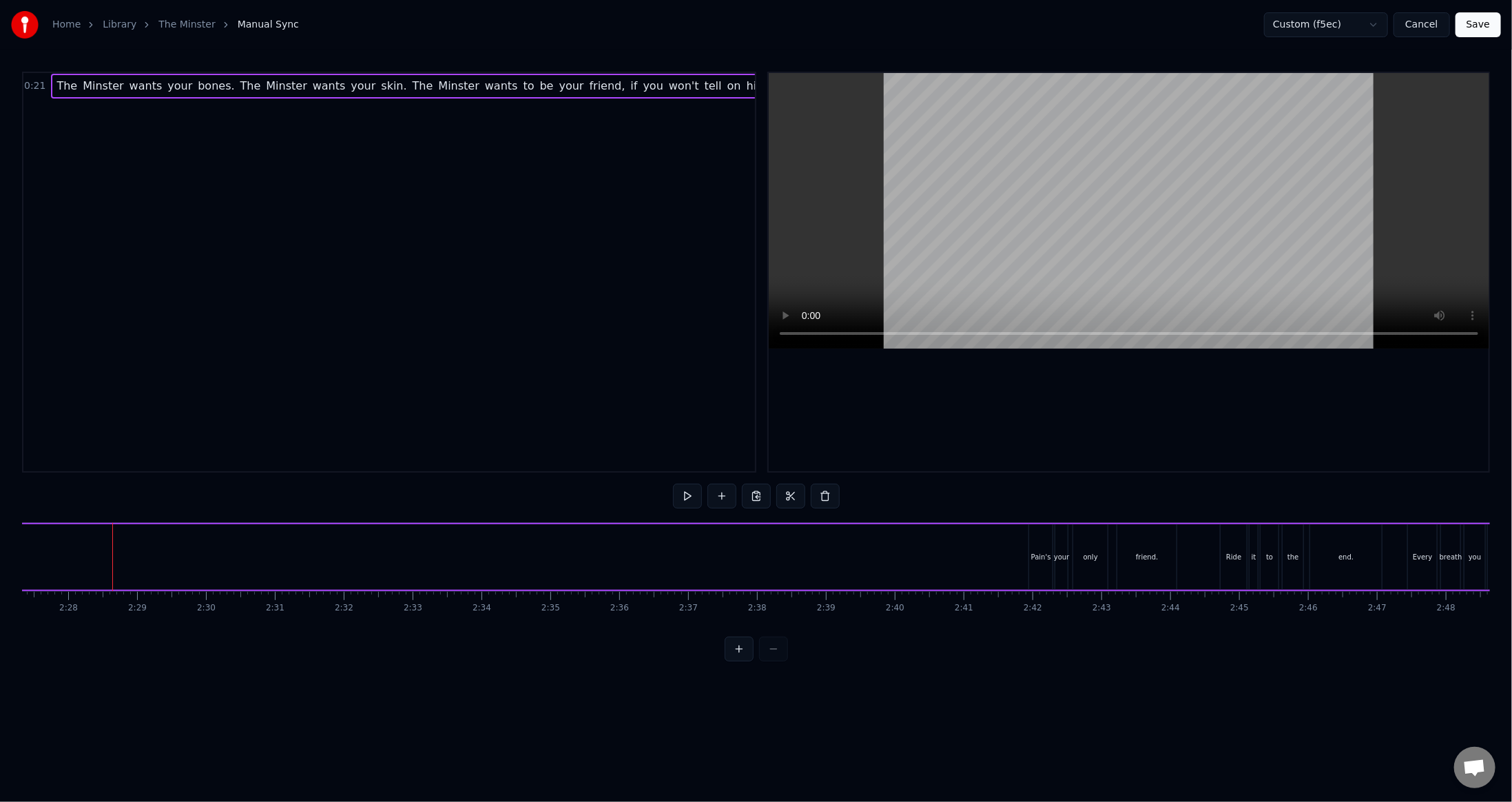
scroll to position [0, 10211]
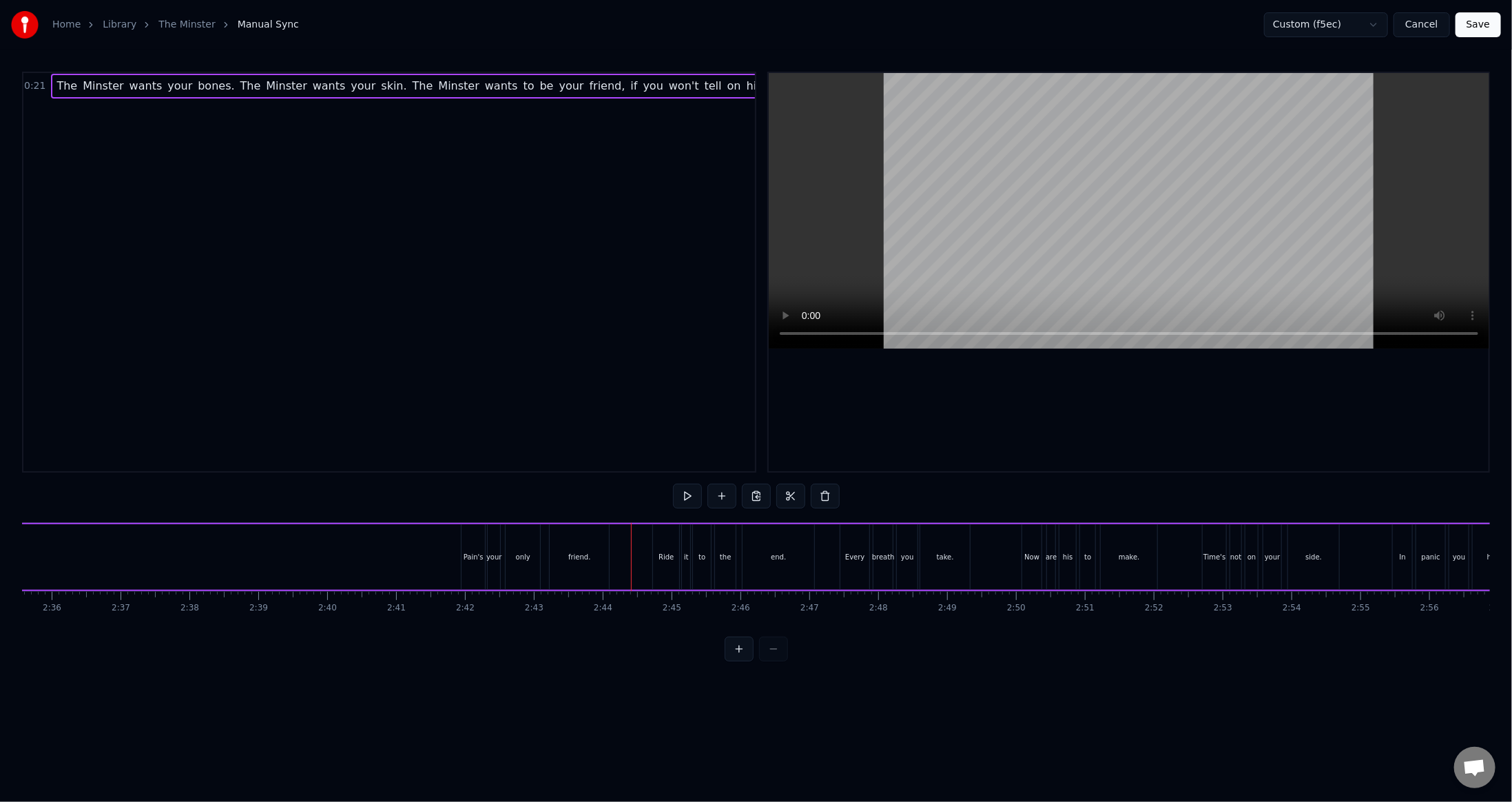
click at [1264, 428] on div at bounding box center [1128, 272] width 720 height 398
click at [1483, 27] on button "Save" at bounding box center [1478, 25] width 46 height 25
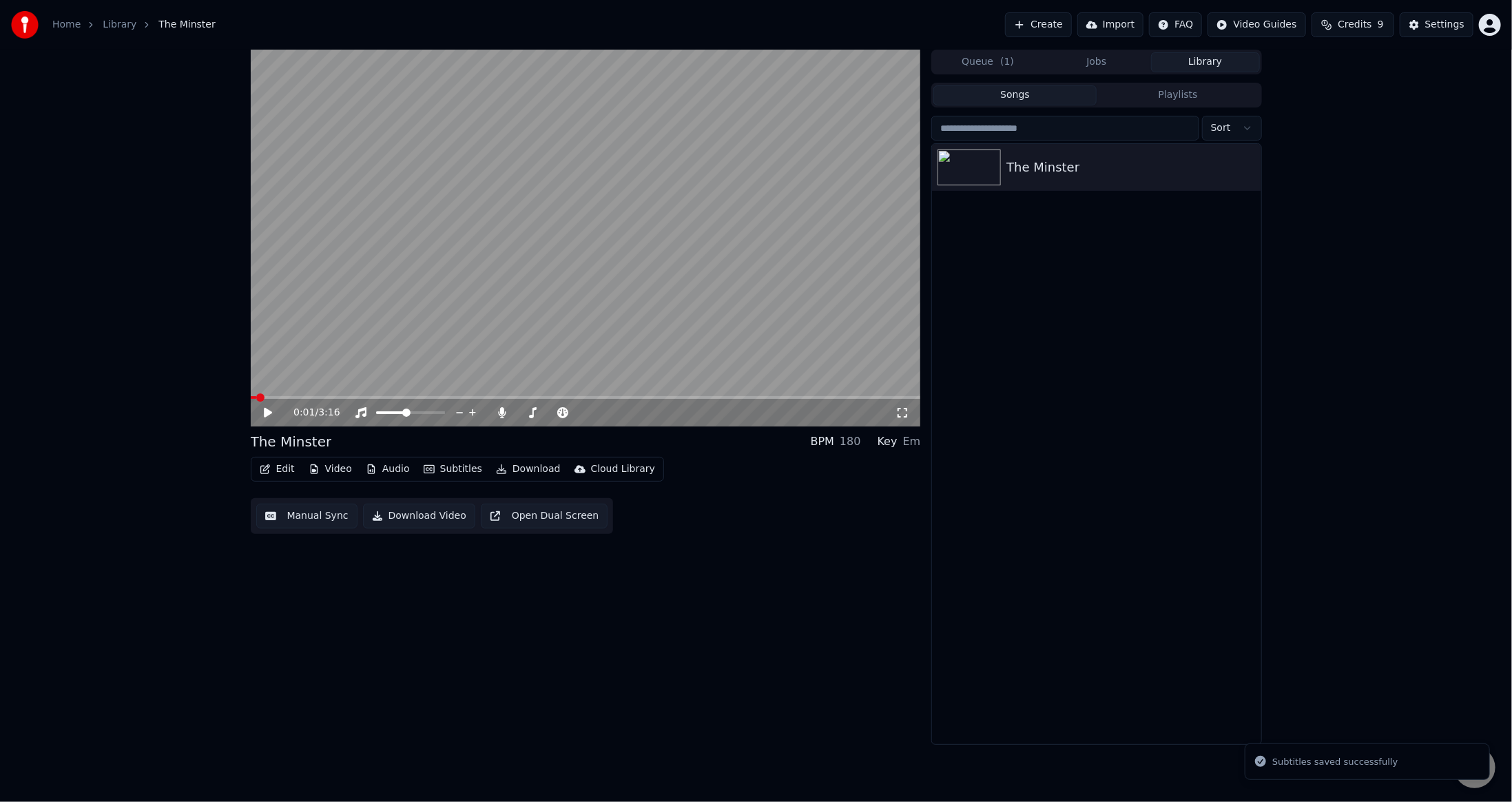
click at [659, 674] on div "0:01 / 3:16 The Minster BPM 180 Key Em Edit Video Audio Subtitles Download Clou…" at bounding box center [586, 397] width 670 height 696
click at [530, 470] on button "Download" at bounding box center [528, 470] width 76 height 20
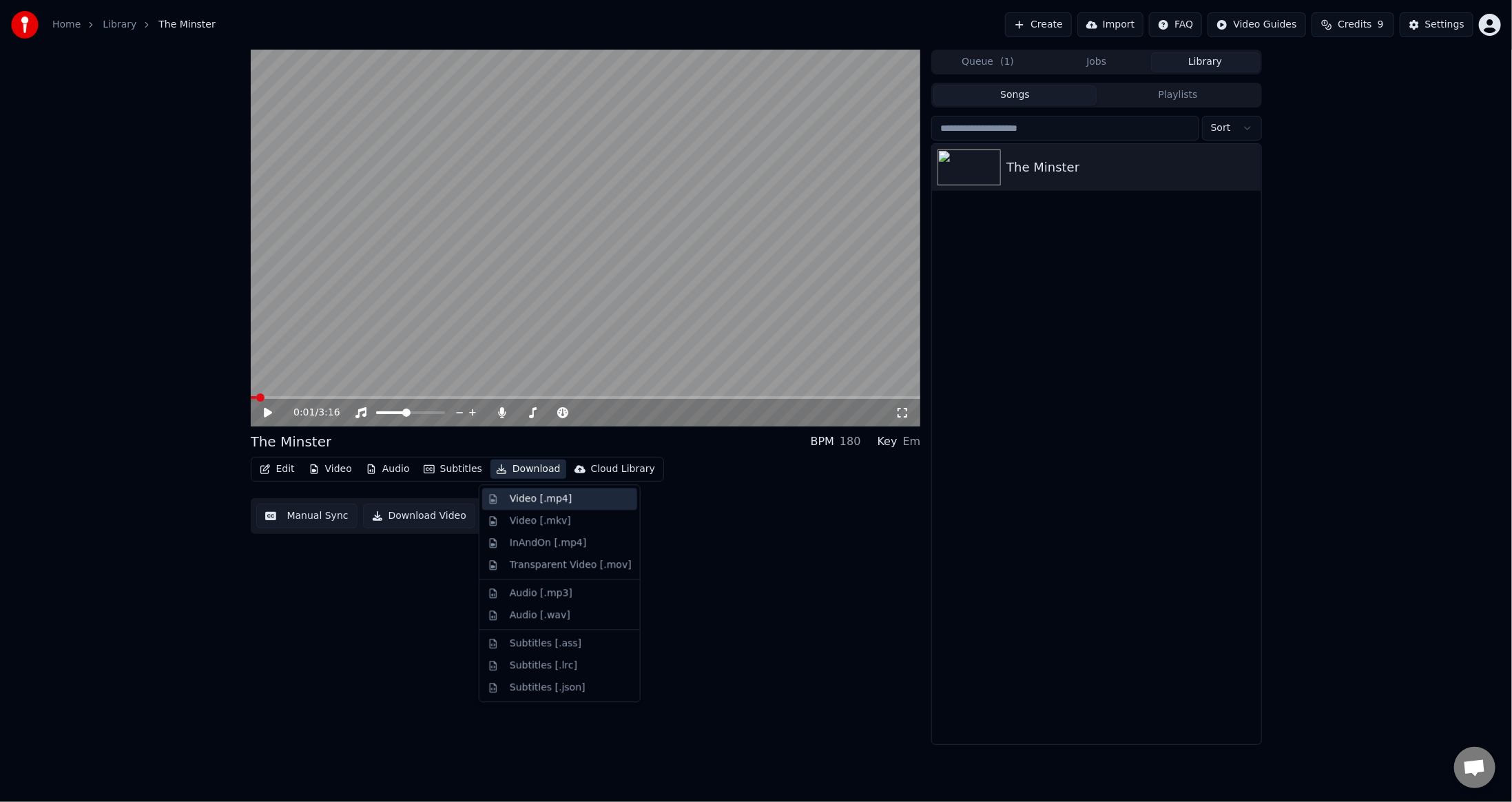
click at [539, 496] on div "Video [.mp4]" at bounding box center [540, 498] width 62 height 13
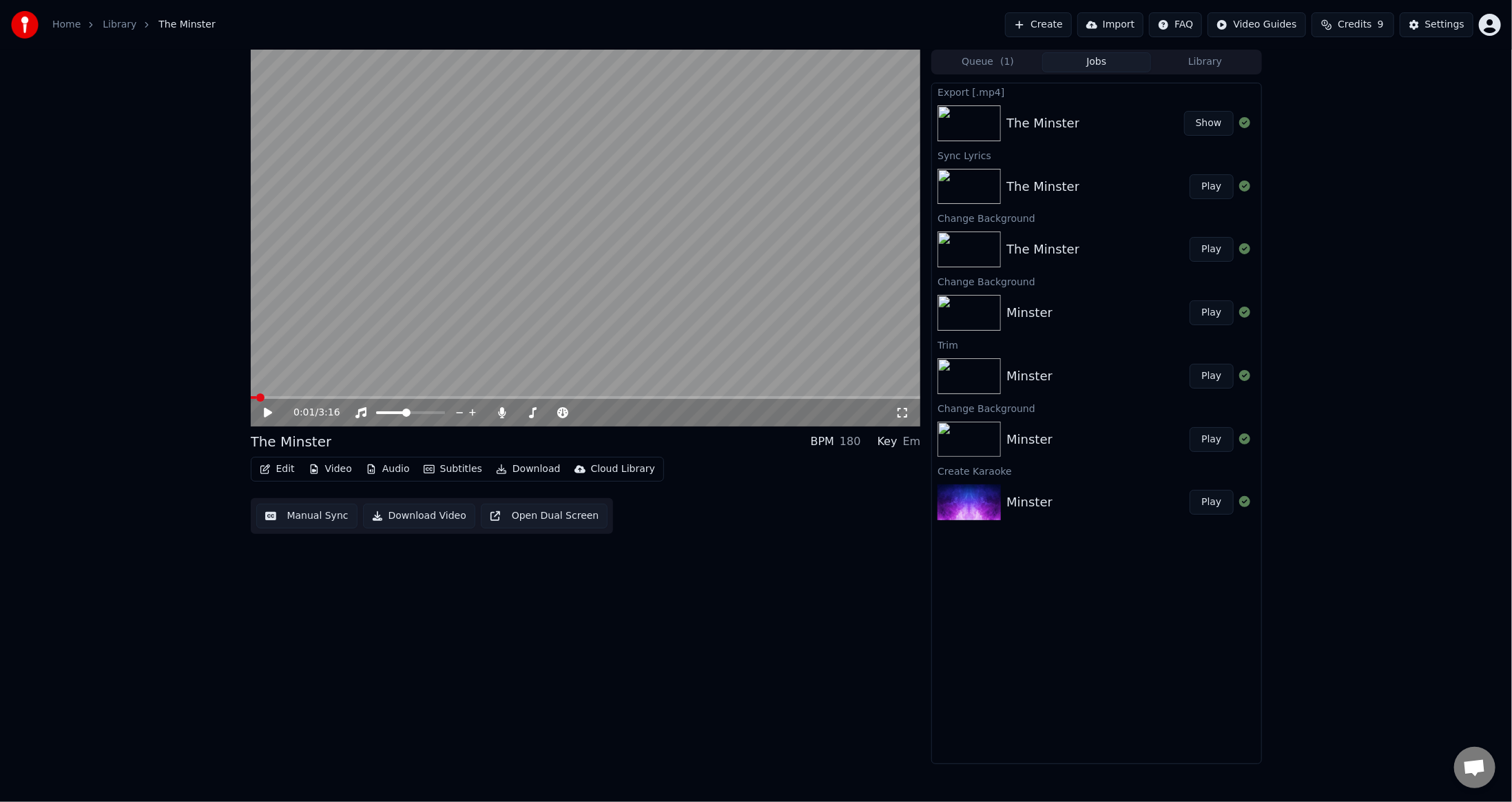
click at [1203, 125] on button "Show" at bounding box center [1209, 123] width 50 height 25
click at [590, 680] on div "0:01 / 3:16 The Minster BPM 180 Key Em Edit Video Audio Subtitles Download Clou…" at bounding box center [586, 407] width 670 height 714
click at [1147, 255] on div "The Minster" at bounding box center [1098, 250] width 183 height 20
click at [1218, 250] on button "Play" at bounding box center [1211, 250] width 44 height 25
click at [1190, 238] on button "Play" at bounding box center [1211, 250] width 44 height 25
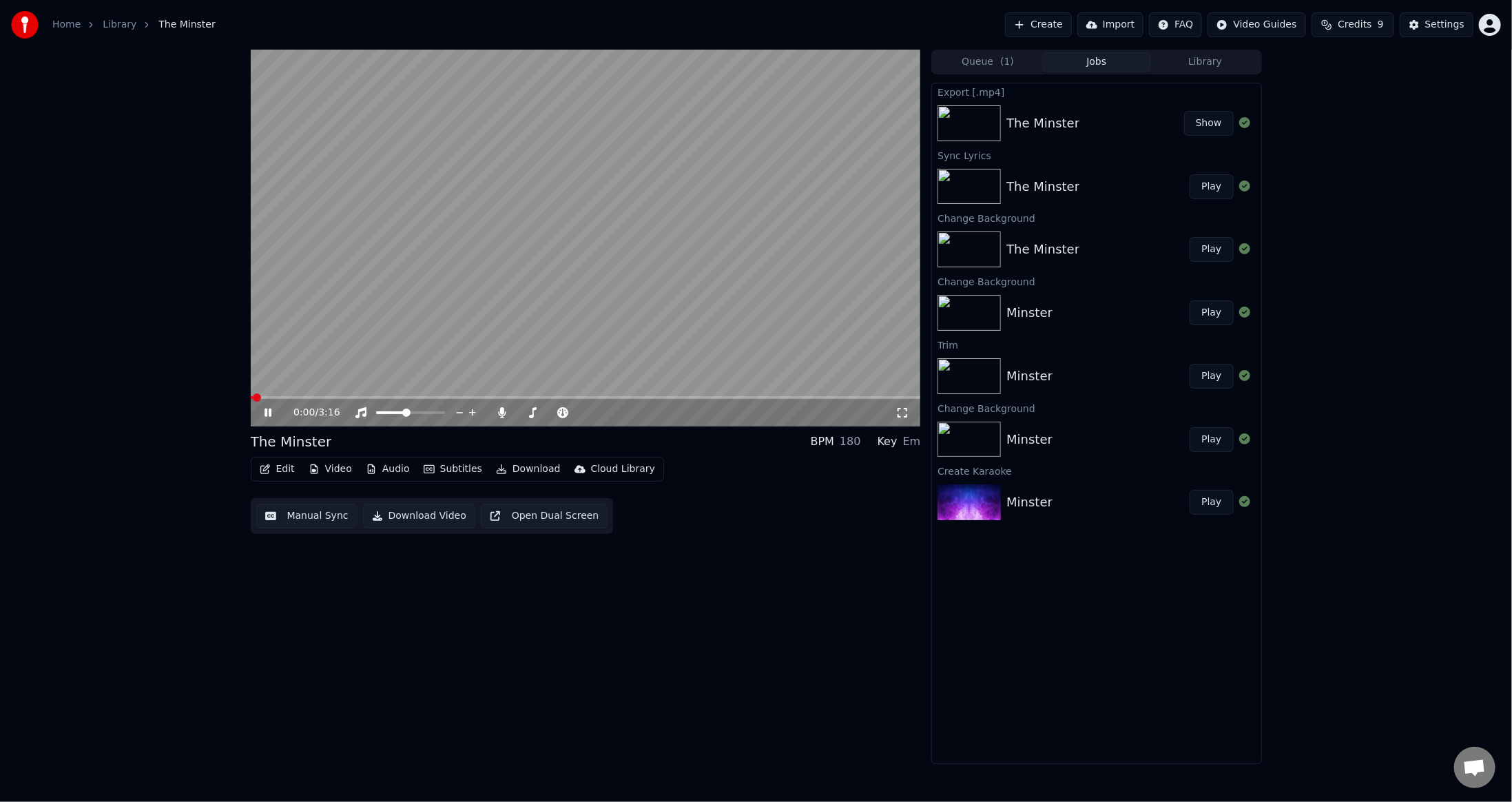
click at [1190, 238] on button "Play" at bounding box center [1211, 250] width 44 height 25
click at [759, 400] on div "0:01 / 3:16" at bounding box center [586, 413] width 670 height 28
click at [756, 397] on span at bounding box center [586, 397] width 670 height 3
click at [775, 397] on span at bounding box center [586, 397] width 670 height 3
click at [277, 467] on button "Edit" at bounding box center [278, 470] width 46 height 20
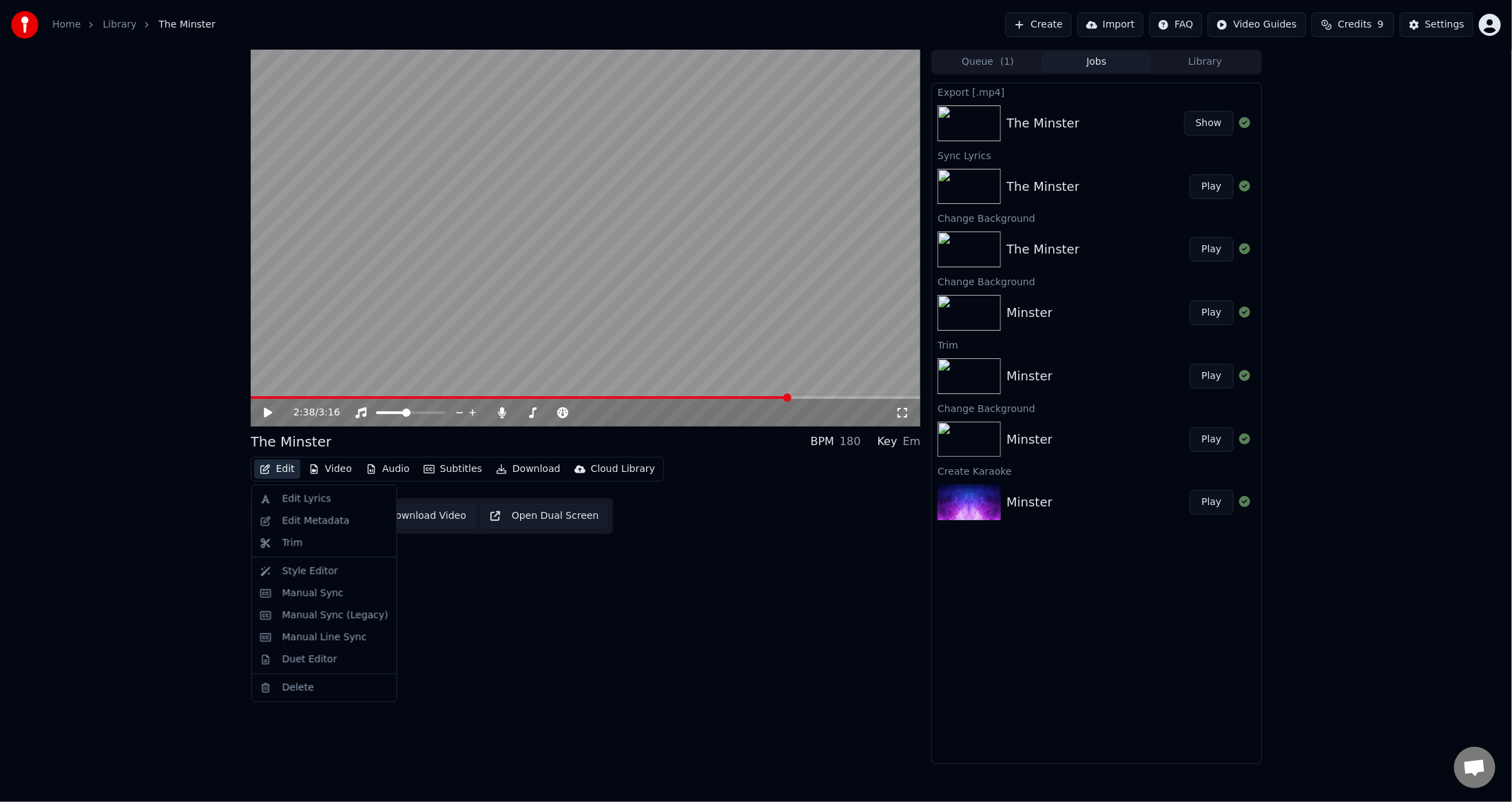
click at [485, 627] on div "2:38 / 3:16 The Minster BPM 180 Key Em Edit Video Audio Subtitles Download Clou…" at bounding box center [586, 407] width 670 height 714
click at [386, 469] on button "Audio" at bounding box center [388, 470] width 55 height 20
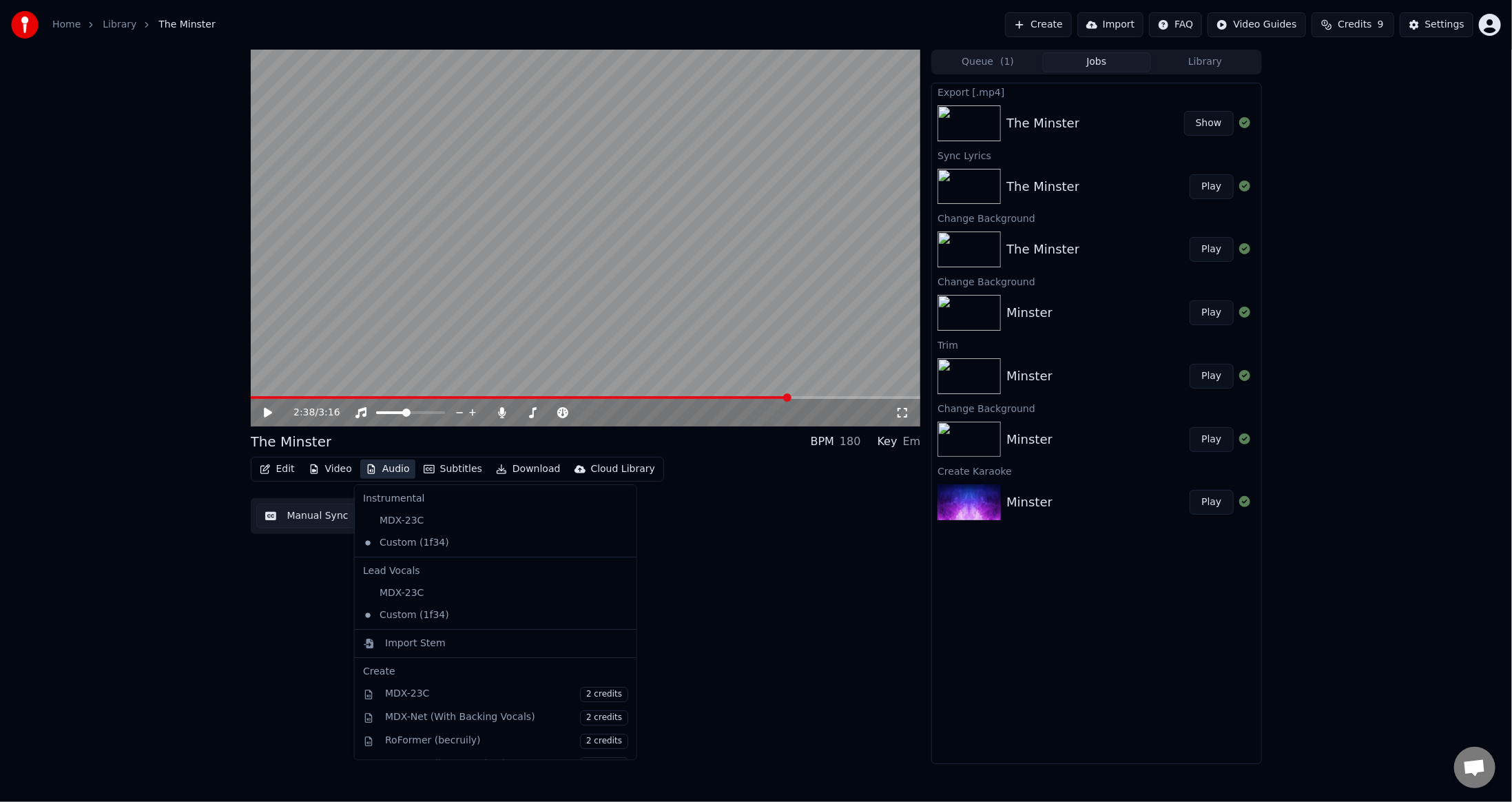
click at [386, 469] on button "Audio" at bounding box center [388, 470] width 55 height 20
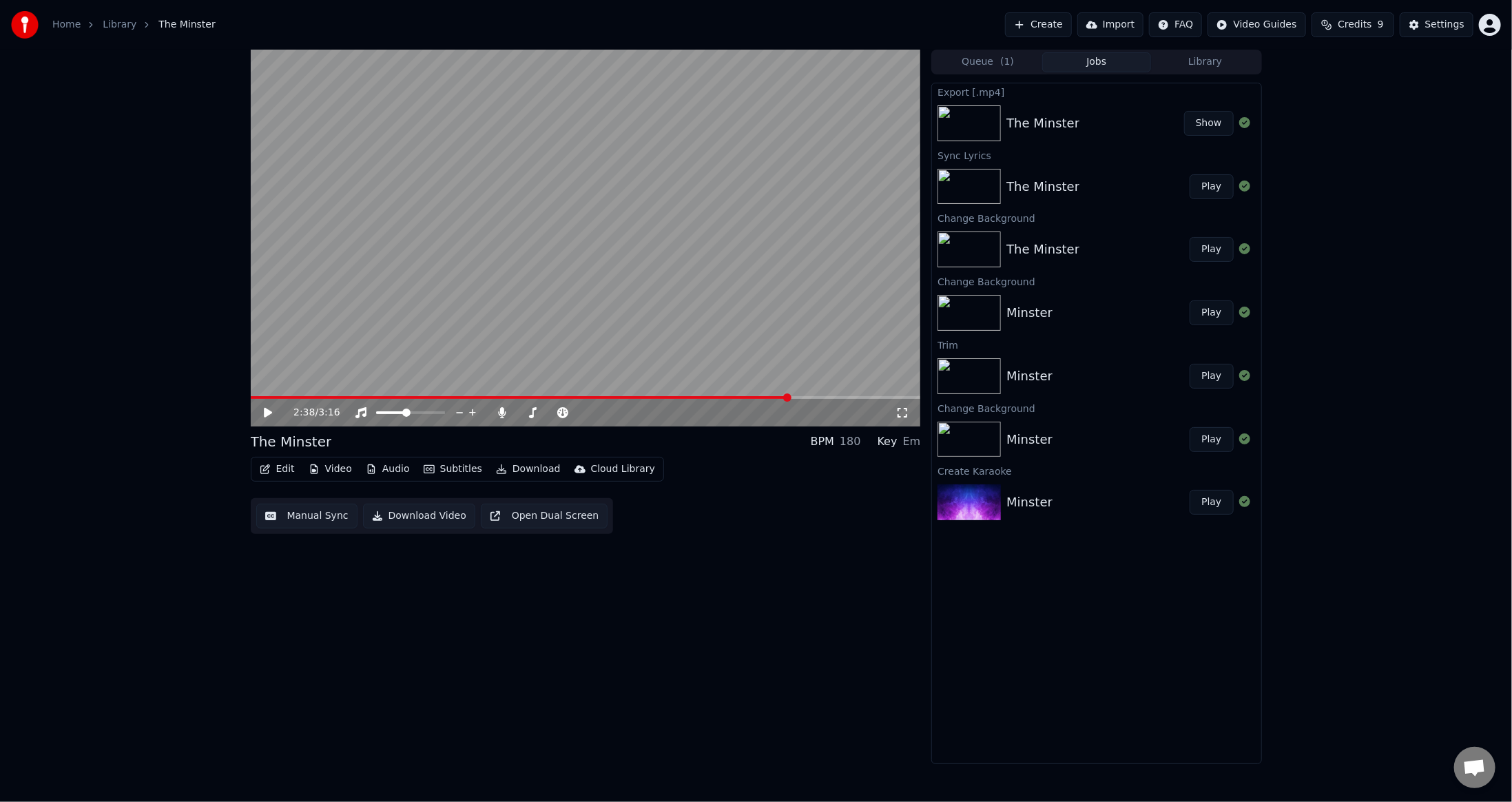
click at [318, 515] on button "Manual Sync" at bounding box center [306, 516] width 101 height 25
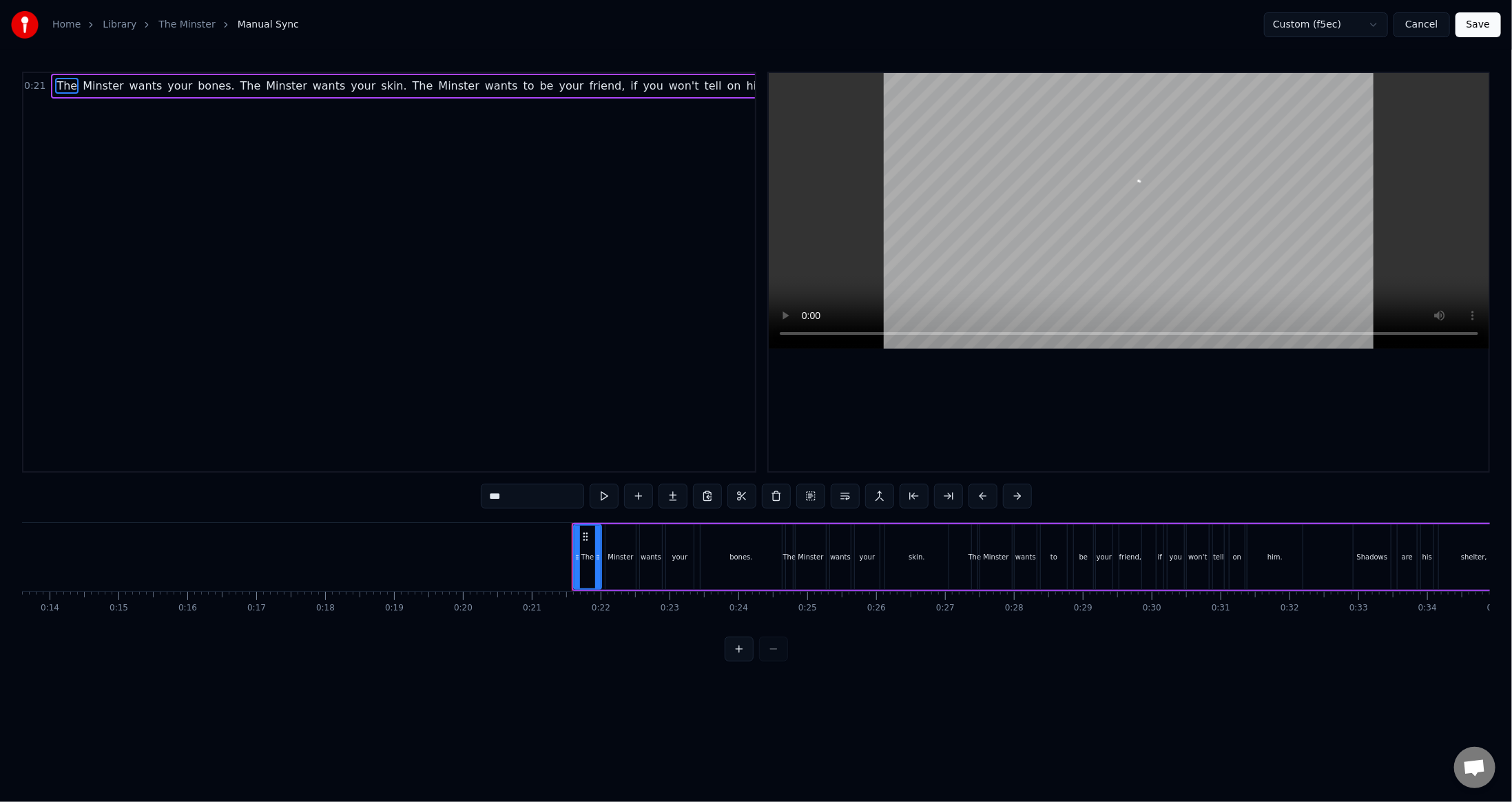
scroll to position [0, 1417]
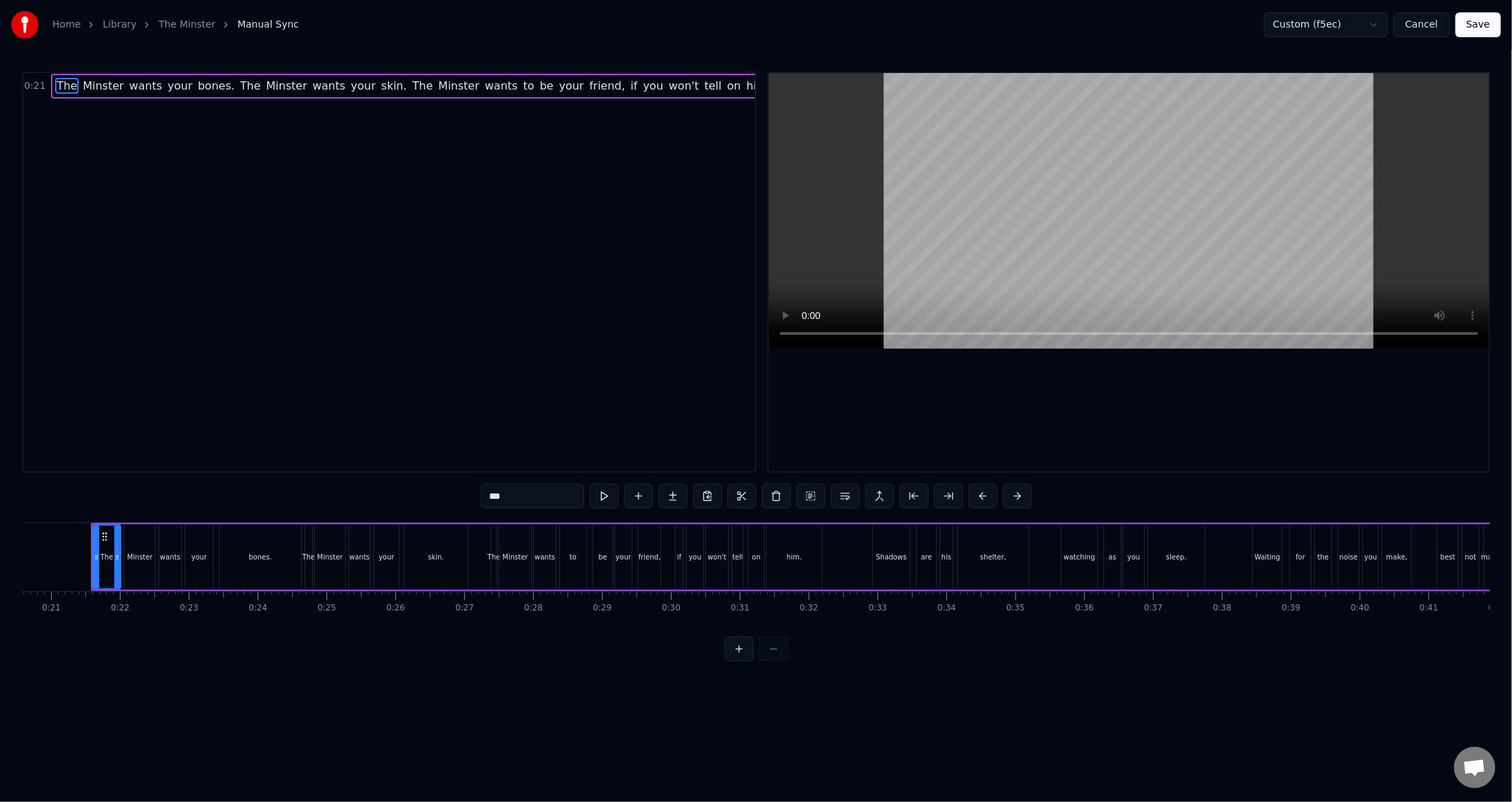
click at [535, 500] on input "***" at bounding box center [533, 497] width 104 height 25
click at [522, 662] on div "0:21 The Minster wants your bones. The Minster wants your skin. The Minster wan…" at bounding box center [756, 366] width 1468 height 590
click at [1179, 507] on div "0:21 The Minster wants your bones. The Minster wants your skin. The Minster wan…" at bounding box center [756, 366] width 1468 height 590
click at [1182, 545] on div "sleep." at bounding box center [1176, 556] width 56 height 65
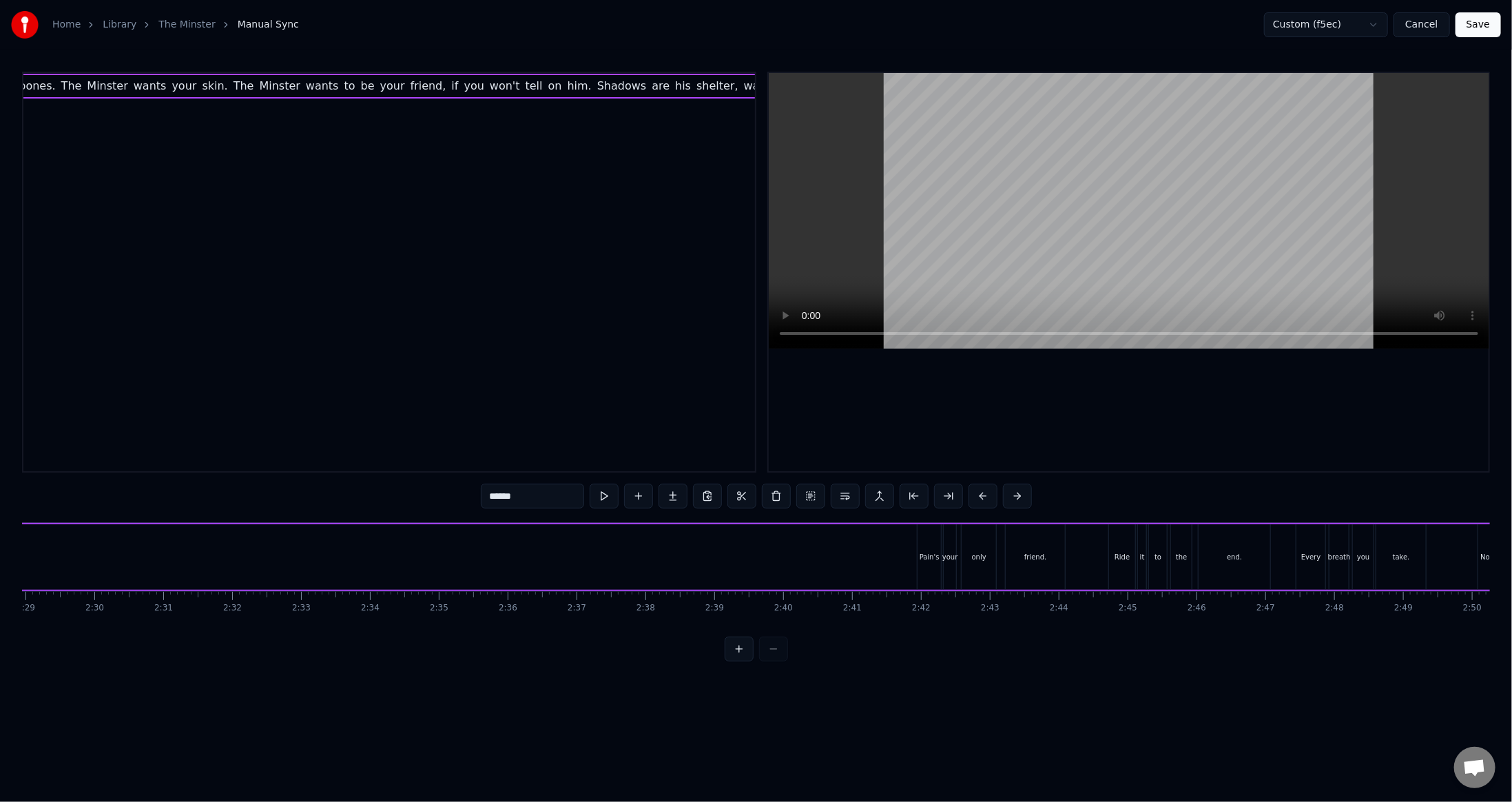
scroll to position [0, 10249]
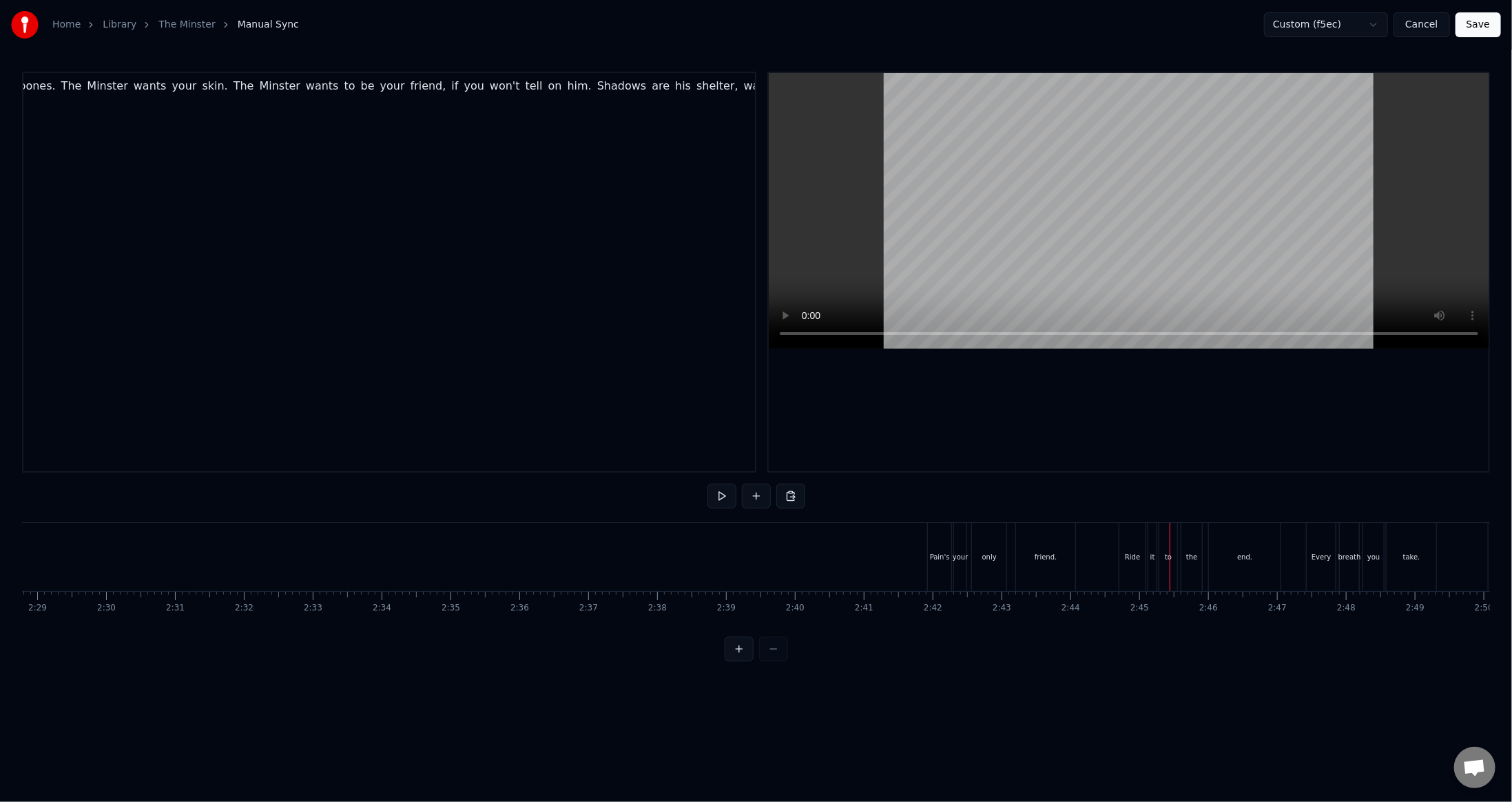
click at [1365, 26] on html "Home Library The Minster Manual Sync Custom (f5ec) Cancel Save 0:21 The Minster…" at bounding box center [756, 342] width 1512 height 684
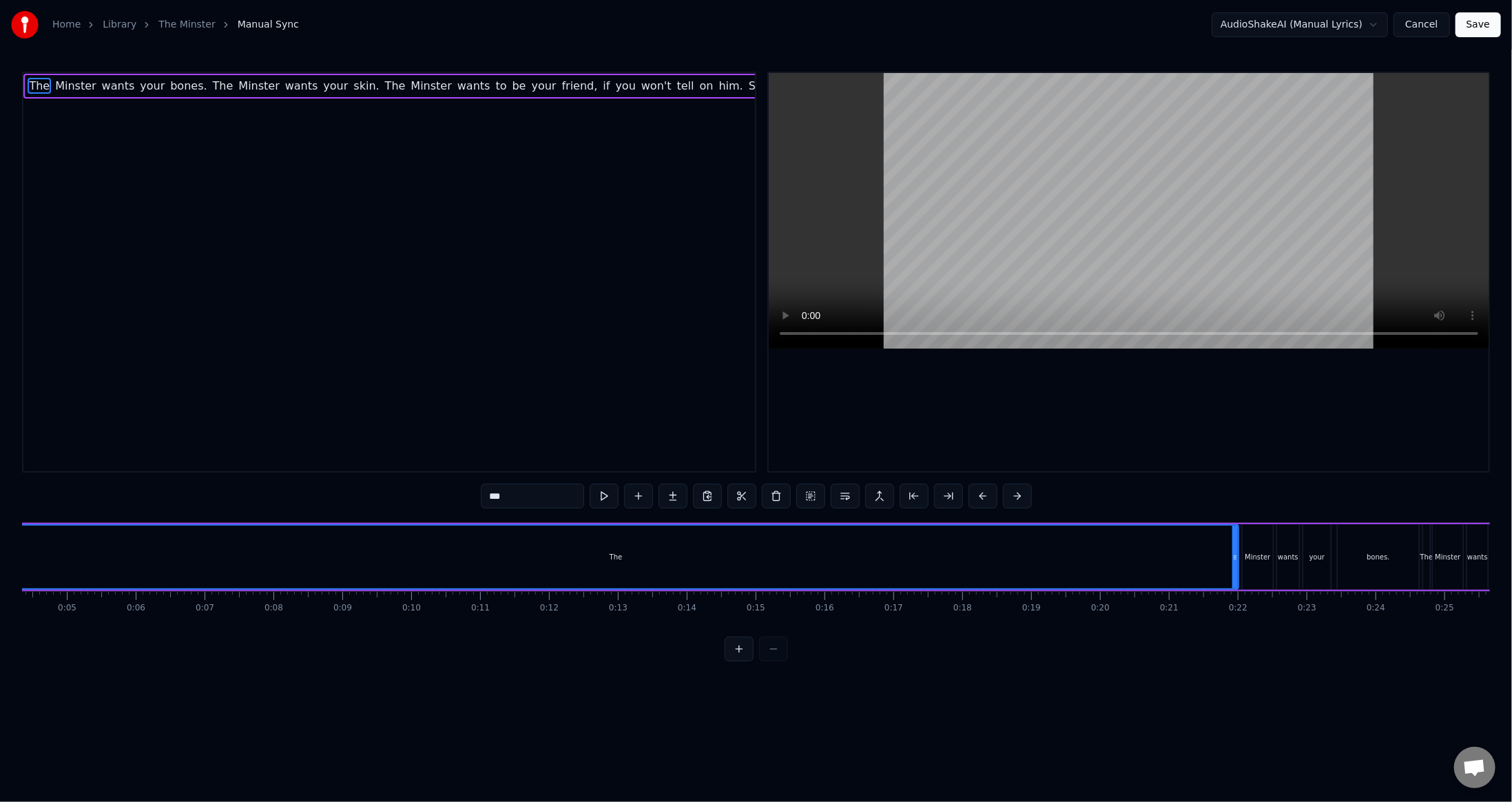
scroll to position [0, 200]
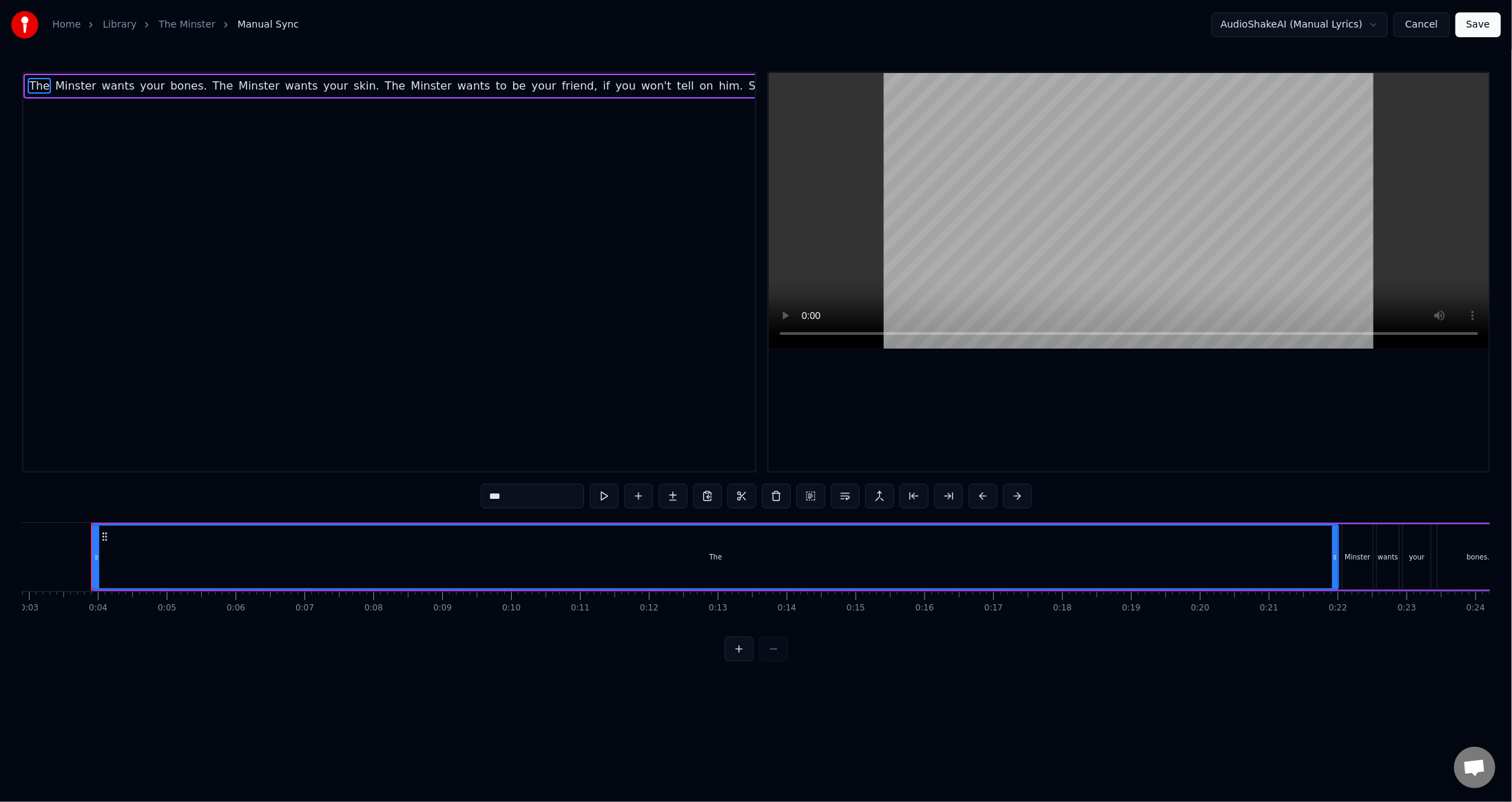
click at [1366, 28] on html "Home Library The Minster Manual Sync AudioShakeAI (Manual Lyrics) Cancel Save 0…" at bounding box center [756, 342] width 1512 height 684
click at [1355, 18] on html "Home Library The Minster Manual Sync AudioShakeAI (Manual Lyrics) Cancel Save 0…" at bounding box center [756, 342] width 1512 height 684
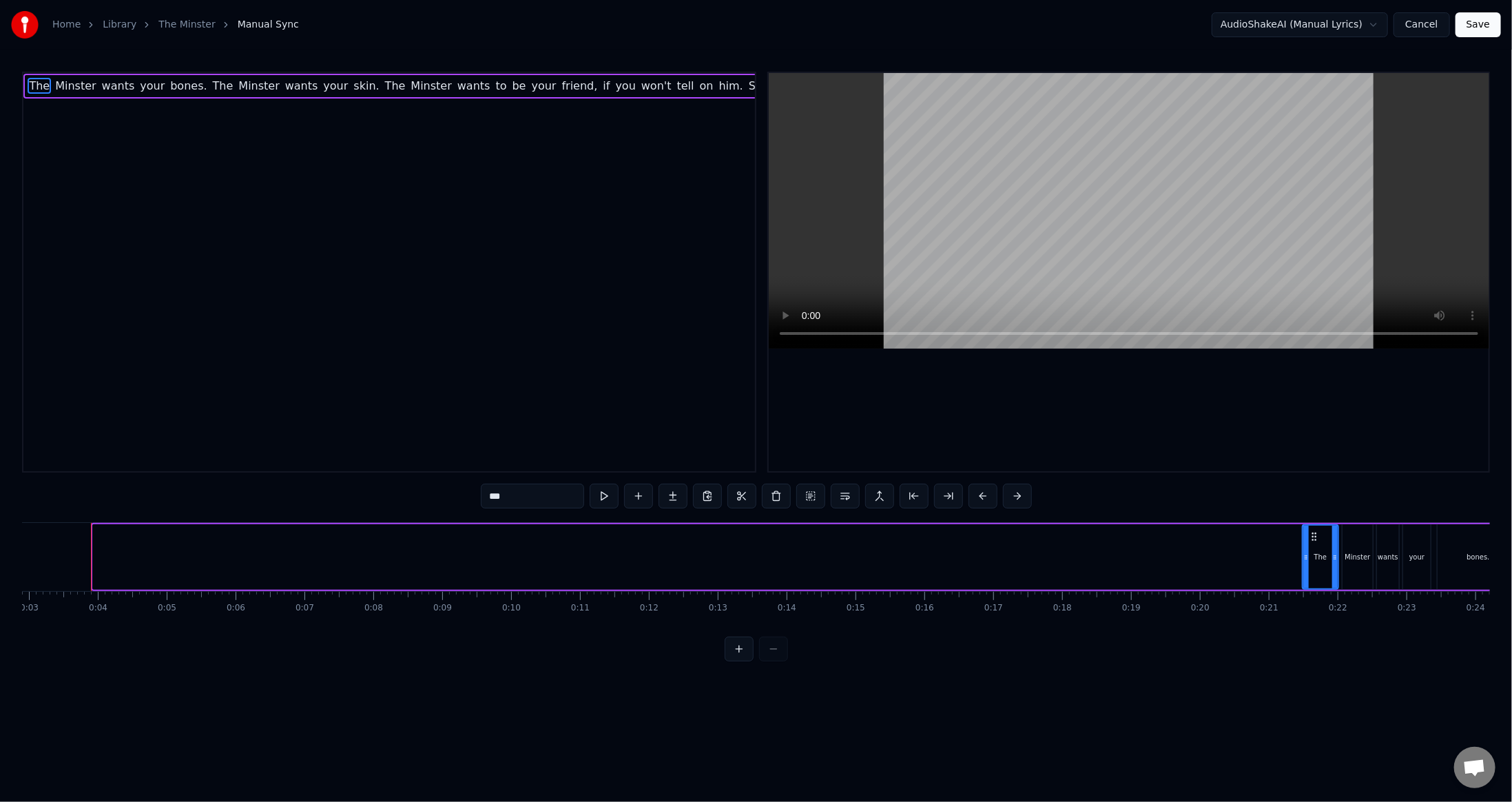
drag, startPoint x: 95, startPoint y: 557, endPoint x: 1306, endPoint y: 536, distance: 1211.2
click at [1306, 536] on div at bounding box center [1306, 557] width 5 height 63
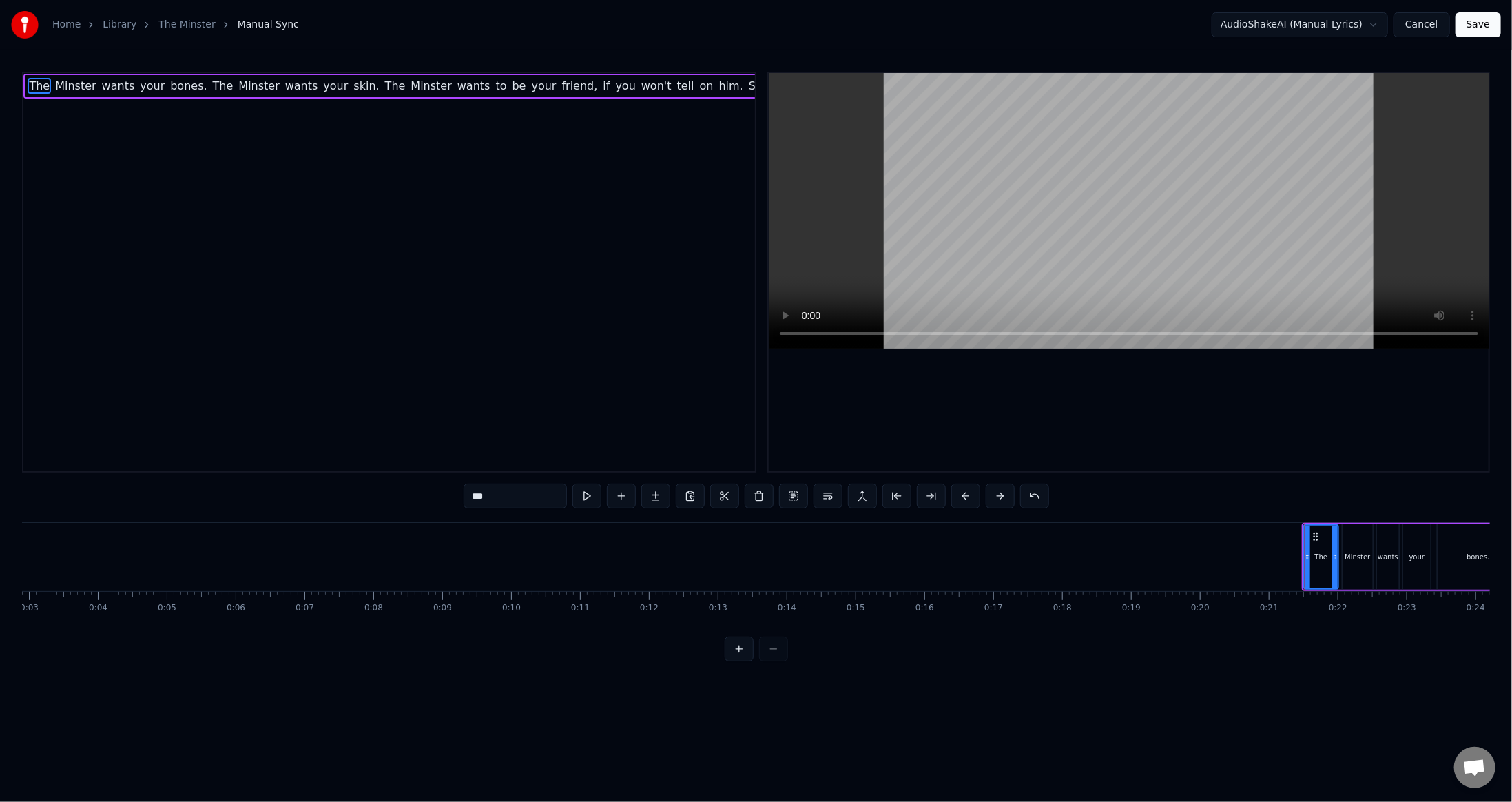
click at [1276, 512] on div "0:21 The Minster wants your bones. The Minster wants your skin. The Minster wan…" at bounding box center [756, 366] width 1468 height 590
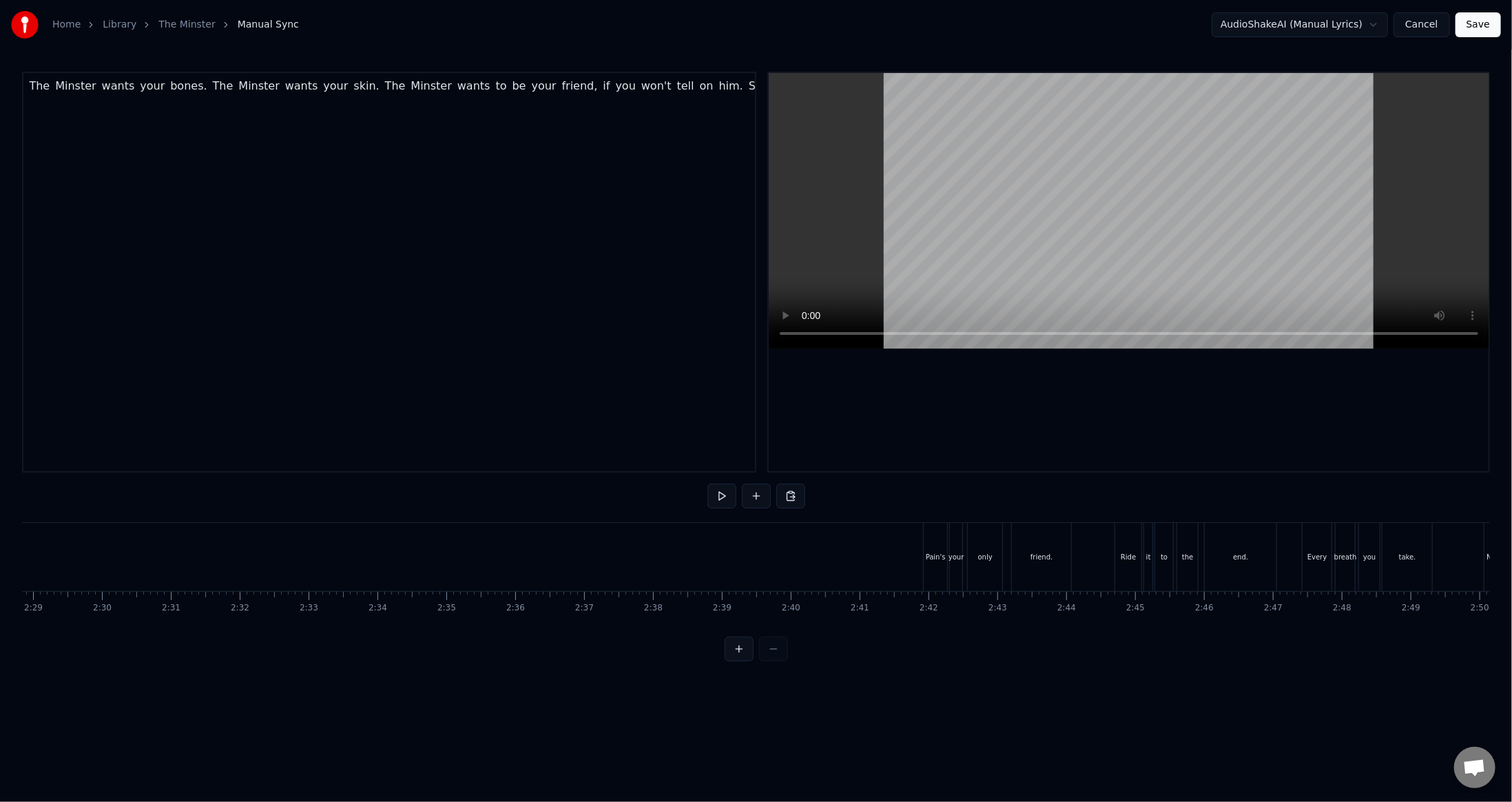
scroll to position [0, 10242]
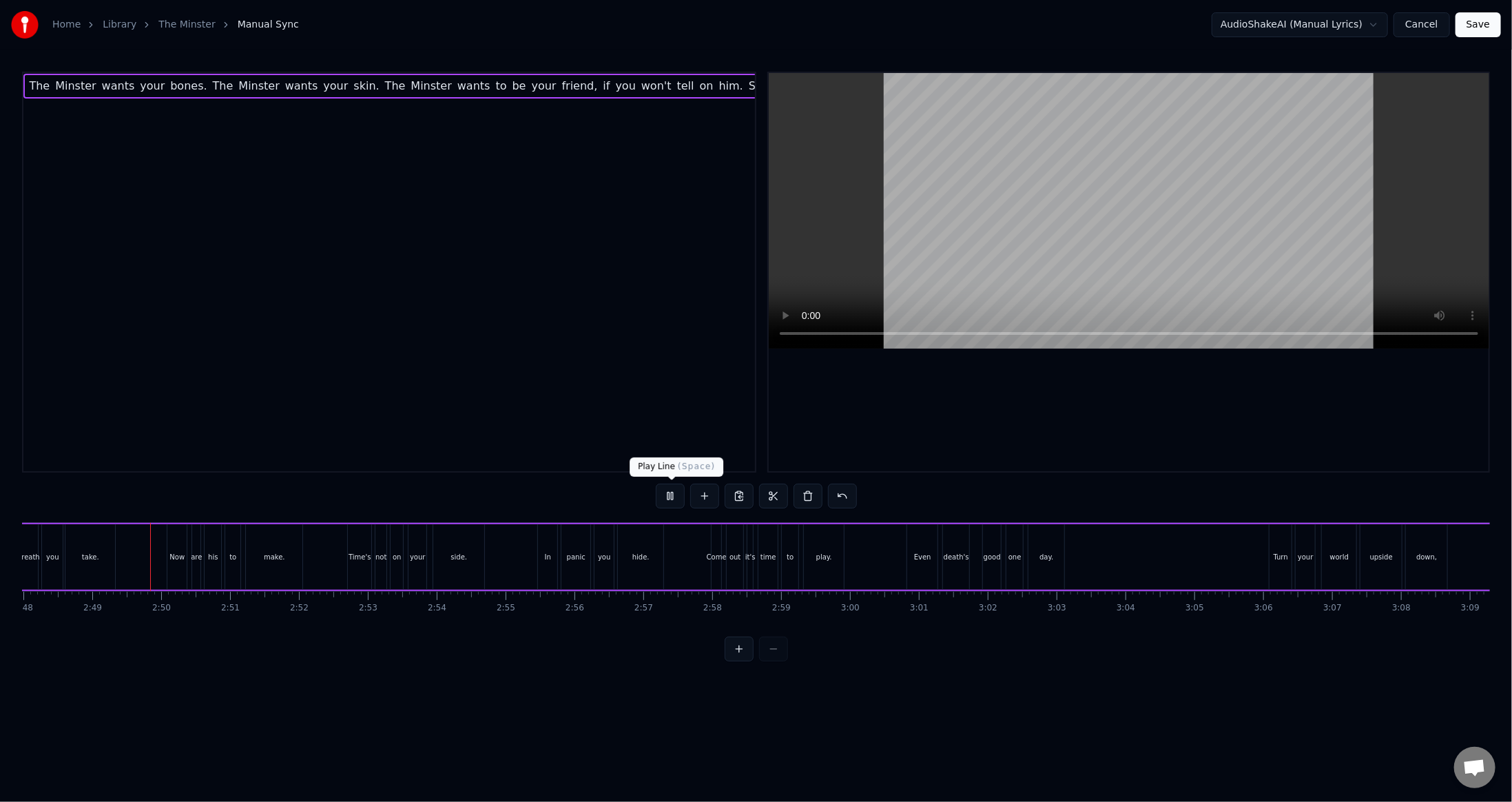
scroll to position [0, 11578]
click at [674, 492] on button at bounding box center [670, 497] width 29 height 25
click at [1478, 16] on button "Save" at bounding box center [1478, 25] width 46 height 25
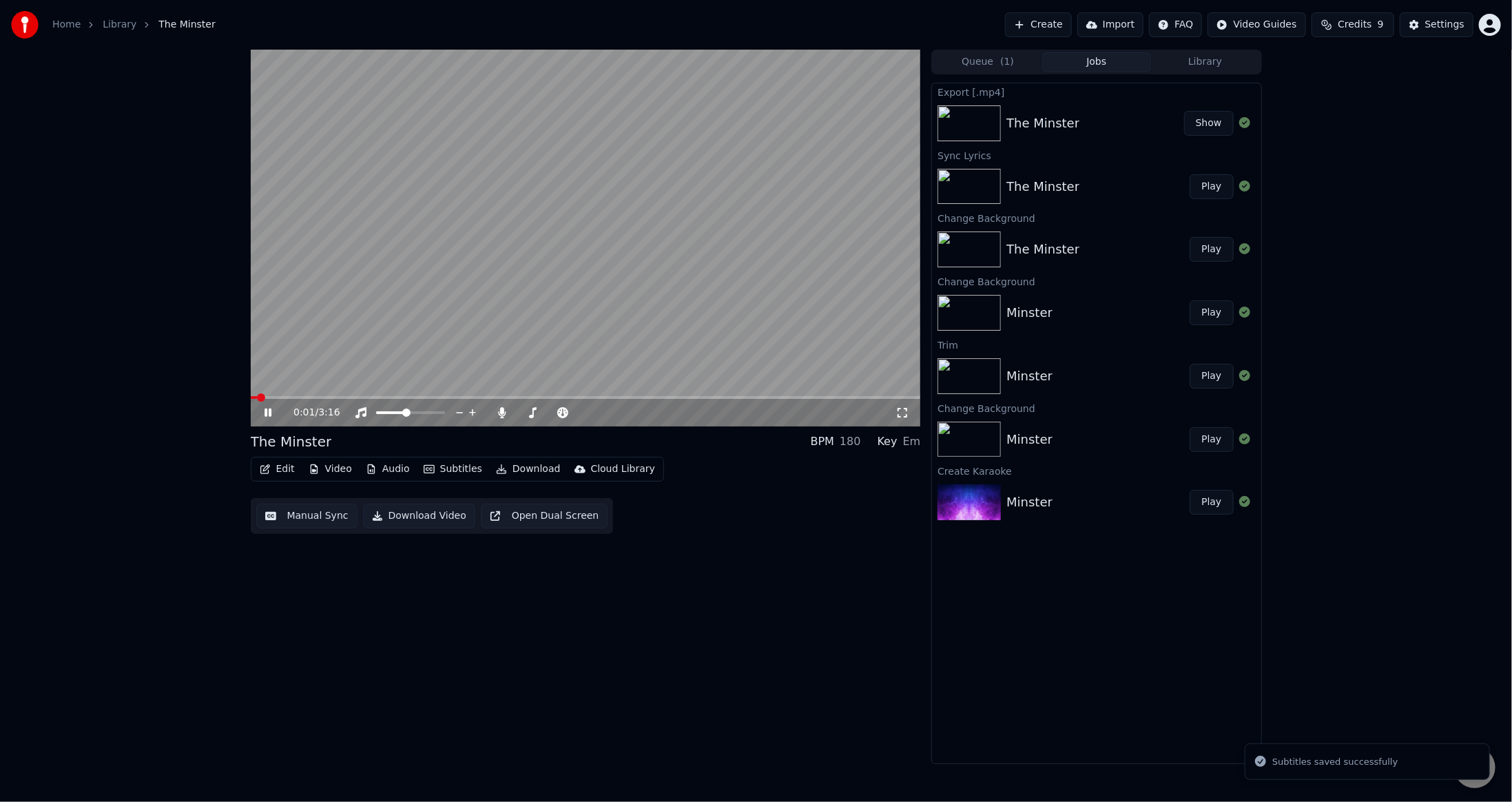
click at [686, 395] on video at bounding box center [586, 238] width 670 height 377
click at [690, 401] on div "0:02 / 3:16" at bounding box center [586, 413] width 670 height 28
click at [690, 398] on span at bounding box center [586, 397] width 670 height 3
click at [775, 397] on span at bounding box center [586, 397] width 670 height 3
click at [802, 399] on div "2:34 / 3:16" at bounding box center [586, 413] width 670 height 28
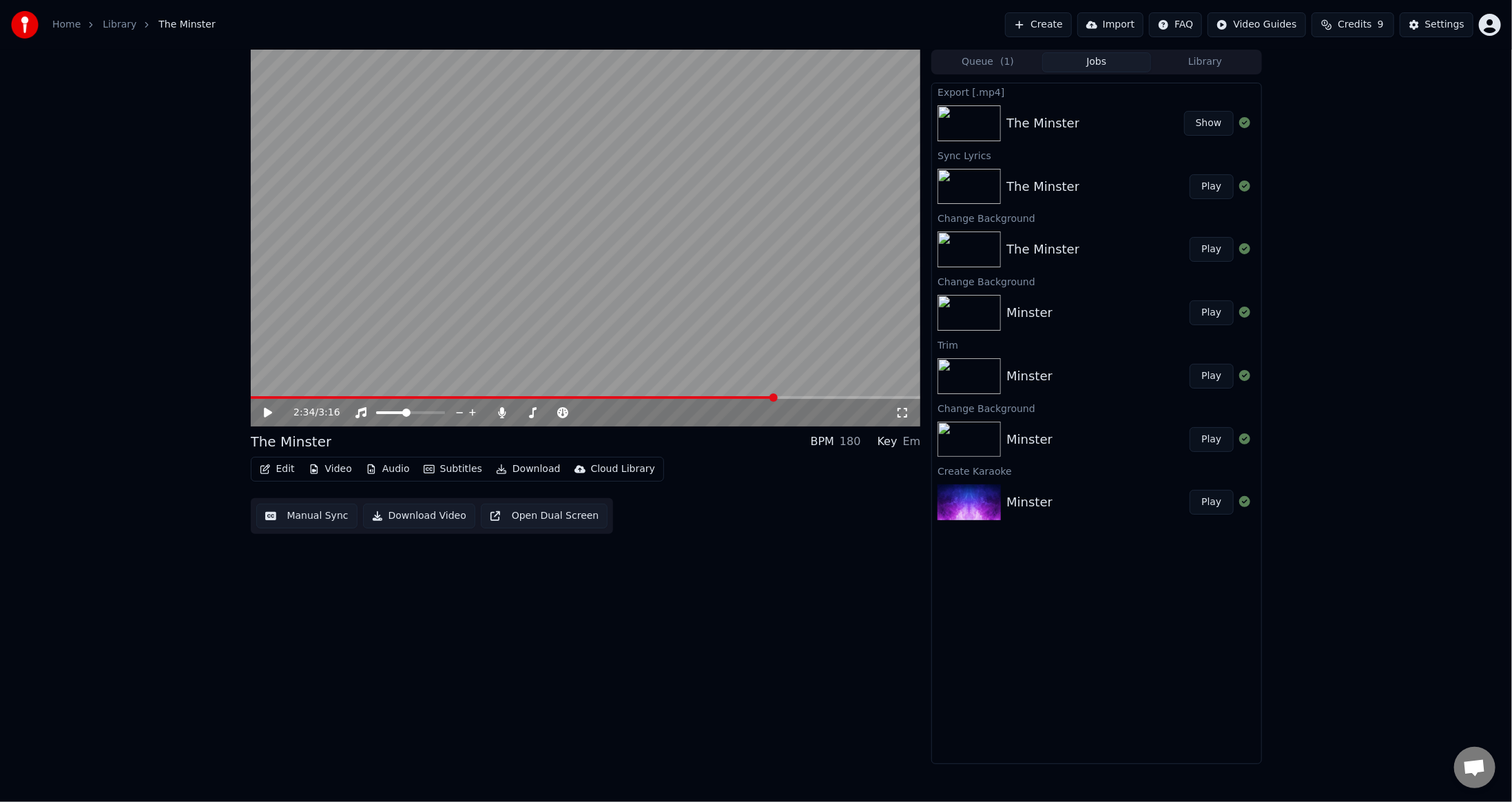
click at [784, 398] on span at bounding box center [586, 397] width 670 height 3
click at [797, 398] on span at bounding box center [586, 397] width 670 height 3
click at [793, 397] on span at bounding box center [793, 397] width 8 height 8
click at [270, 409] on icon at bounding box center [278, 413] width 32 height 11
click at [270, 409] on icon at bounding box center [268, 413] width 7 height 8
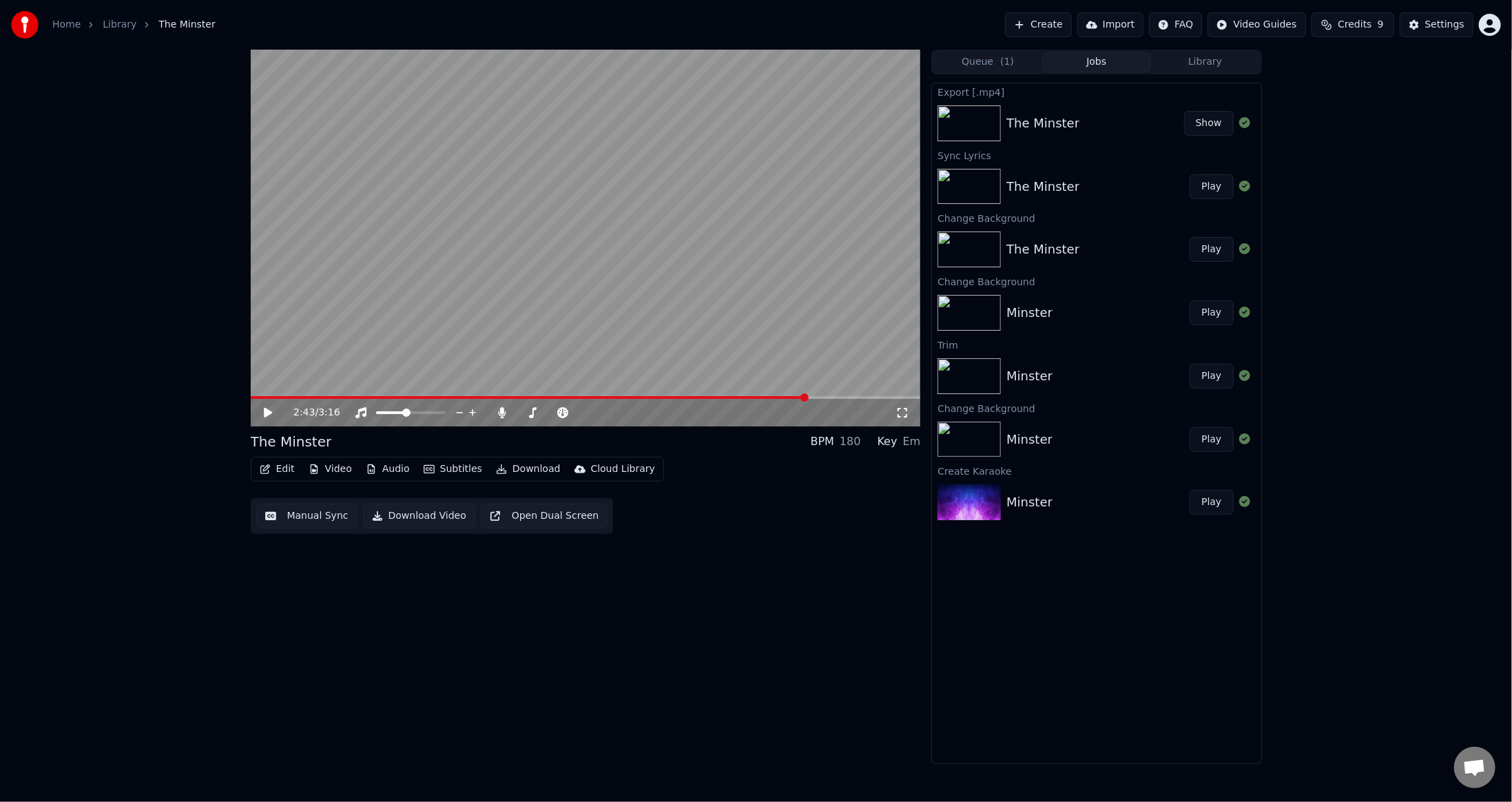
click at [886, 601] on div "2:43 / 3:16 The Minster BPM 180 Key Em Edit Video Audio Subtitles Download Clou…" at bounding box center [586, 407] width 670 height 714
click at [1379, 21] on button "Credits 9" at bounding box center [1353, 25] width 83 height 25
click at [1421, 22] on button "Settings" at bounding box center [1436, 25] width 74 height 25
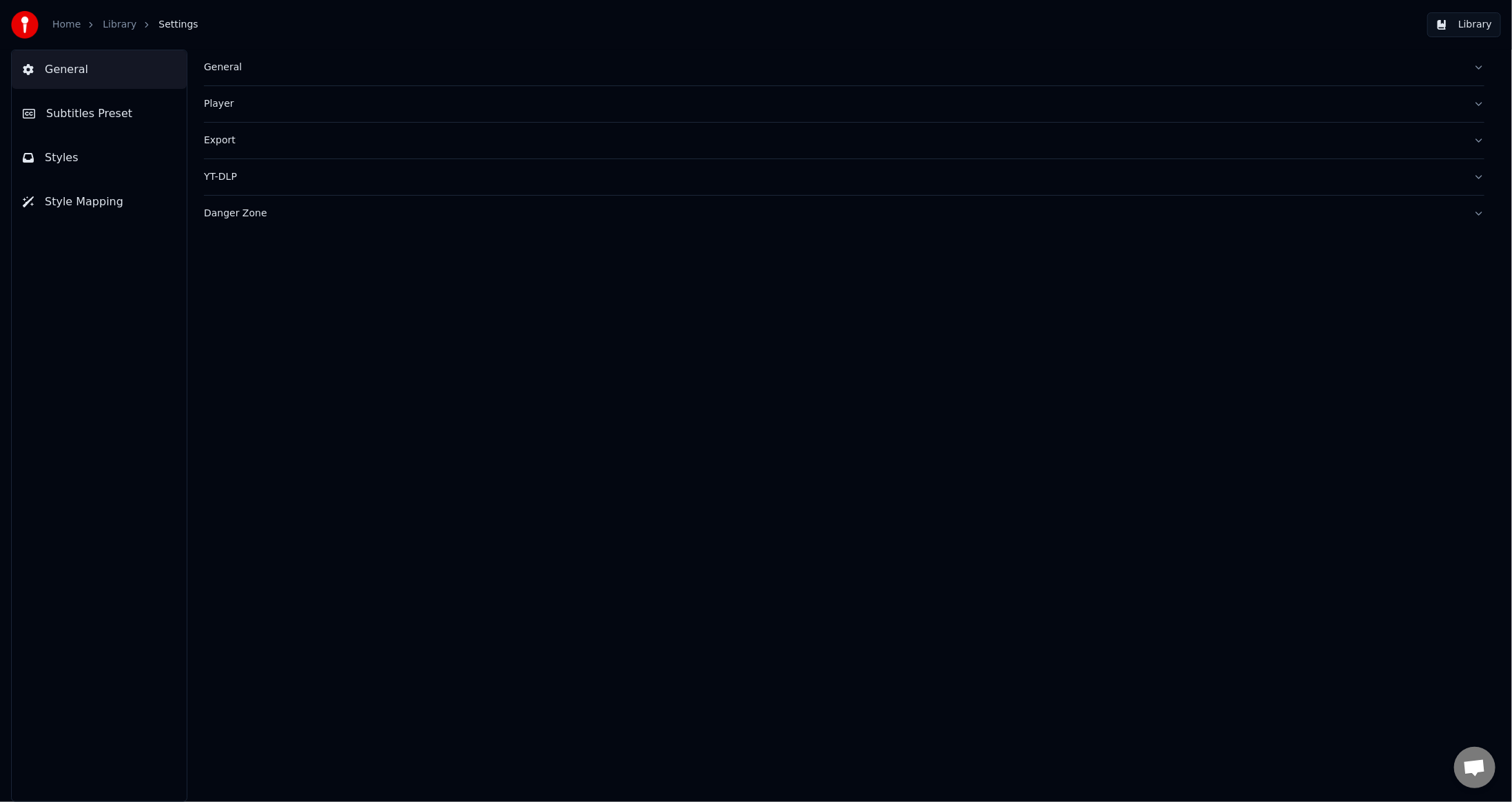
click at [246, 210] on div "Danger Zone" at bounding box center [833, 213] width 1259 height 13
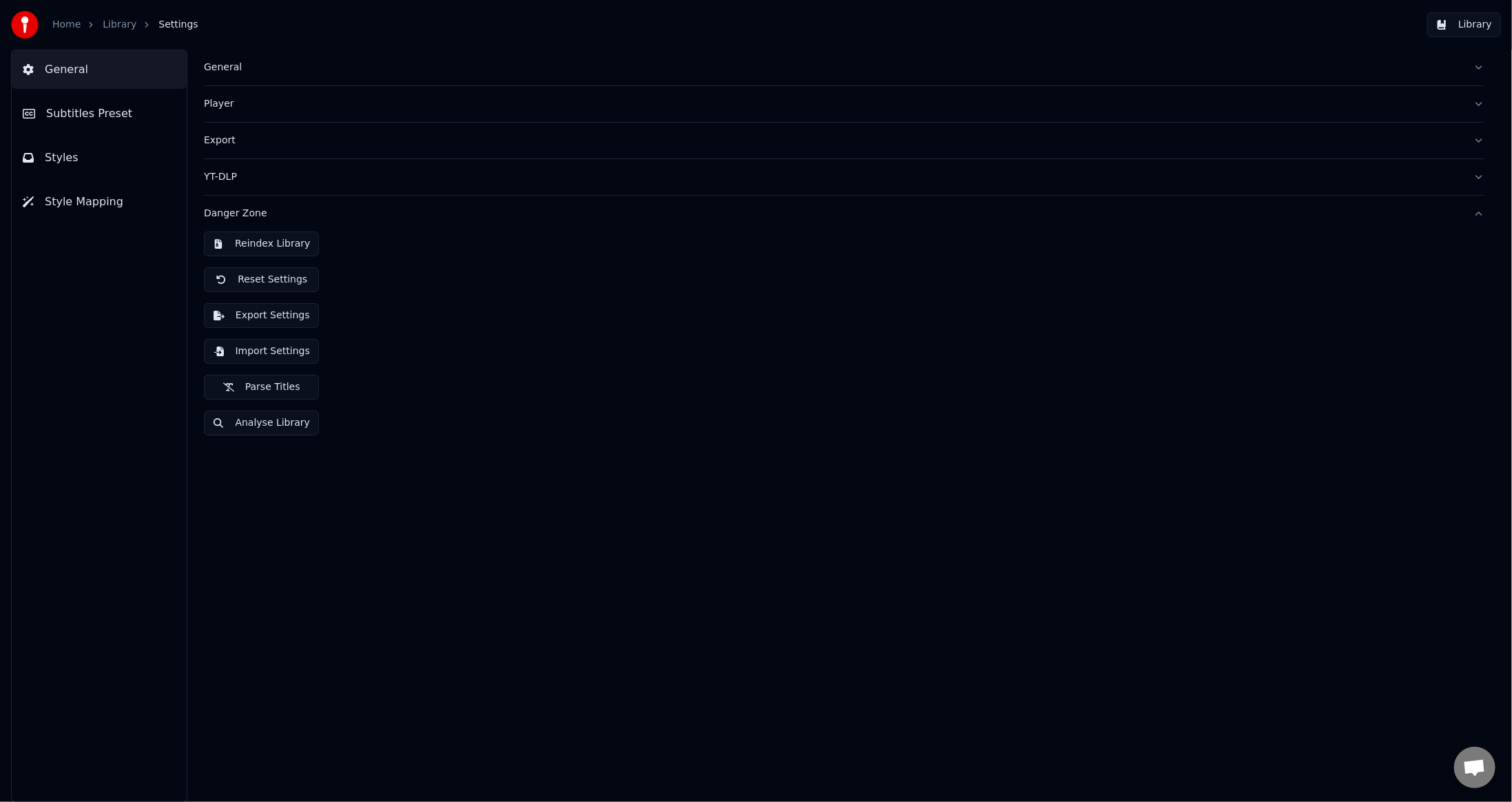
click at [246, 210] on div "Danger Zone" at bounding box center [833, 213] width 1259 height 13
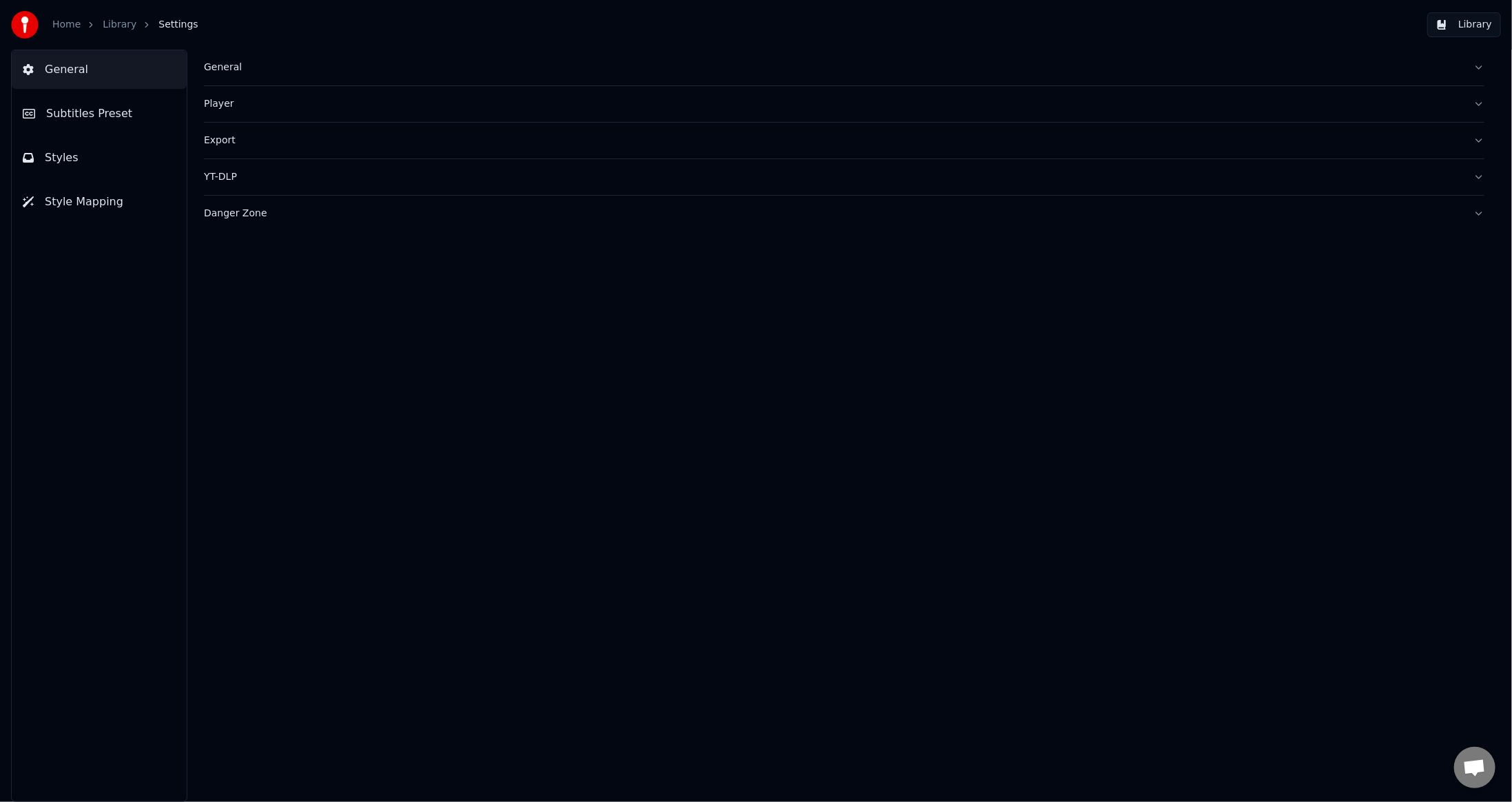
click at [113, 26] on link "Library" at bounding box center [120, 24] width 34 height 13
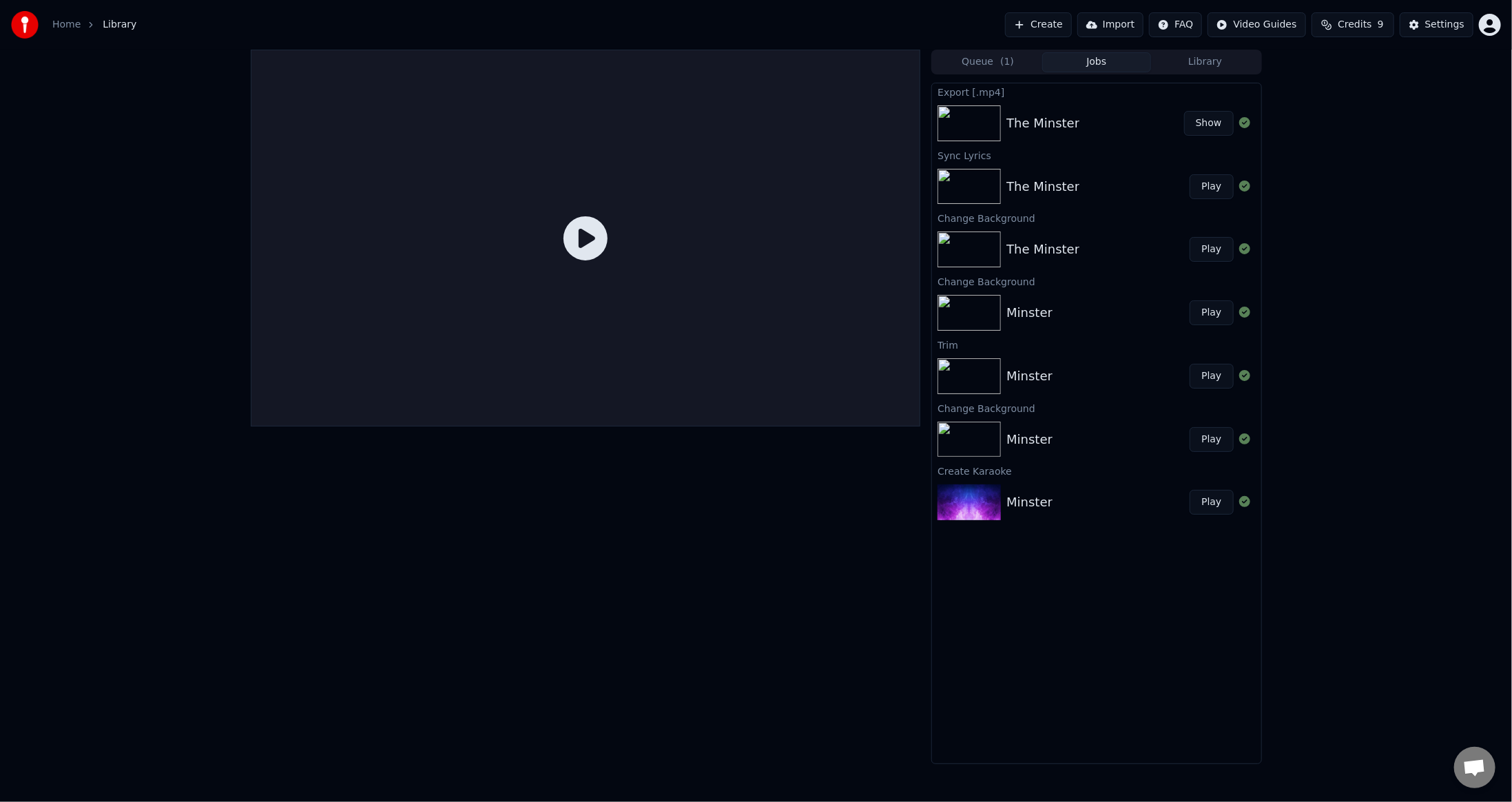
click at [602, 568] on div at bounding box center [586, 407] width 670 height 714
click at [993, 56] on button "Queue ( 1 )" at bounding box center [988, 63] width 109 height 20
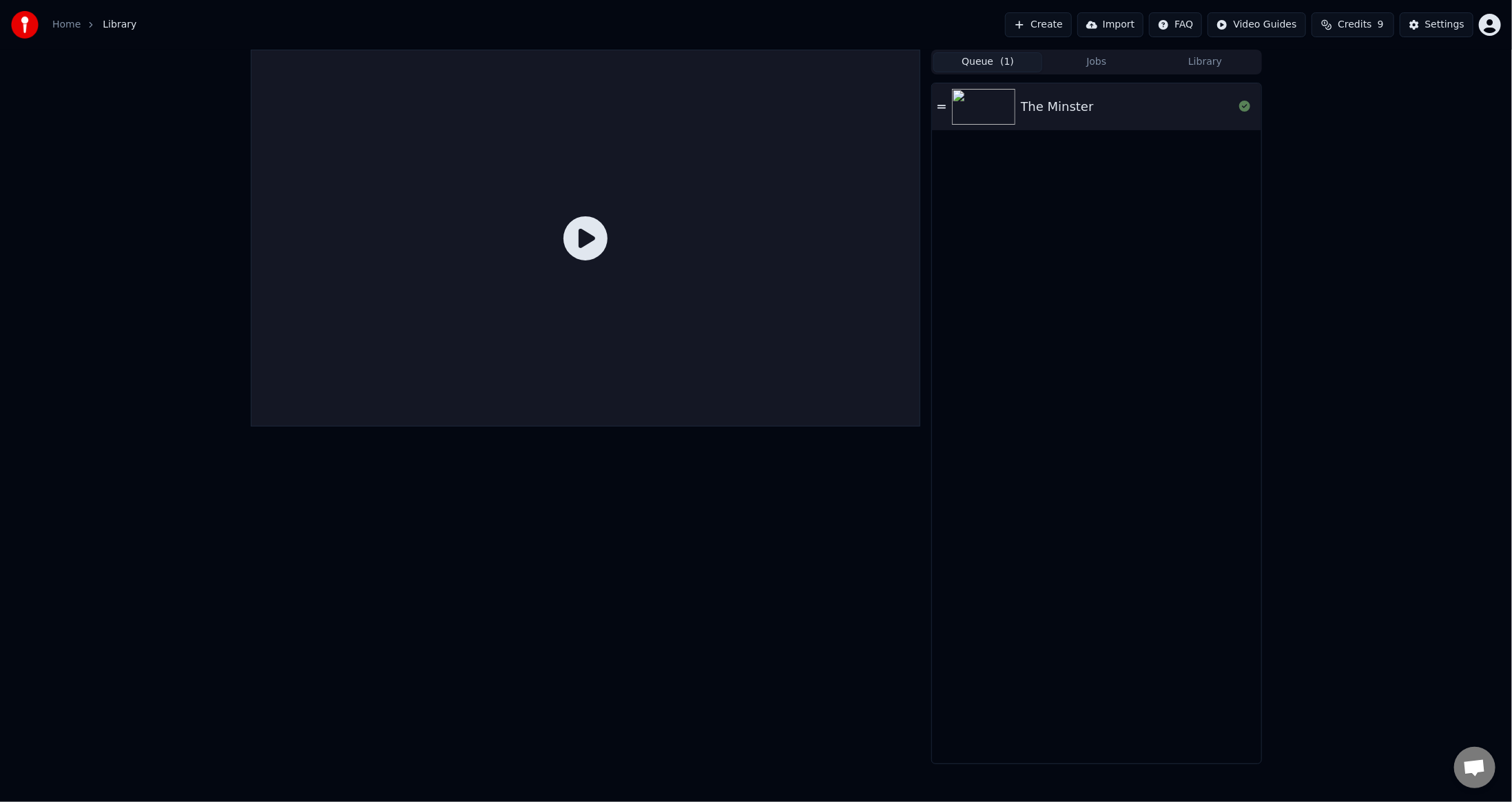
click at [1070, 104] on div "The Minster" at bounding box center [1058, 107] width 73 height 20
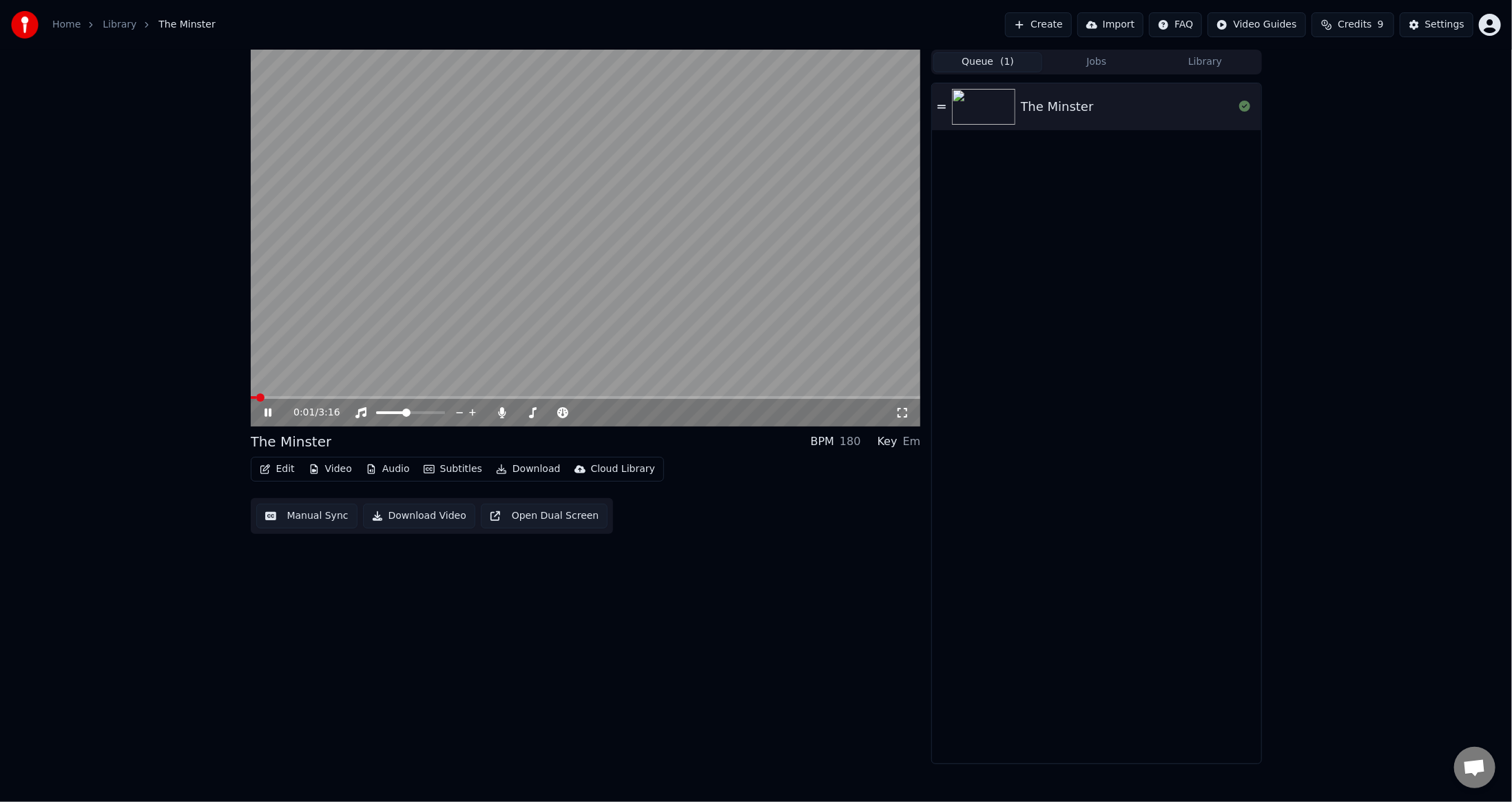
click at [800, 398] on span at bounding box center [586, 397] width 670 height 3
click at [784, 397] on span at bounding box center [528, 397] width 556 height 3
click at [775, 398] on span at bounding box center [519, 397] width 536 height 3
click at [264, 409] on icon at bounding box center [268, 413] width 7 height 8
click at [275, 466] on button "Edit" at bounding box center [278, 470] width 46 height 20
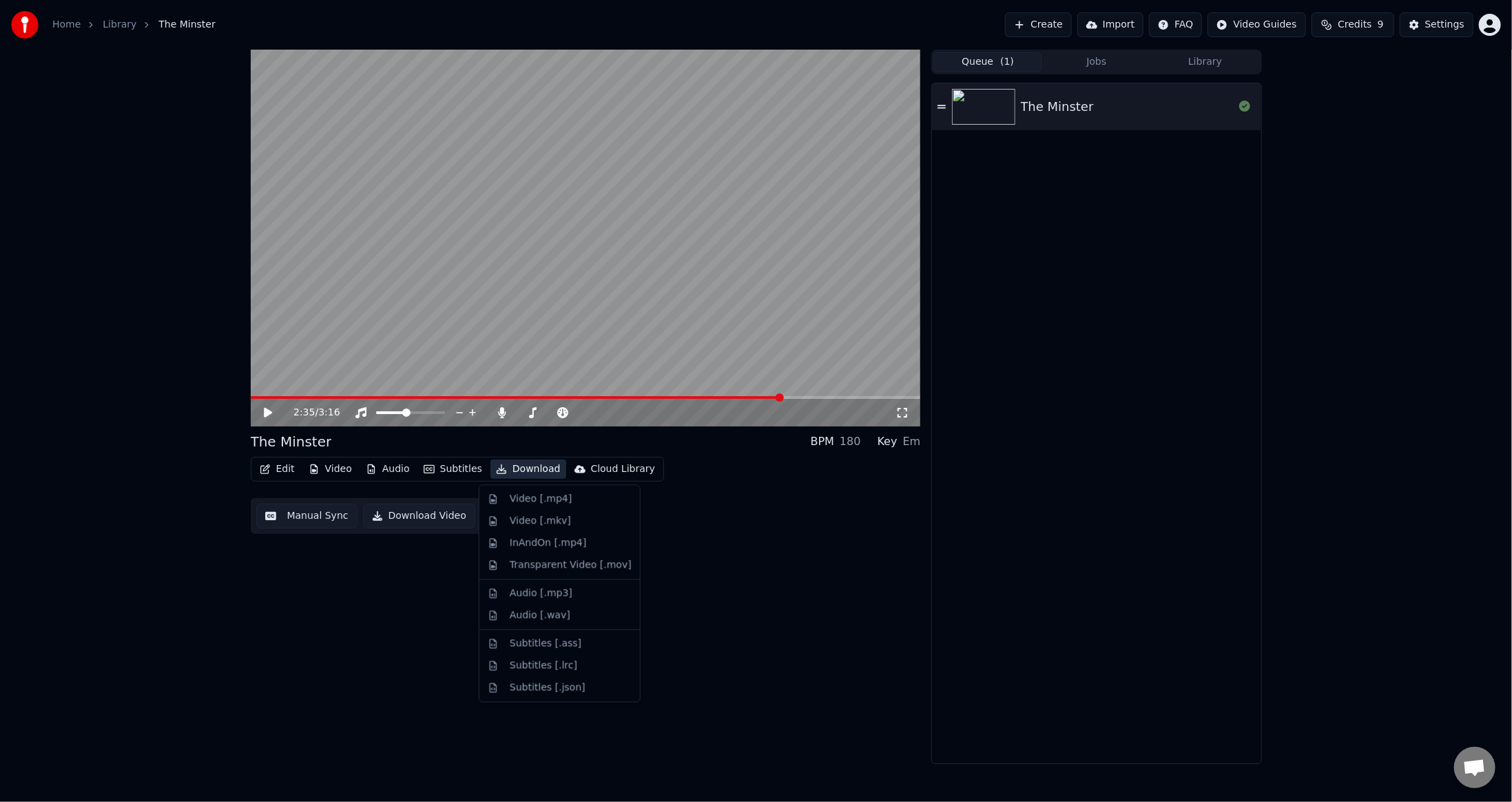
click at [745, 394] on video at bounding box center [586, 238] width 670 height 377
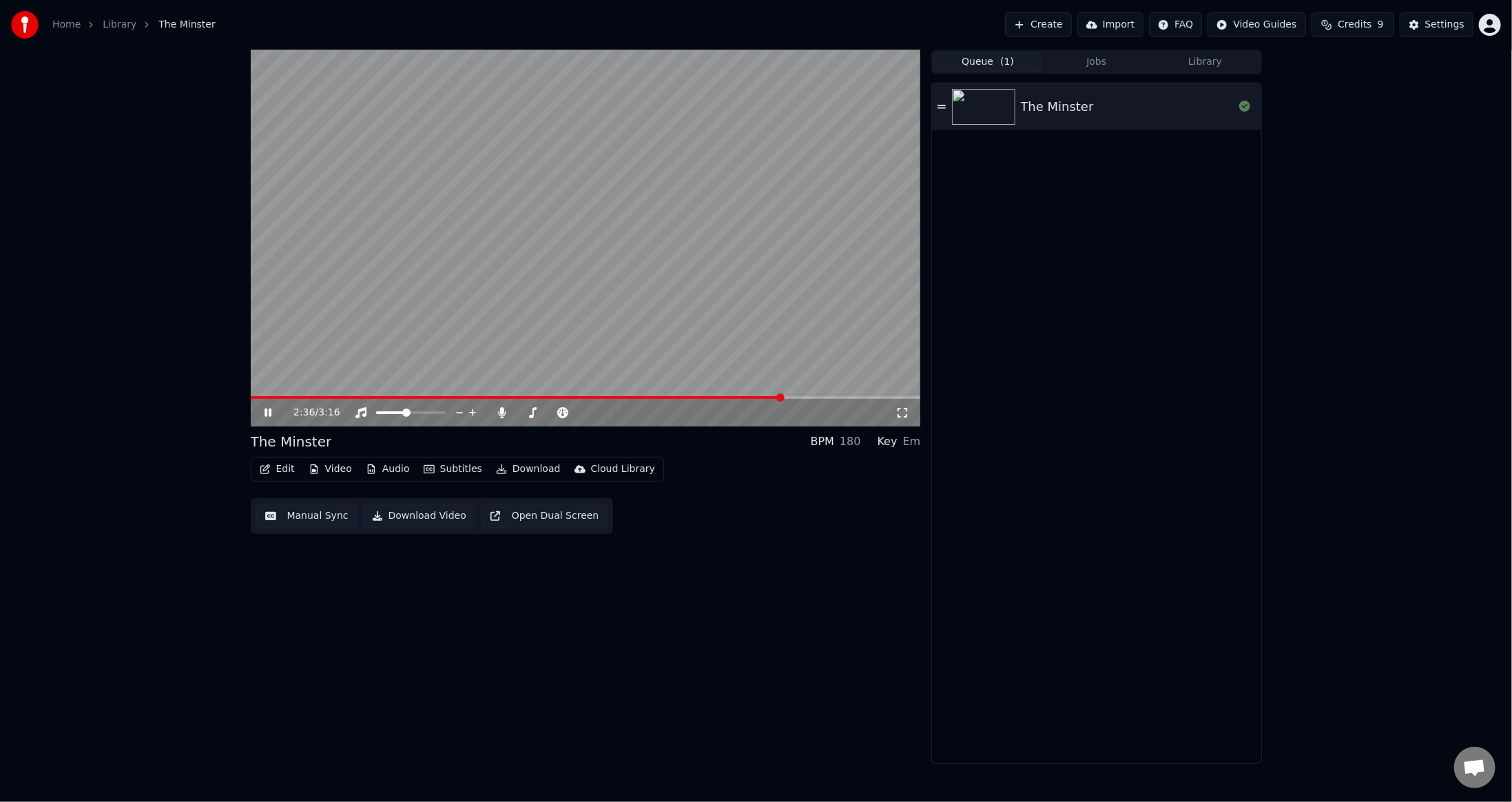
click at [746, 397] on span at bounding box center [517, 397] width 533 height 3
click at [631, 412] on span at bounding box center [628, 413] width 8 height 8
click at [612, 413] on span at bounding box center [612, 413] width 8 height 8
click at [619, 413] on span at bounding box center [618, 413] width 8 height 8
click at [612, 414] on span at bounding box center [612, 413] width 8 height 8
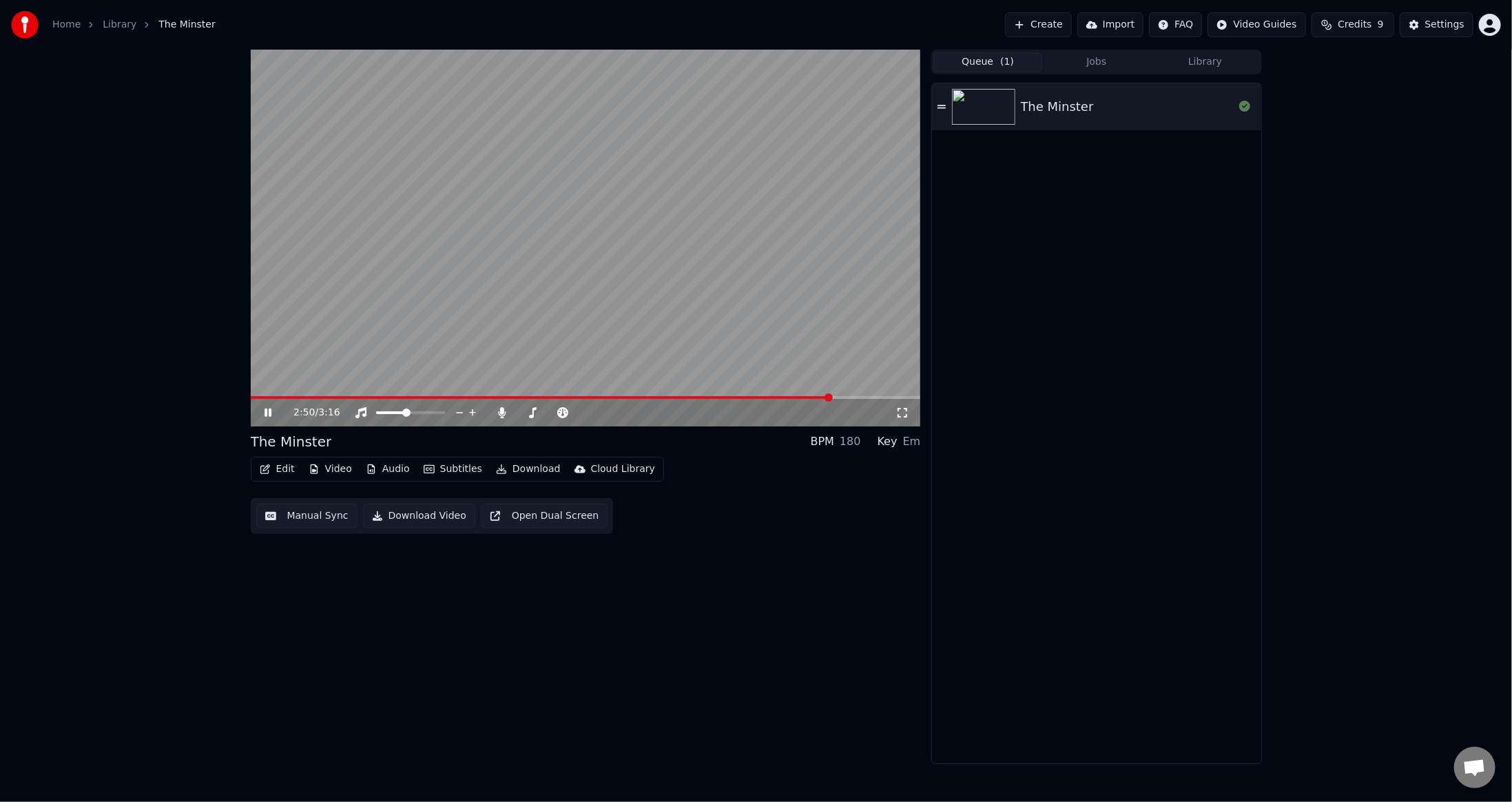
click at [687, 547] on div "2:50 / 3:16 The Minster BPM 180 Key Em Edit Video Audio Subtitles Download Clou…" at bounding box center [586, 407] width 670 height 714
click at [270, 413] on icon at bounding box center [268, 413] width 7 height 8
click at [420, 689] on div "2:52 / 3:16 The Minster BPM 180 Key Em Edit Video Audio Subtitles Download Clou…" at bounding box center [586, 407] width 670 height 714
click at [286, 468] on button "Edit" at bounding box center [278, 470] width 46 height 20
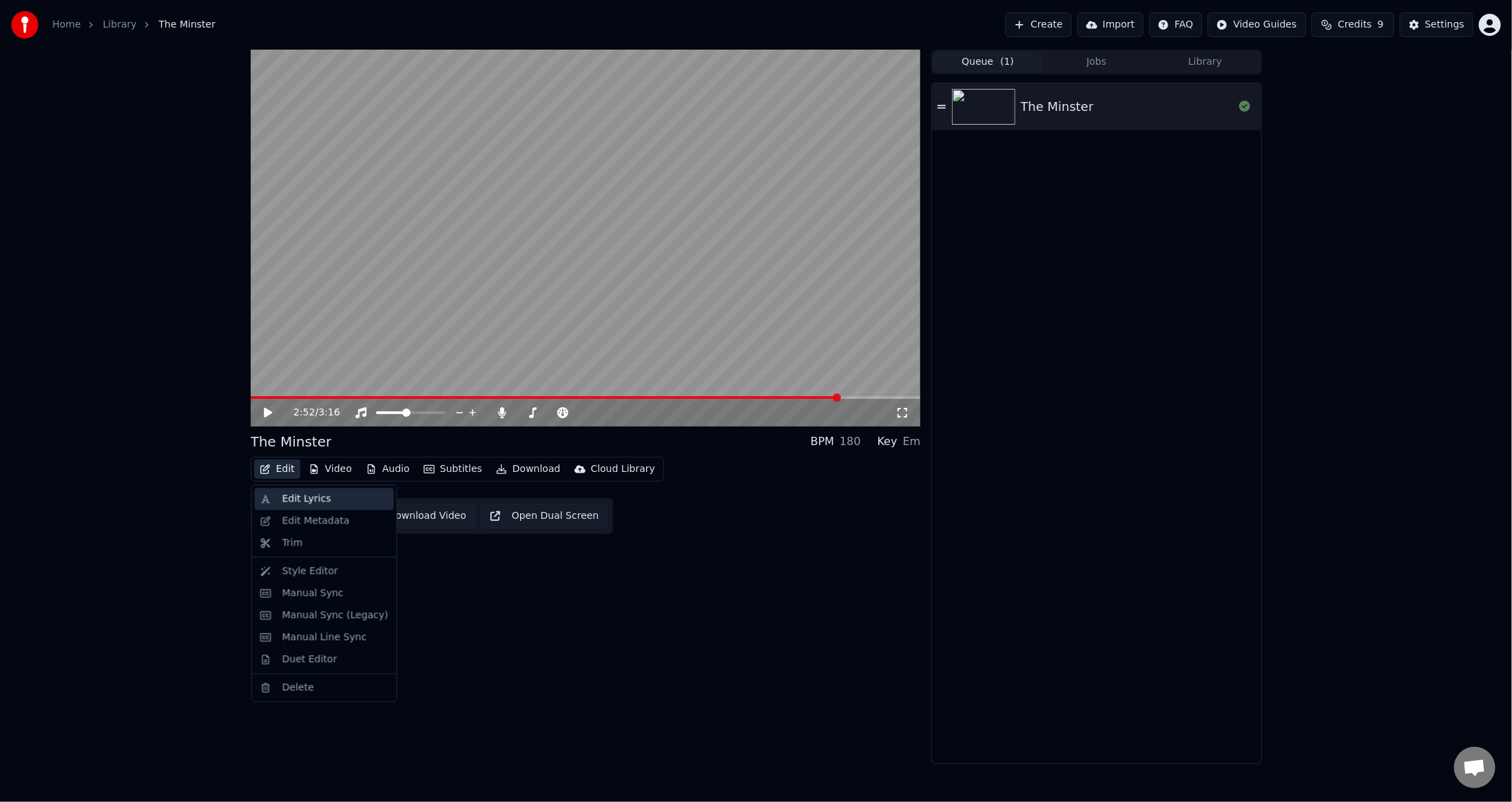
click at [292, 497] on div "Edit Lyrics" at bounding box center [306, 498] width 49 height 13
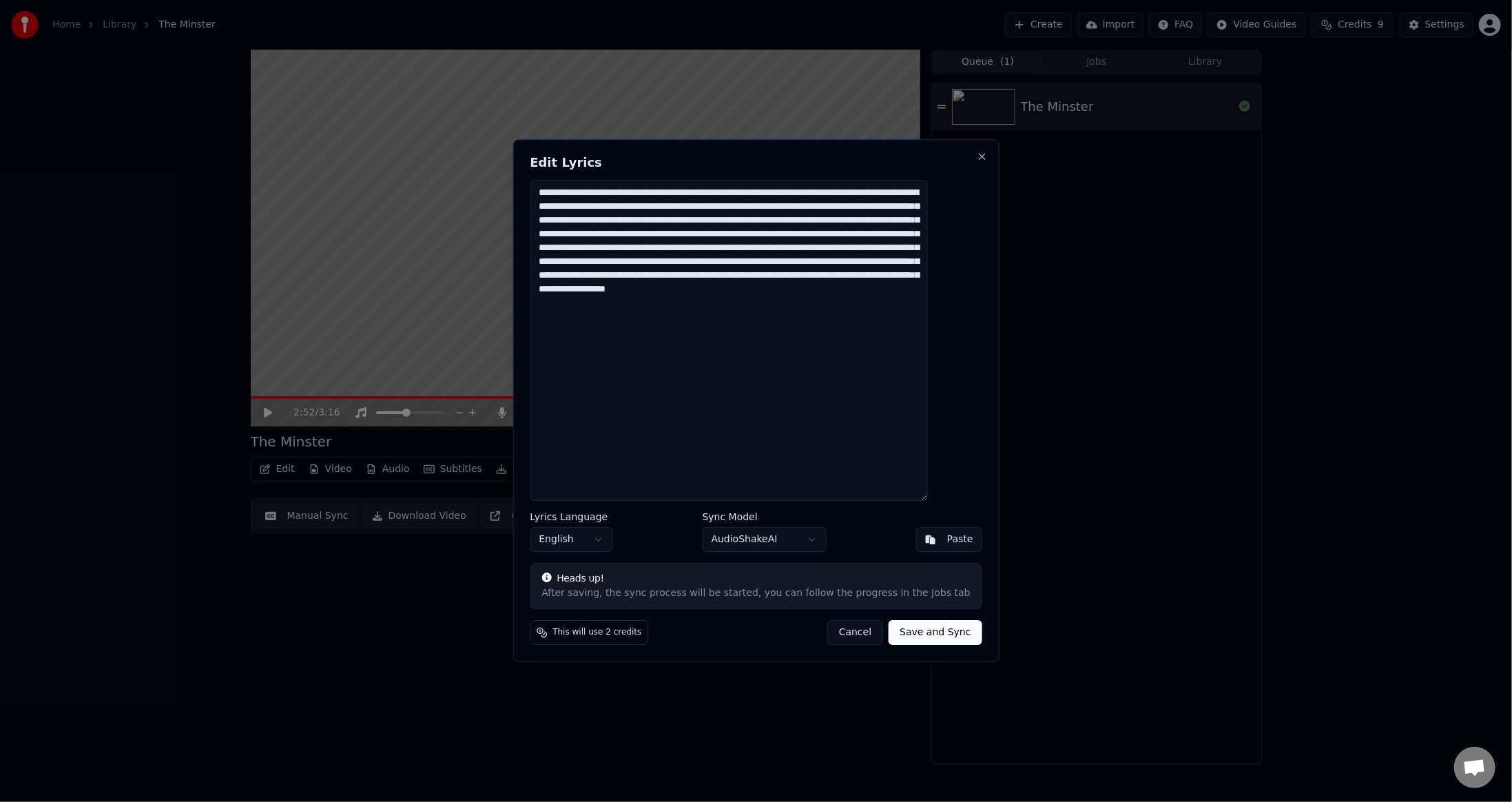
click at [906, 255] on textarea "**********" at bounding box center [729, 340] width 398 height 322
click at [879, 277] on textarea "**********" at bounding box center [729, 340] width 398 height 322
type textarea "**********"
click at [816, 533] on body "Home Library The Minster Create Import FAQ Video Guides Credits 9 Settings 2:52…" at bounding box center [756, 401] width 1512 height 802
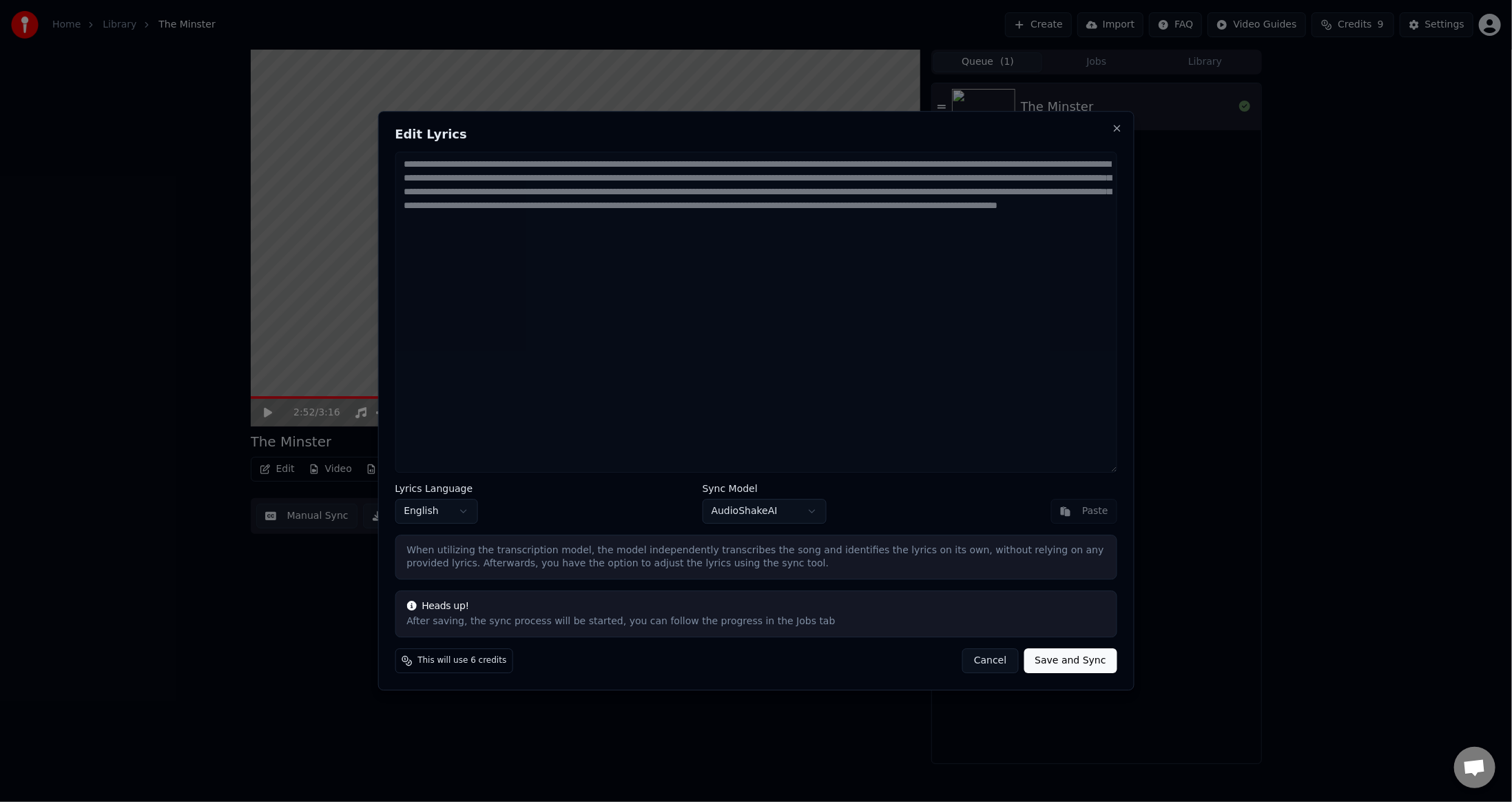
click at [756, 518] on body "Home Library The Minster Create Import FAQ Video Guides Credits 9 Settings 2:52…" at bounding box center [756, 401] width 1512 height 802
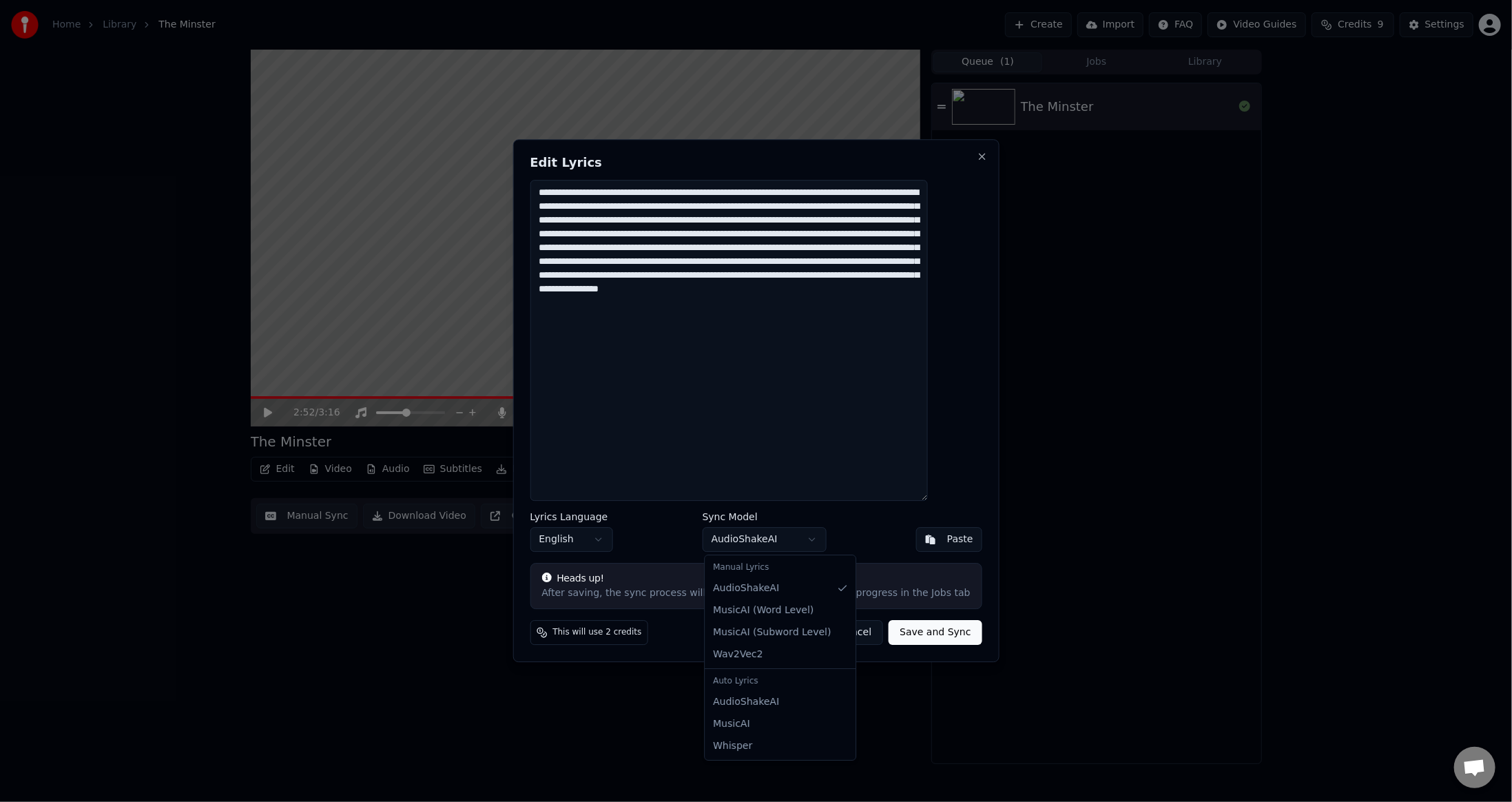
click at [776, 532] on body "Home Library The Minster Create Import FAQ Video Guides Credits 9 Settings 2:52…" at bounding box center [756, 401] width 1512 height 802
click at [762, 546] on body "Home Library The Minster Create Import FAQ Video Guides Credits 9 Settings 2:52…" at bounding box center [756, 401] width 1512 height 802
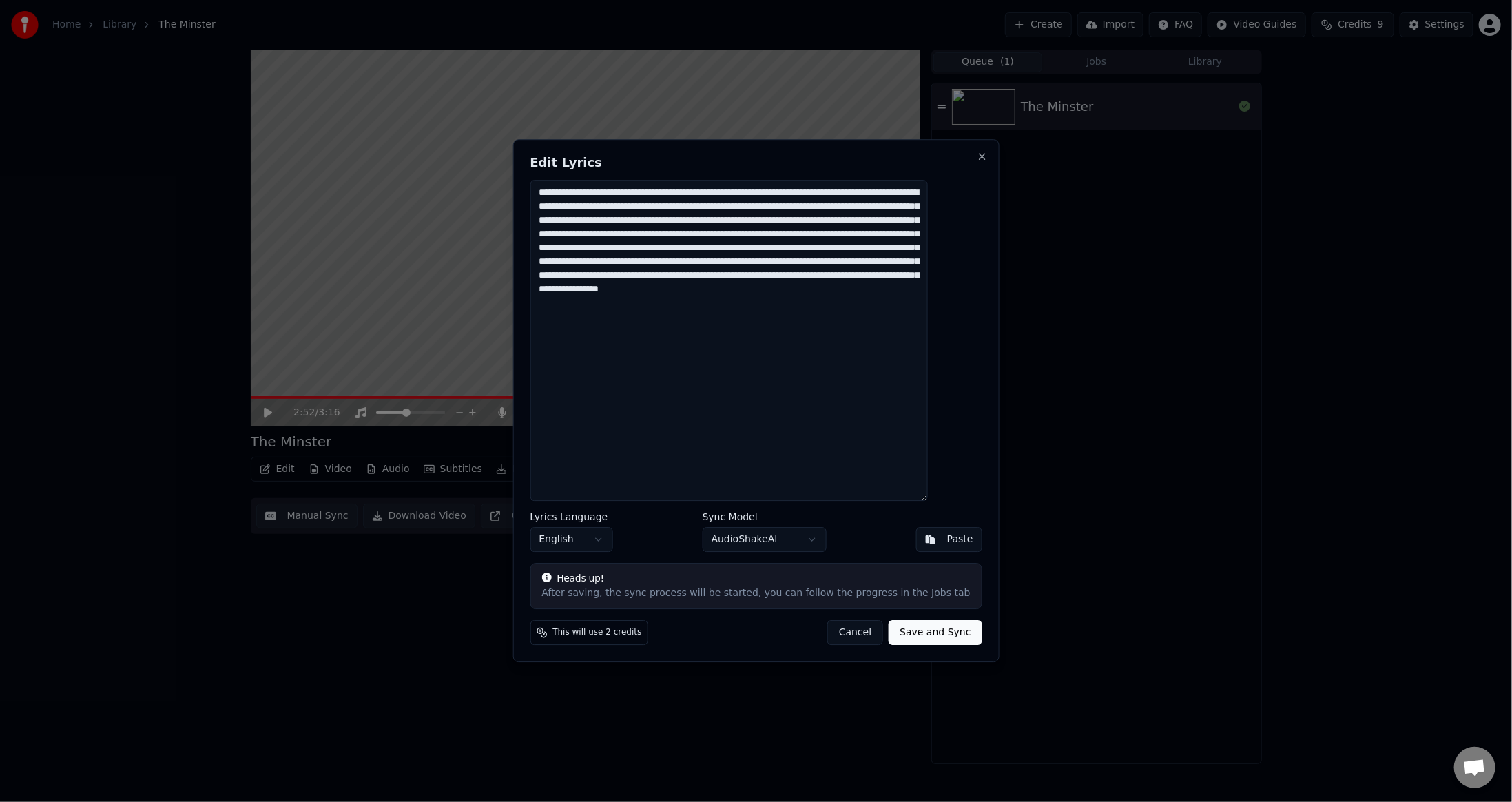
click at [862, 538] on div "Lyrics Language English Sync Model AudioShakeAI Paste" at bounding box center [756, 531] width 452 height 40
click at [910, 637] on button "Save and Sync" at bounding box center [935, 633] width 93 height 25
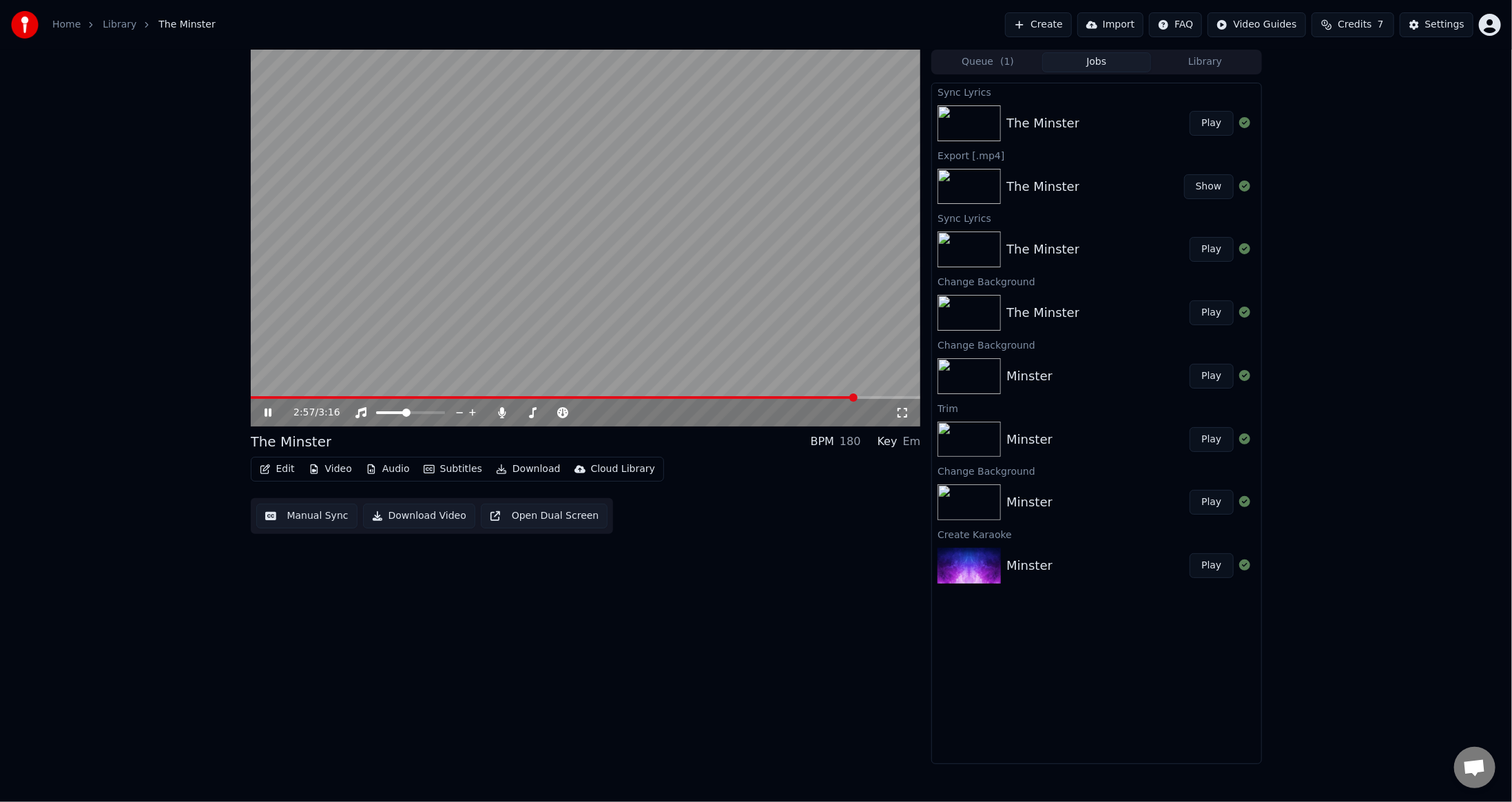
click at [273, 409] on icon at bounding box center [278, 413] width 32 height 11
click at [779, 397] on span at bounding box center [515, 397] width 528 height 3
click at [735, 396] on span at bounding box center [739, 397] width 8 height 8
click at [361, 593] on div "2:19 / 3:16 The Minster BPM 180 Key Em Edit Video Audio Subtitles Download Clou…" at bounding box center [586, 407] width 670 height 714
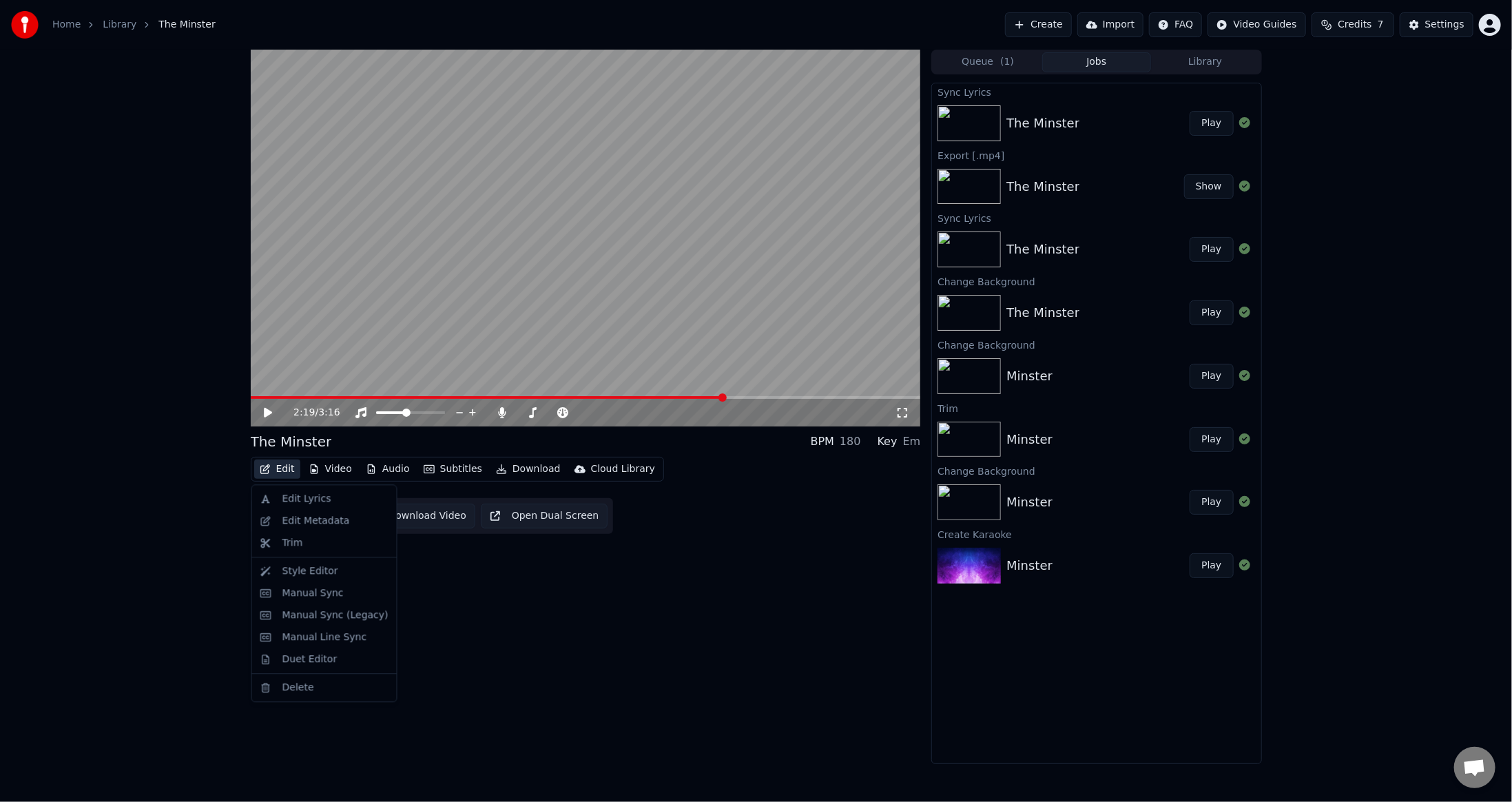
click at [279, 468] on button "Edit" at bounding box center [278, 470] width 46 height 20
click at [296, 505] on div "Edit Lyrics" at bounding box center [306, 498] width 49 height 13
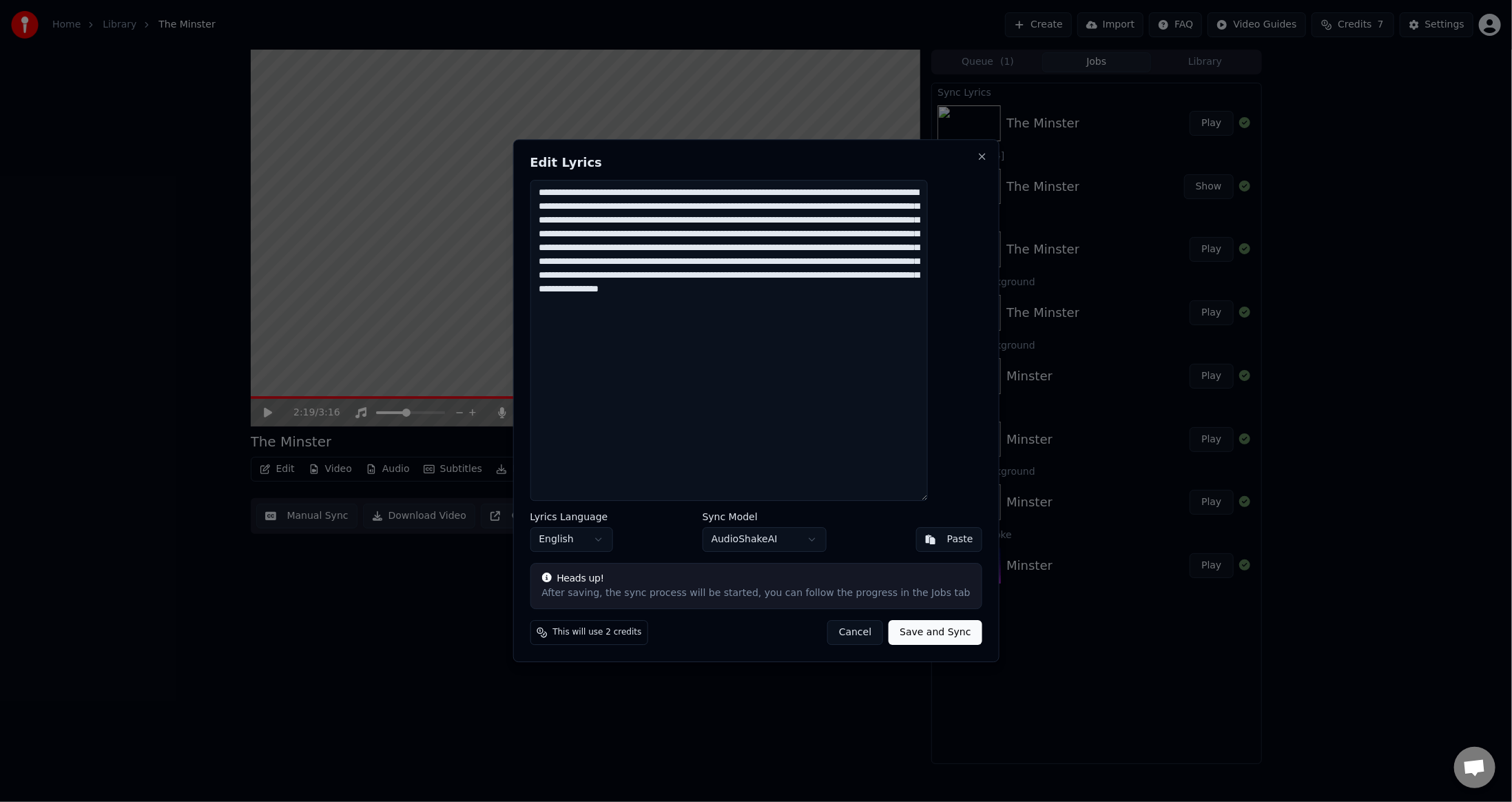
click at [874, 273] on textarea "**********" at bounding box center [729, 340] width 398 height 322
click at [850, 327] on textarea "**********" at bounding box center [729, 340] width 398 height 322
type textarea "**********"
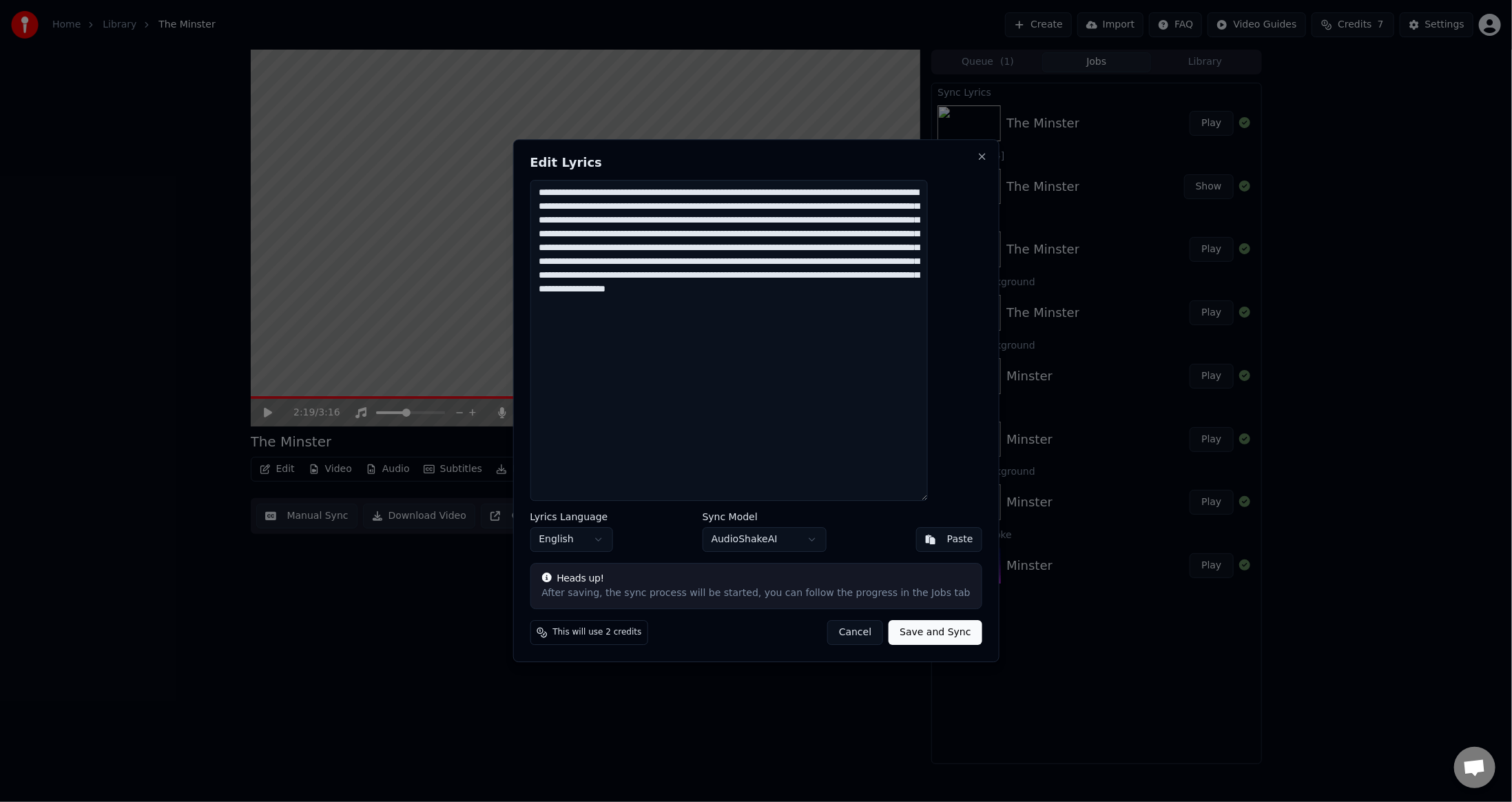
click at [717, 539] on body "Home Library The Minster Create Import FAQ Video Guides Credits 7 Settings 2:19…" at bounding box center [756, 401] width 1512 height 802
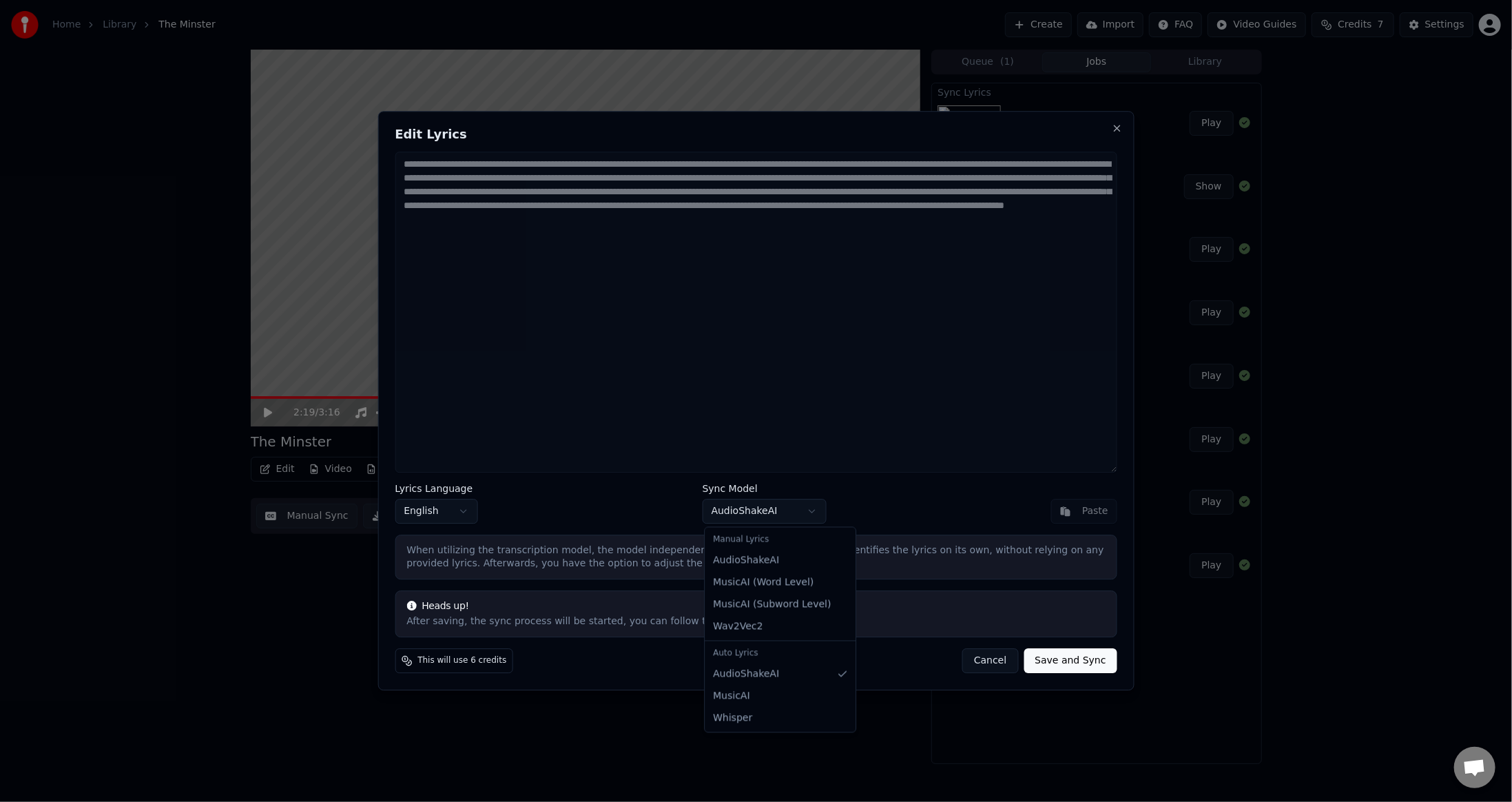
click at [761, 509] on body "Home Library The Minster Create Import FAQ Video Guides Credits 7 Settings 2:19…" at bounding box center [756, 401] width 1512 height 802
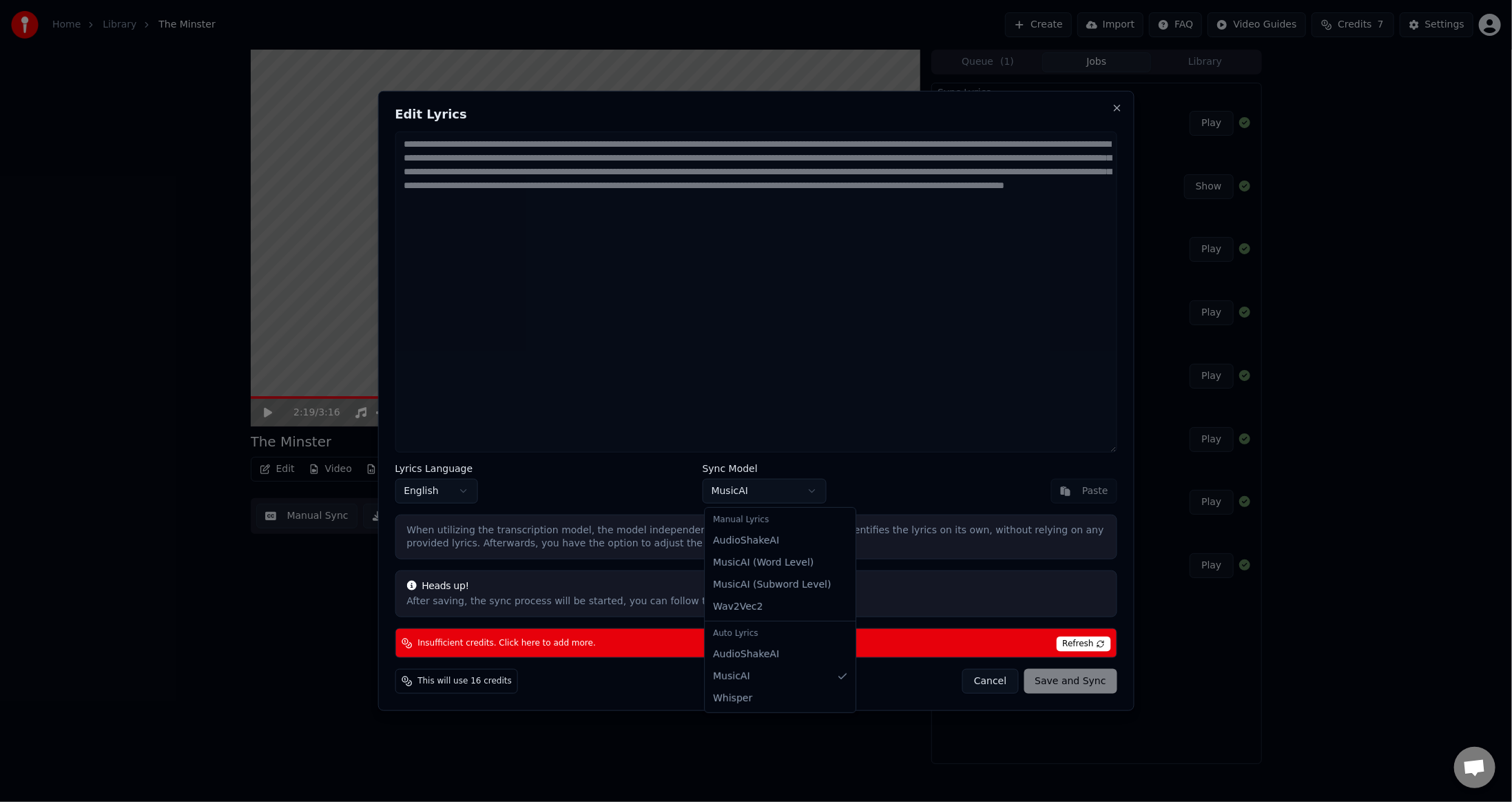
click at [778, 486] on body "Home Library The Minster Create Import FAQ Video Guides Credits 7 Settings 2:19…" at bounding box center [756, 401] width 1512 height 802
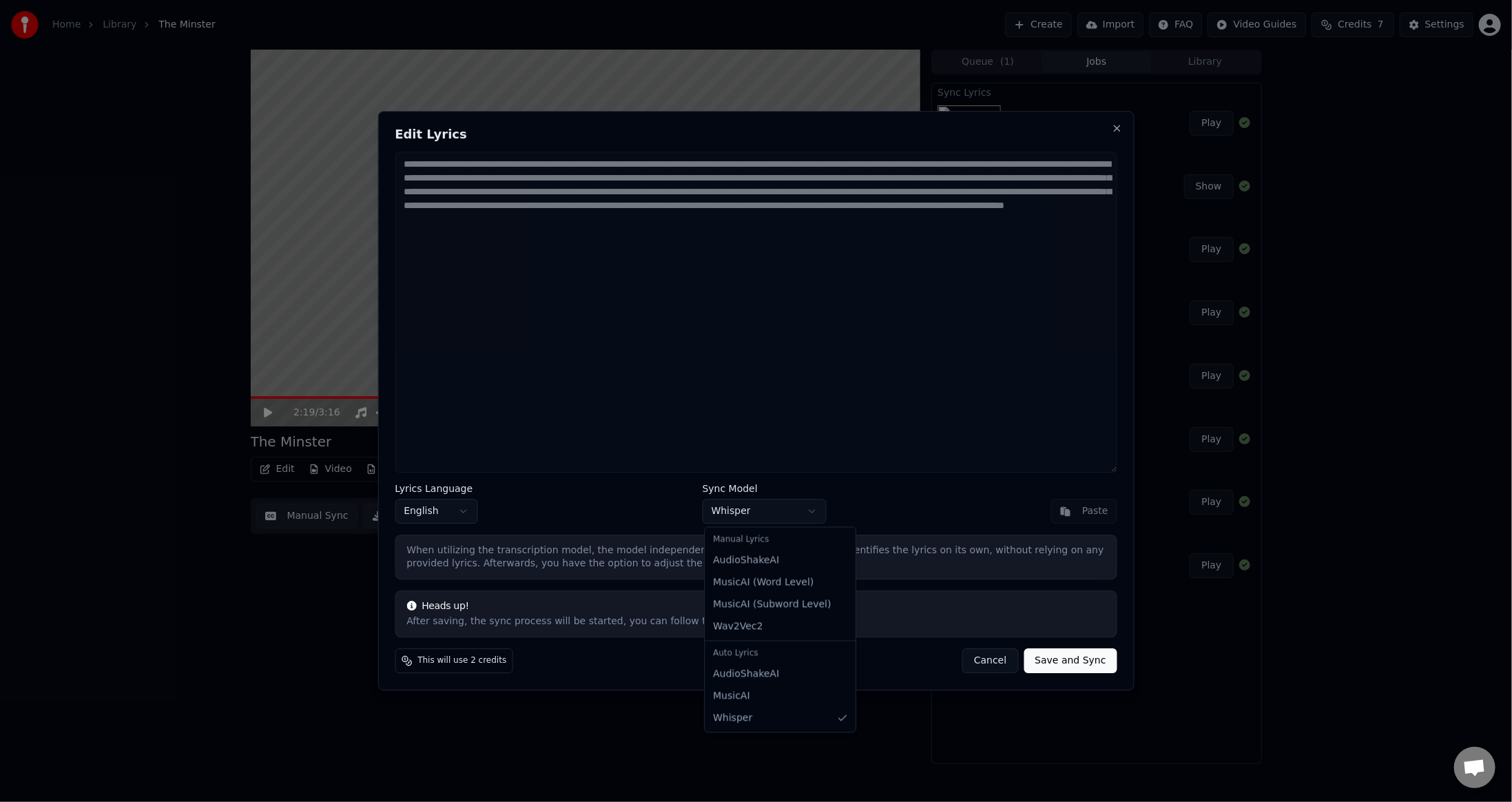
click at [761, 522] on body "Home Library The Minster Create Import FAQ Video Guides Credits 7 Settings 2:19…" at bounding box center [756, 401] width 1512 height 802
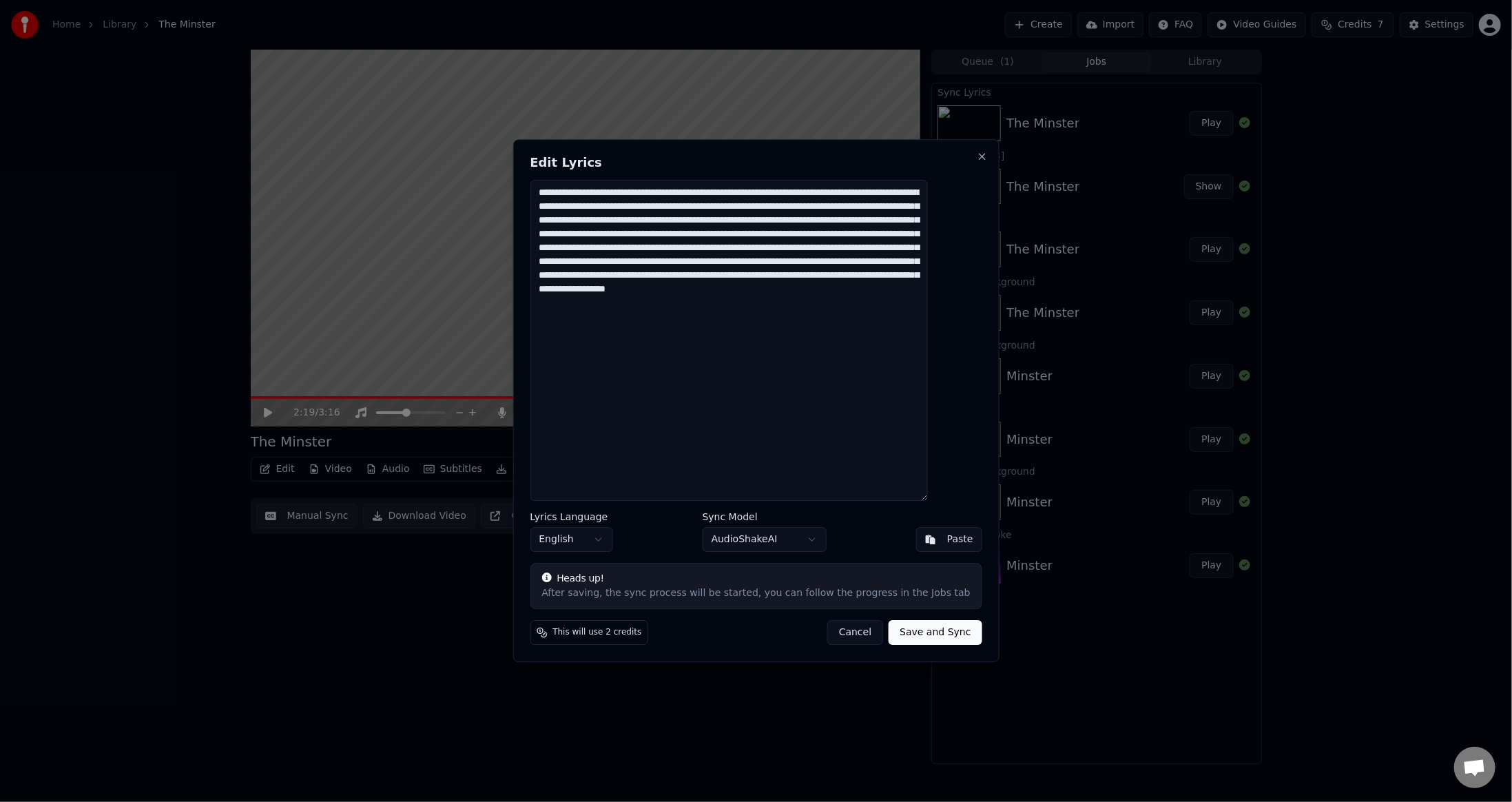
click at [727, 542] on body "Home Library The Minster Create Import FAQ Video Guides Credits 7 Settings 2:19…" at bounding box center [756, 401] width 1512 height 802
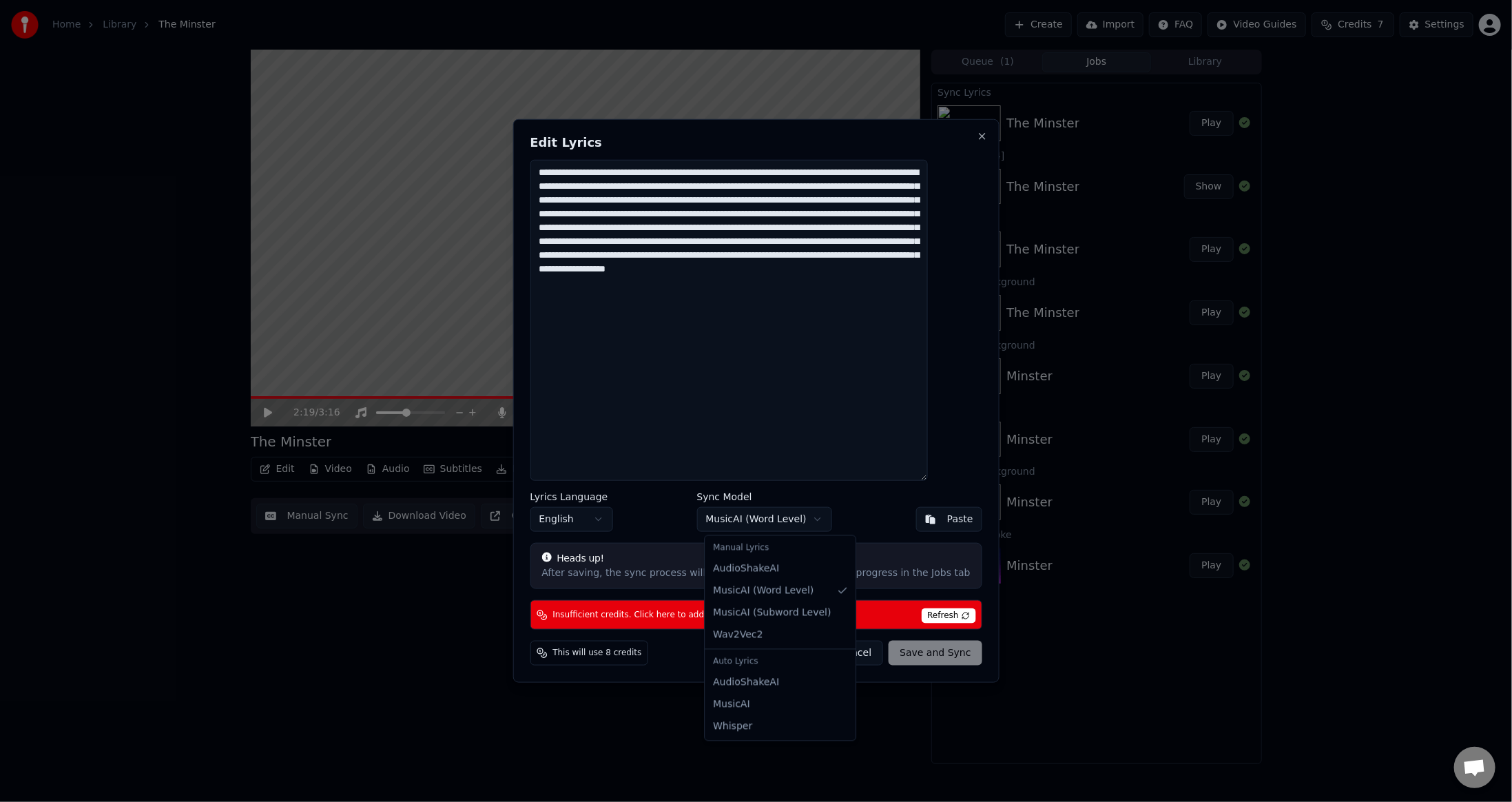
click at [762, 514] on body "Home Library The Minster Create Import FAQ Video Guides Credits 7 Settings 2:19…" at bounding box center [756, 401] width 1512 height 802
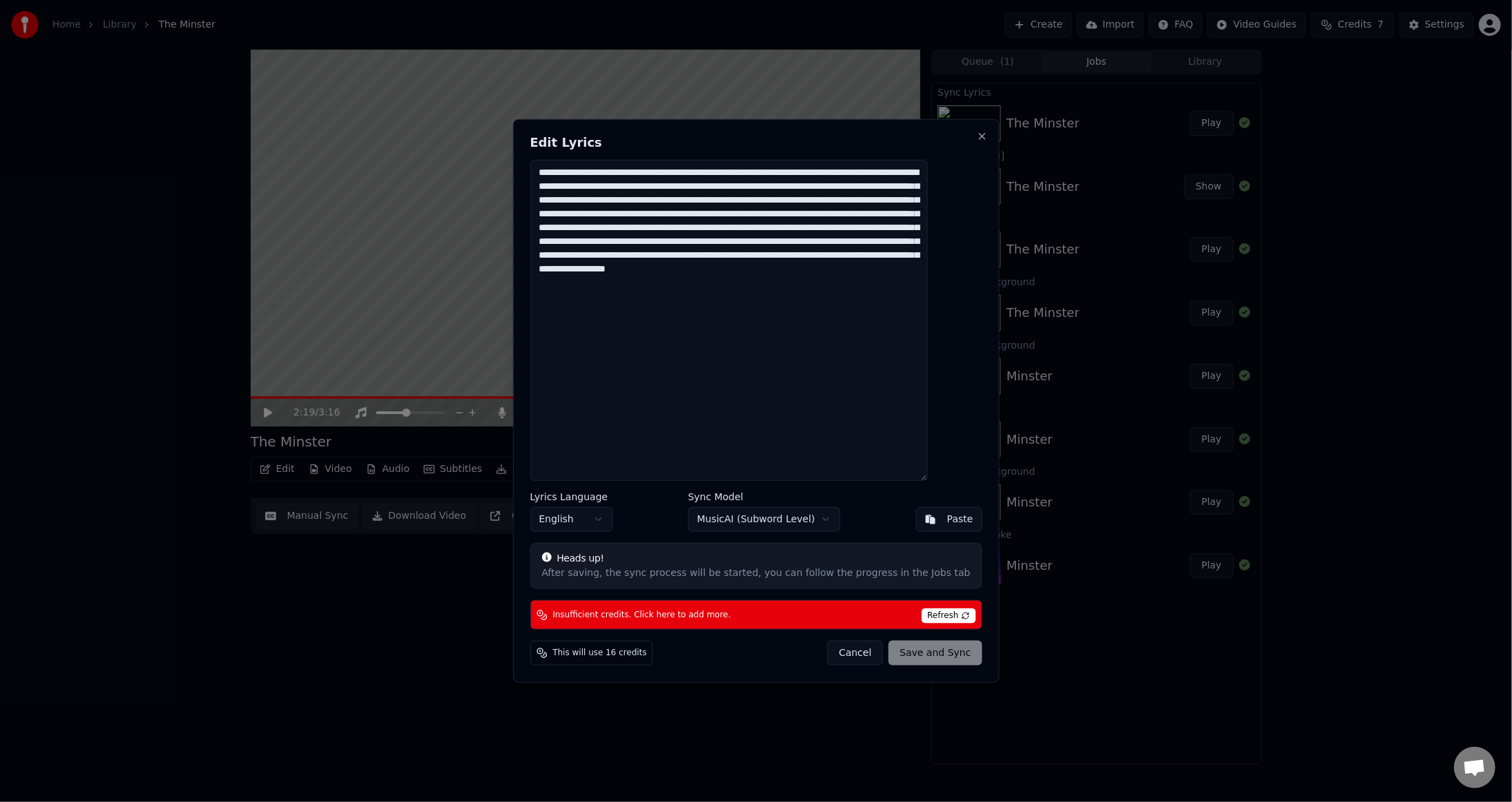
click at [760, 522] on body "Home Library The Minster Create Import FAQ Video Guides Credits 7 Settings 2:19…" at bounding box center [756, 401] width 1512 height 802
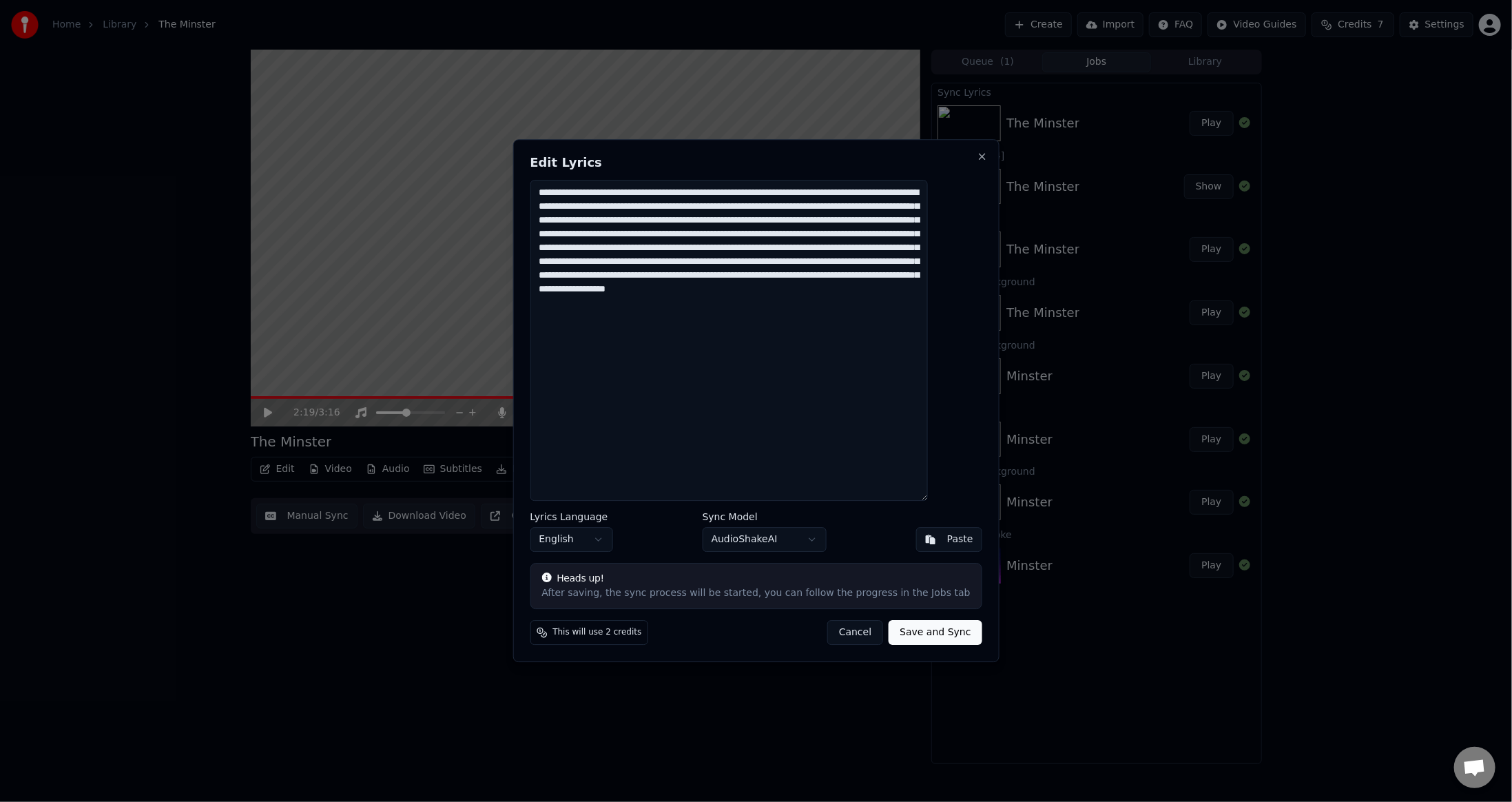
click at [913, 636] on button "Save and Sync" at bounding box center [935, 633] width 93 height 25
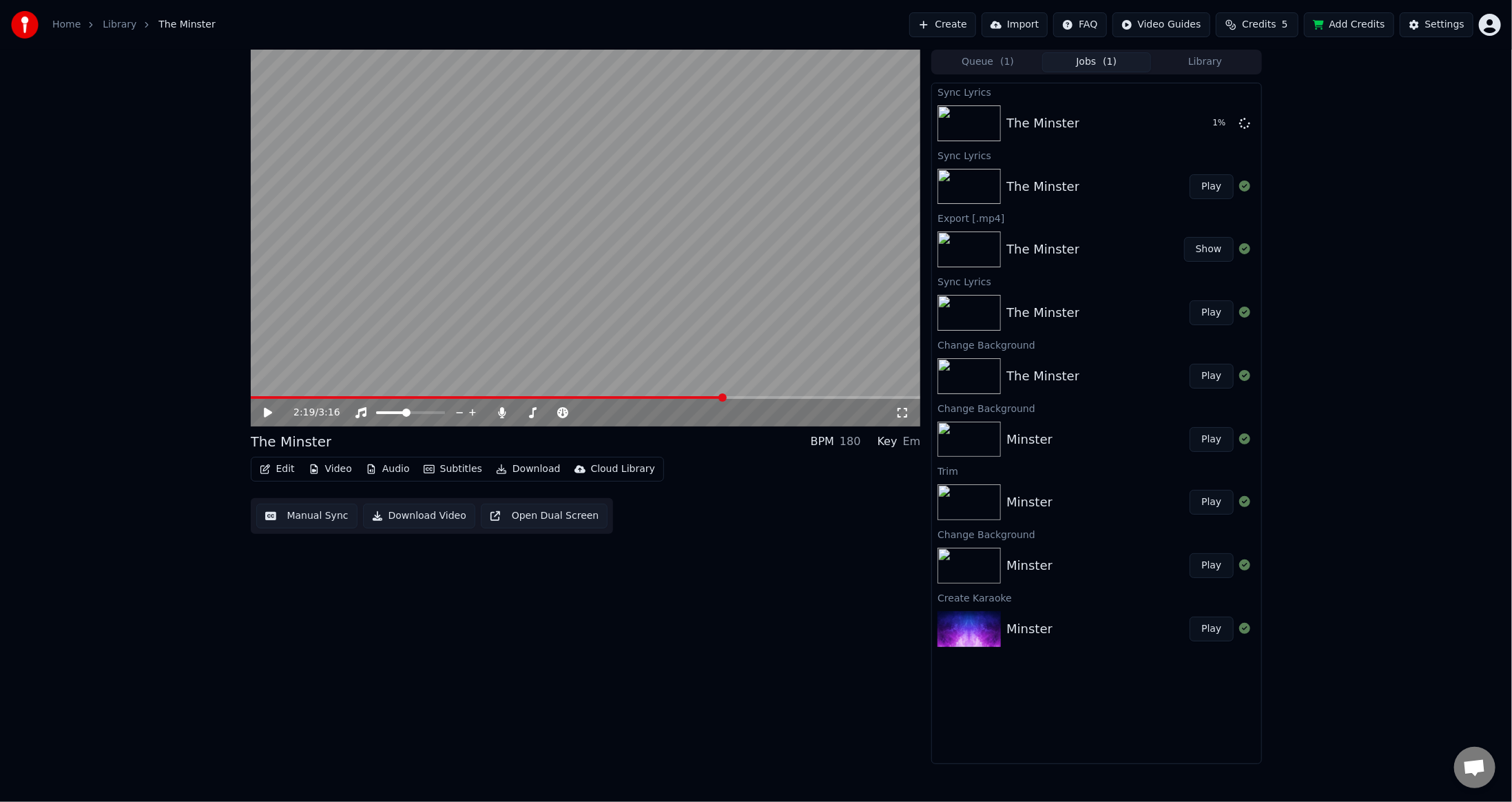
click at [1341, 28] on button "Add Credits" at bounding box center [1349, 25] width 90 height 25
click at [494, 626] on div "2:20 / 3:16 The Minster BPM 180 Key Em Edit Video Audio Subtitles Download Clou…" at bounding box center [586, 407] width 670 height 714
click at [714, 348] on video at bounding box center [586, 238] width 670 height 377
click at [287, 467] on button "Edit" at bounding box center [278, 470] width 46 height 20
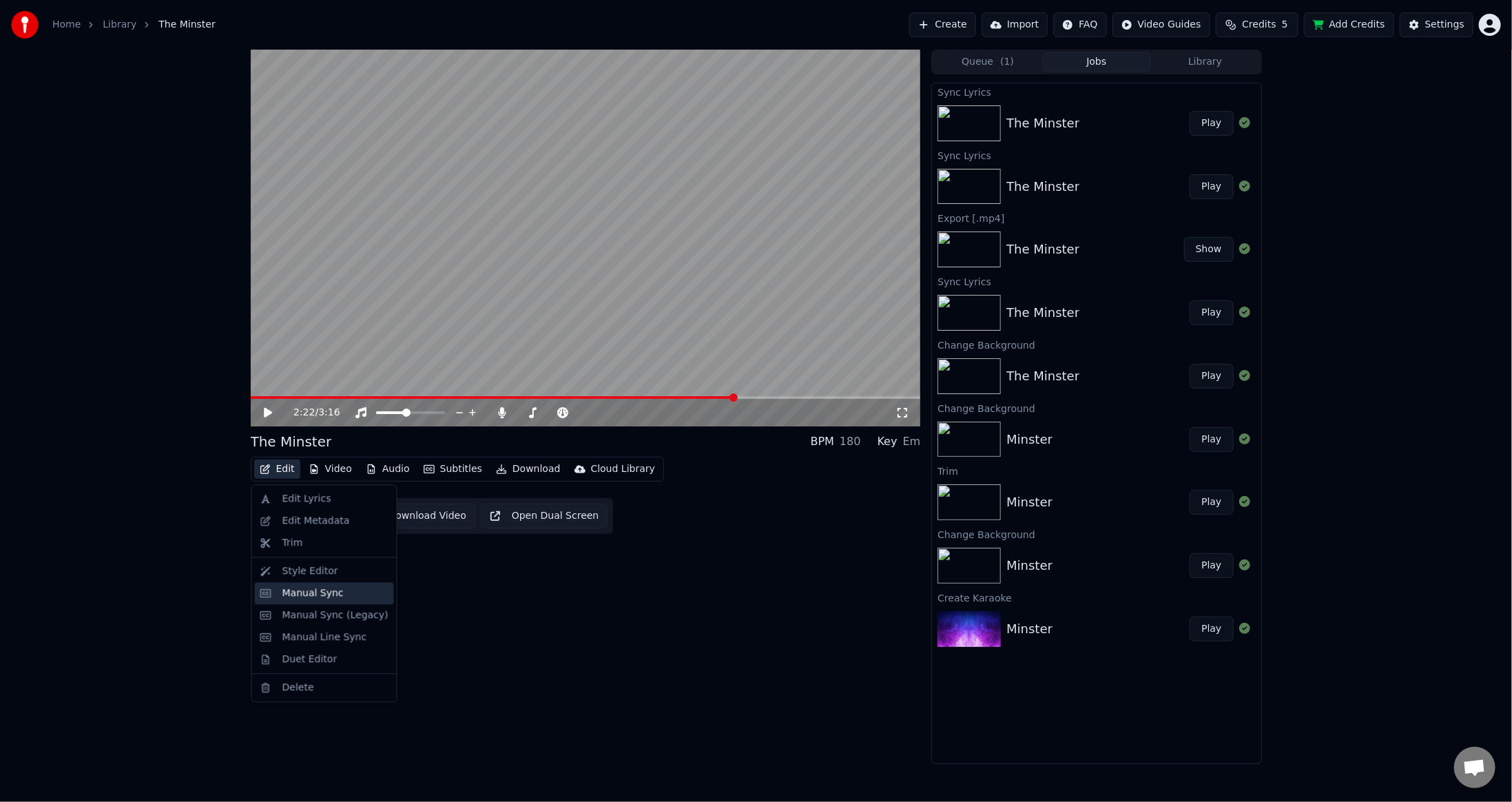
click at [345, 602] on div "Manual Sync" at bounding box center [325, 593] width 139 height 22
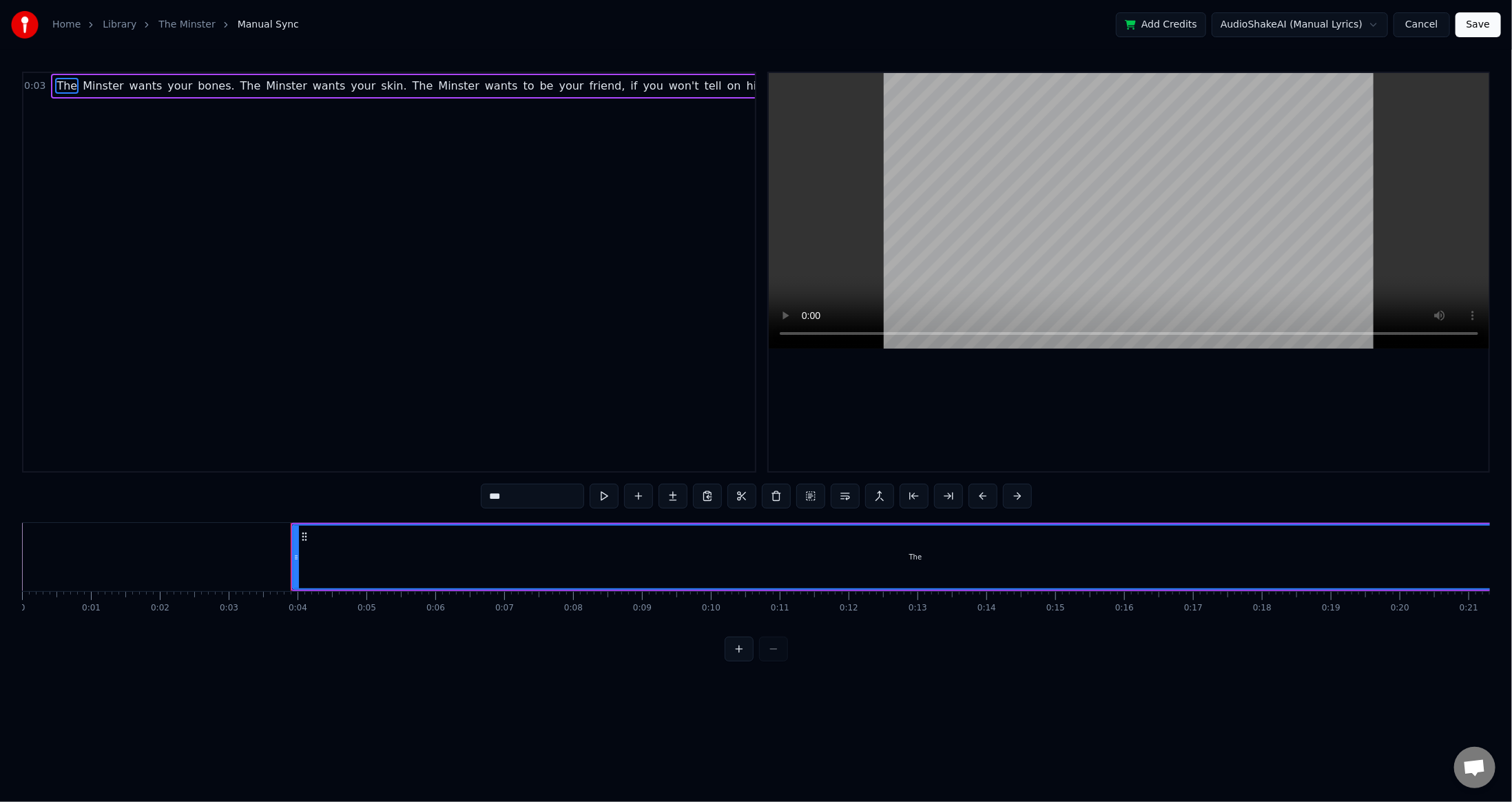
click at [406, 539] on div "The" at bounding box center [916, 557] width 1244 height 63
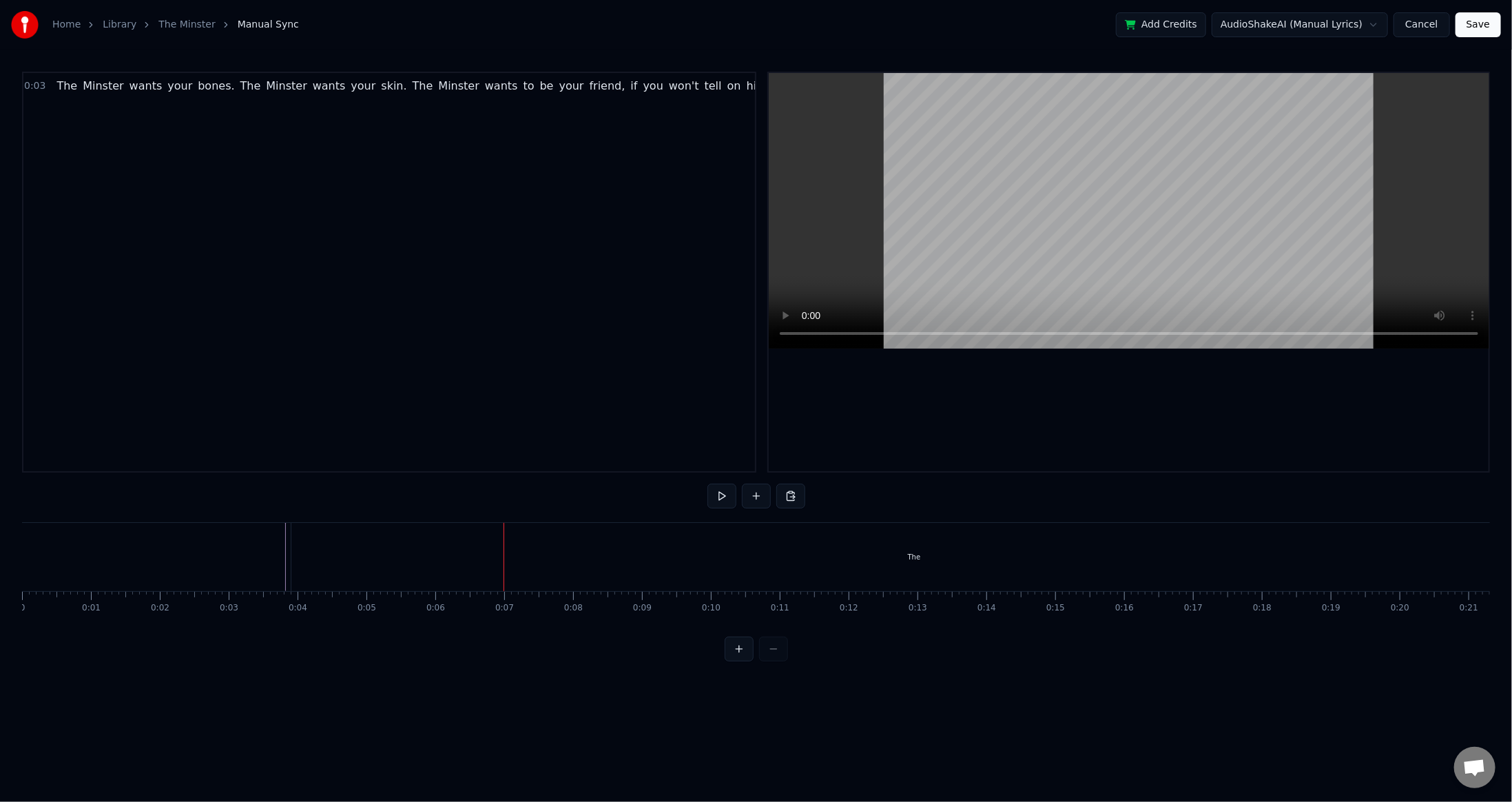
click at [760, 660] on div at bounding box center [756, 649] width 63 height 25
click at [765, 662] on div at bounding box center [756, 649] width 63 height 25
click at [212, 556] on div "The" at bounding box center [503, 557] width 1245 height 68
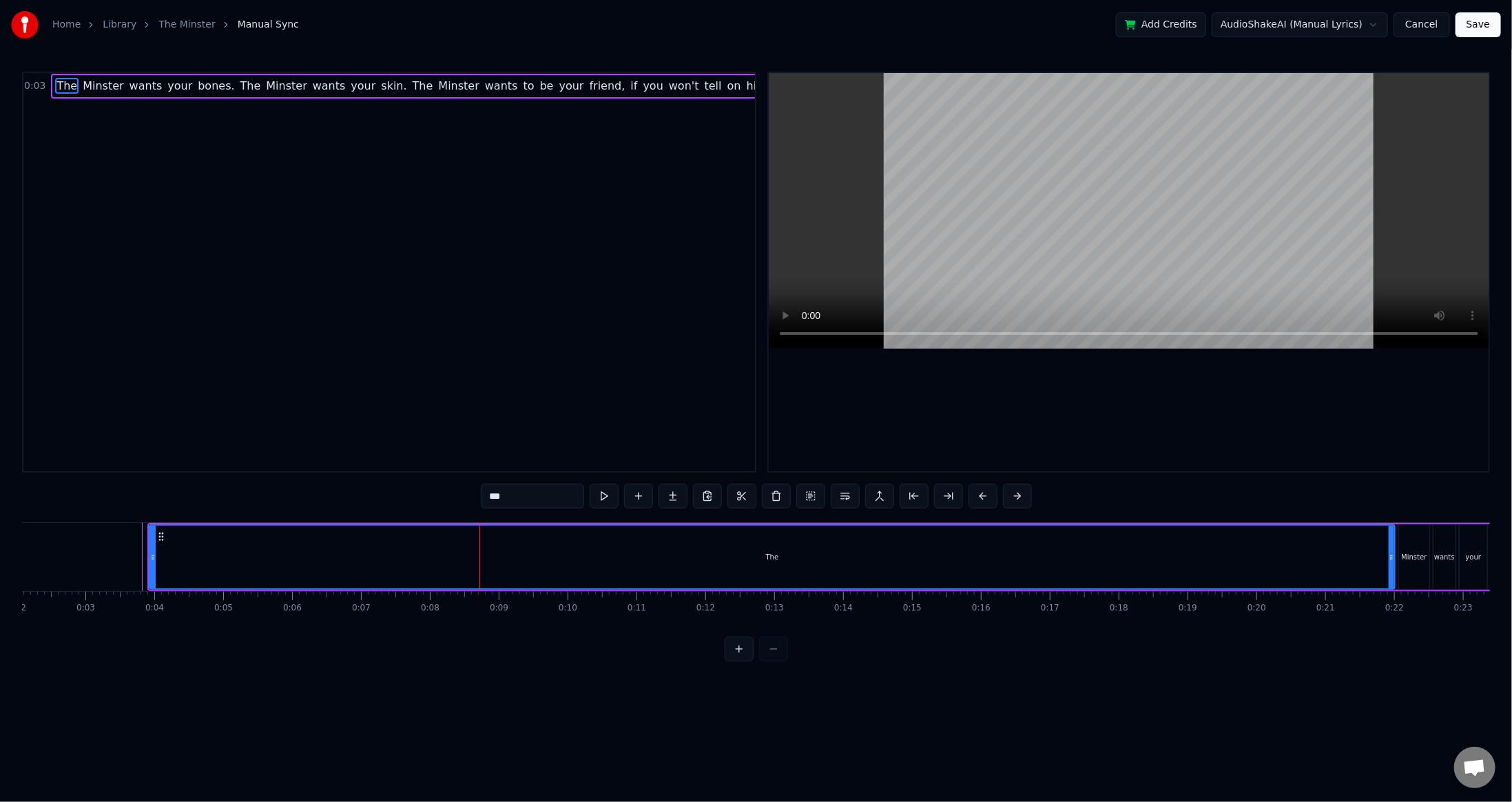
scroll to position [0, 136]
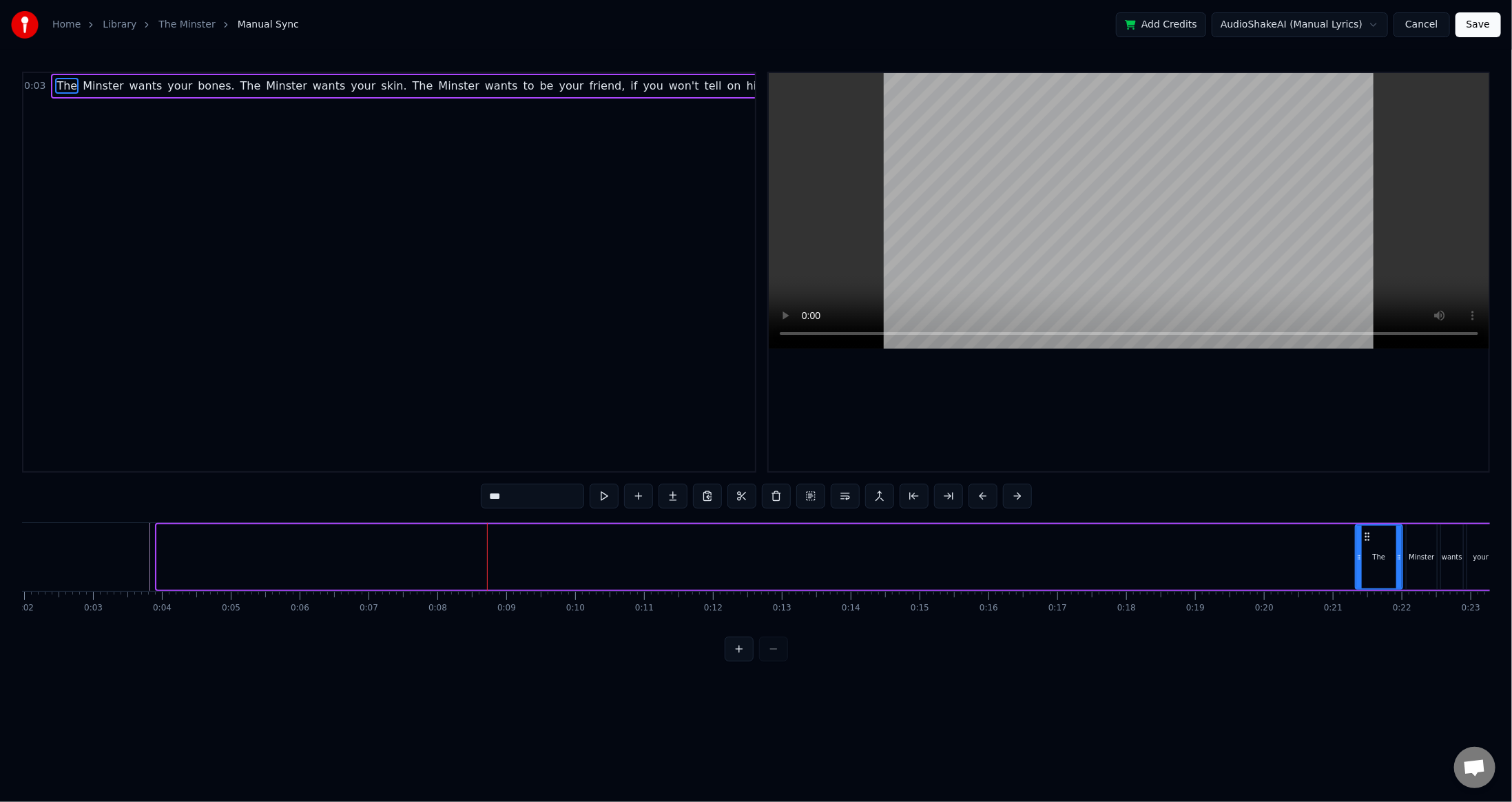
drag, startPoint x: 159, startPoint y: 555, endPoint x: 1360, endPoint y: 546, distance: 1201.0
click at [1360, 546] on div at bounding box center [1359, 557] width 5 height 63
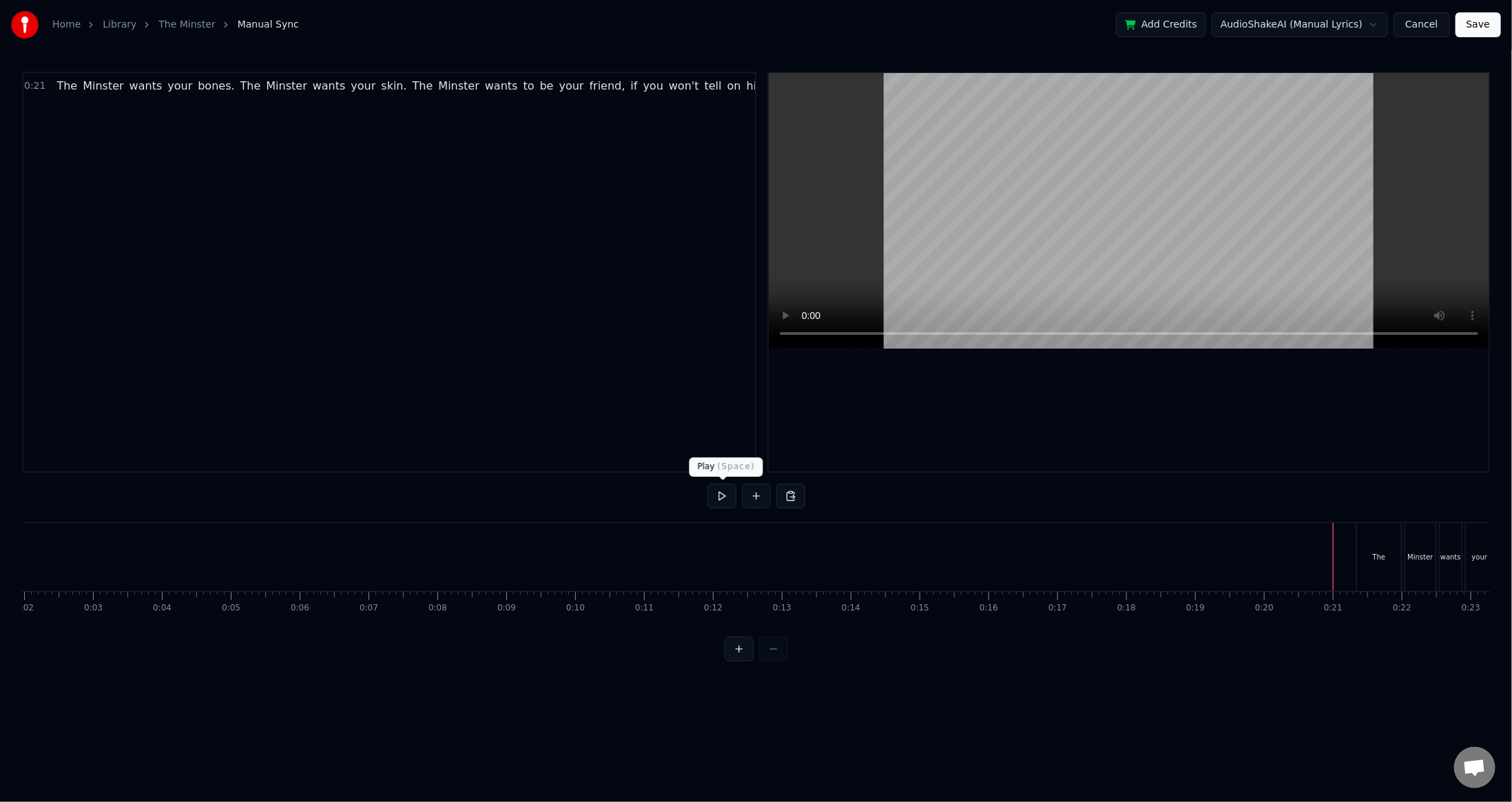
click at [724, 500] on button at bounding box center [722, 497] width 29 height 25
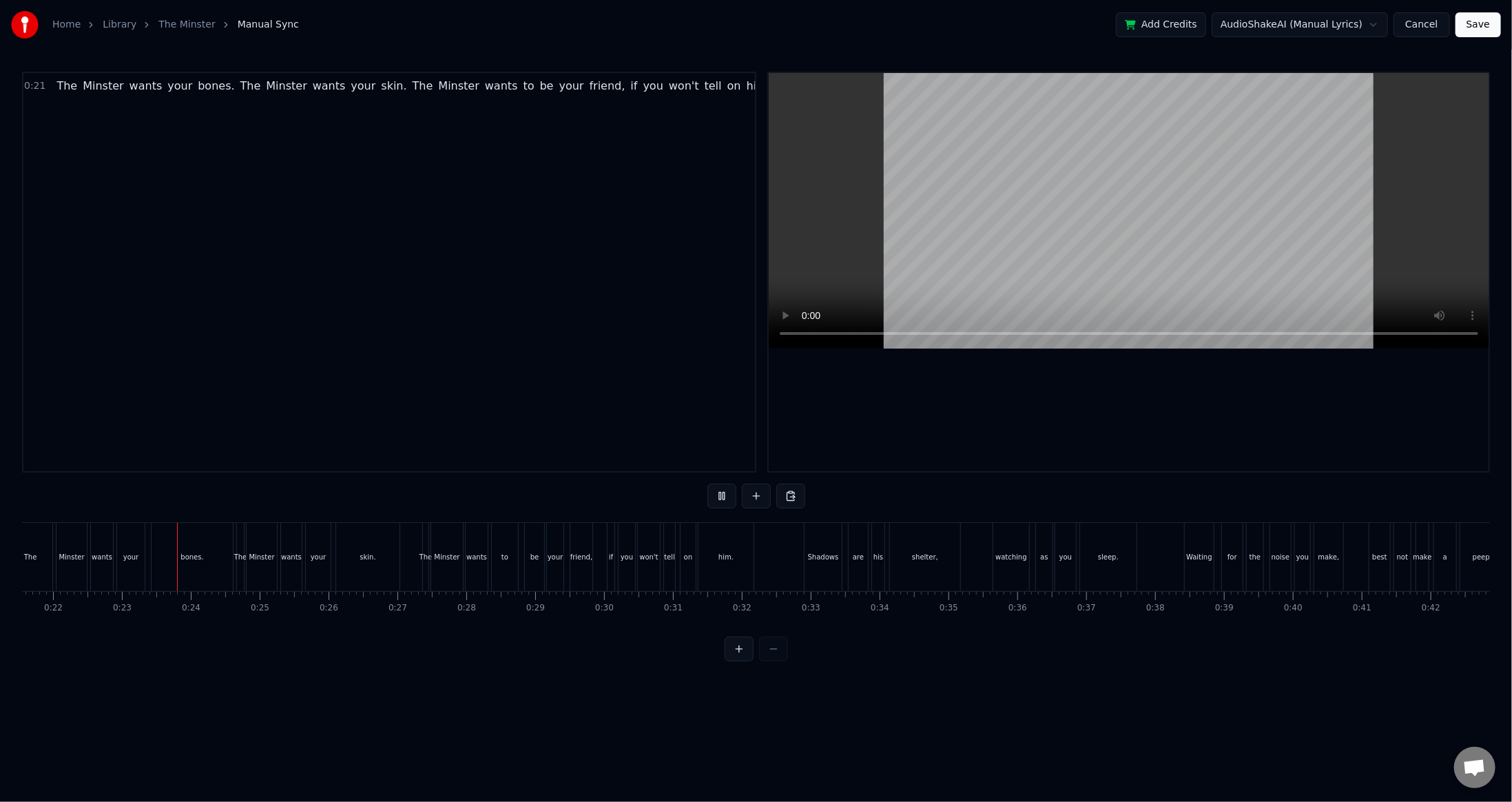
click at [724, 500] on button at bounding box center [722, 497] width 29 height 25
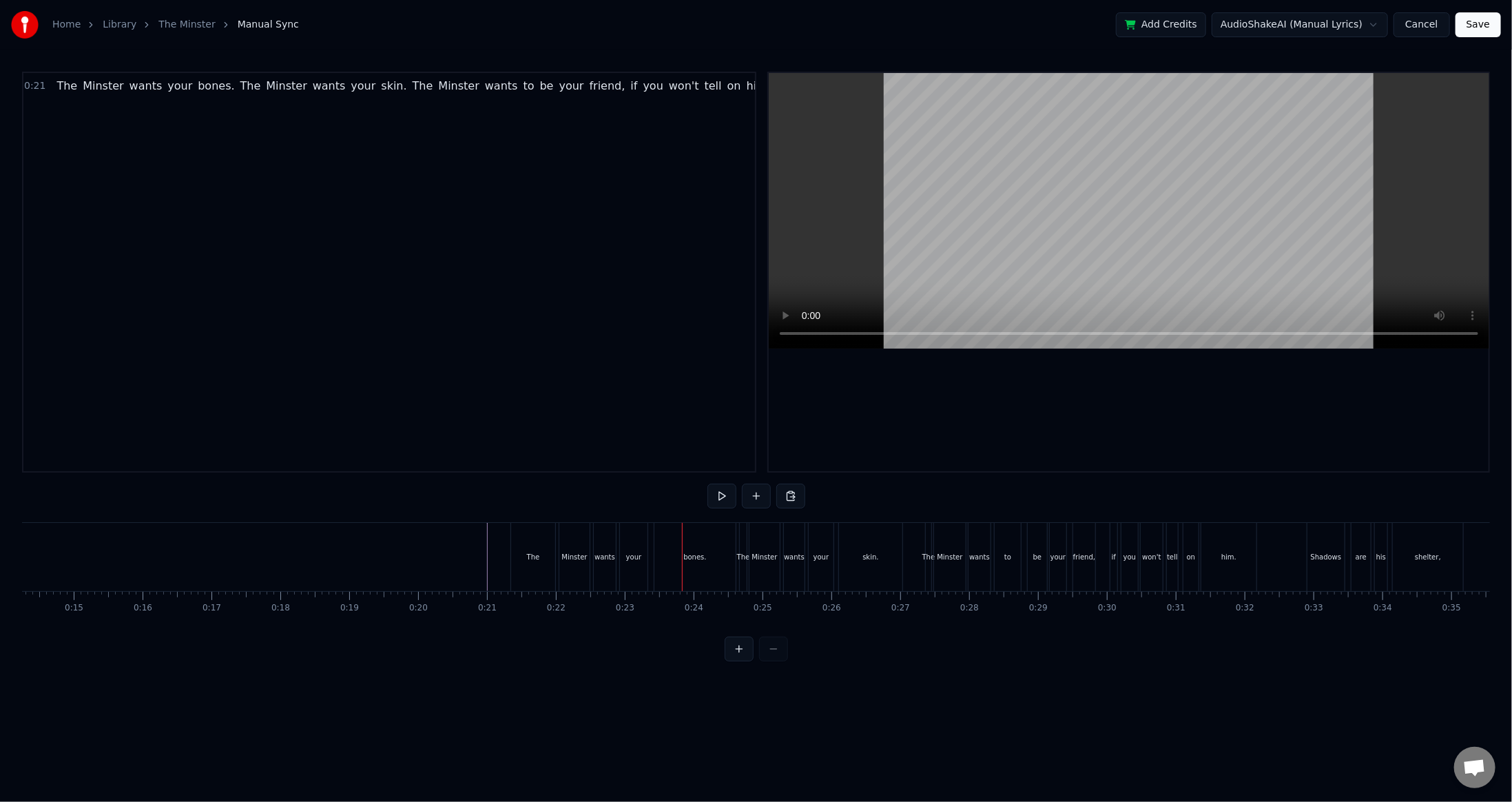
click at [474, 515] on div "0:21 The Minster wants your bones. The Minster wants your skin. The Minster wan…" at bounding box center [756, 366] width 1468 height 590
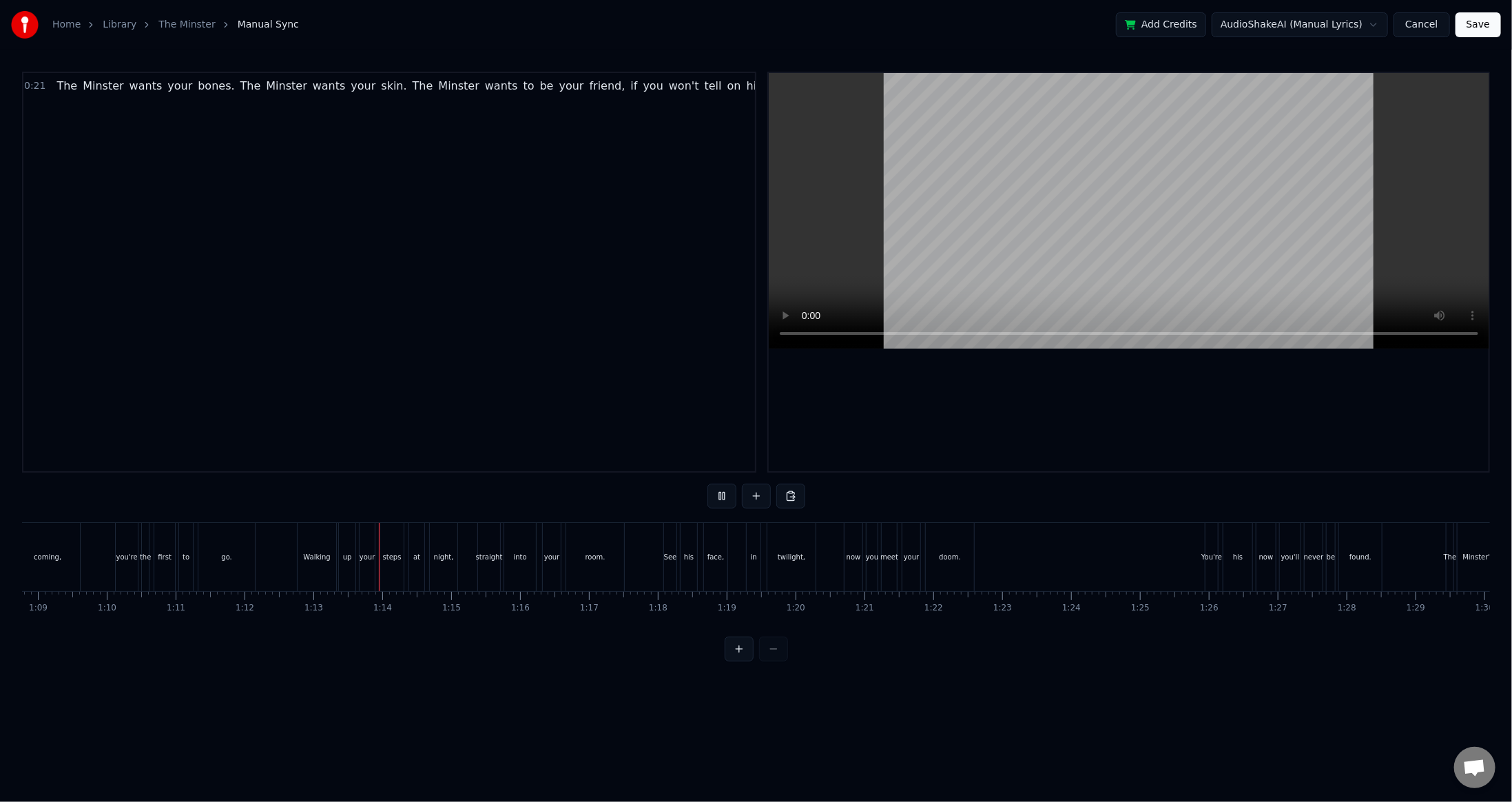
click at [1353, 23] on html "Home Library The Minster Manual Sync Add Credits AudioShakeAI (Manual Lyrics) C…" at bounding box center [756, 342] width 1512 height 684
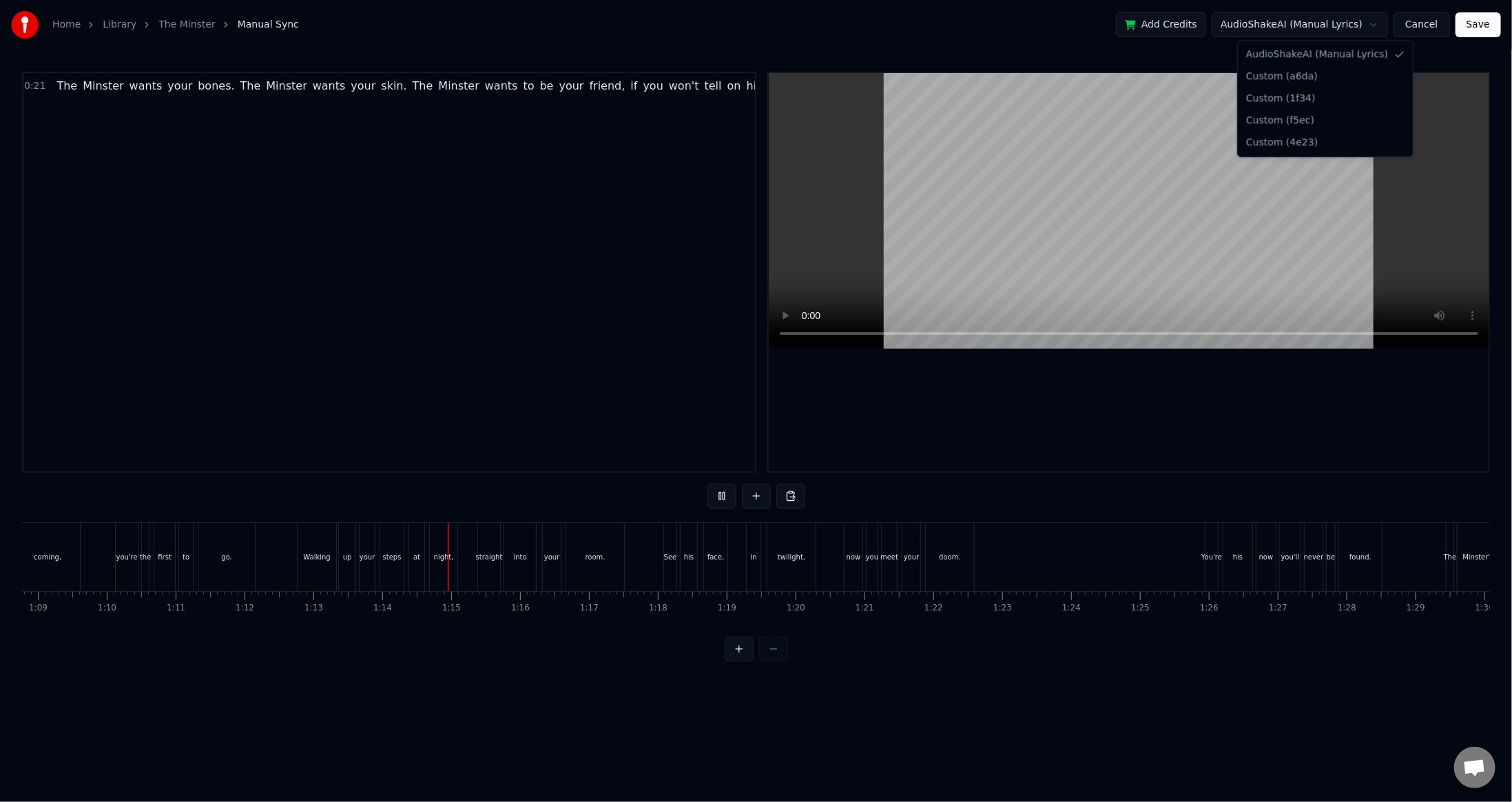
click at [1353, 23] on html "Home Library The Minster Manual Sync Add Credits AudioShakeAI (Manual Lyrics) C…" at bounding box center [756, 342] width 1512 height 684
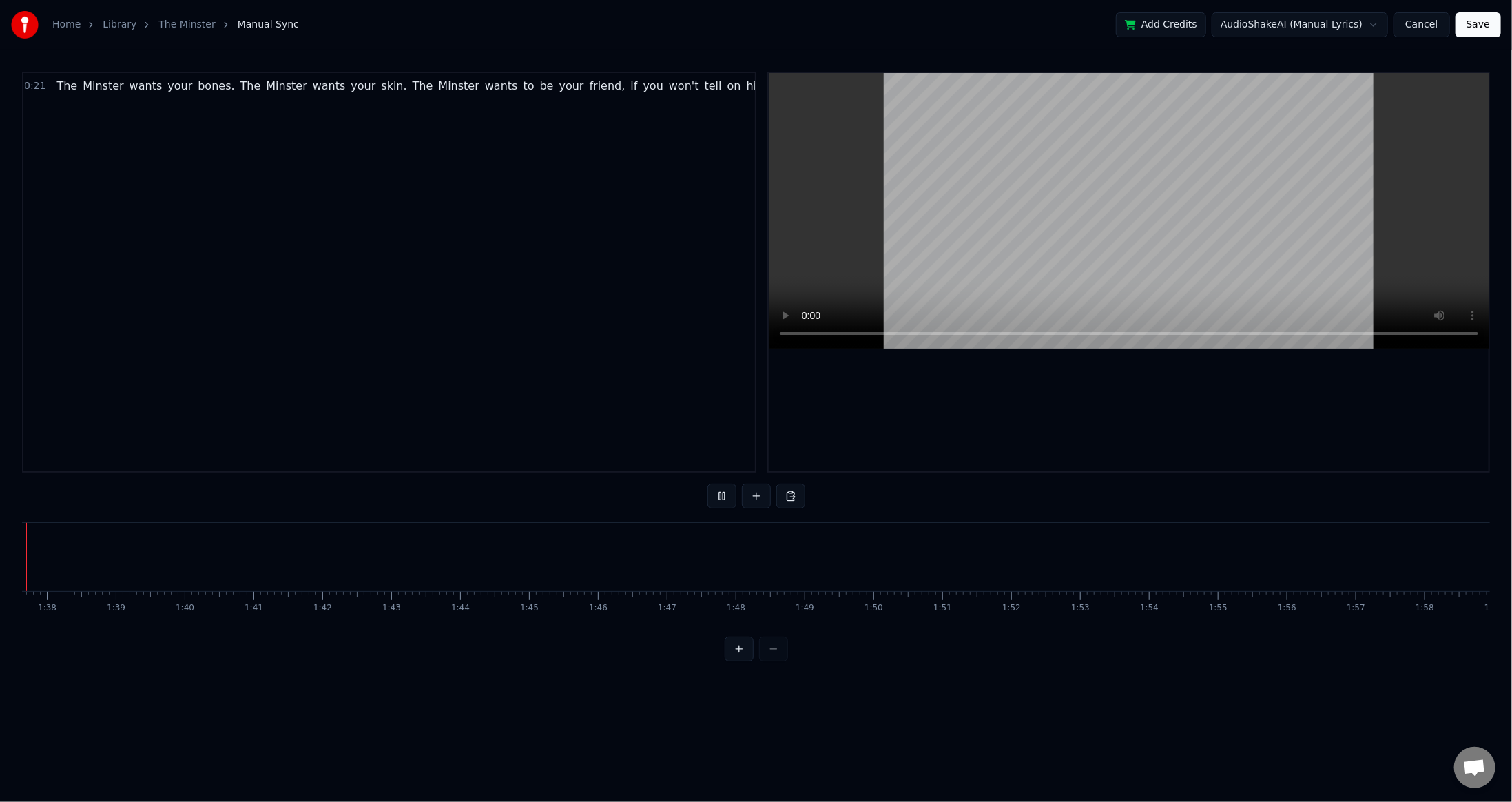
scroll to position [0, 6660]
click at [717, 505] on button at bounding box center [722, 497] width 29 height 25
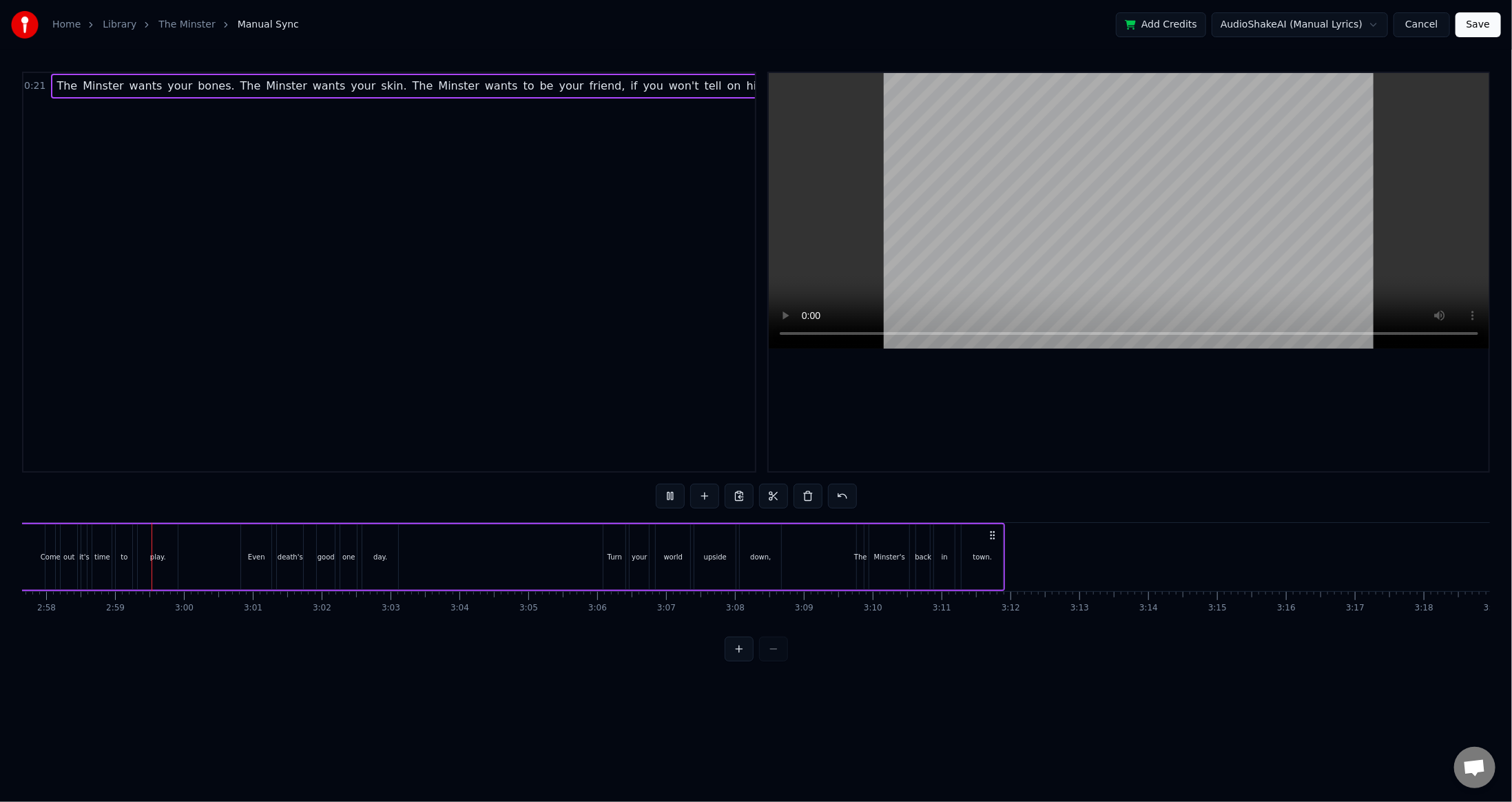
scroll to position [0, 12244]
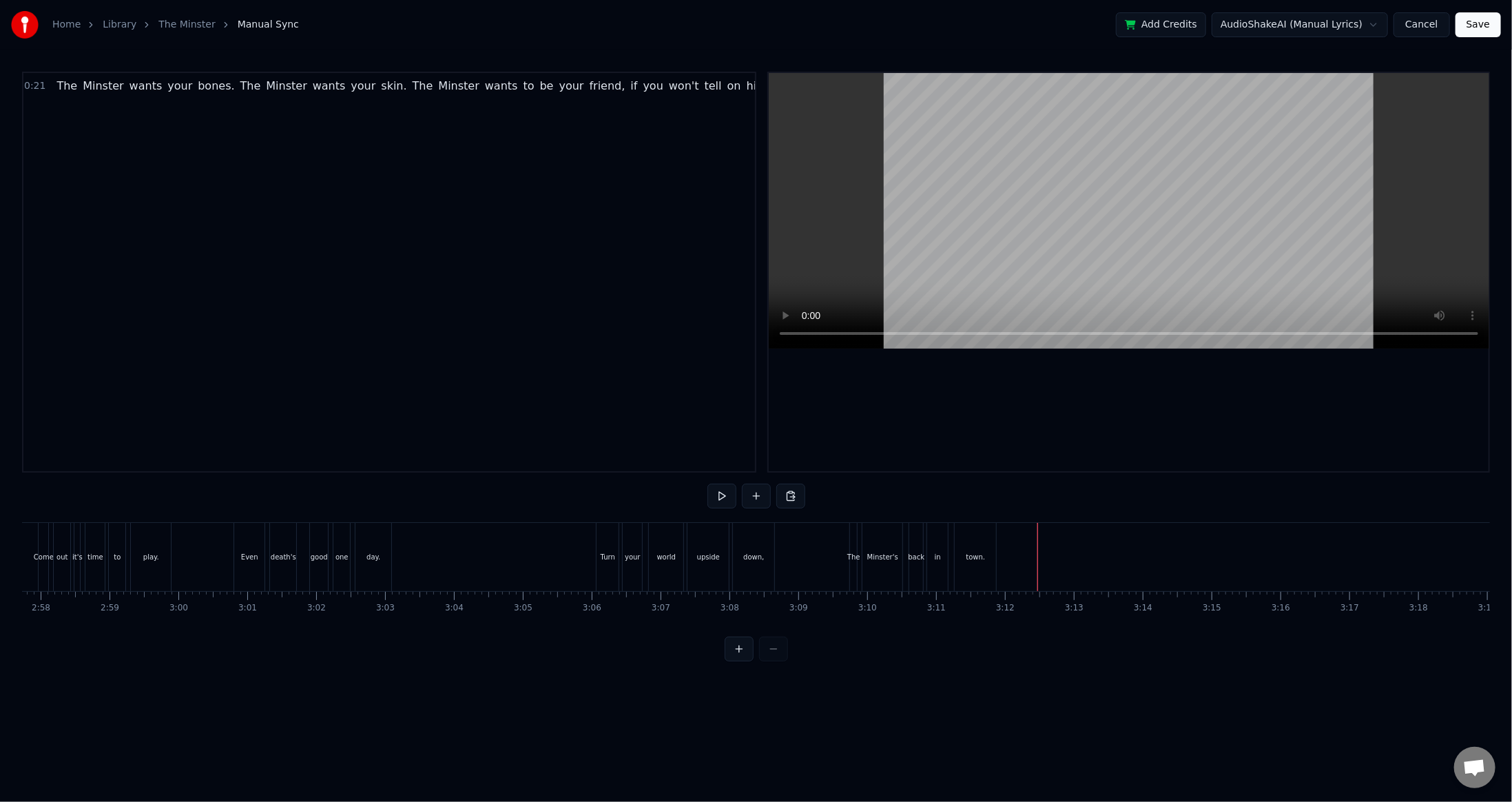
click at [985, 557] on div "town." at bounding box center [976, 557] width 41 height 68
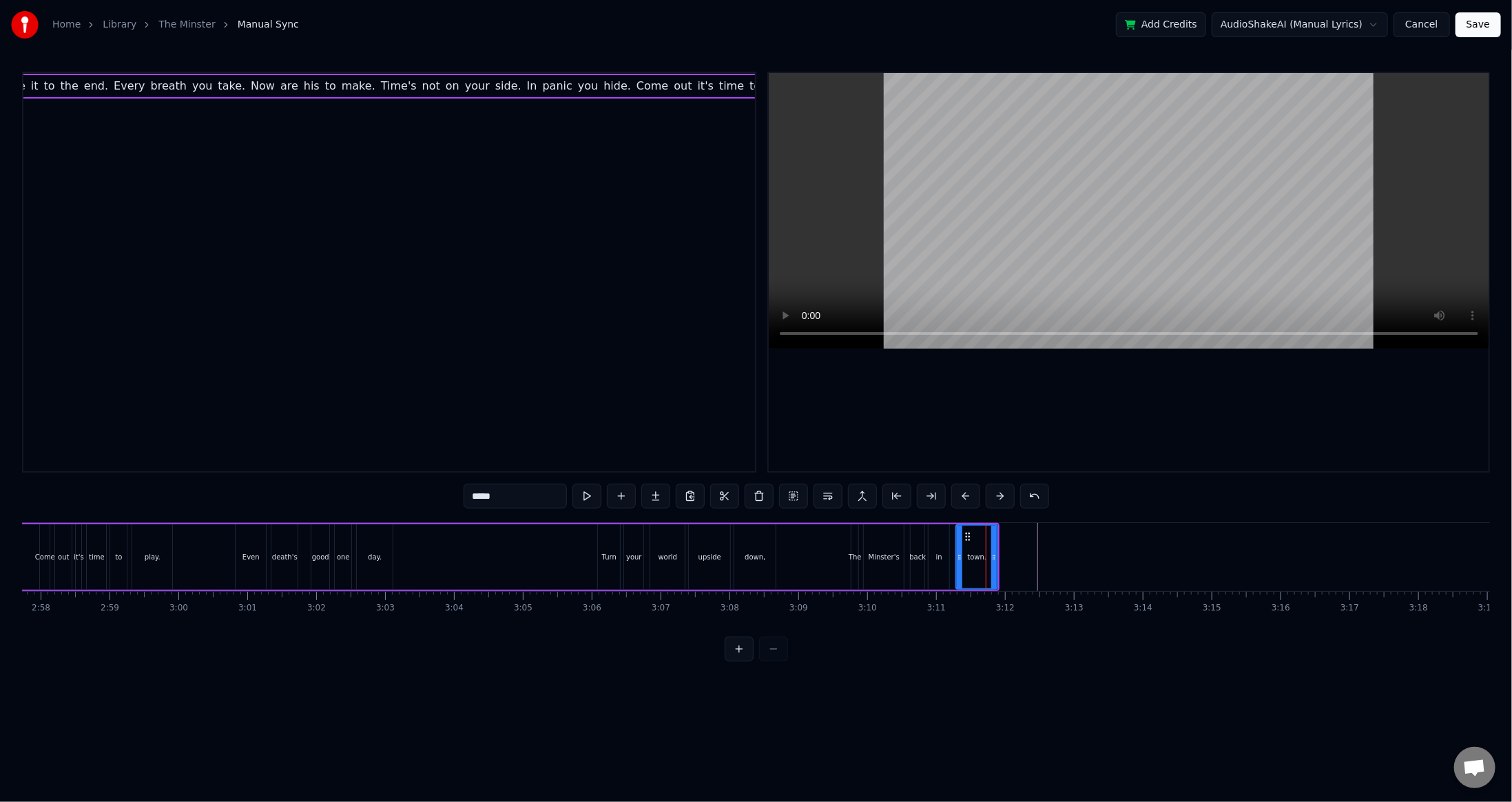
scroll to position [0, 3411]
drag, startPoint x: 995, startPoint y: 560, endPoint x: 1274, endPoint y: 554, distance: 279.1
click at [1274, 554] on icon at bounding box center [1273, 557] width 5 height 11
click at [914, 542] on div "back" at bounding box center [917, 556] width 13 height 65
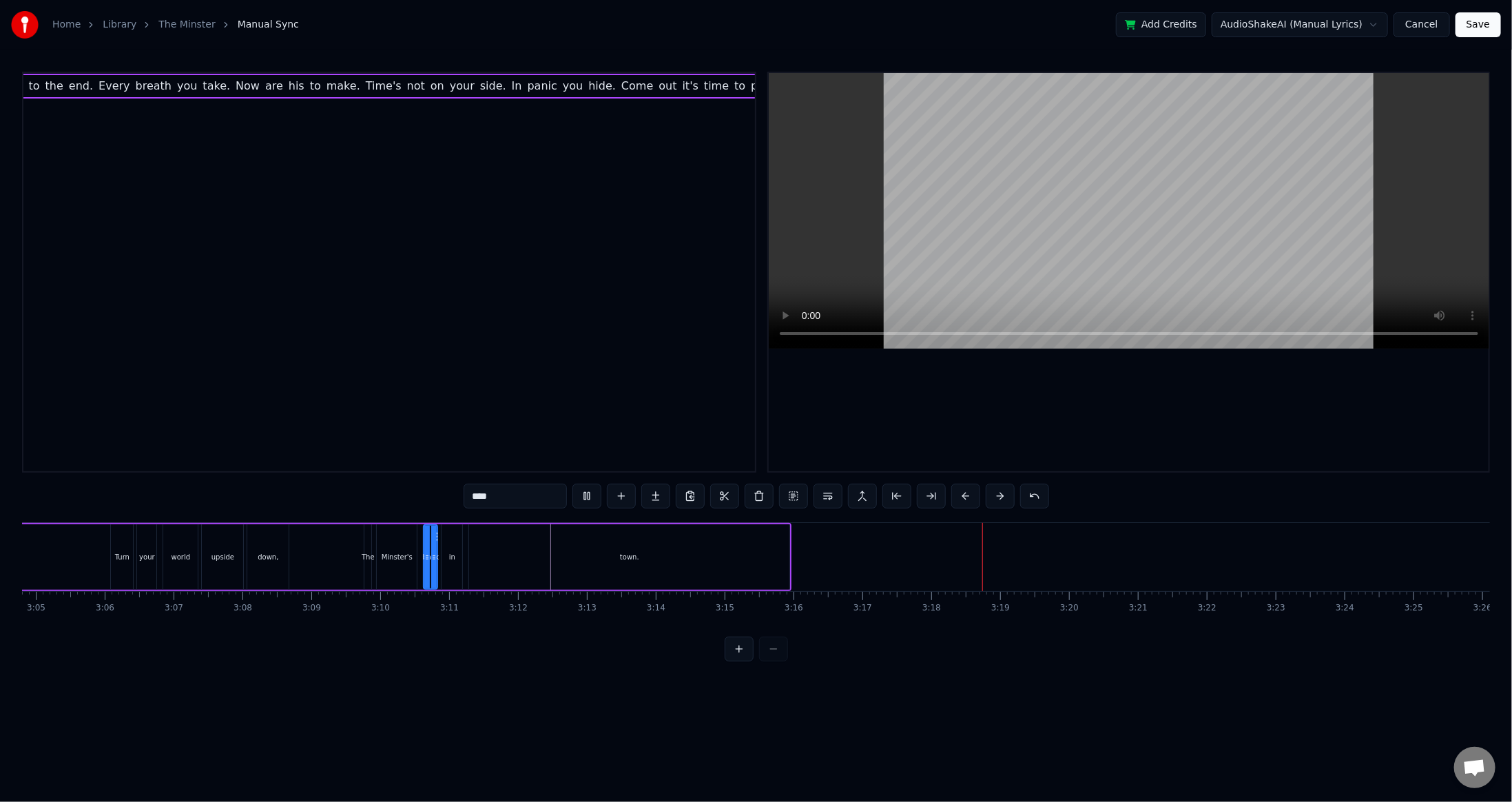
scroll to position [0, 12735]
click at [913, 679] on html "Home Library The Minster Manual Sync Add Credits AudioShakeAI (Manual Lyrics) C…" at bounding box center [756, 342] width 1512 height 684
click at [540, 556] on div "town." at bounding box center [625, 556] width 320 height 65
type input "*****"
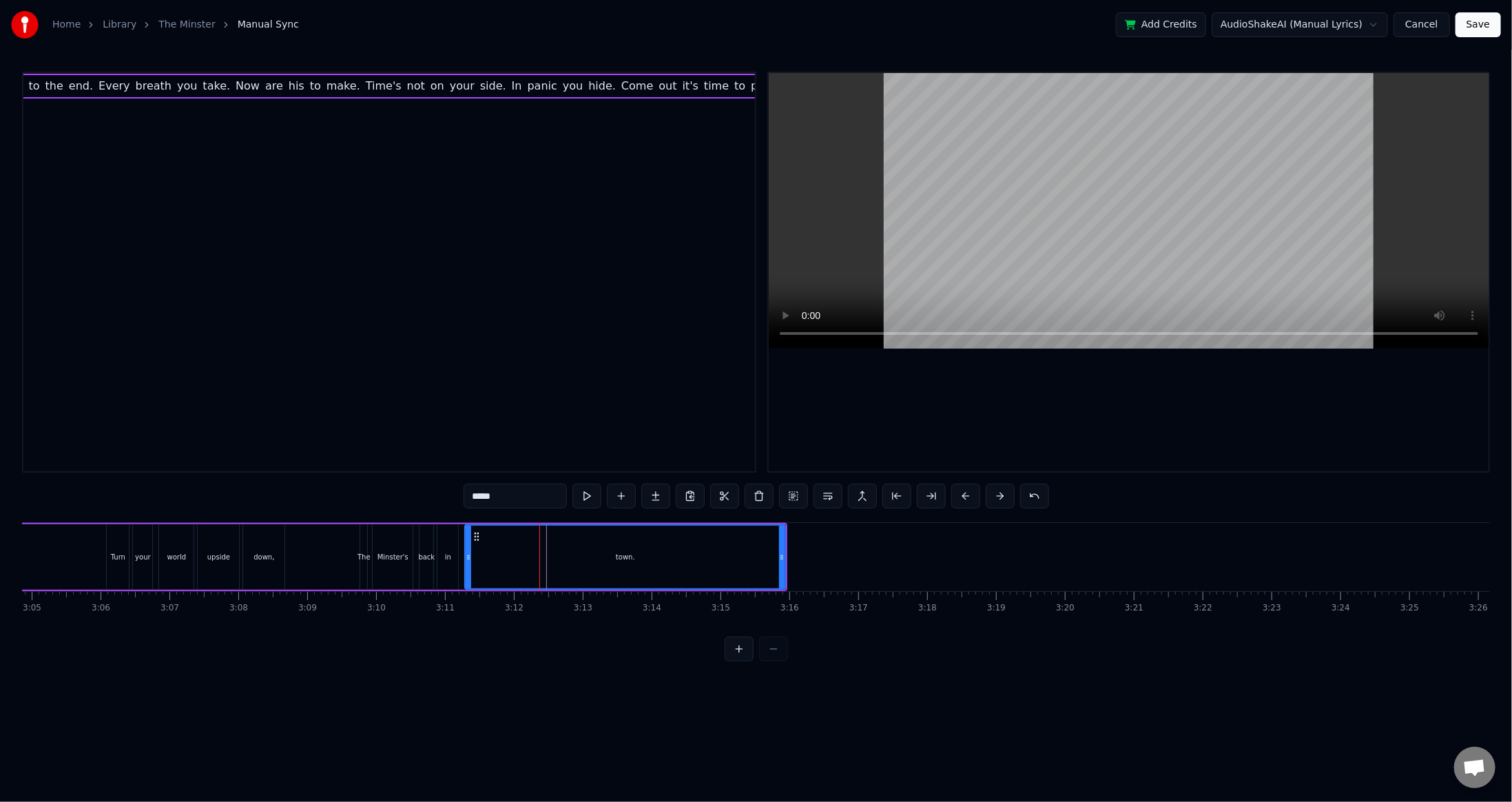
click at [594, 657] on div "0:21 The Minster wants your bones. The Minster wants your skin. The Minster wan…" at bounding box center [756, 366] width 1468 height 590
click at [547, 554] on div "town." at bounding box center [625, 557] width 319 height 63
click at [539, 552] on div "town." at bounding box center [625, 557] width 319 height 63
drag, startPoint x: 783, startPoint y: 563, endPoint x: 1152, endPoint y: 564, distance: 369.0
click at [1152, 564] on div at bounding box center [1151, 557] width 5 height 63
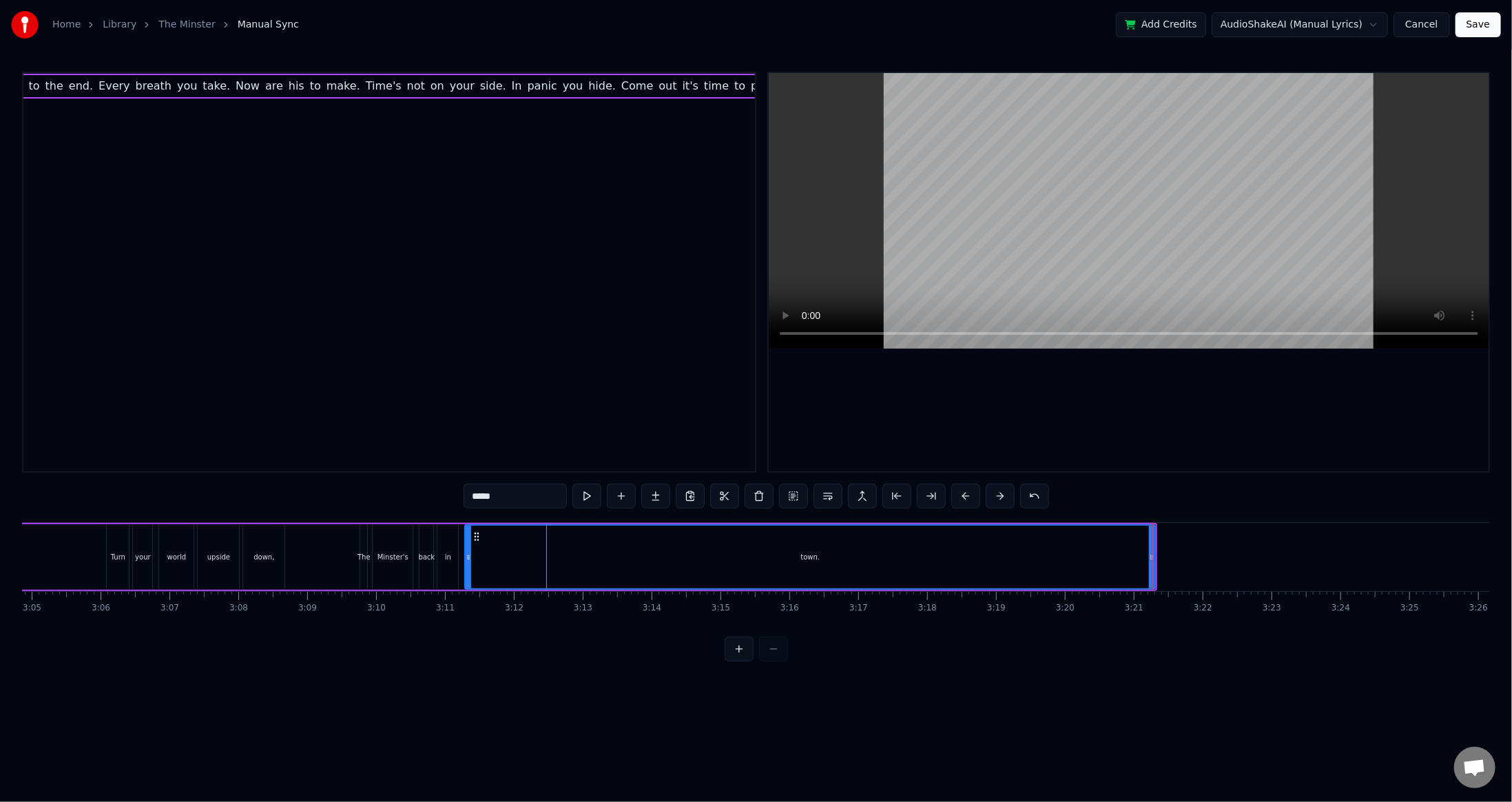
click at [1153, 564] on div at bounding box center [1151, 557] width 5 height 63
click at [1485, 20] on button "Save" at bounding box center [1478, 25] width 46 height 25
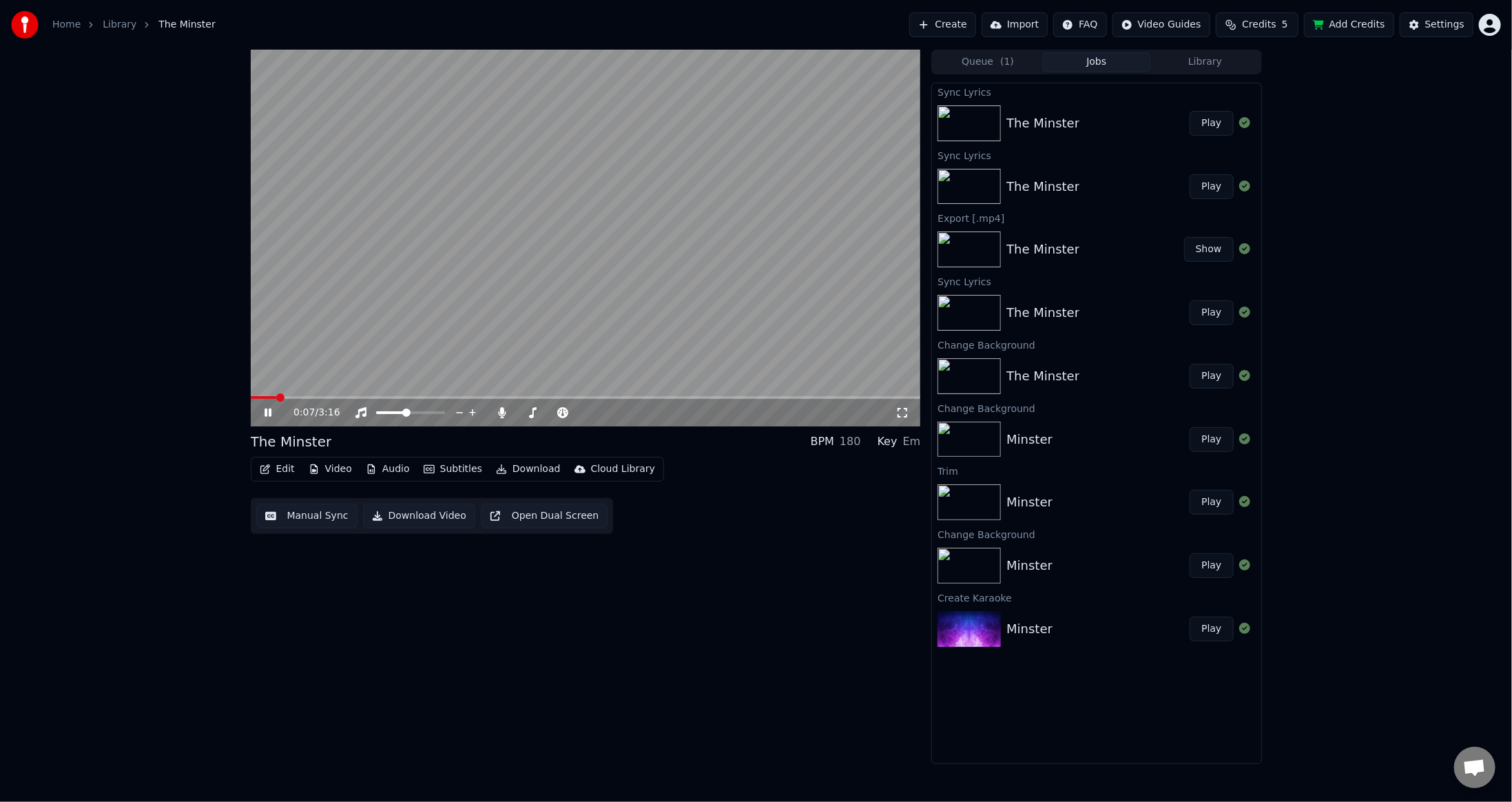
click at [296, 397] on span at bounding box center [586, 397] width 670 height 3
click at [263, 415] on icon at bounding box center [278, 413] width 32 height 11
click at [251, 397] on span at bounding box center [254, 397] width 8 height 8
click at [271, 414] on icon at bounding box center [278, 413] width 32 height 11
click at [270, 414] on icon at bounding box center [268, 413] width 7 height 8
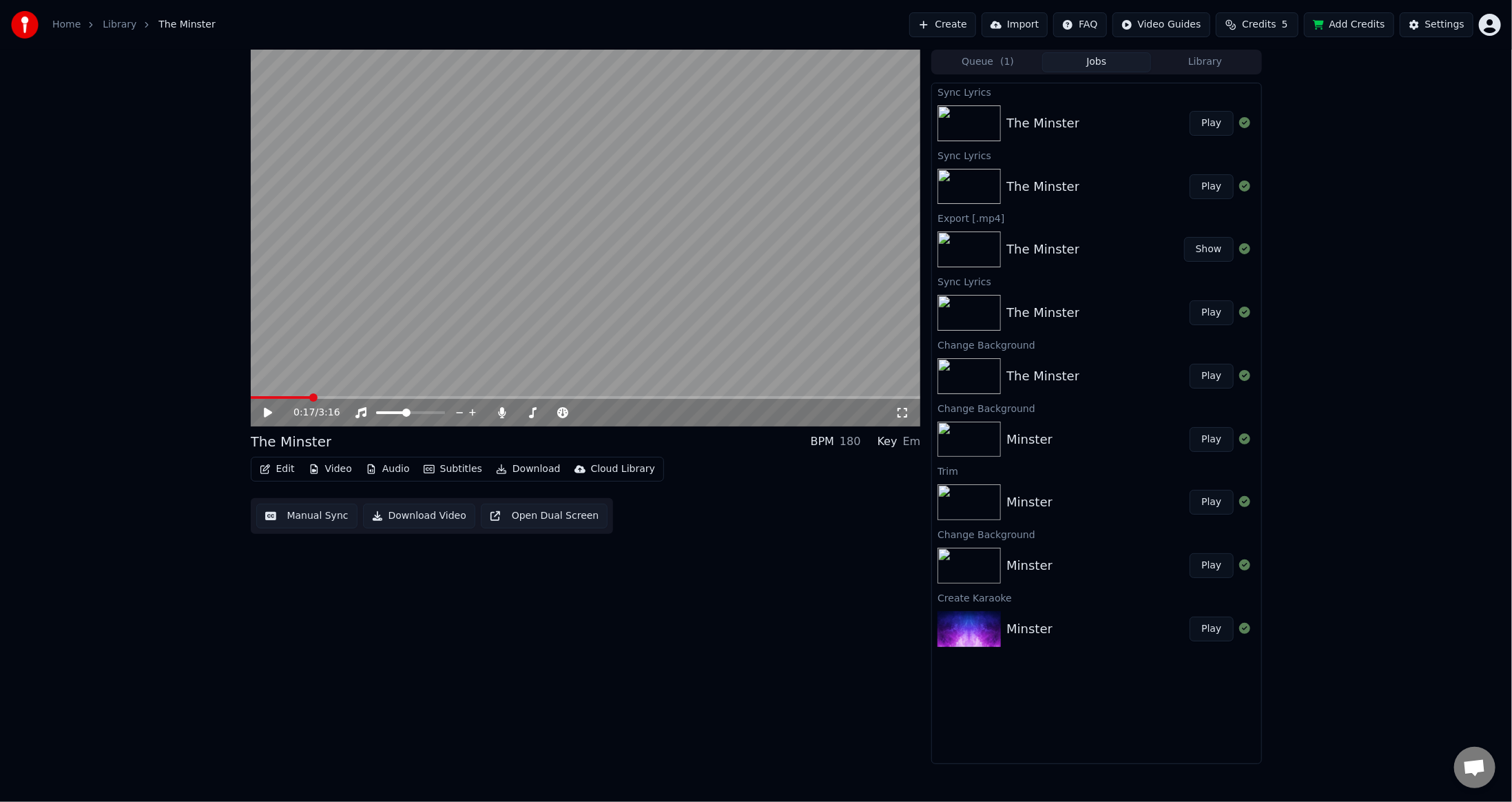
click at [378, 621] on div "0:17 / 3:16 The Minster BPM 180 Key Em Edit Video Audio Subtitles Download Clou…" at bounding box center [586, 407] width 670 height 714
click at [814, 559] on div "0:17 / 3:16 The Minster BPM 180 Key Em Edit Video Audio Subtitles Download Clou…" at bounding box center [586, 407] width 670 height 714
click at [1080, 20] on html "Home Library The Minster Create Import FAQ Video Guides Credits 5 Add Credits S…" at bounding box center [756, 401] width 1512 height 802
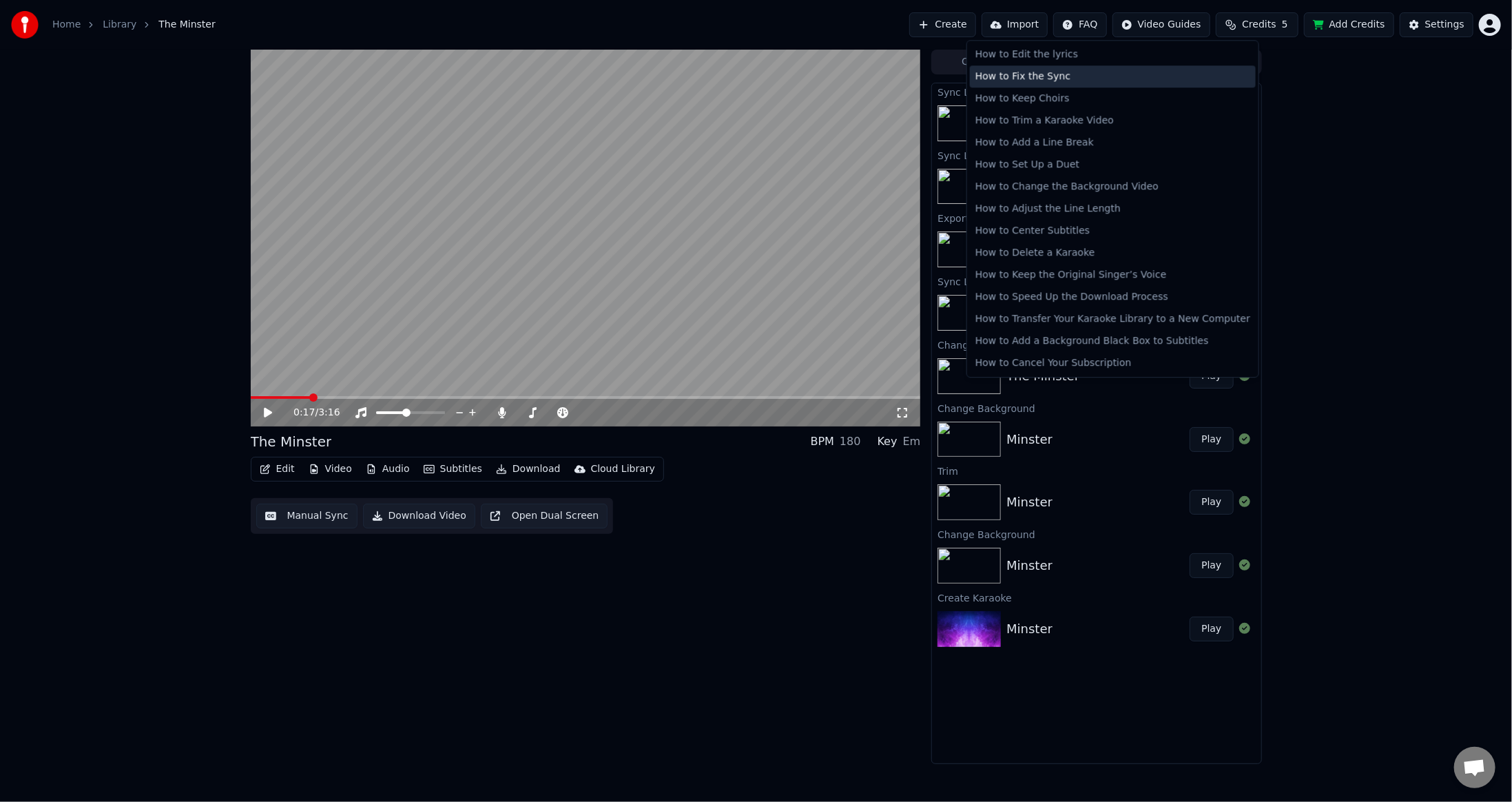
click at [1047, 73] on div "How to Fix the Sync" at bounding box center [1113, 76] width 286 height 22
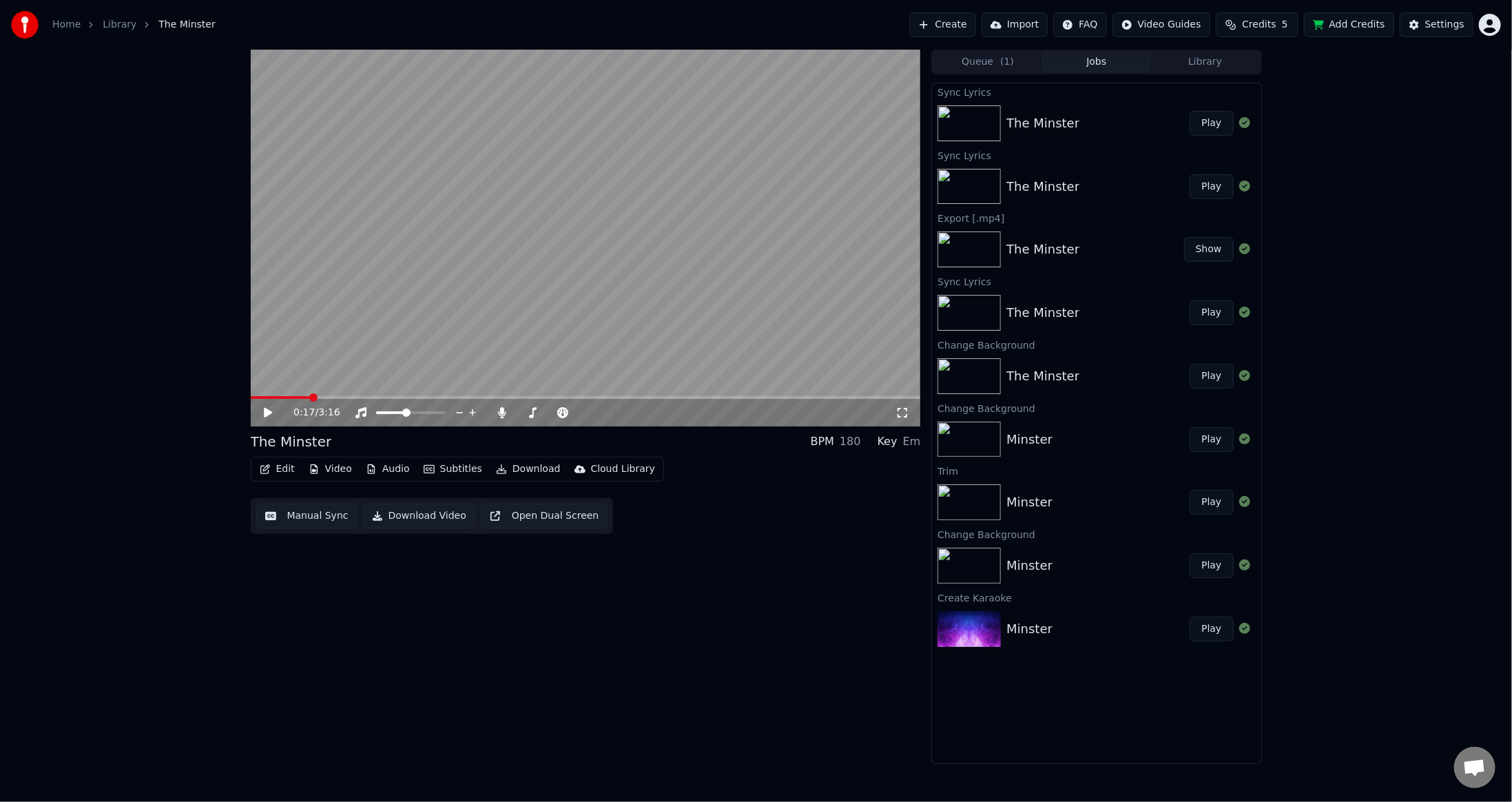
click at [1094, 376] on div "The Minster" at bounding box center [1098, 377] width 183 height 20
click at [1225, 374] on button "Play" at bounding box center [1211, 377] width 44 height 25
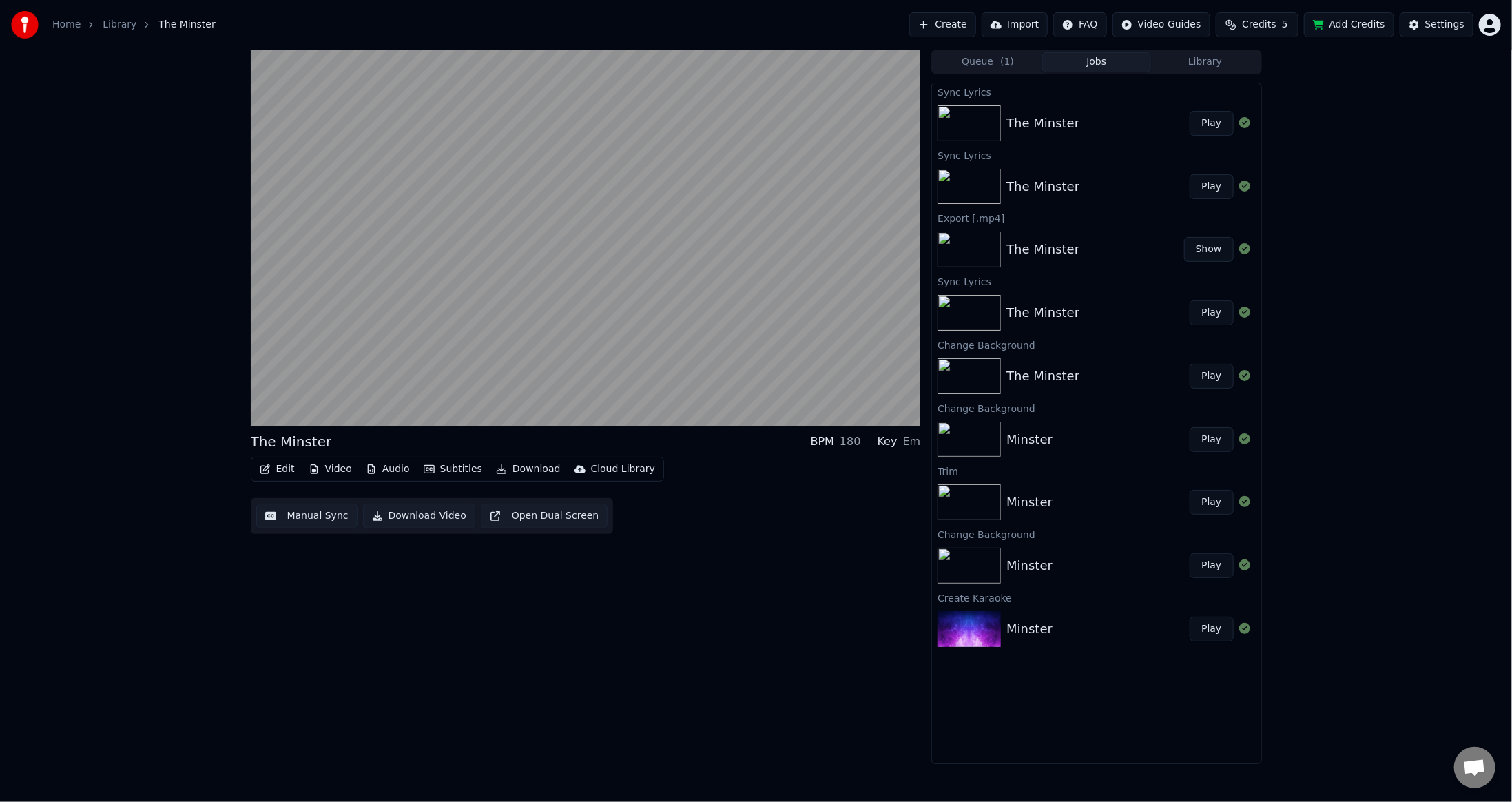
click at [1224, 374] on button "Play" at bounding box center [1211, 377] width 44 height 25
click at [1215, 376] on button "Play" at bounding box center [1211, 377] width 44 height 25
click at [1148, 434] on div "Minster" at bounding box center [1098, 440] width 183 height 20
click at [1207, 437] on button "Play" at bounding box center [1211, 440] width 44 height 25
click at [1204, 497] on button "Play" at bounding box center [1211, 503] width 44 height 25
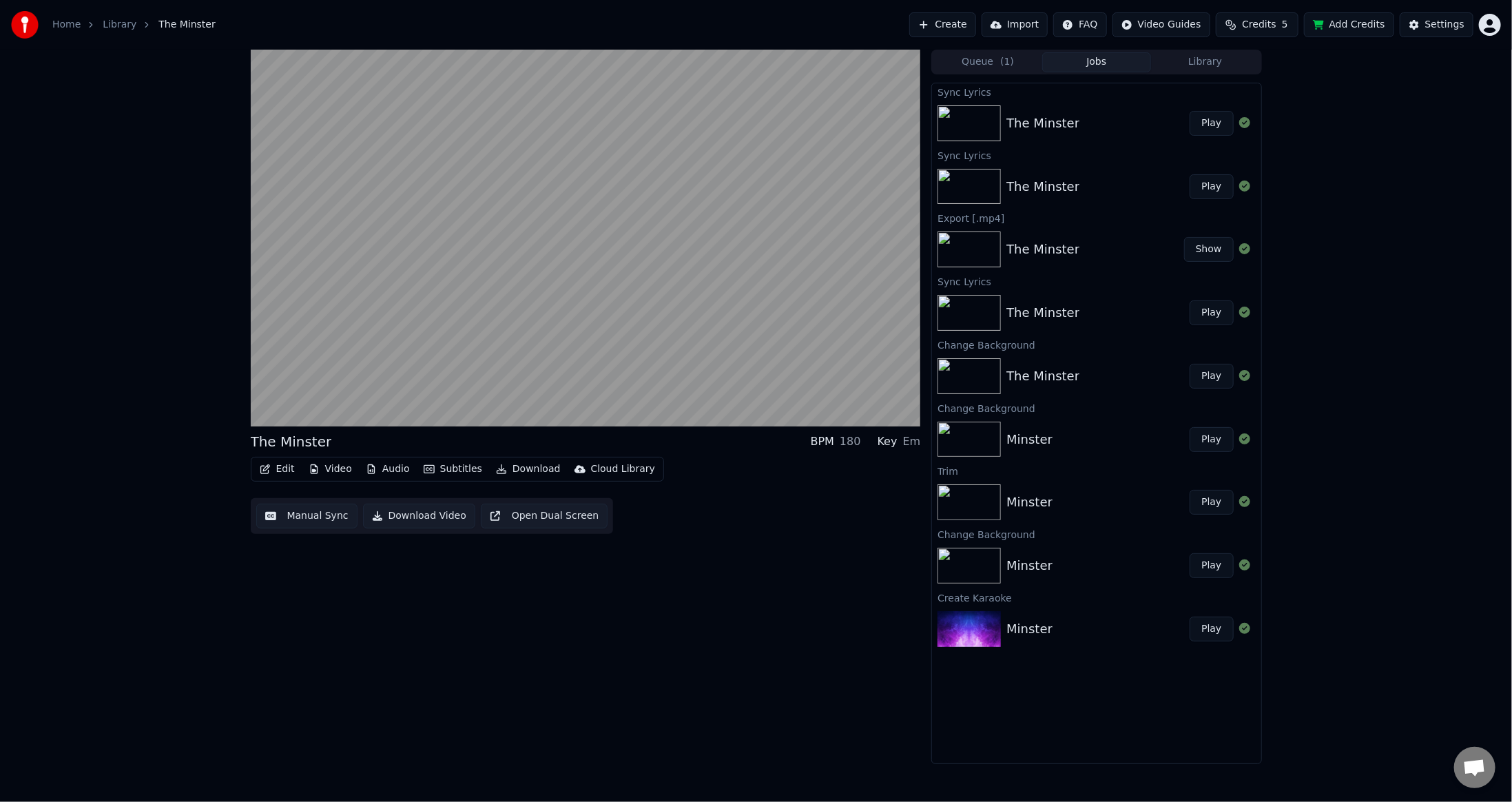
click at [1213, 436] on button "Play" at bounding box center [1211, 440] width 44 height 25
click at [1209, 126] on button "Play" at bounding box center [1211, 123] width 44 height 25
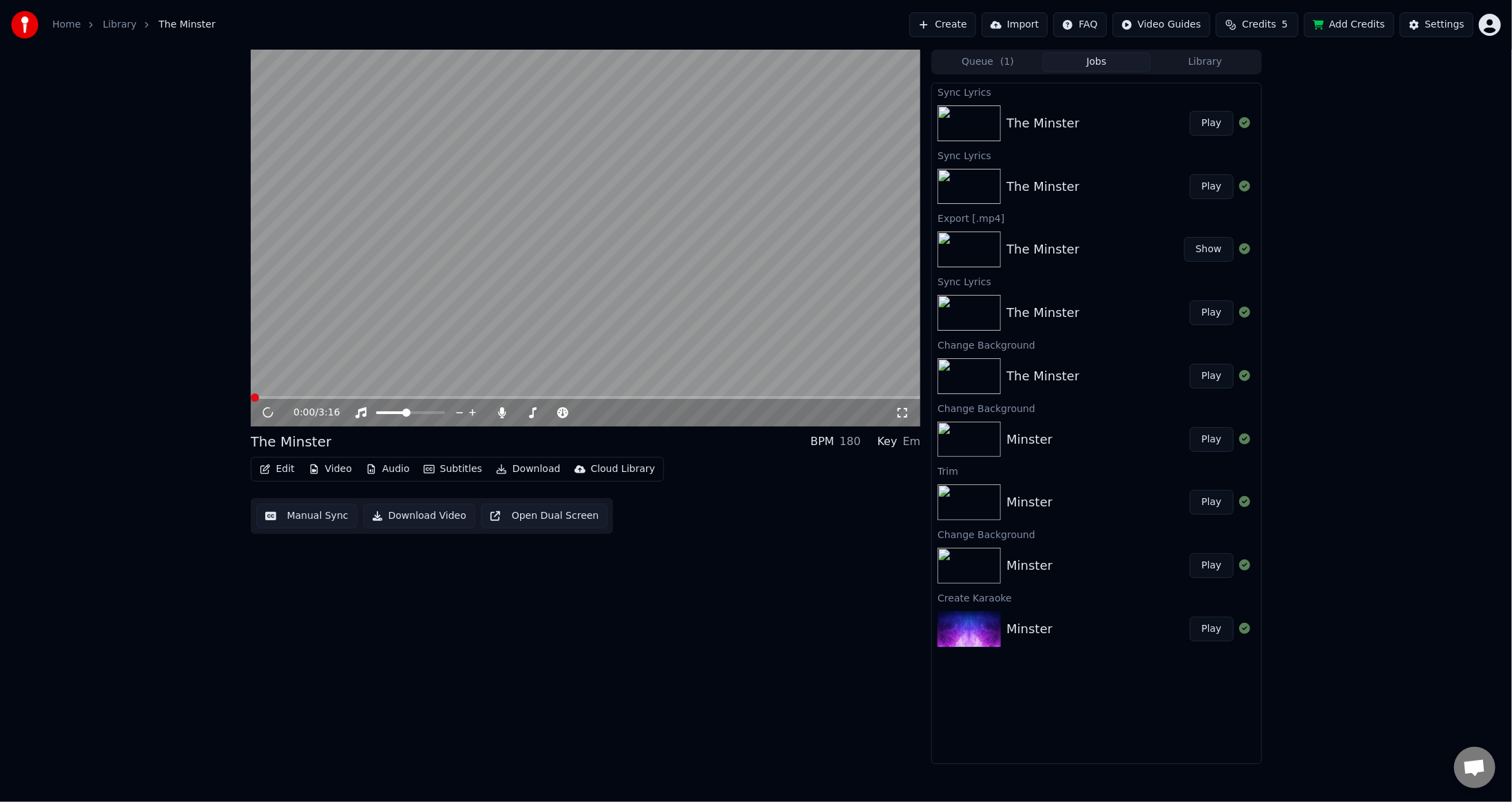
click at [1216, 67] on button "Library" at bounding box center [1206, 63] width 109 height 20
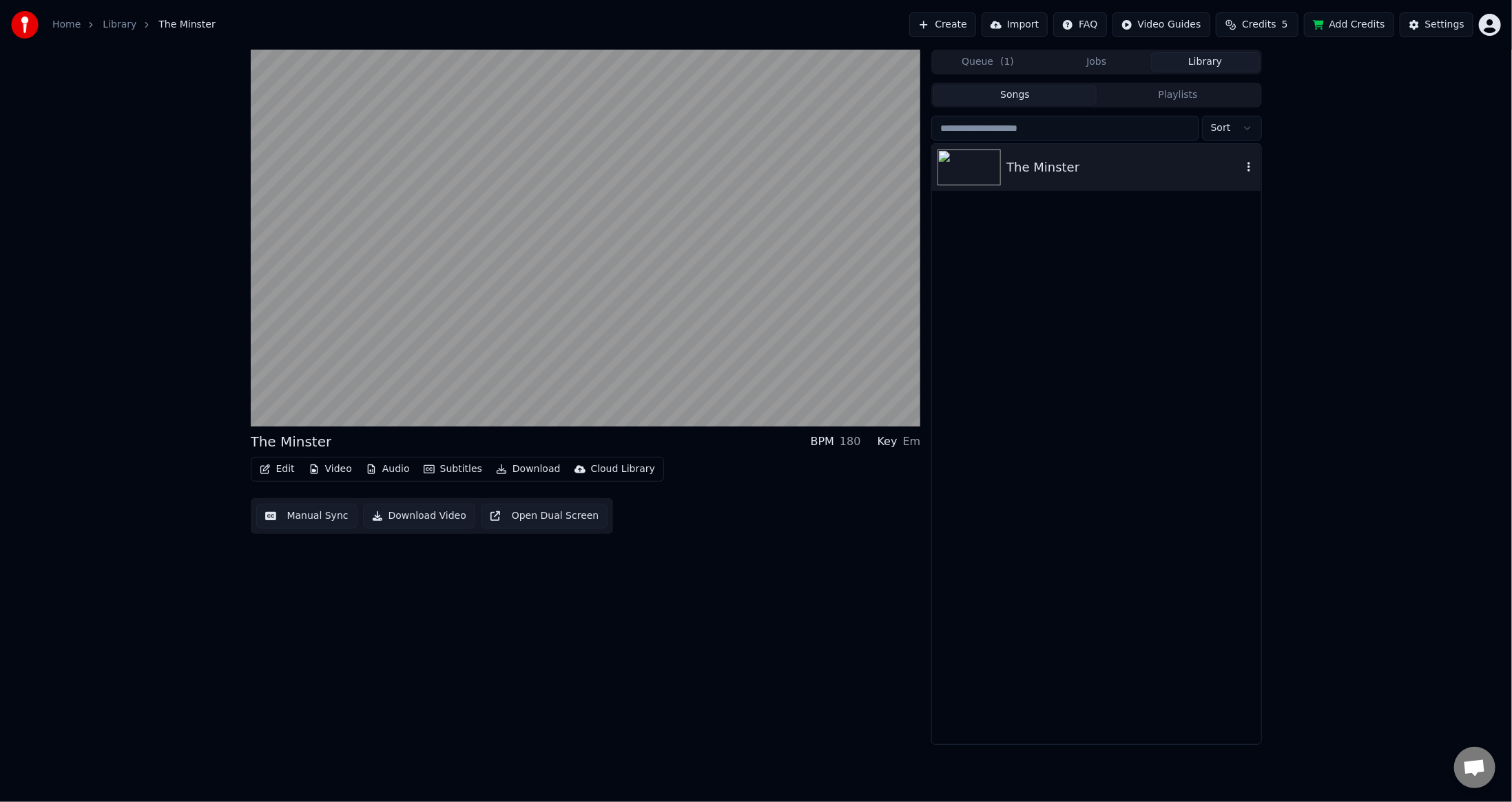
click at [1097, 166] on div "The Minster" at bounding box center [1124, 168] width 235 height 20
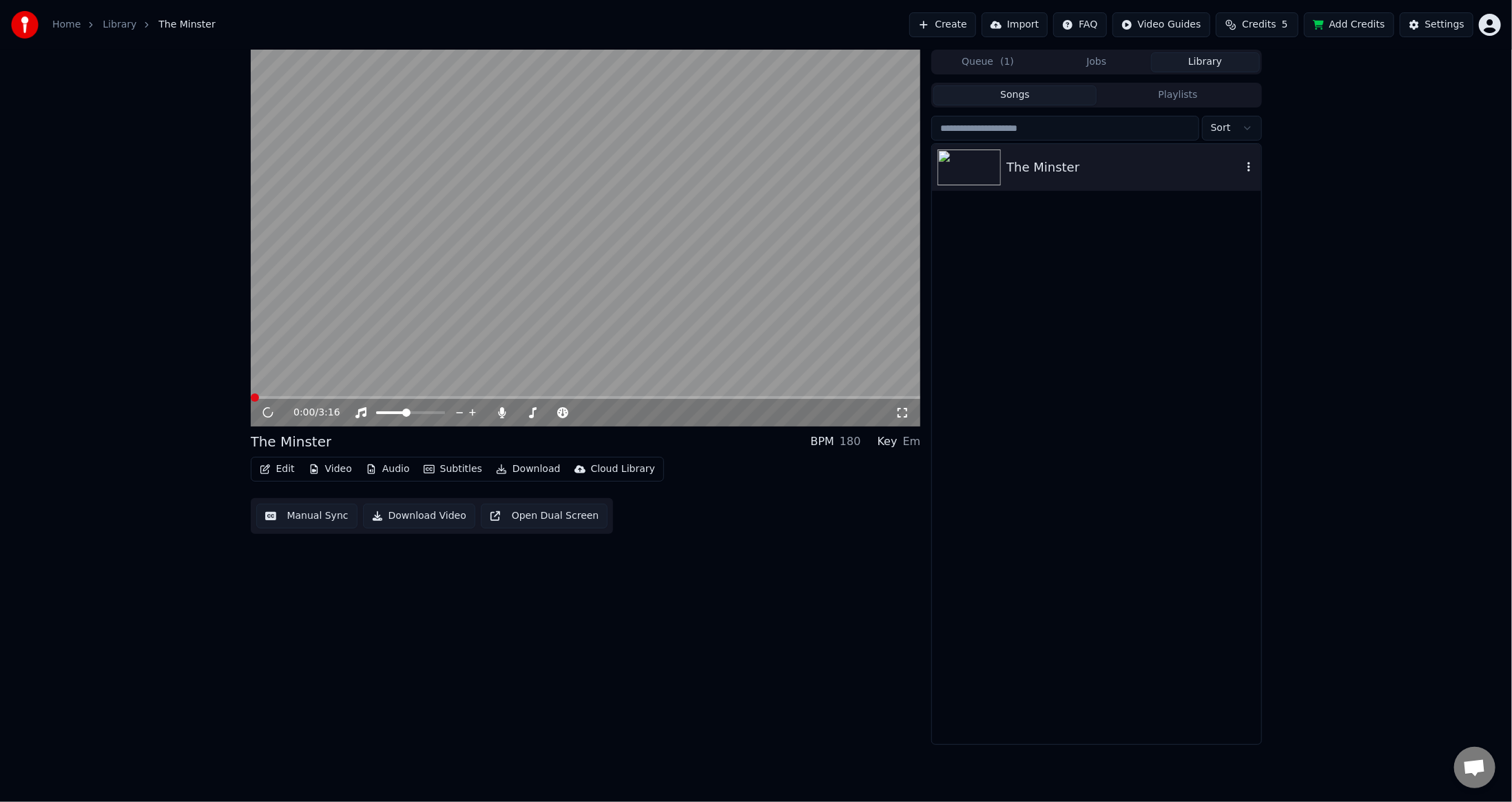
click at [1251, 165] on icon "button" at bounding box center [1249, 167] width 13 height 11
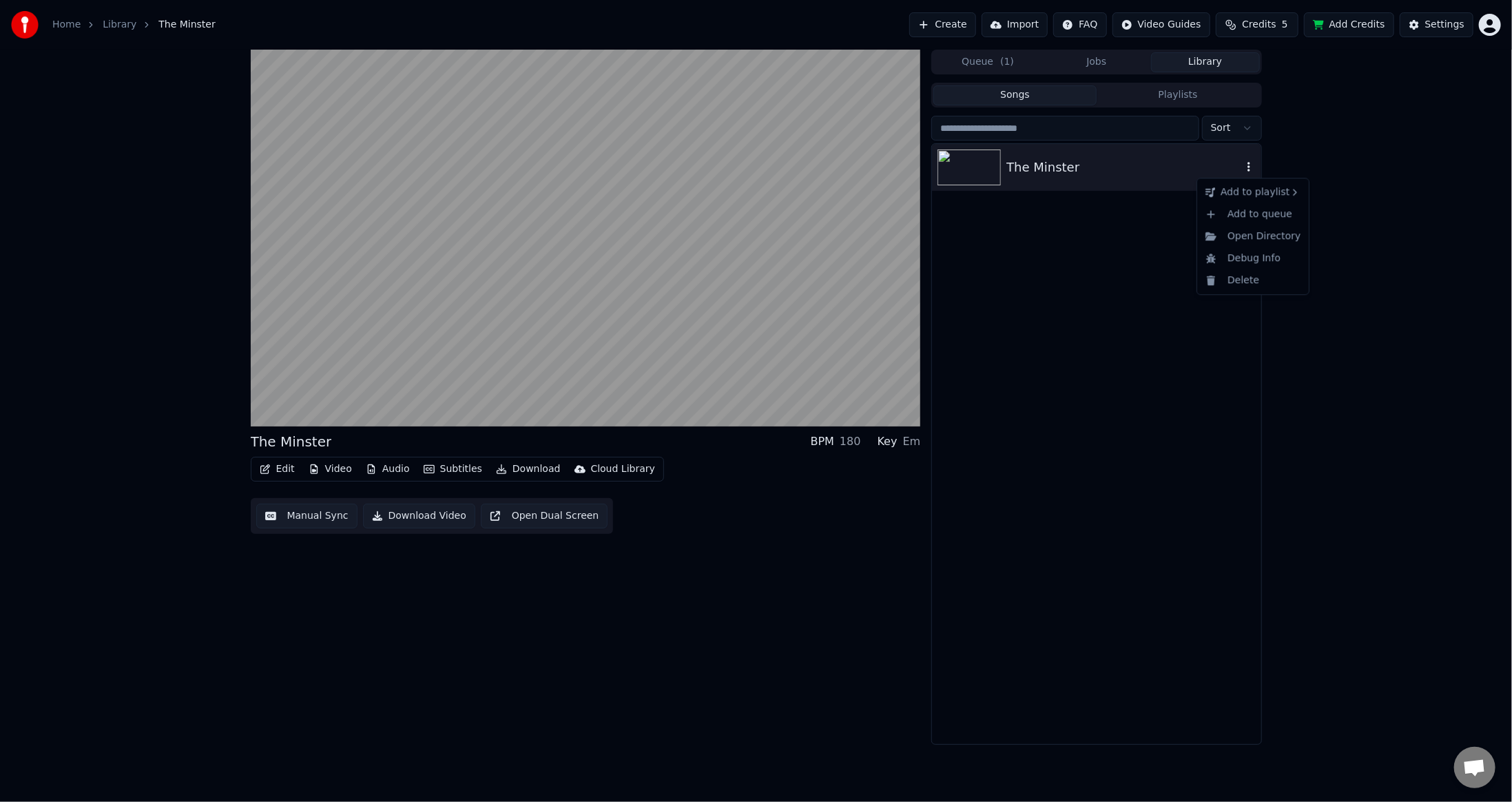
click at [1248, 162] on icon "button" at bounding box center [1249, 167] width 13 height 11
click at [999, 54] on button "Queue ( 1 )" at bounding box center [988, 63] width 109 height 20
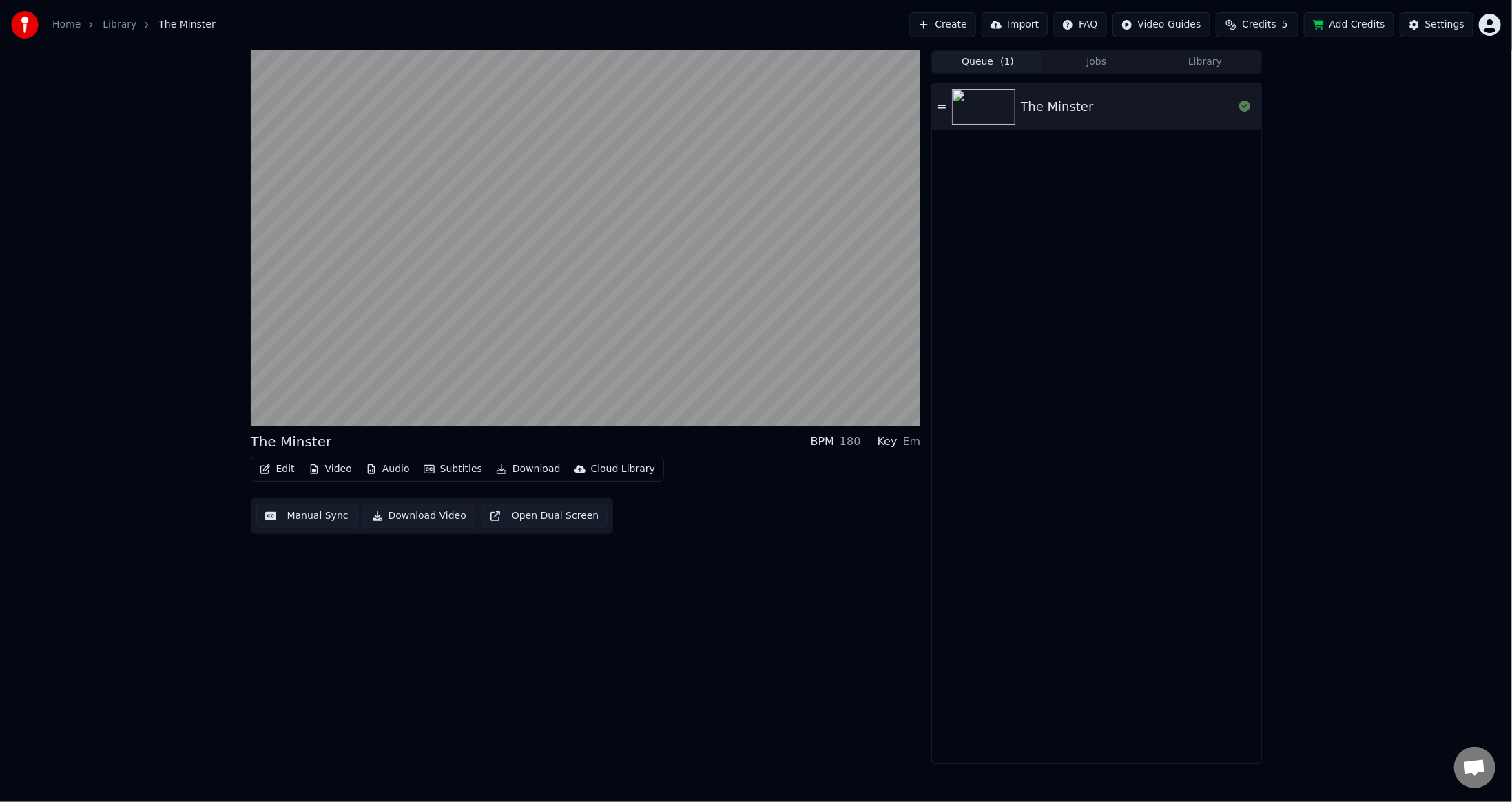
click at [945, 107] on icon at bounding box center [941, 106] width 8 height 4
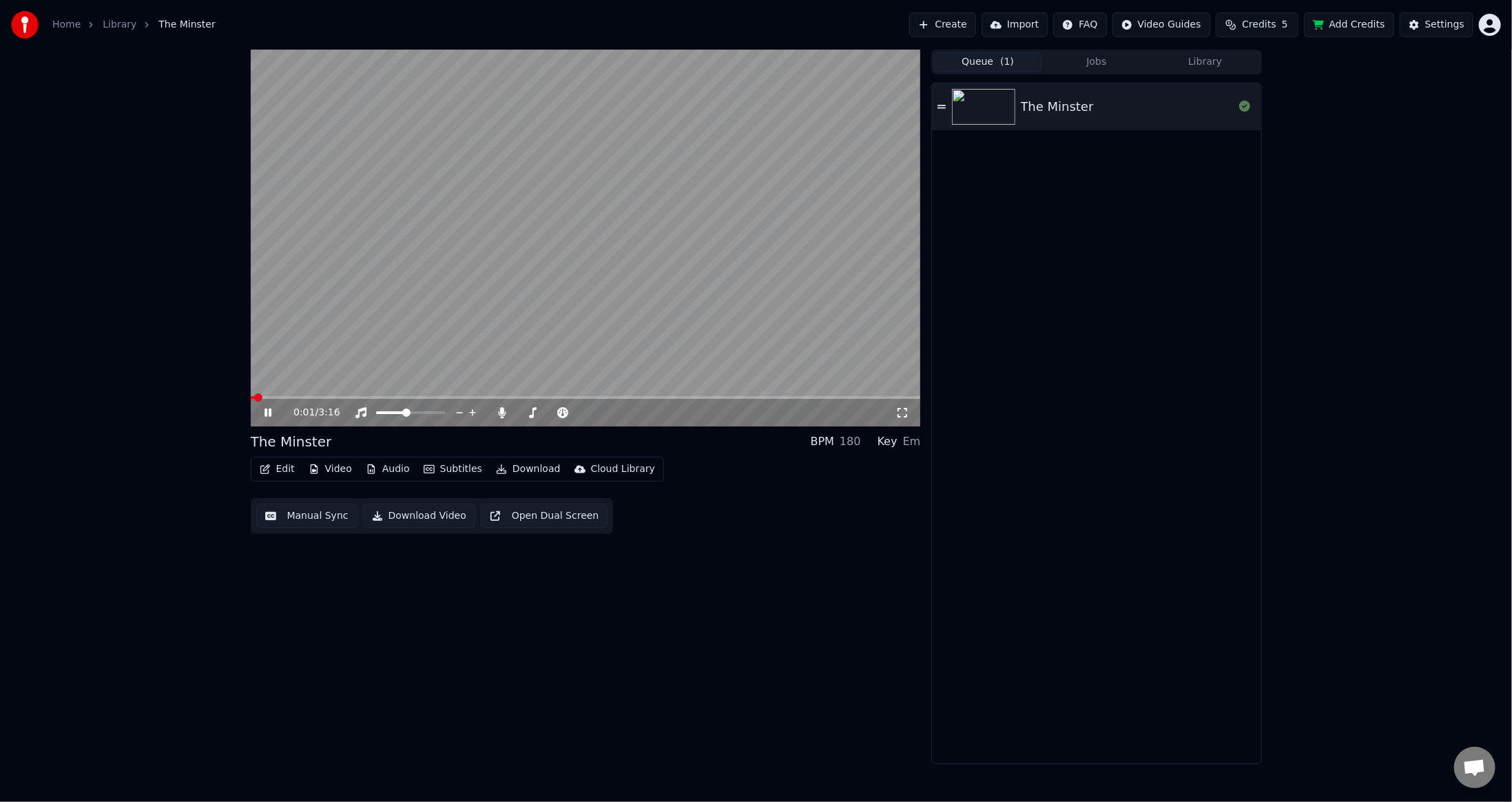
click at [287, 397] on span at bounding box center [586, 397] width 670 height 3
click at [303, 399] on div "0:12 / 3:16" at bounding box center [586, 413] width 670 height 28
click at [318, 397] on span at bounding box center [586, 397] width 670 height 3
click at [312, 397] on span at bounding box center [288, 397] width 75 height 3
click at [268, 411] on icon at bounding box center [278, 413] width 32 height 11
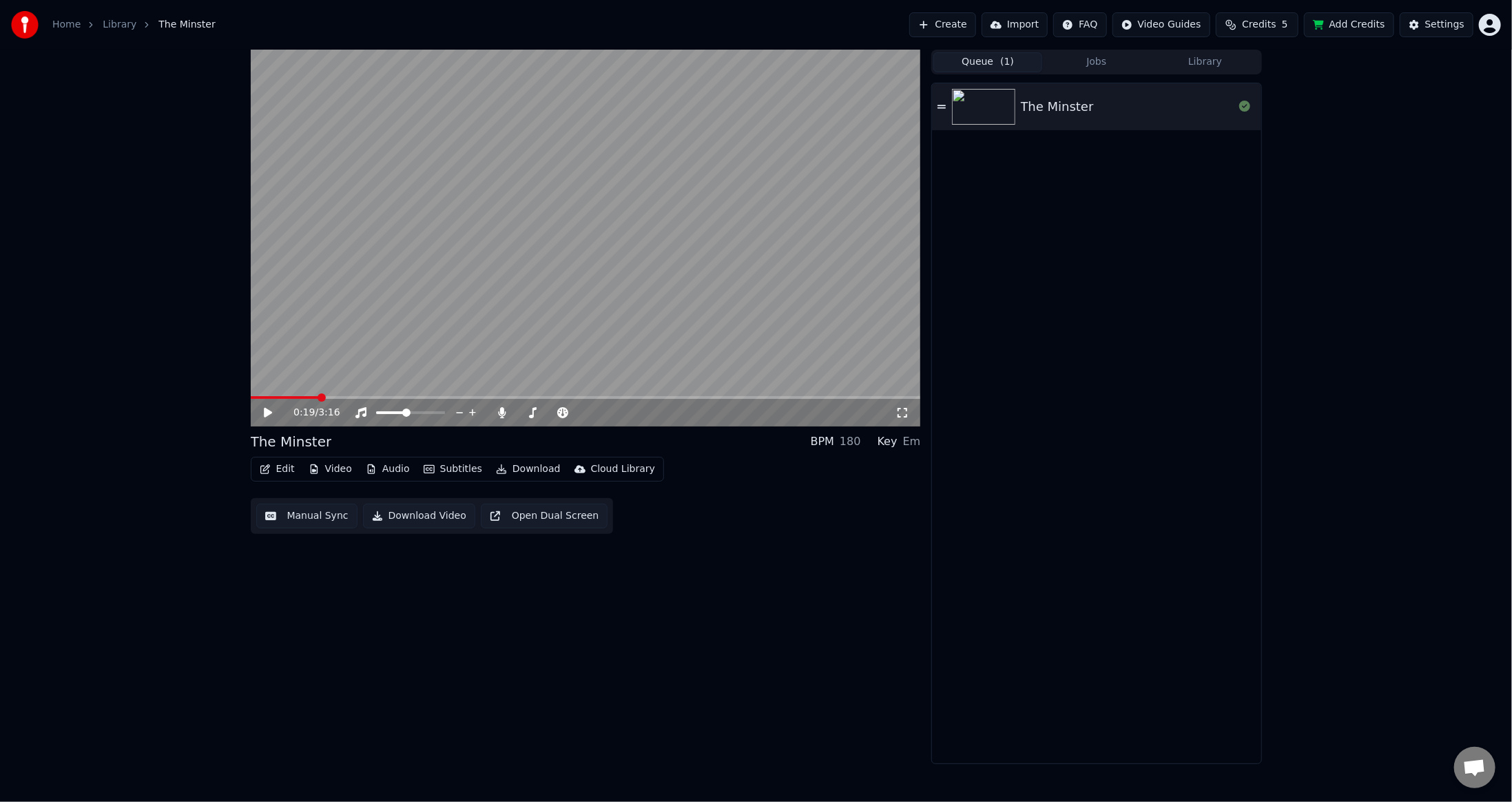
click at [1156, 400] on div "The Minster" at bounding box center [1096, 423] width 328 height 681
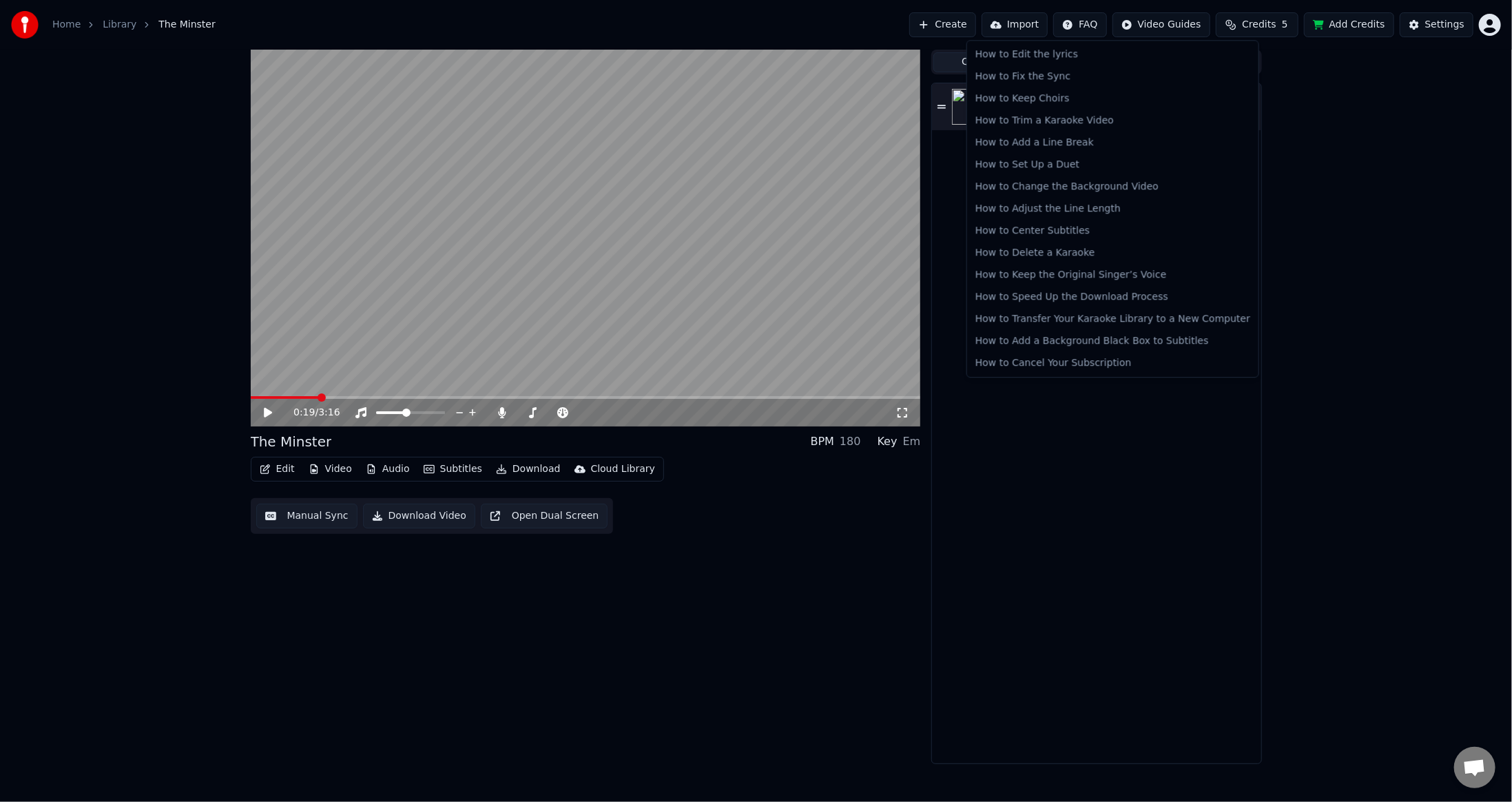
click at [1089, 29] on html "Home Library The Minster Create Import FAQ Video Guides Credits 5 Add Credits S…" at bounding box center [756, 401] width 1512 height 802
click at [1022, 495] on html "Home Library The Minster Create Import FAQ Video Guides Credits 5 Add Credits S…" at bounding box center [756, 401] width 1512 height 802
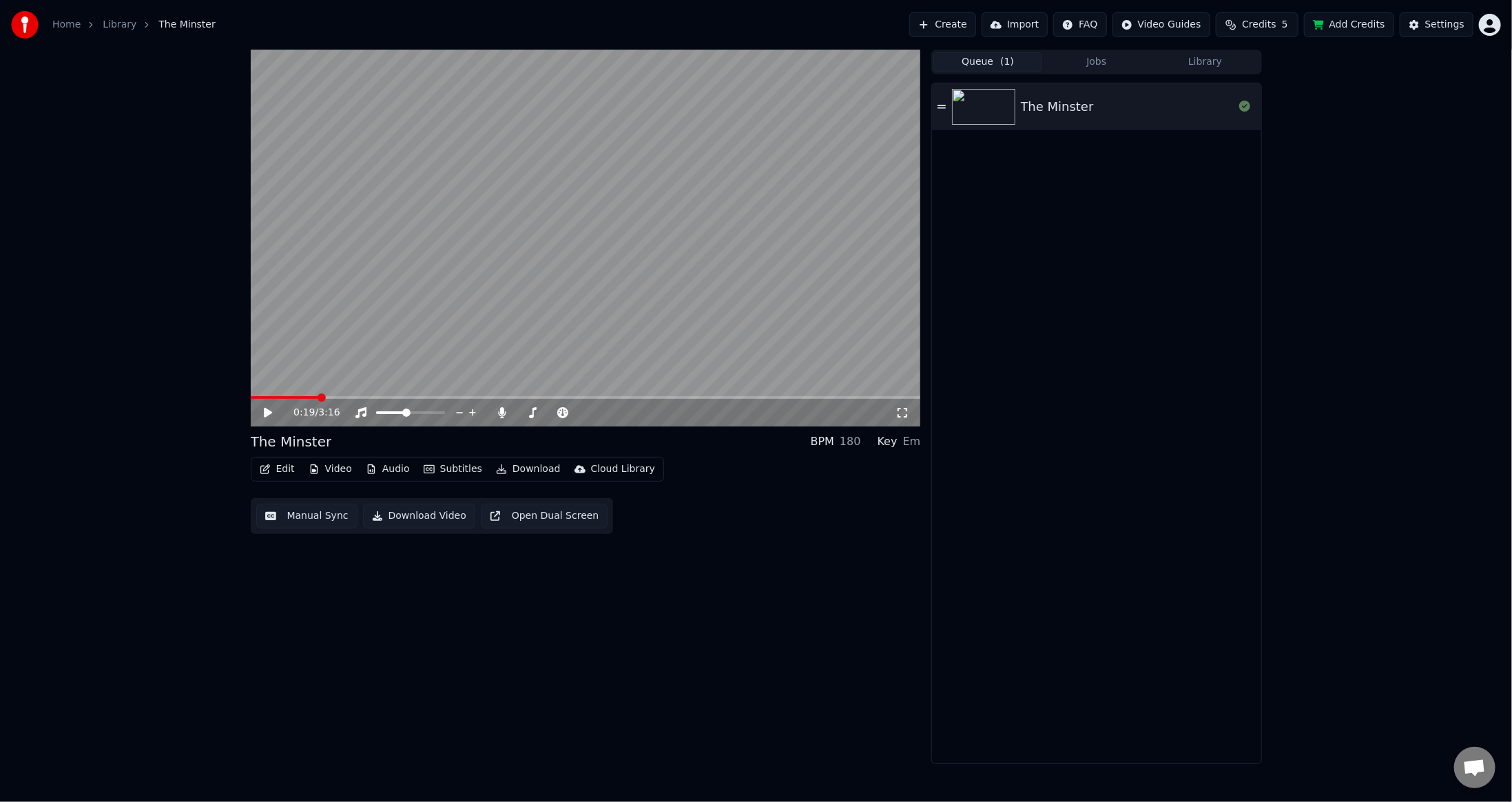
click at [1041, 280] on div "The Minster" at bounding box center [1096, 423] width 328 height 681
